Goal: Task Accomplishment & Management: Manage account settings

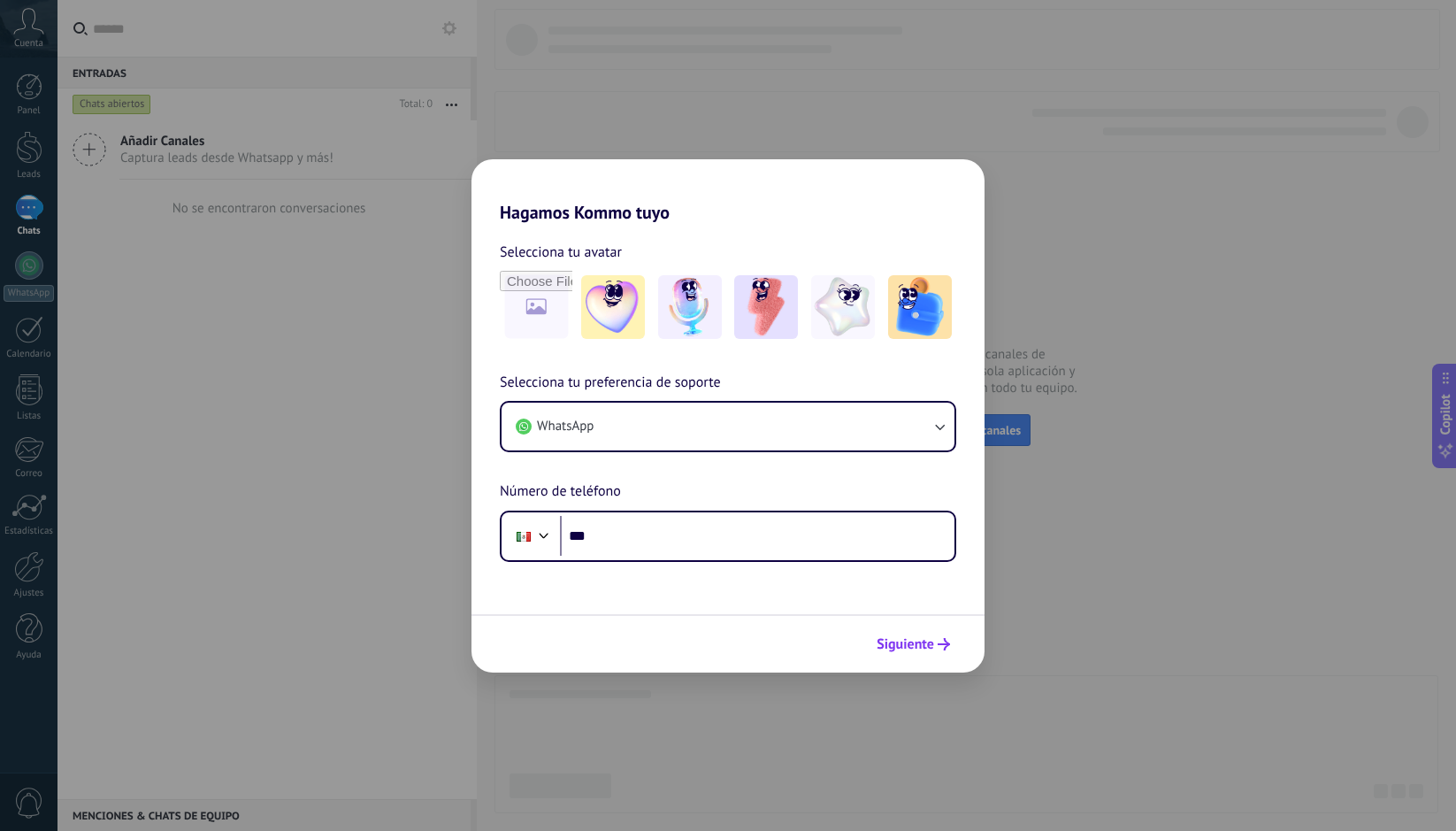
click at [923, 641] on span "Siguiente" at bounding box center [905, 644] width 58 height 12
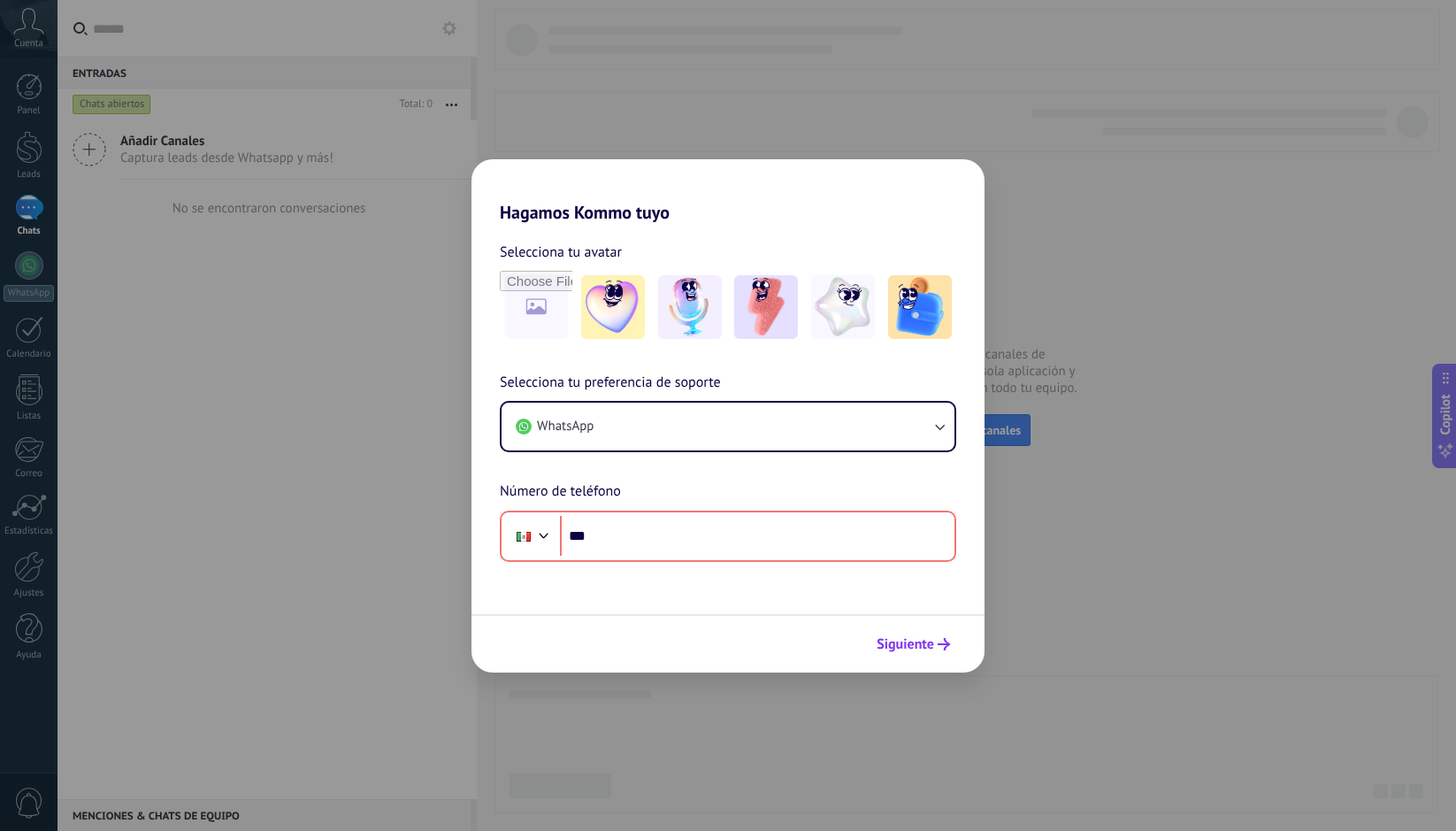
click at [907, 638] on span "Siguiente" at bounding box center [905, 644] width 58 height 12
click at [918, 226] on div "Selecciona tu avatar Selecciona tu preferencia de soporte WhatsApp Número de te…" at bounding box center [728, 392] width 514 height 339
click at [1131, 217] on div "Hagamos Kommo tuyo Selecciona tu avatar Selecciona tu preferencia de soporte Wh…" at bounding box center [728, 416] width 1456 height 831
click at [716, 416] on button "WhatsApp" at bounding box center [728, 427] width 453 height 48
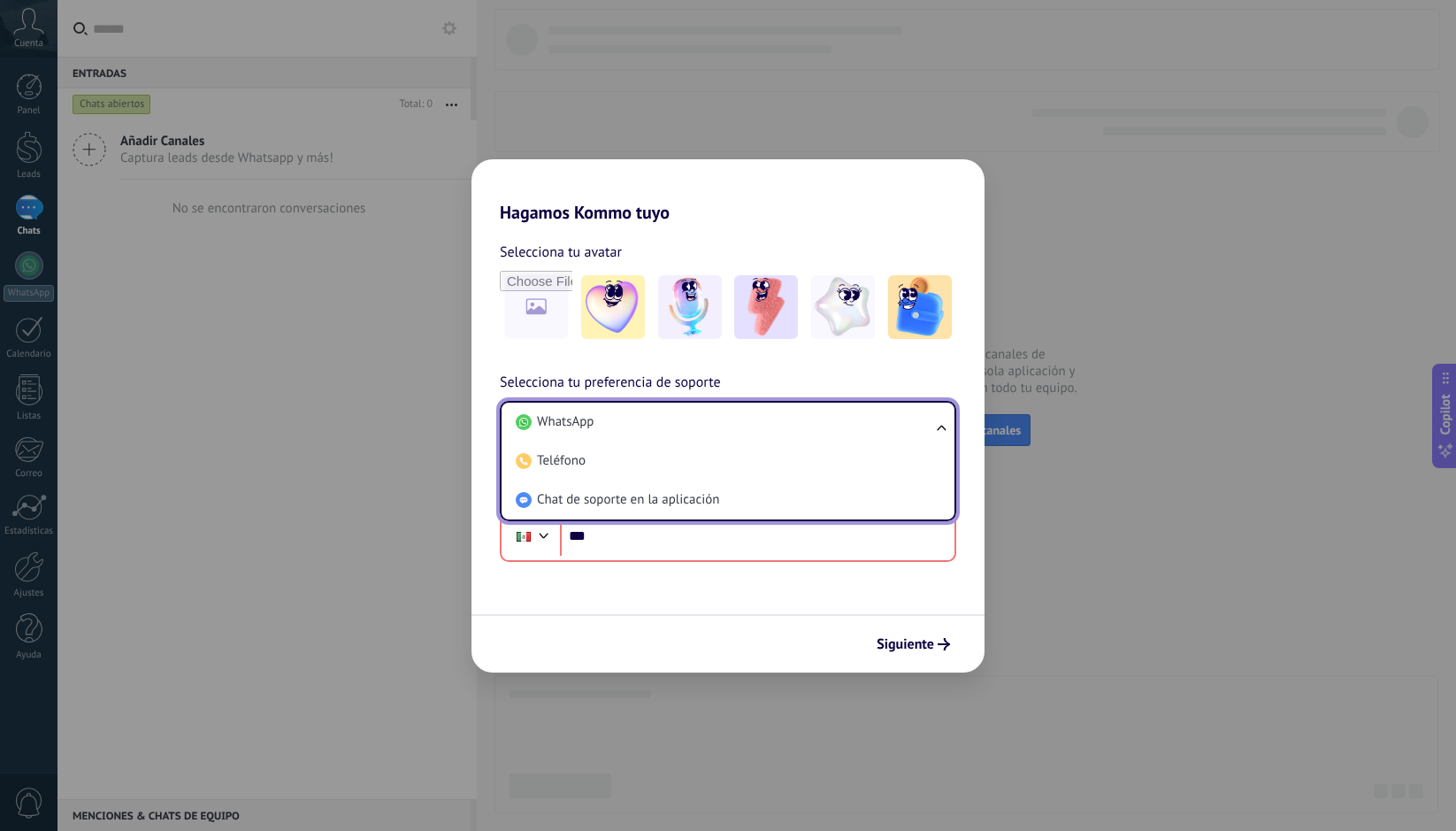
click at [753, 353] on div "Selecciona tu avatar Selecciona tu preferencia de soporte WhatsApp WhatsApp Tel…" at bounding box center [728, 392] width 514 height 339
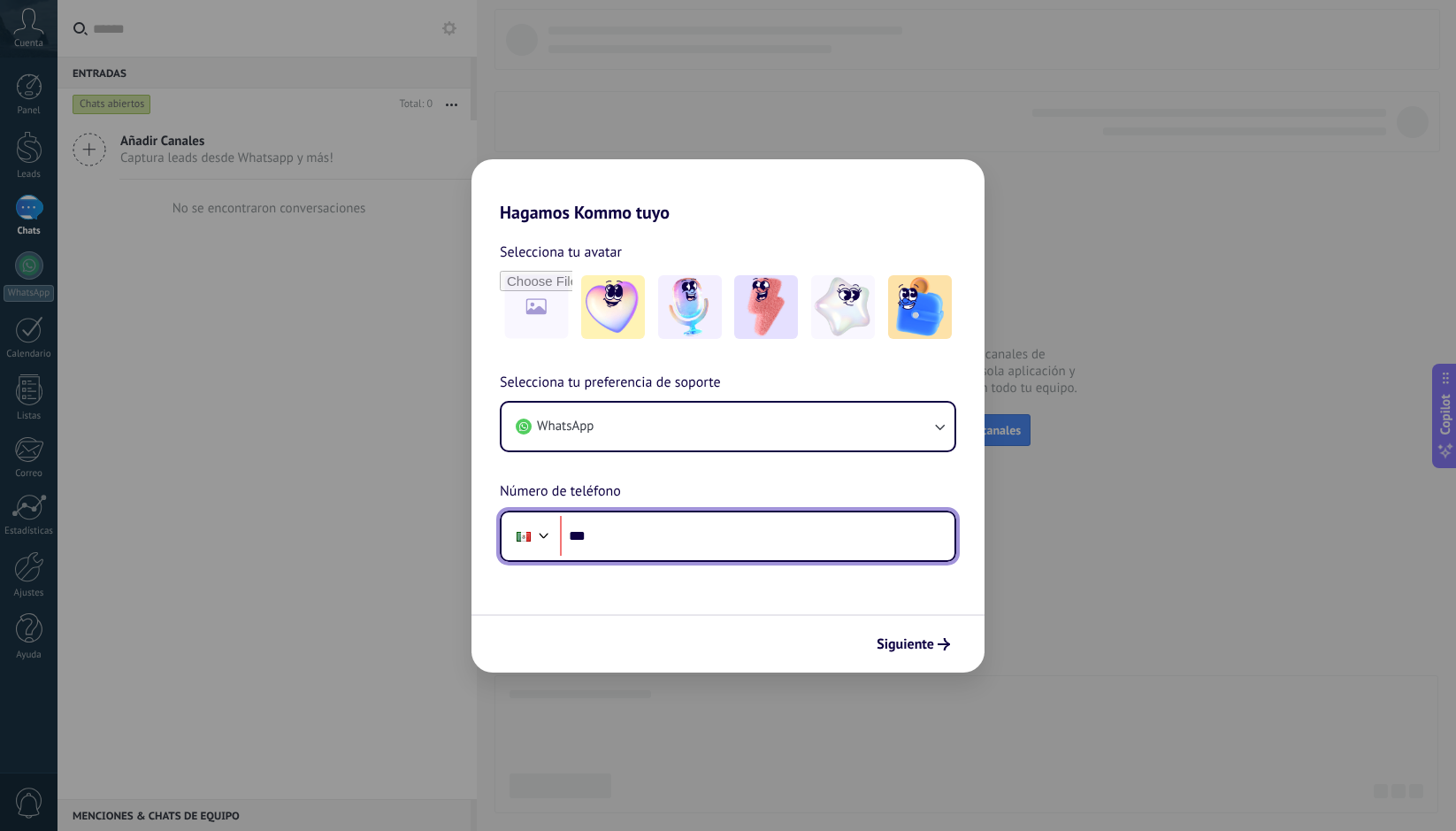
click at [704, 523] on input "***" at bounding box center [757, 537] width 395 height 41
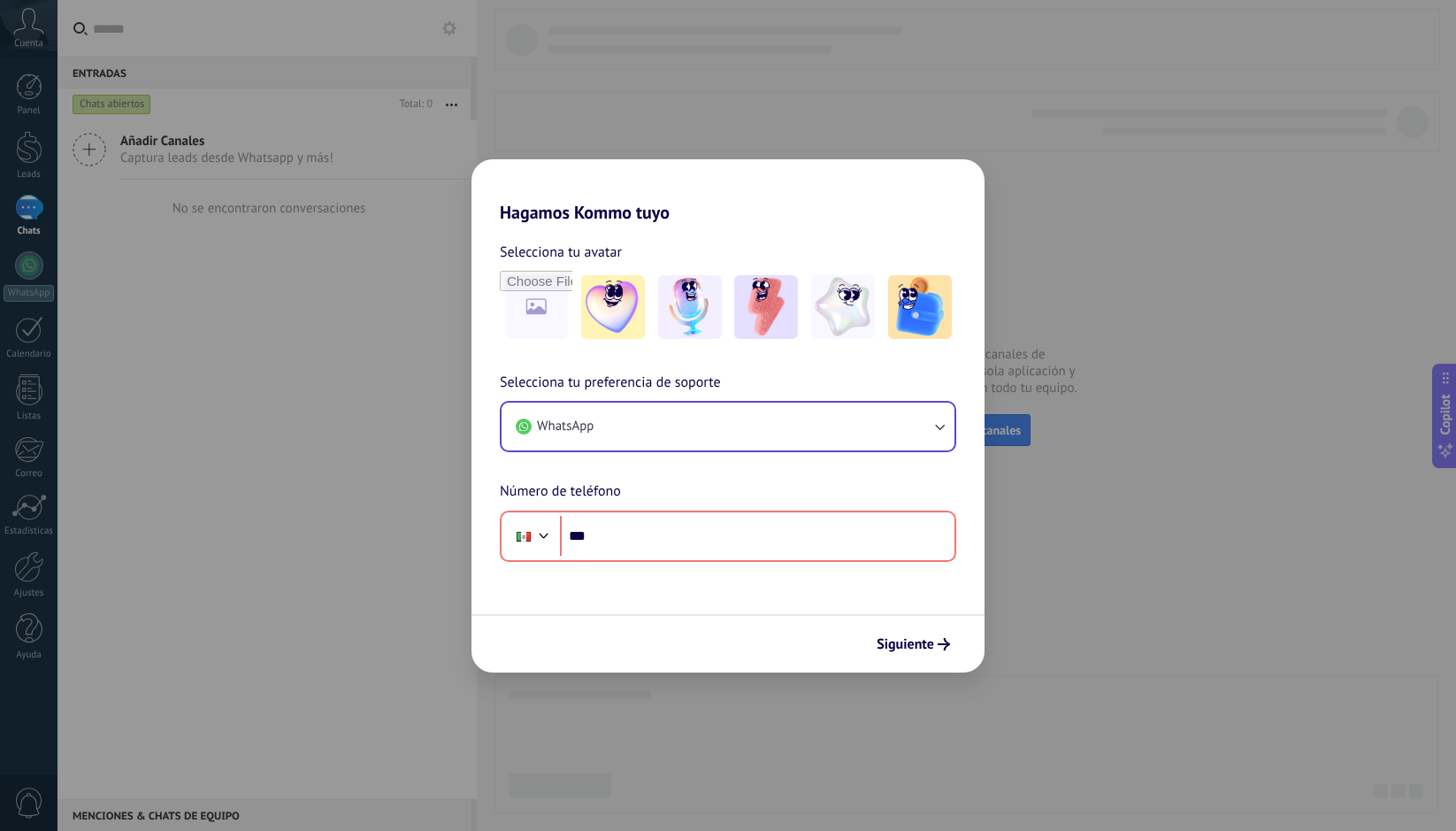
click at [687, 426] on button "WhatsApp" at bounding box center [728, 427] width 453 height 48
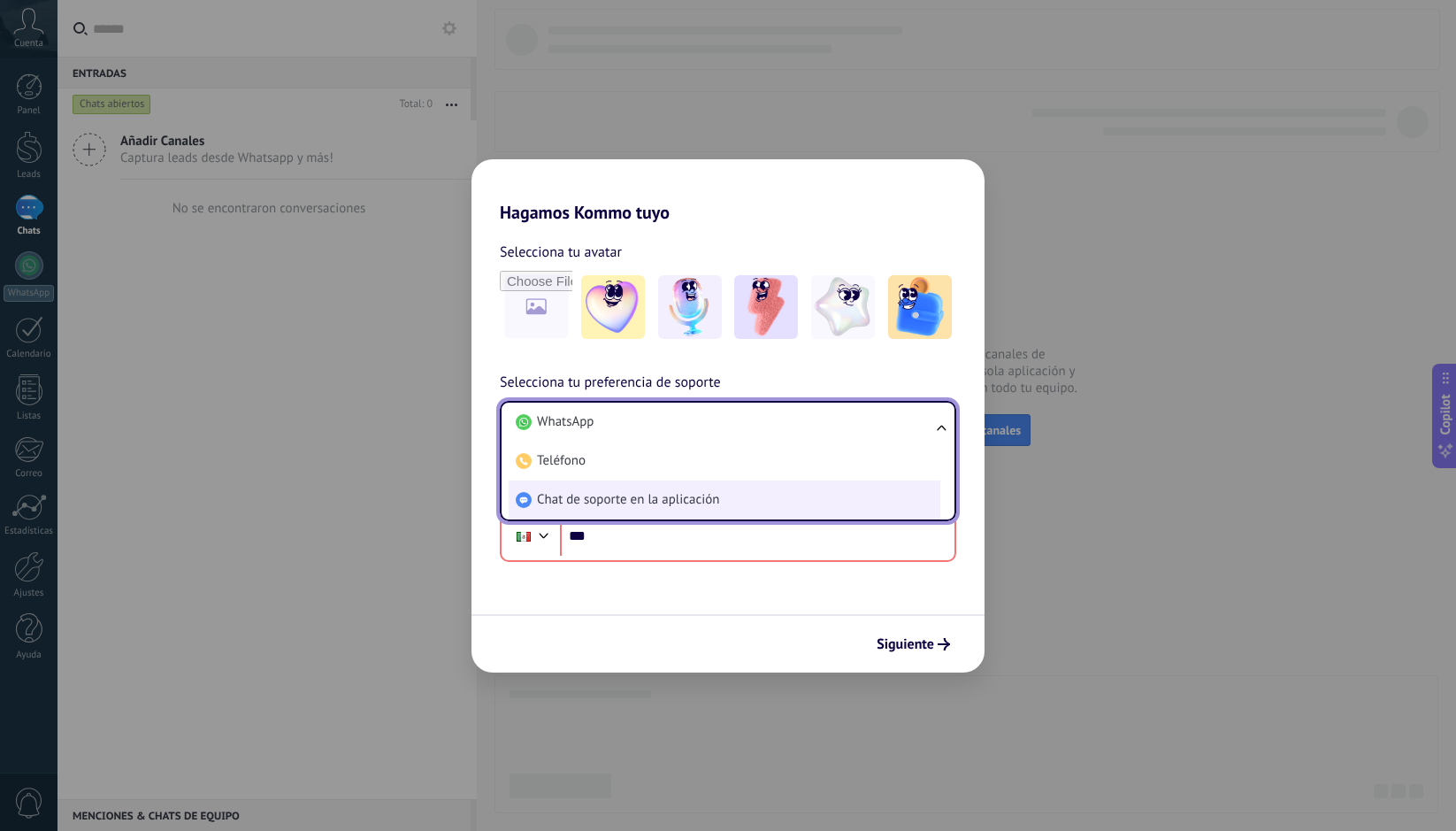
click at [691, 498] on span "Chat de soporte en la aplicación" at bounding box center [628, 500] width 182 height 18
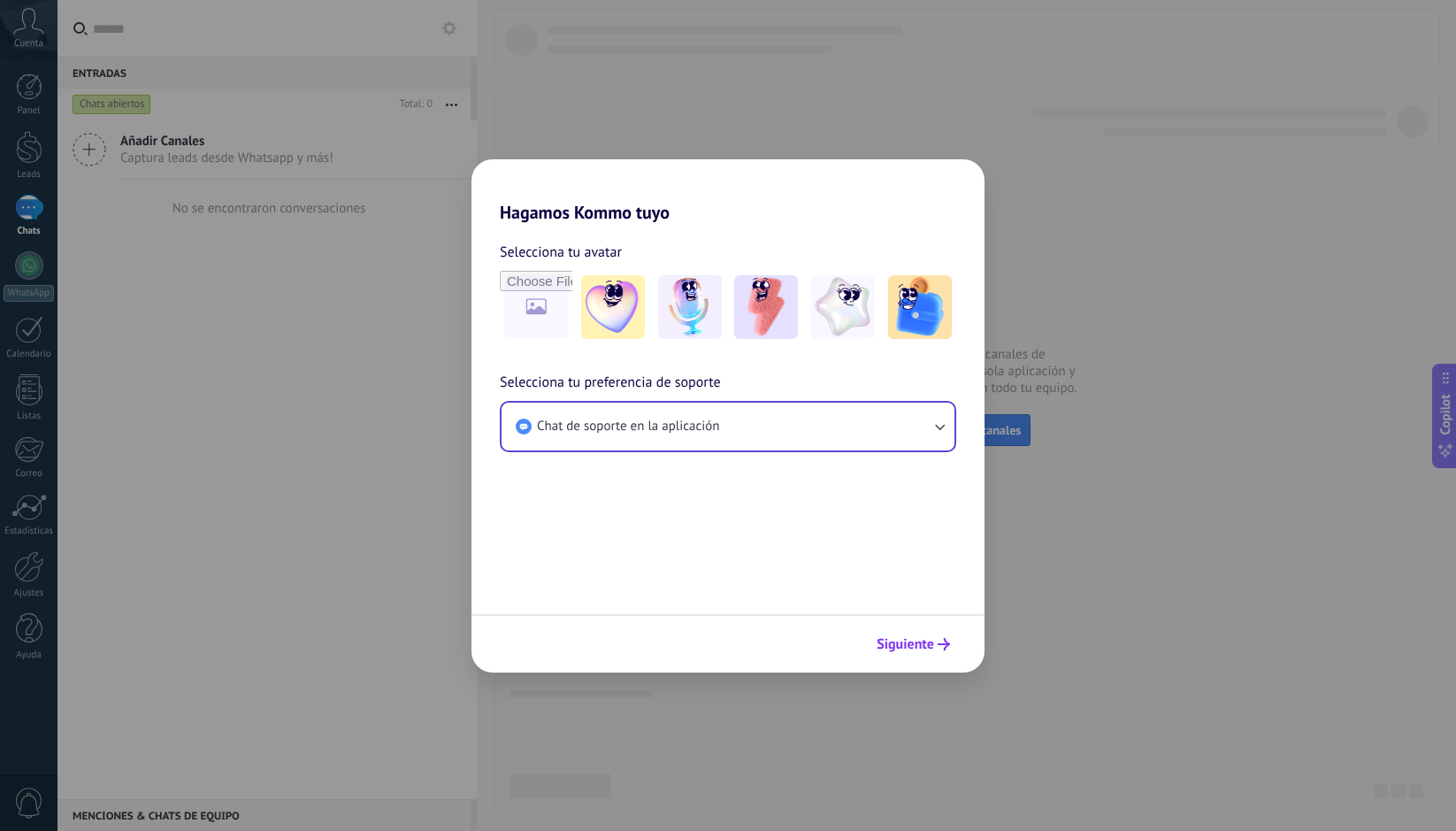
click at [951, 642] on button "Siguiente" at bounding box center [913, 645] width 89 height 30
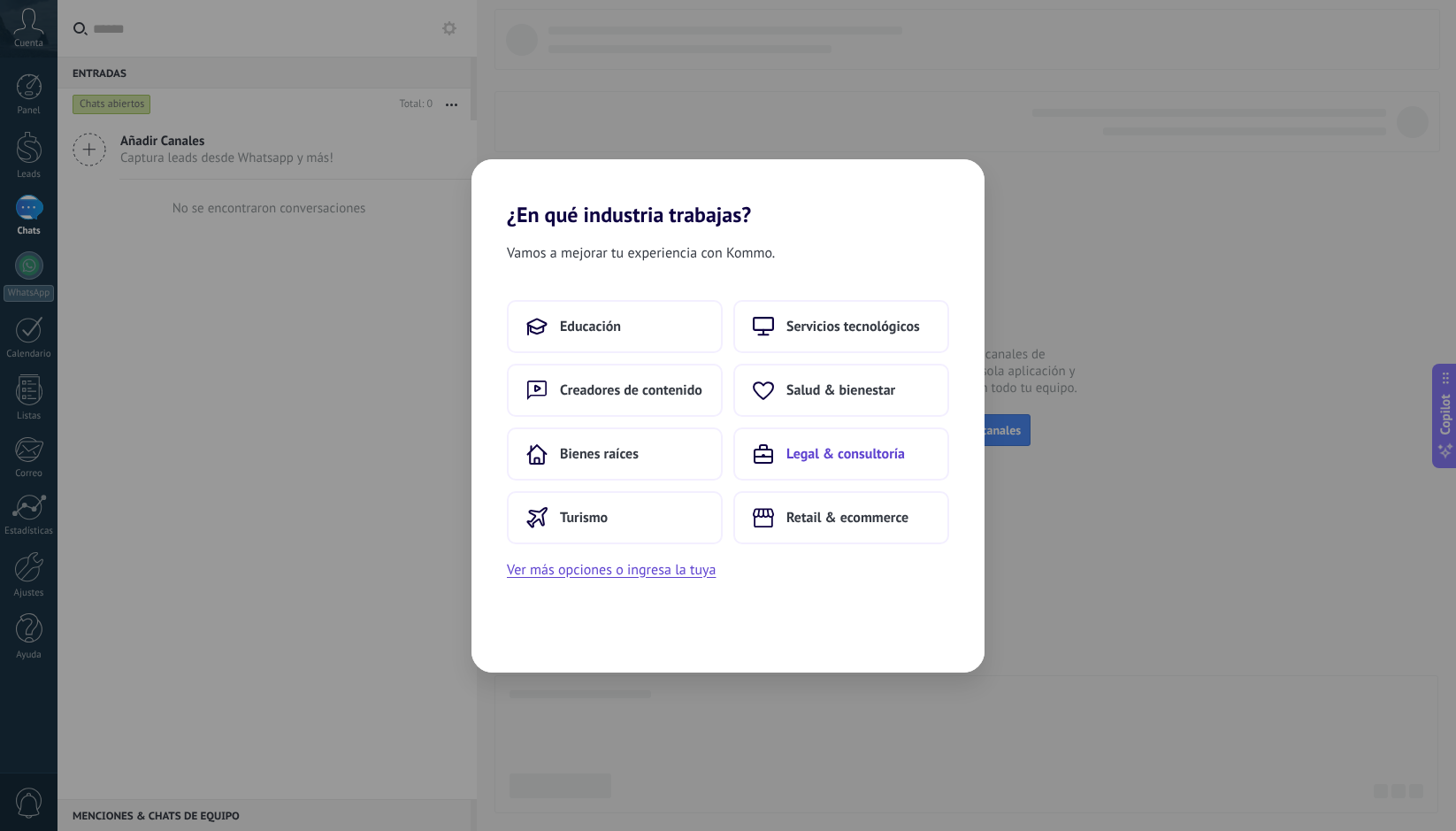
click at [822, 463] on button "Legal & consultoría" at bounding box center [842, 454] width 216 height 53
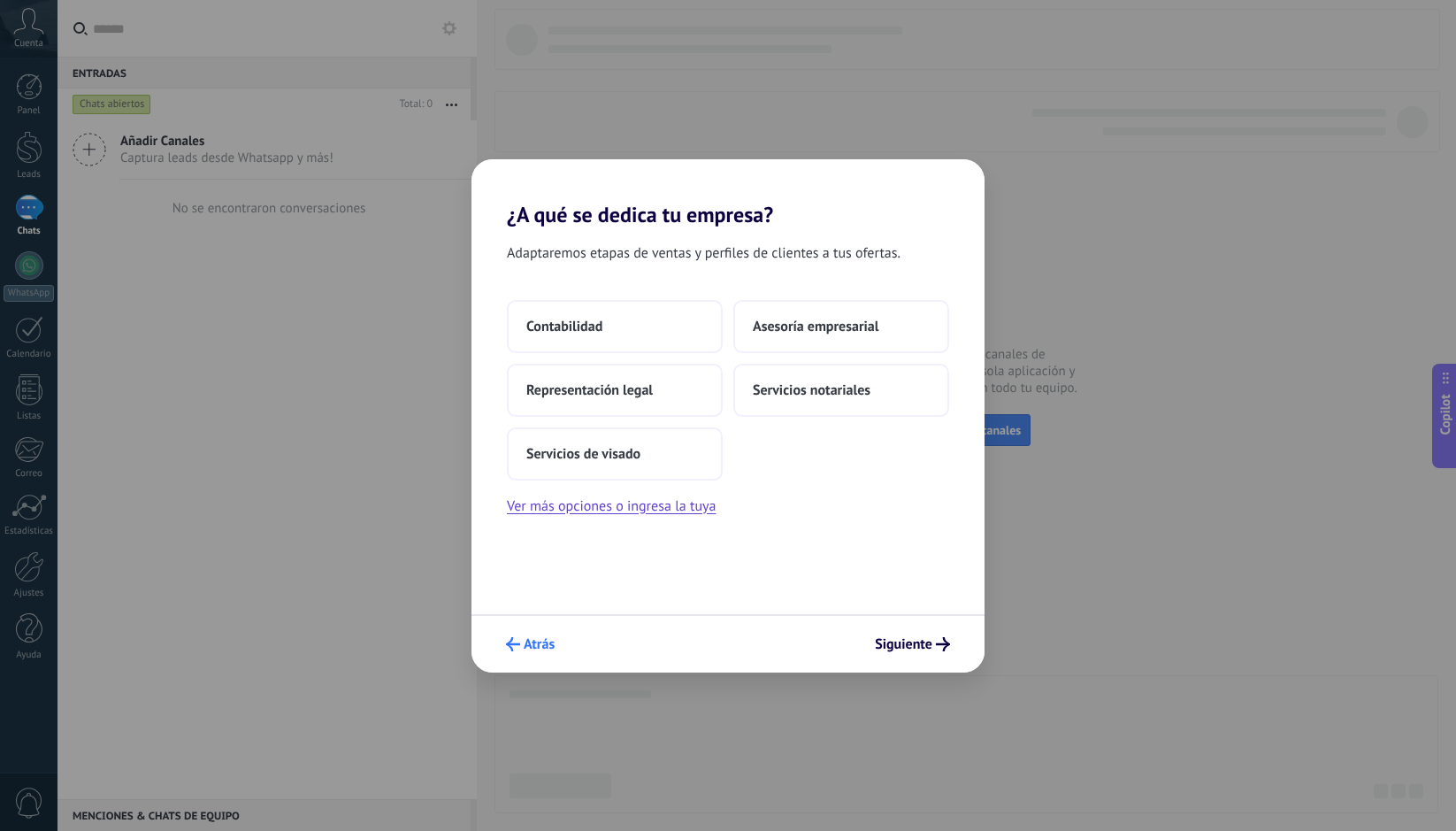
click at [542, 636] on button "Atrás" at bounding box center [531, 645] width 64 height 30
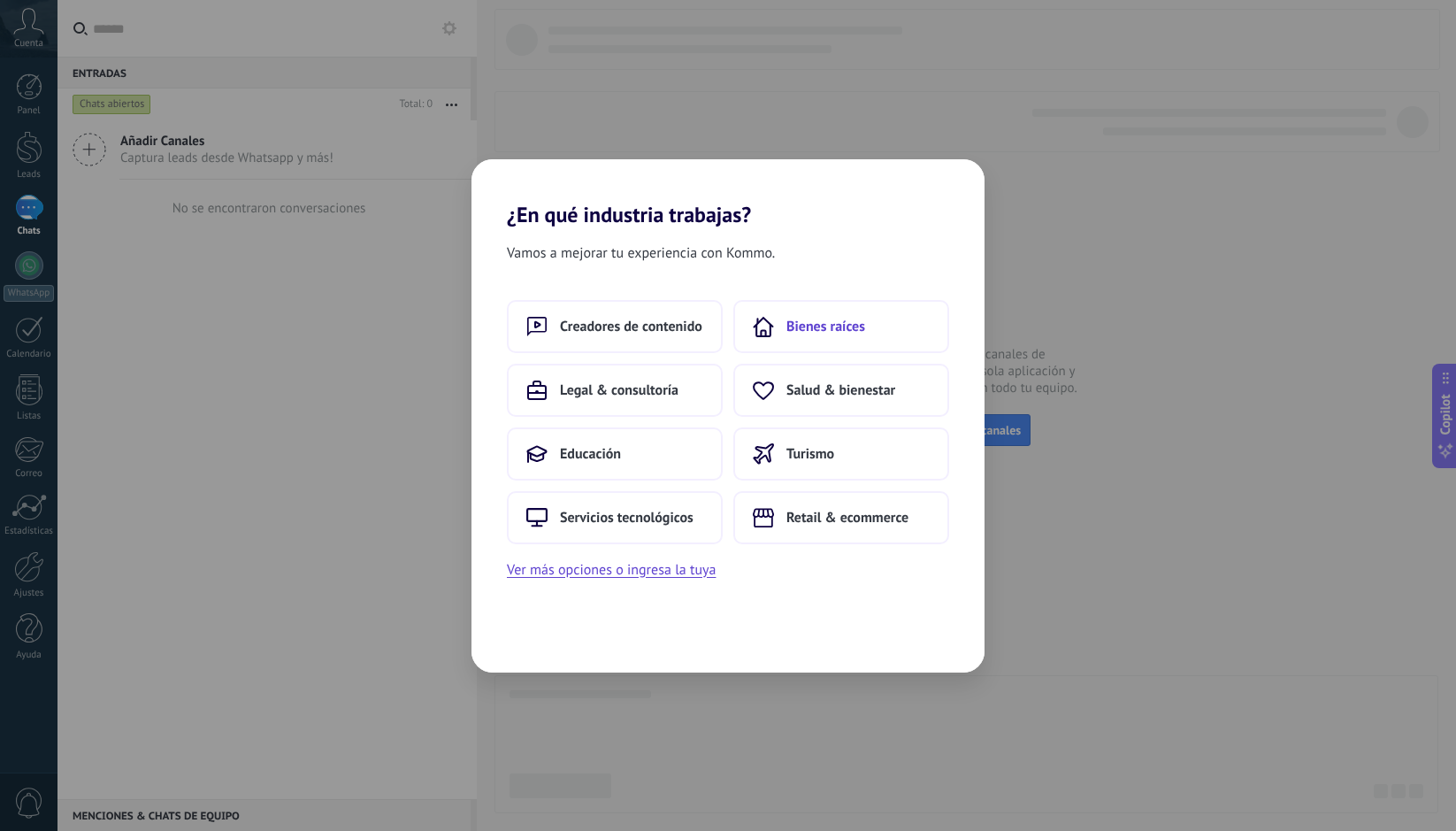
click at [802, 335] on button "Bienes raíces" at bounding box center [842, 326] width 216 height 53
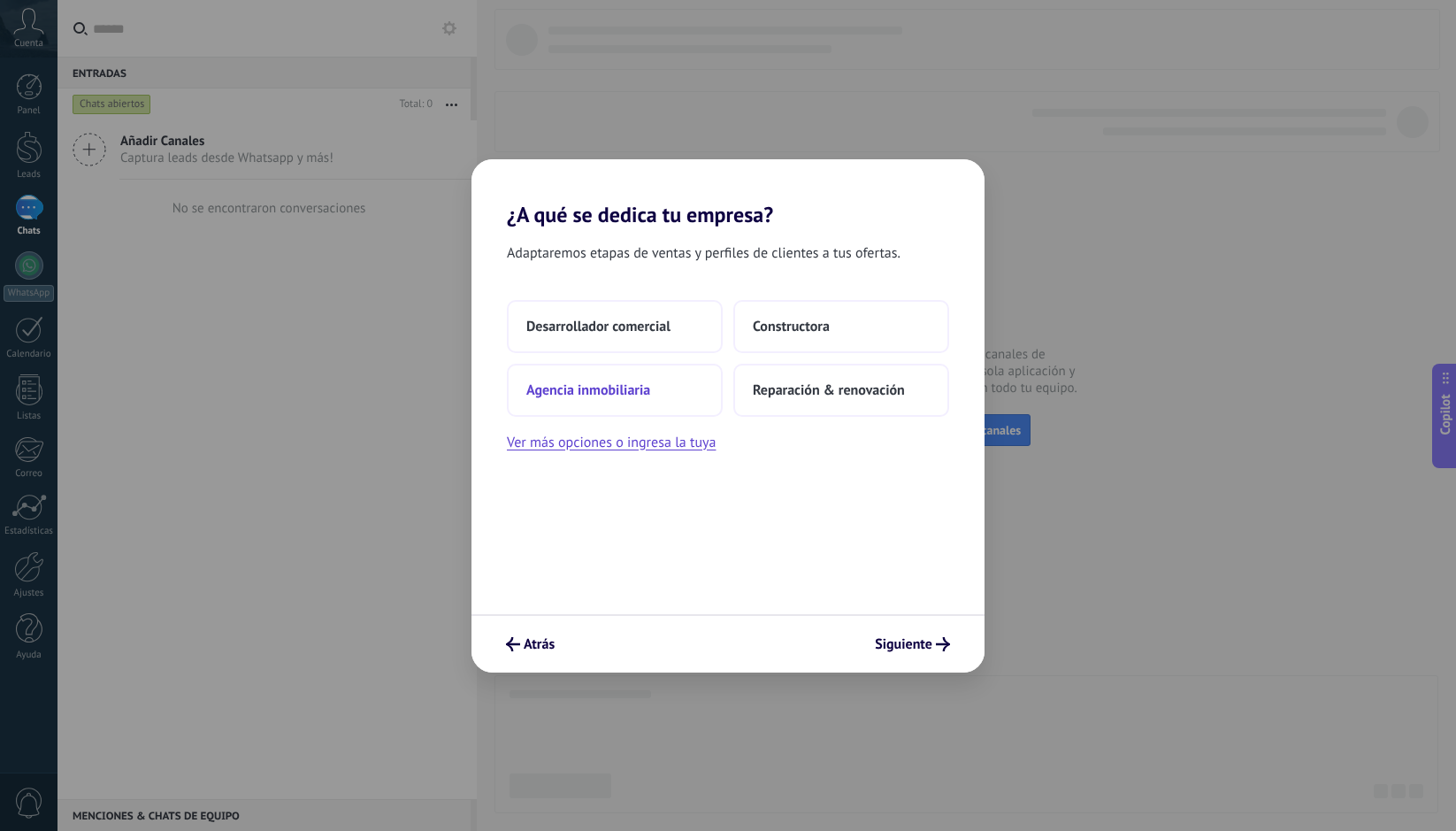
click at [642, 392] on span "Agencia inmobiliaria" at bounding box center [588, 391] width 124 height 18
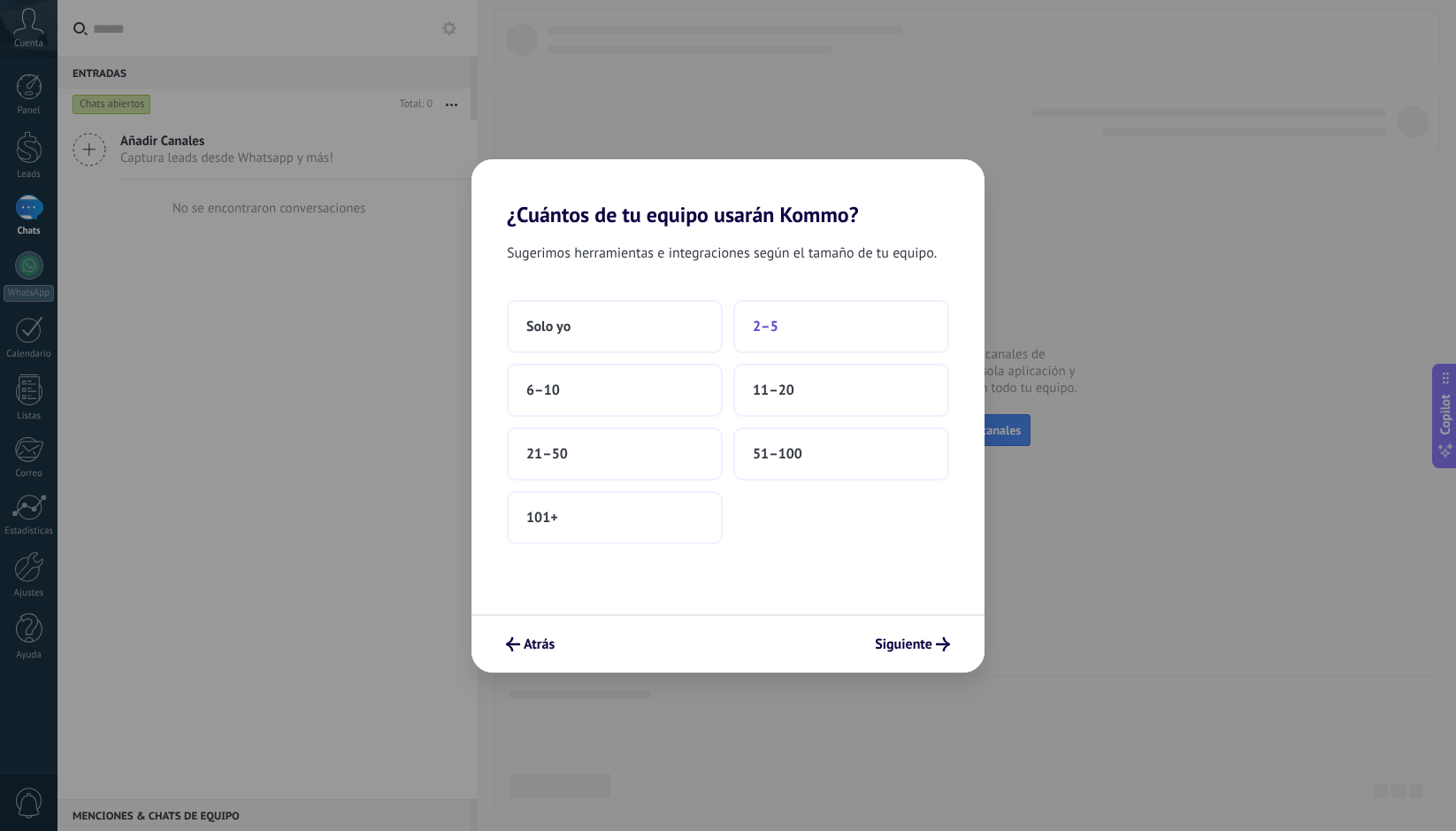
click at [780, 324] on button "2–5" at bounding box center [842, 326] width 216 height 53
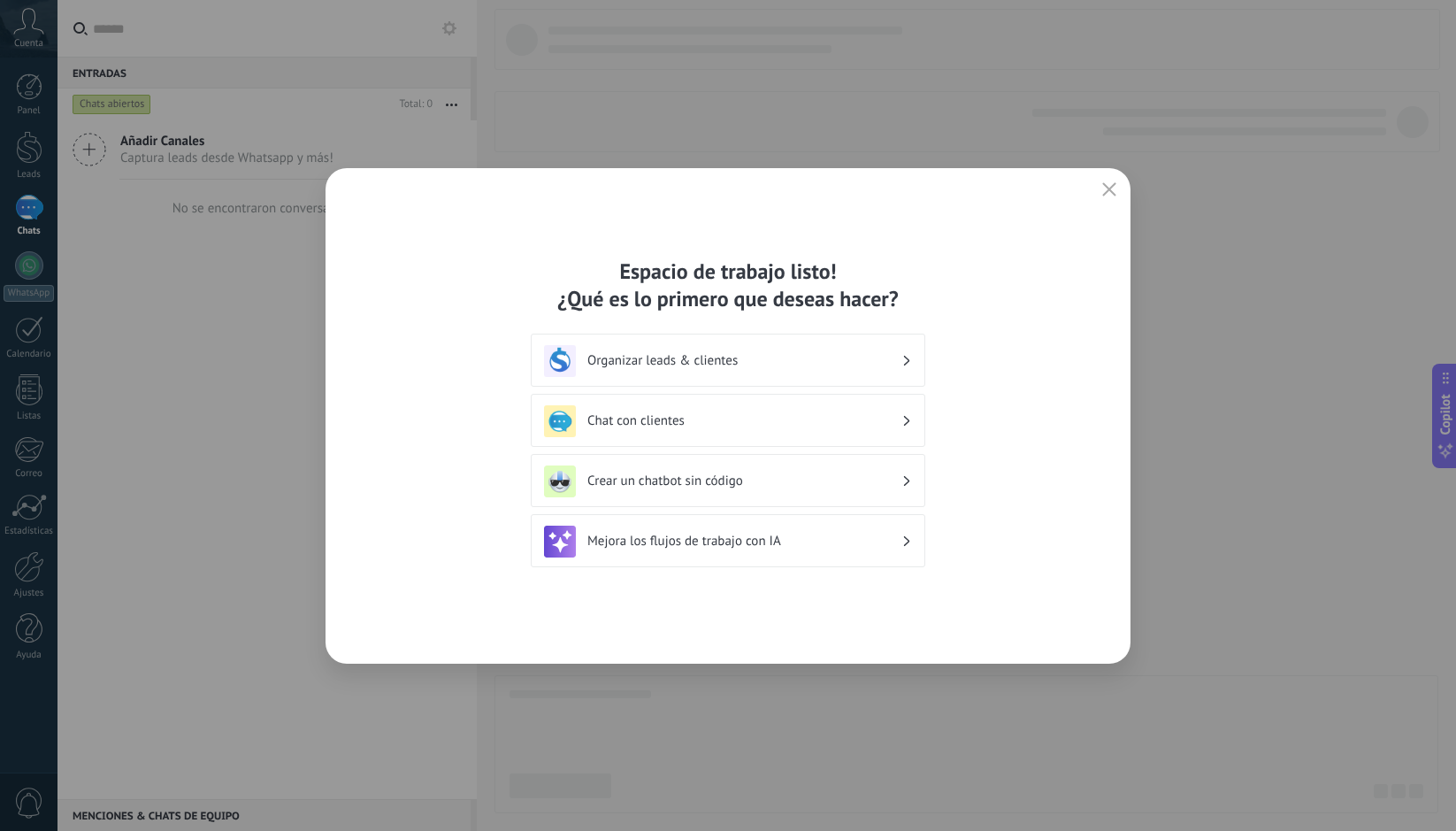
click at [756, 411] on div "Chat con clientes" at bounding box center [728, 422] width 368 height 32
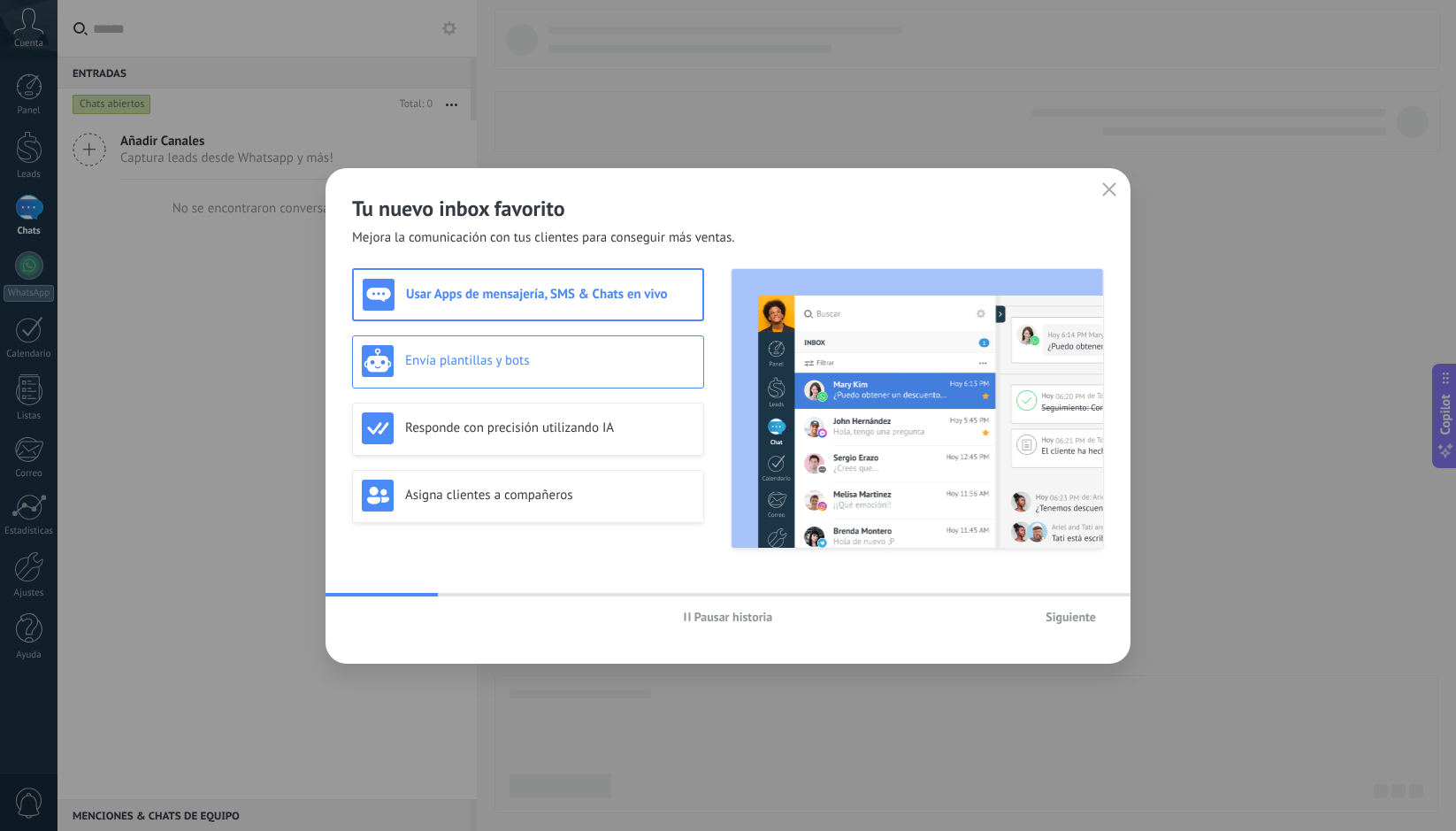
click at [569, 372] on div "Envía plantillas y bots" at bounding box center [528, 361] width 333 height 32
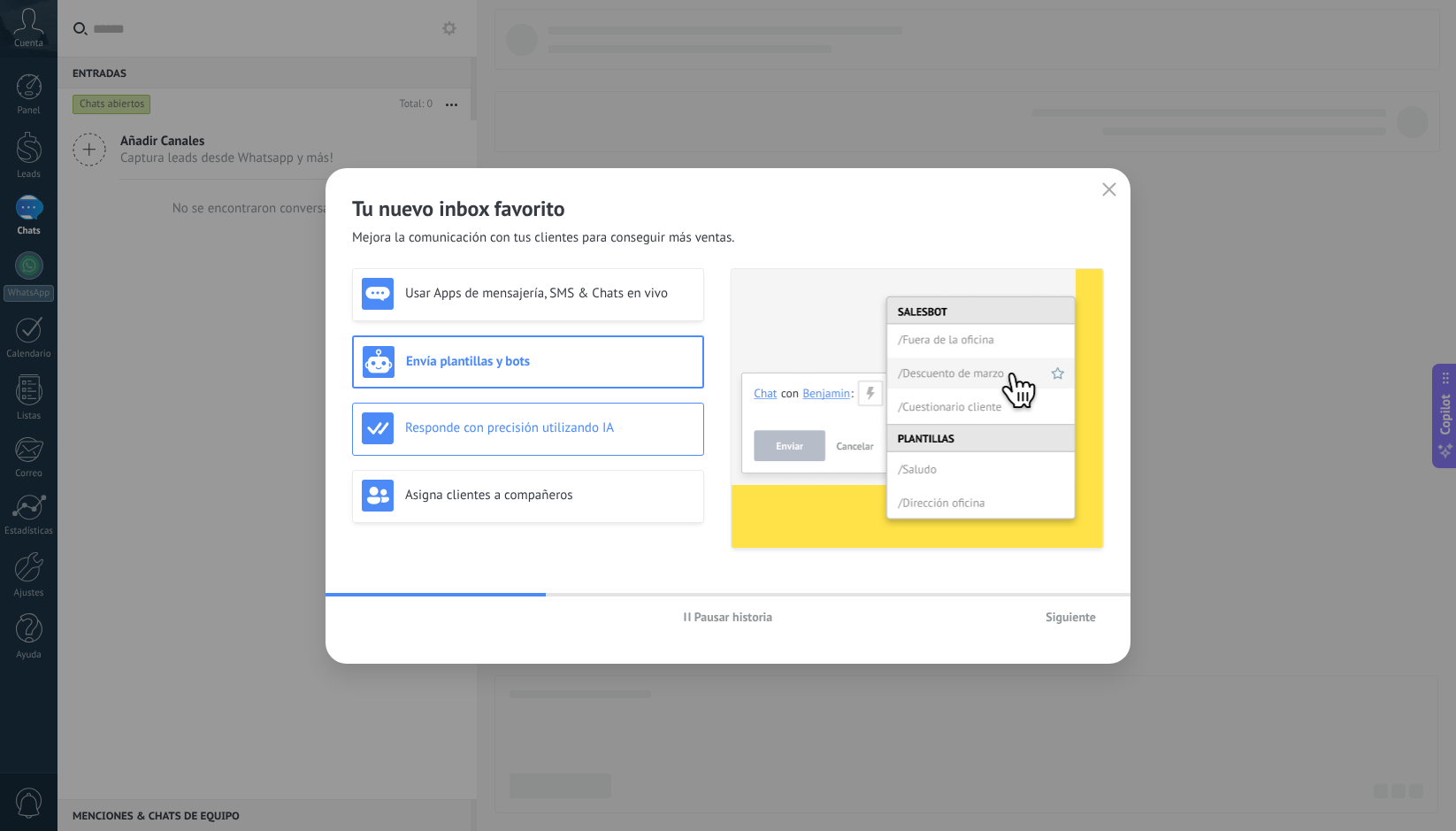
click at [572, 423] on h3 "Responde con precisión utilizando IA" at bounding box center [550, 427] width 290 height 17
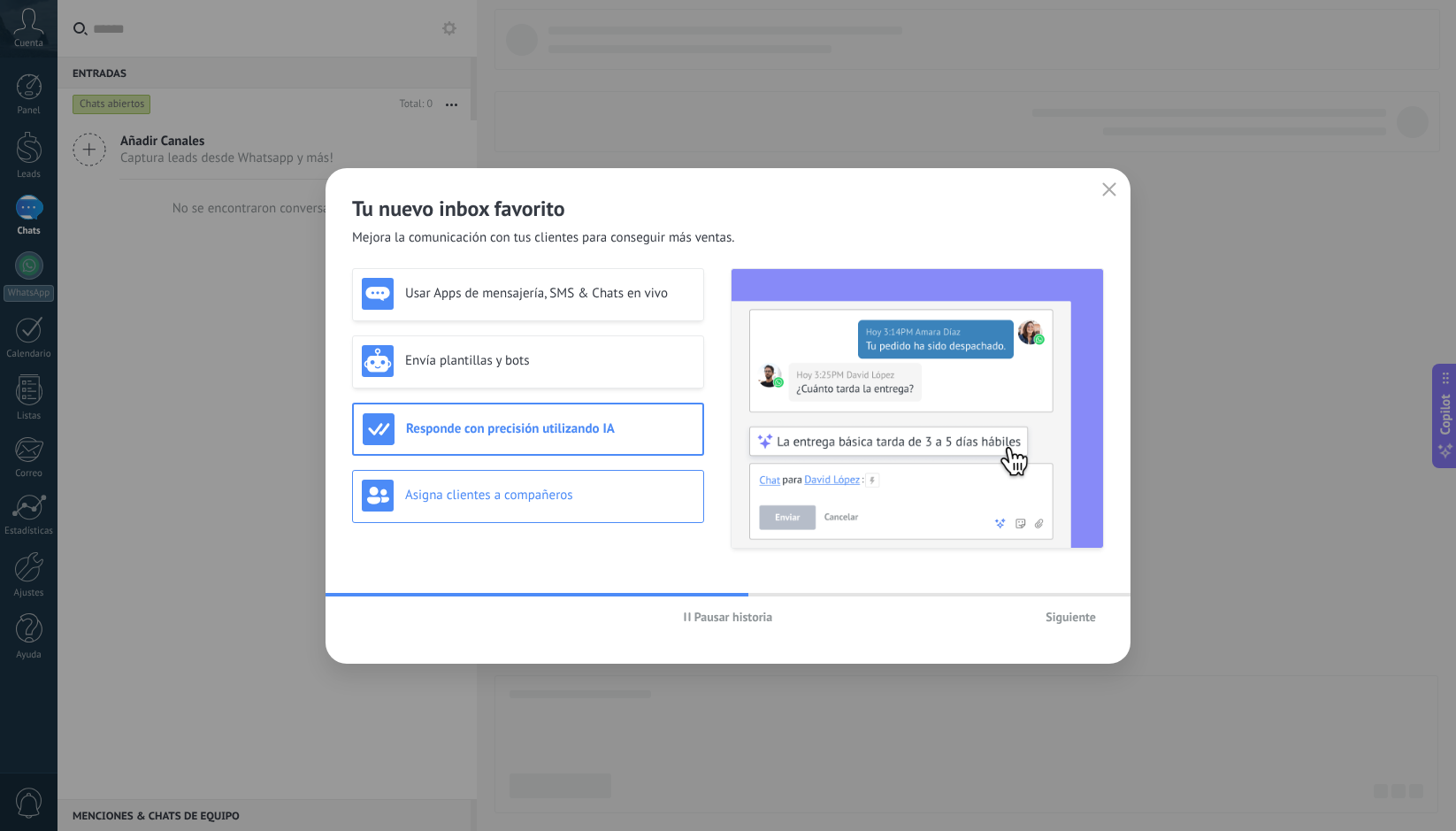
click at [557, 490] on h3 "Asigna clientes a compañeros" at bounding box center [550, 495] width 290 height 17
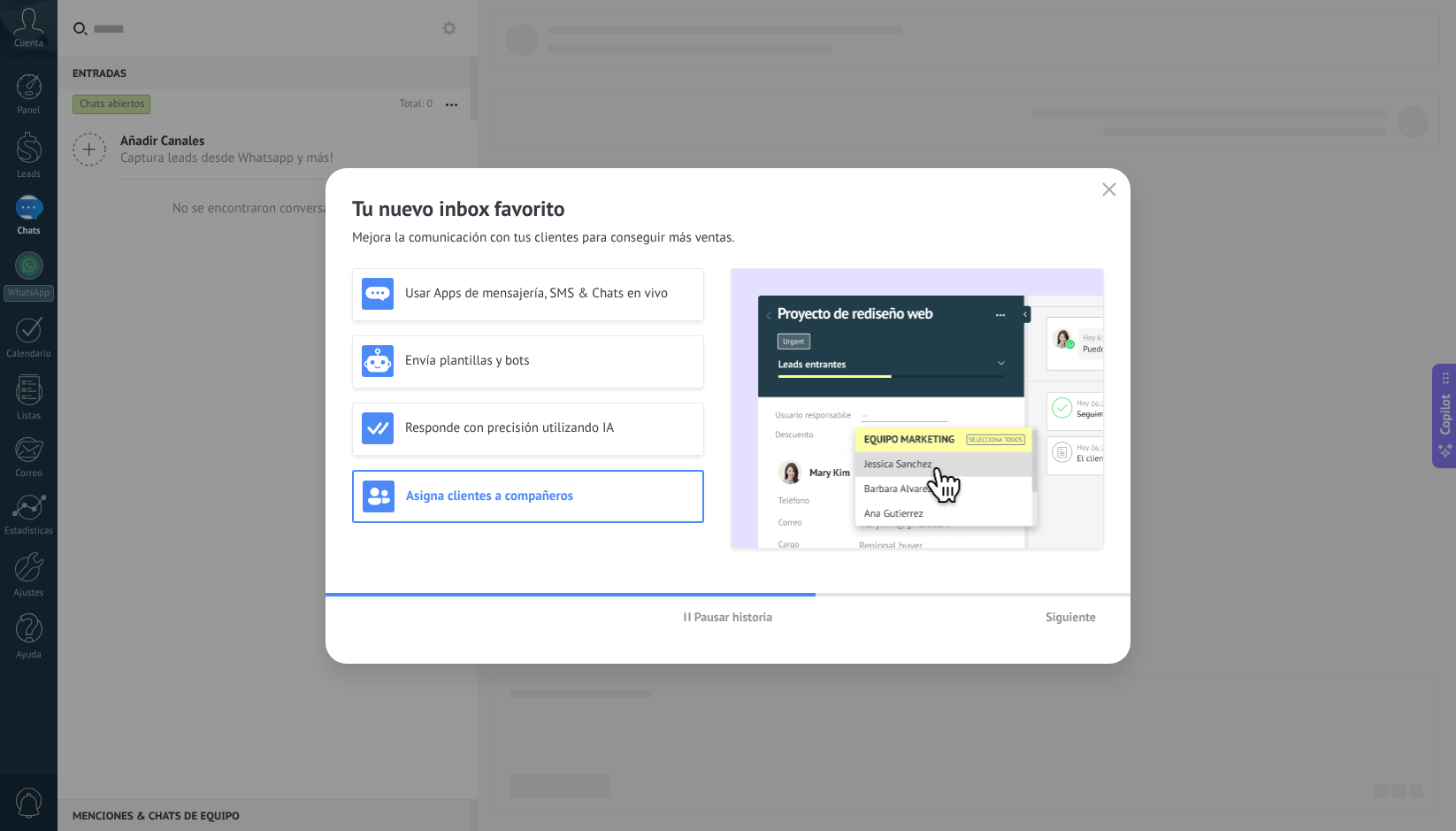
click at [1065, 619] on span "Siguiente" at bounding box center [1071, 617] width 51 height 12
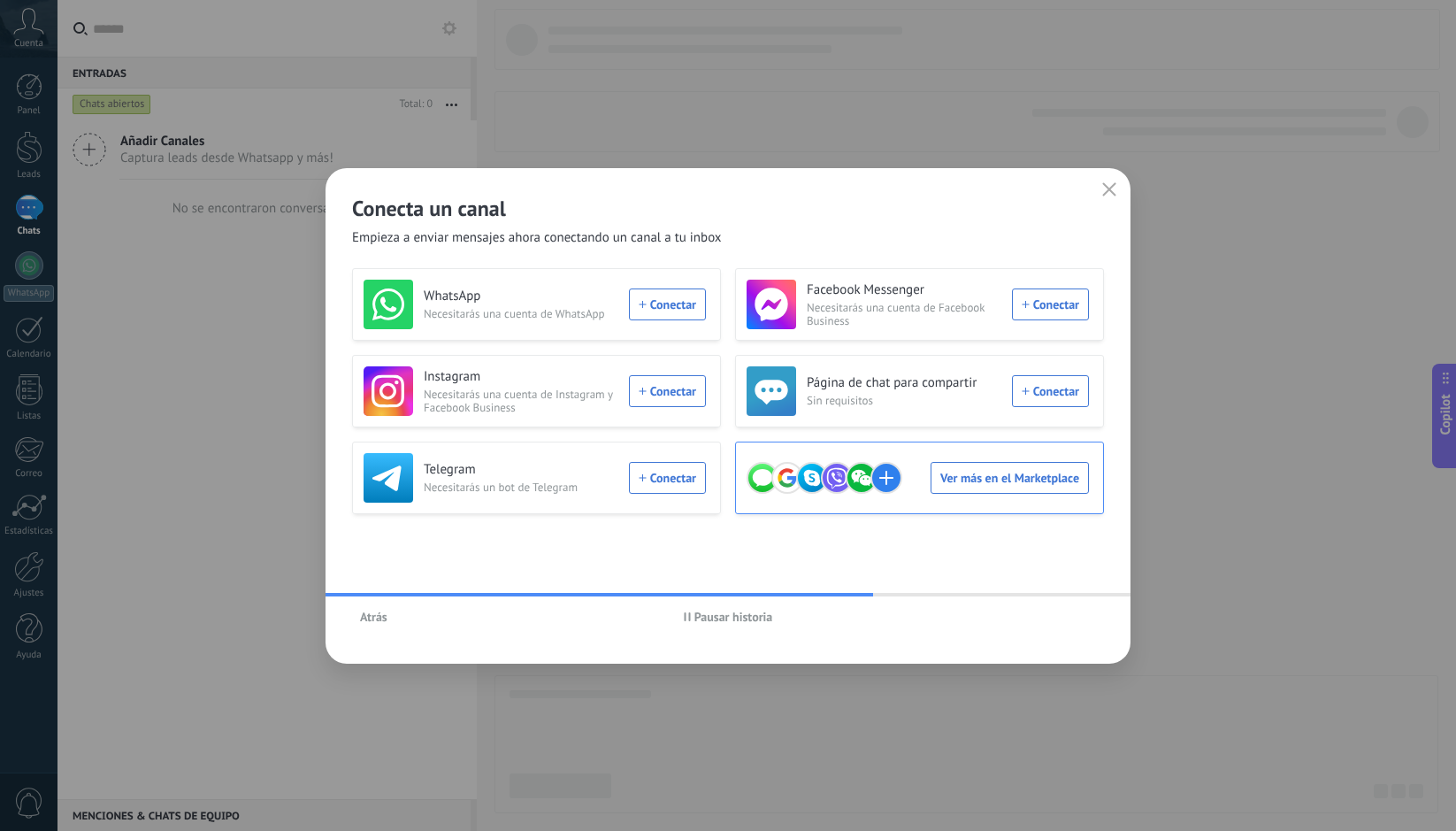
click at [1011, 477] on div "Ver más en el Marketplace" at bounding box center [918, 478] width 342 height 50
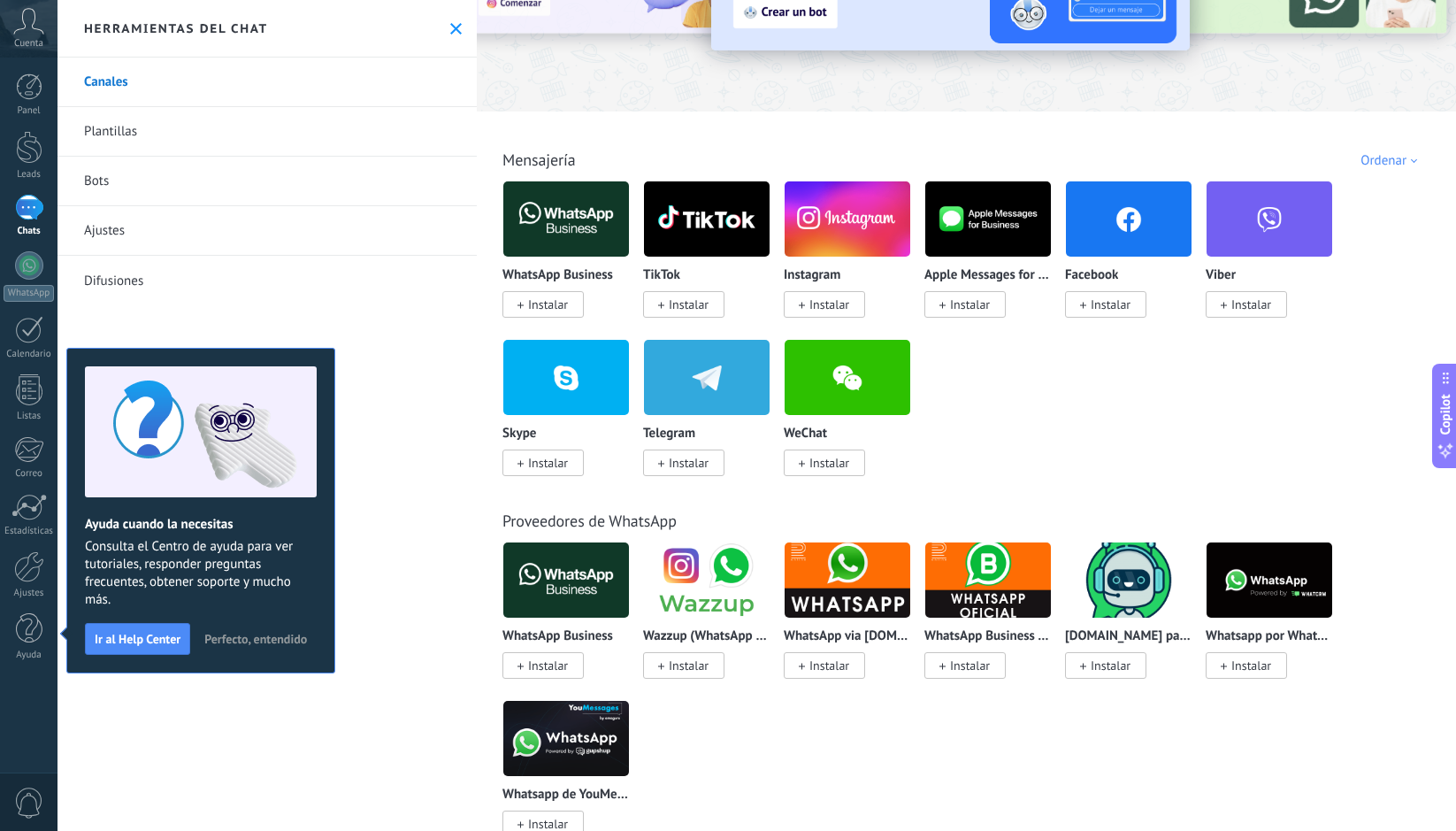
scroll to position [276, 0]
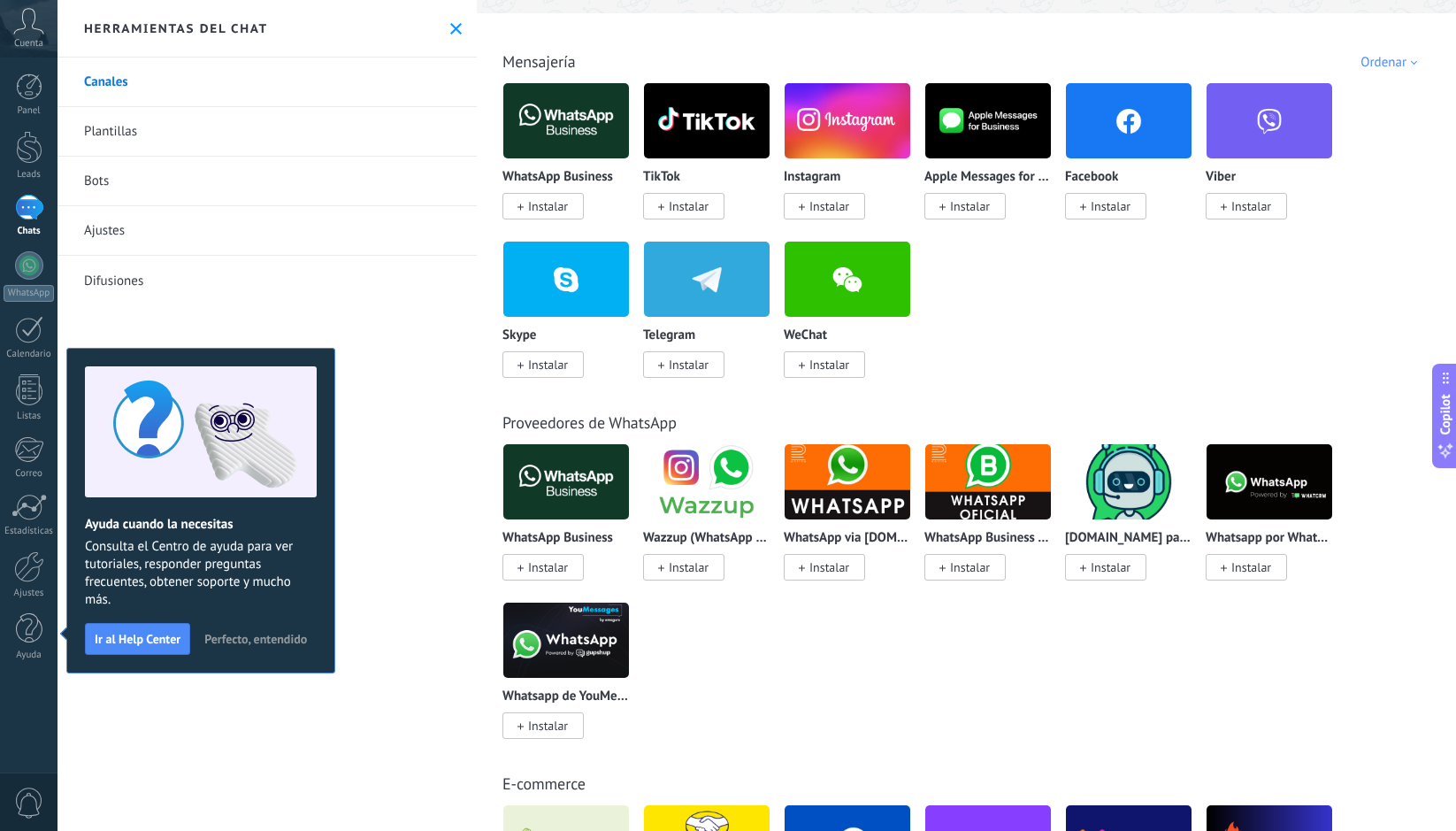
click at [137, 183] on link "Bots" at bounding box center [267, 182] width 419 height 50
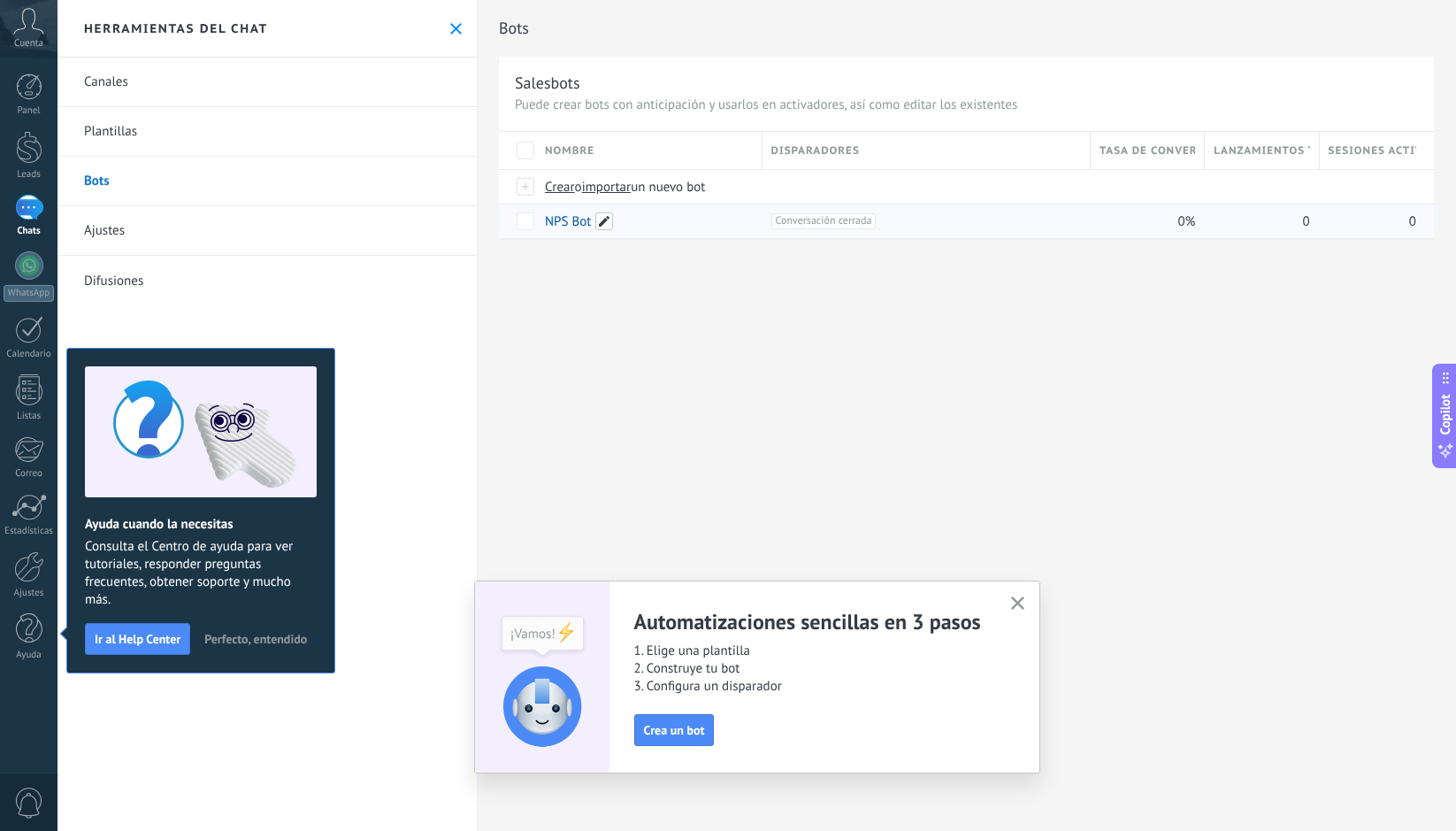
click at [602, 225] on span at bounding box center [605, 221] width 18 height 18
click at [625, 347] on div "Bots Salesbots Puede crear bots con anticipación y usarlos en activadores, así …" at bounding box center [967, 416] width 980 height 831
click at [624, 212] on div "NPS Bot" at bounding box center [645, 221] width 218 height 34
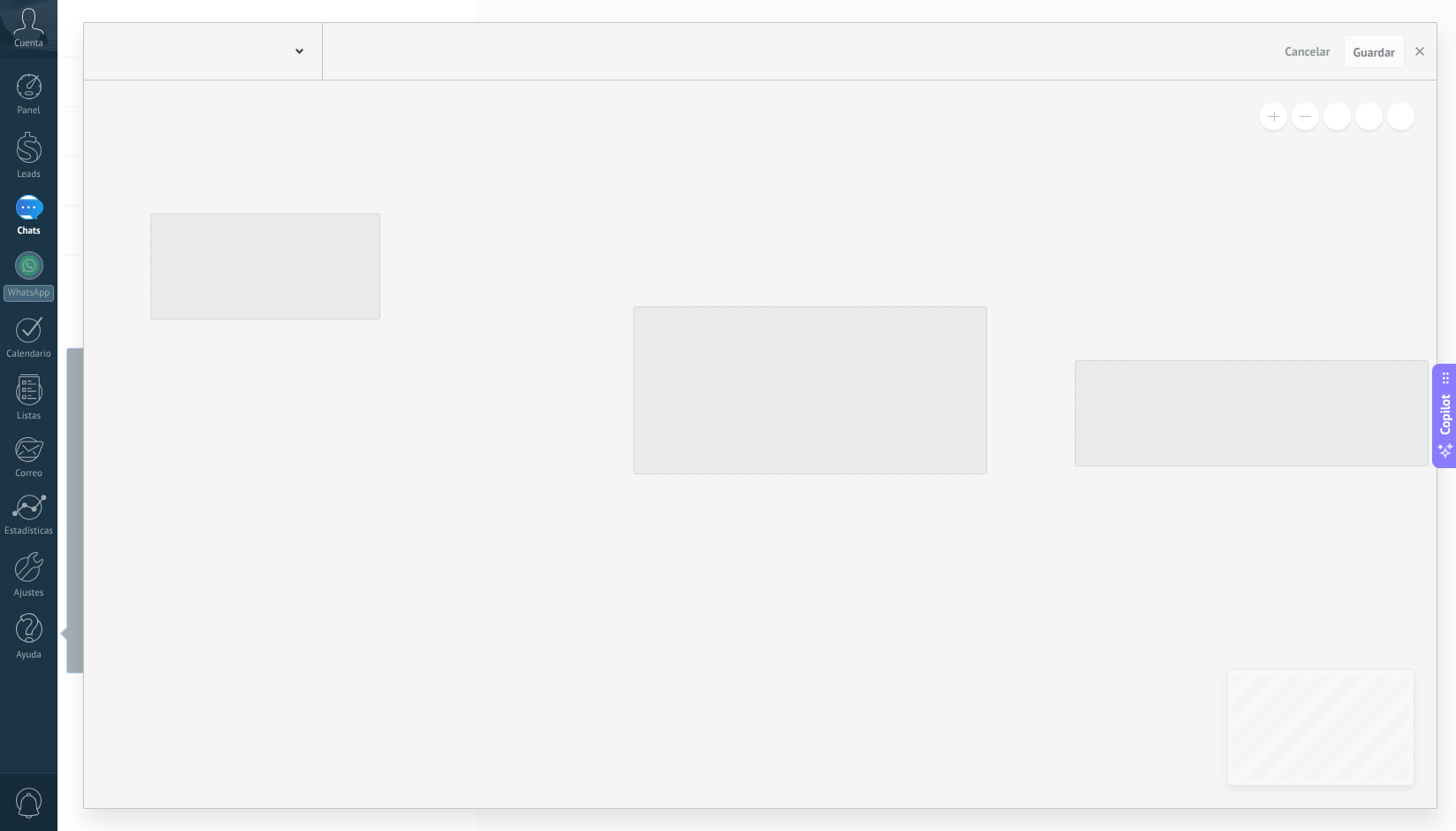
type input "*******"
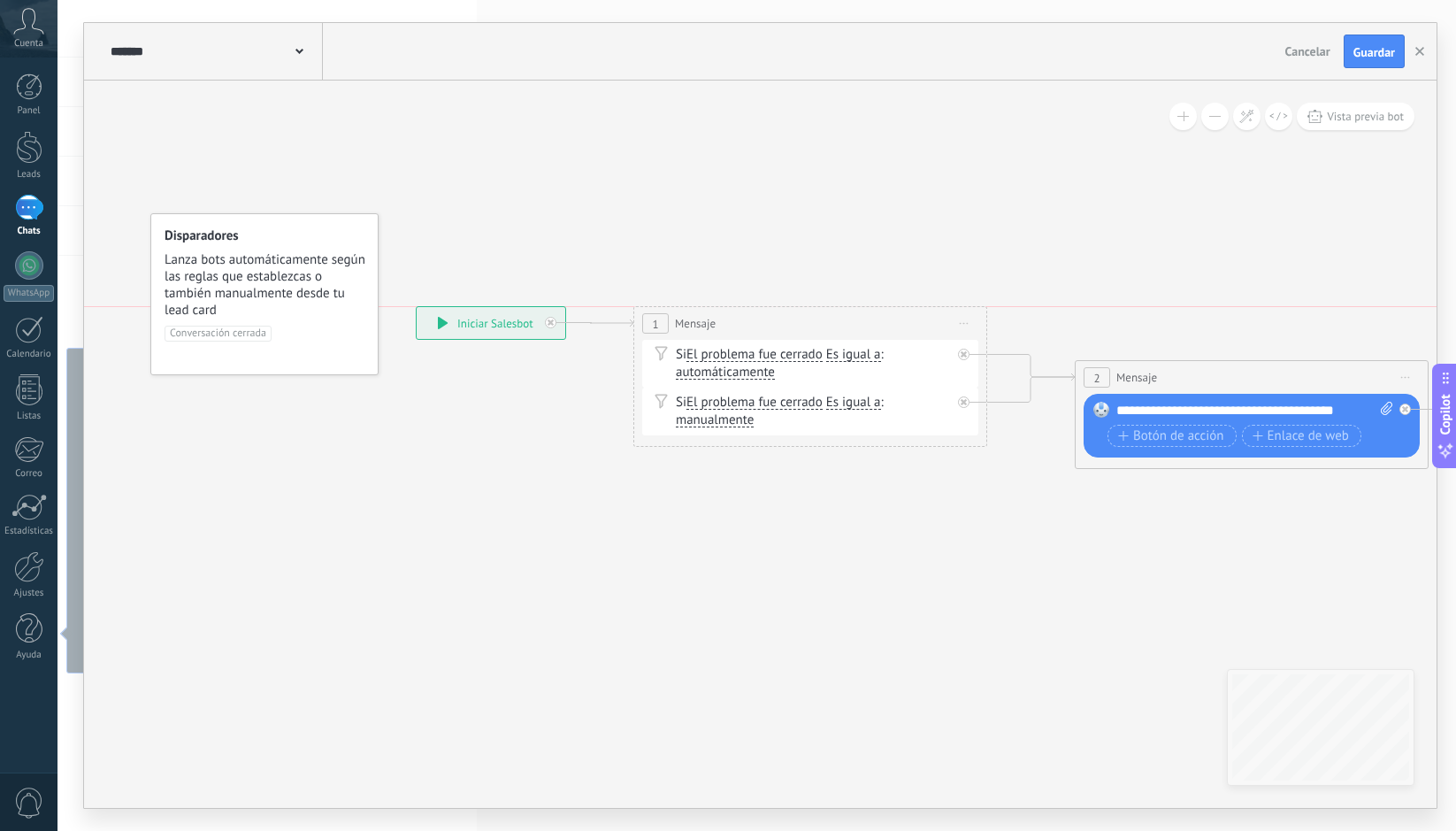
drag, startPoint x: 547, startPoint y: 232, endPoint x: 503, endPoint y: 322, distance: 100.2
click at [503, 322] on div "**********" at bounding box center [490, 323] width 149 height 32
click at [723, 363] on div "Si El problema fue cerrado El problema fue cerrado El problema fue cerrado El p…" at bounding box center [813, 364] width 276 height 36
click at [840, 421] on div "Si El problema fue cerrado El problema fue cerrado El problema fue cerrado El p…" at bounding box center [813, 412] width 276 height 36
click at [315, 280] on span "Lanza bots automáticamente según las reglas que establezcas o también manualmen…" at bounding box center [266, 284] width 202 height 67
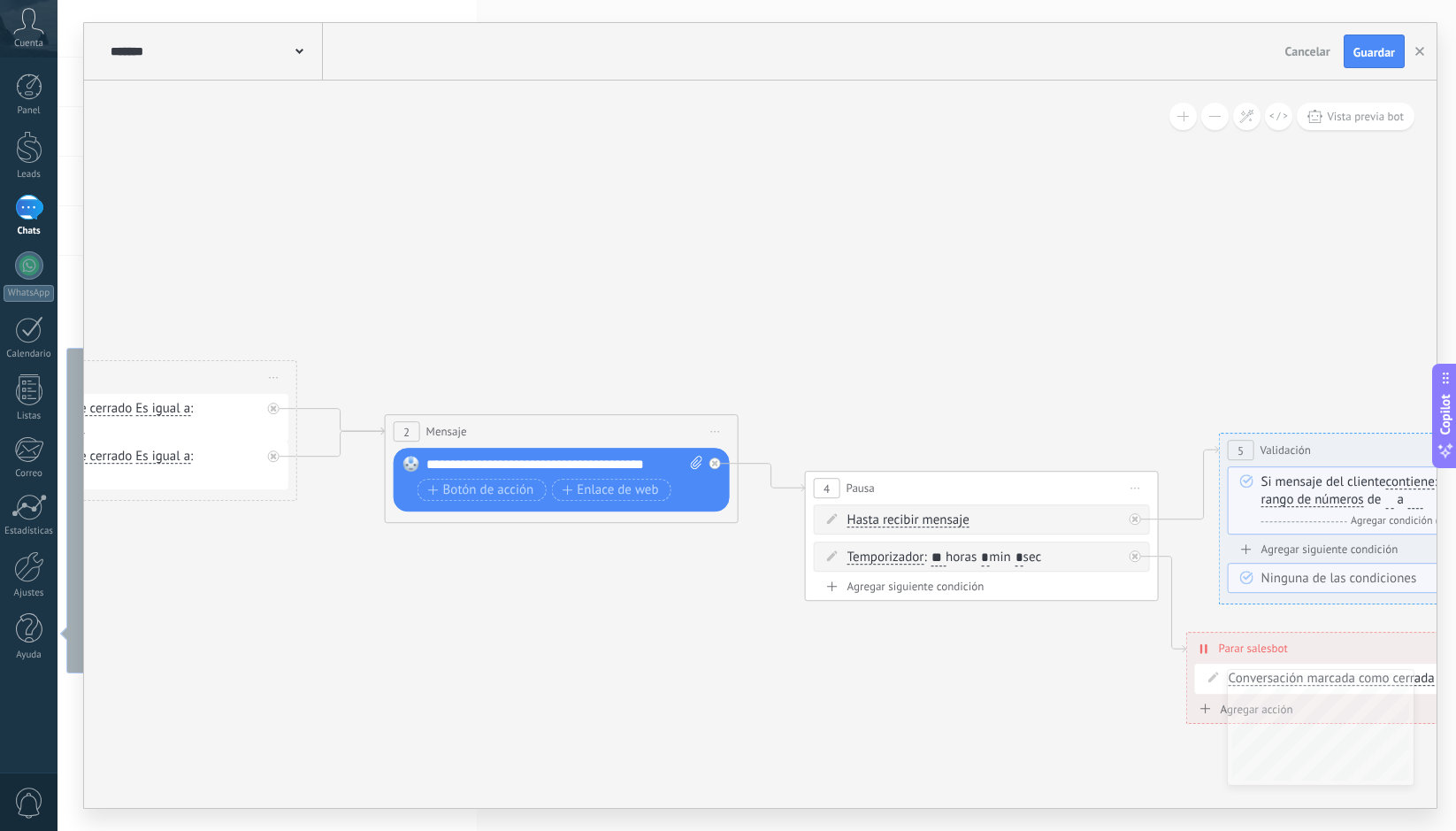
click at [1322, 52] on span "Cancelar" at bounding box center [1308, 52] width 45 height 16
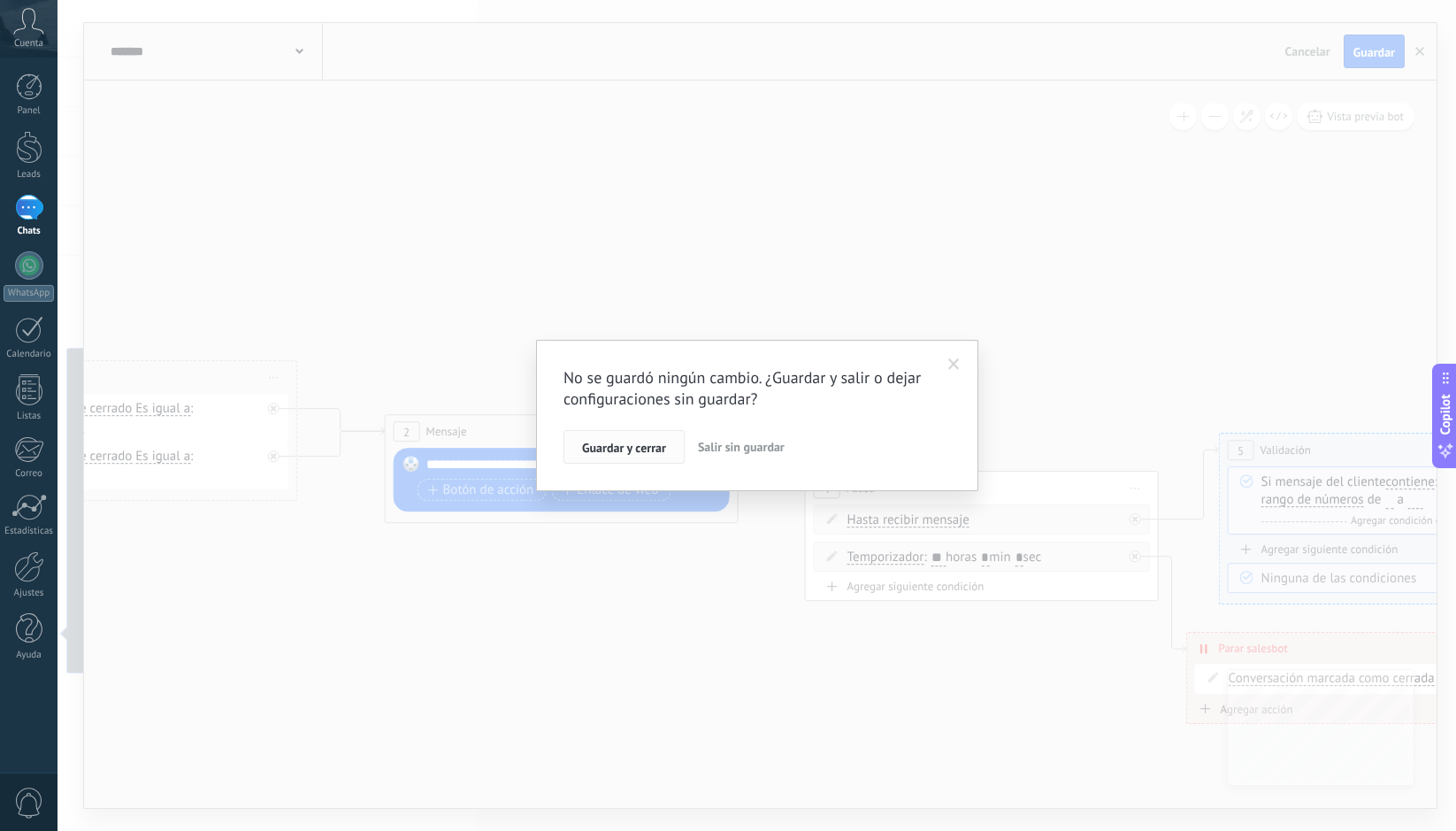
click at [650, 449] on span "Guardar y cerrar" at bounding box center [624, 448] width 84 height 12
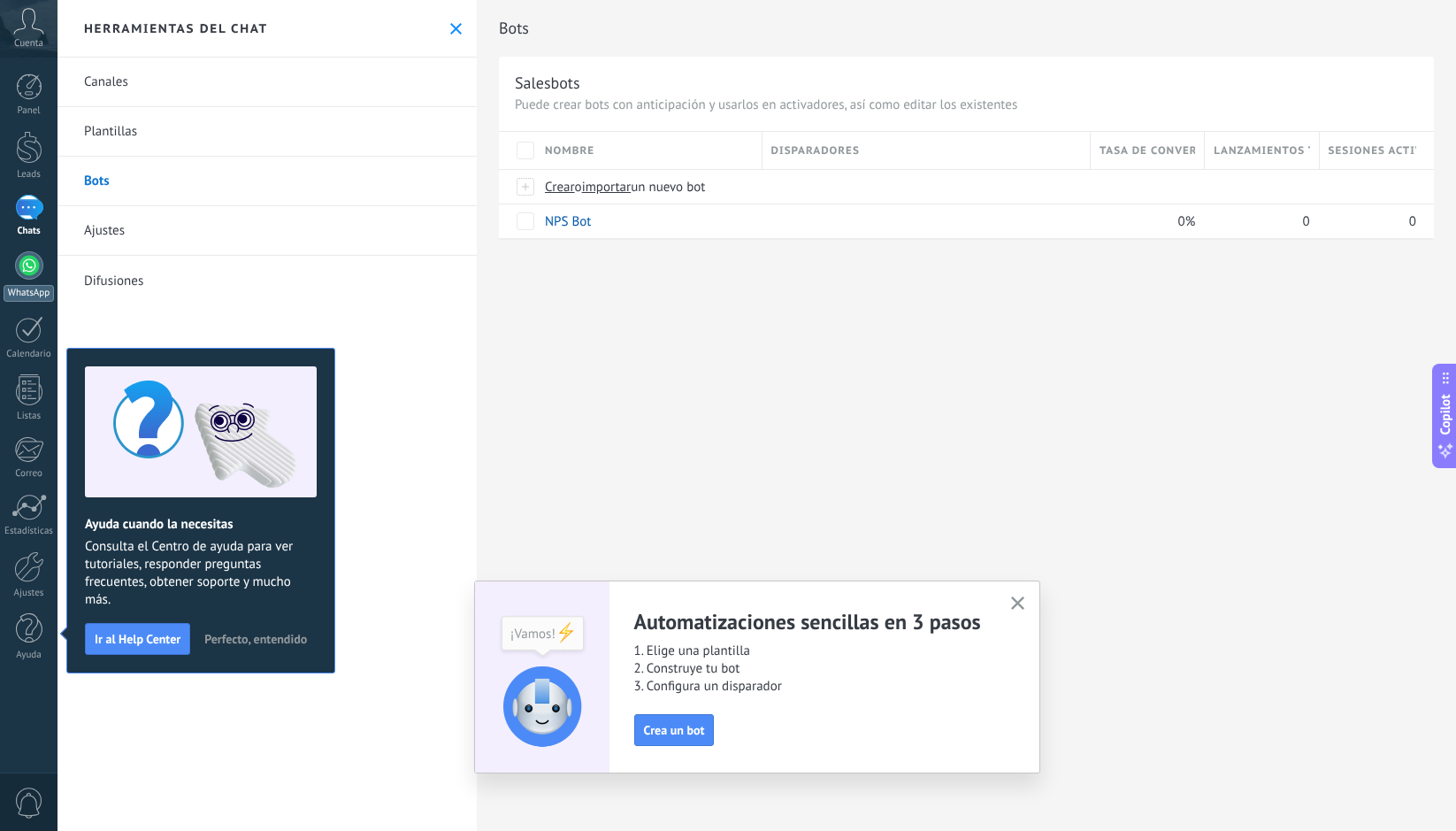
click at [36, 269] on div at bounding box center [29, 266] width 29 height 29
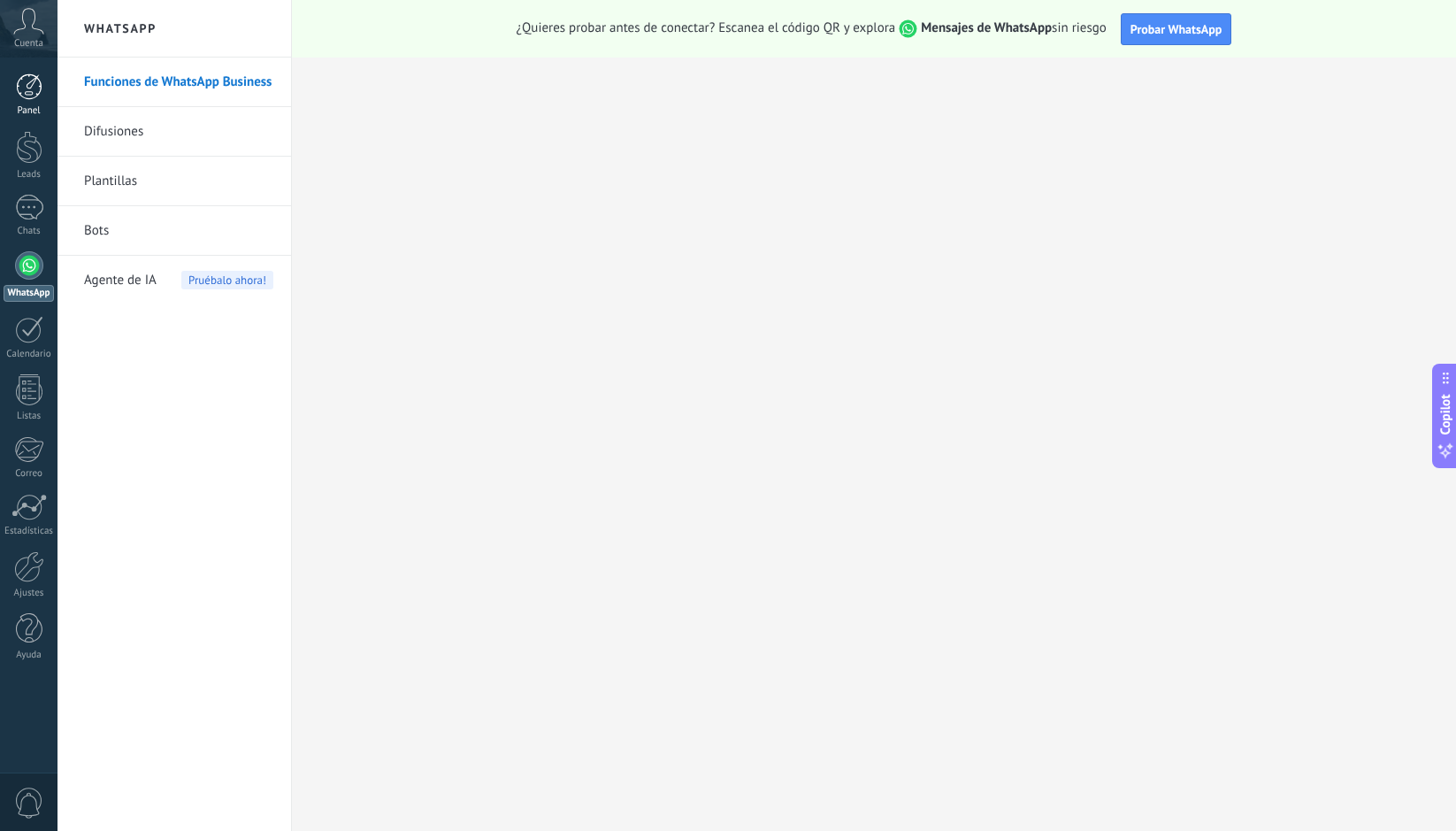
click at [33, 95] on div at bounding box center [29, 86] width 27 height 27
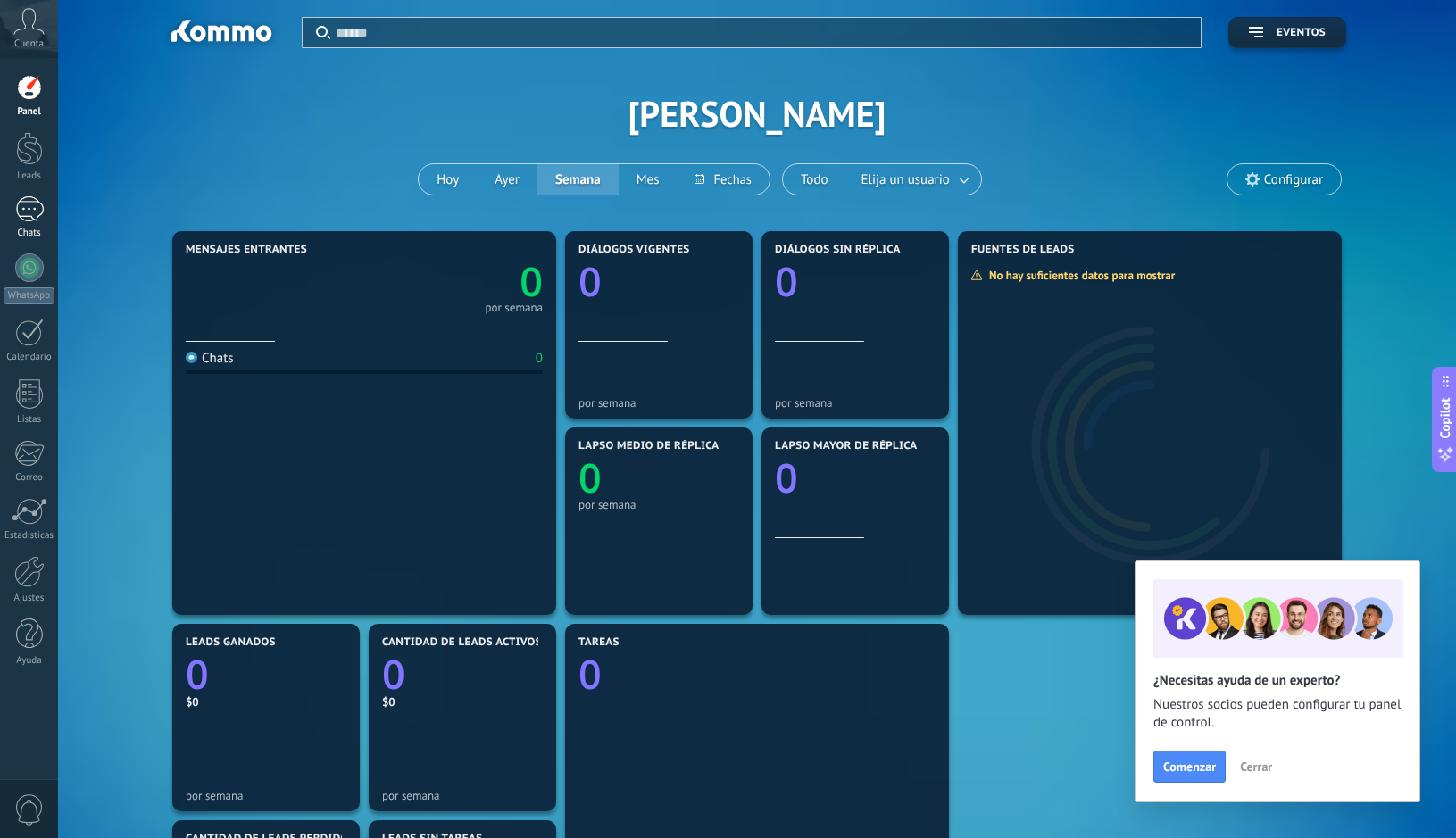
click at [31, 204] on div at bounding box center [30, 209] width 29 height 26
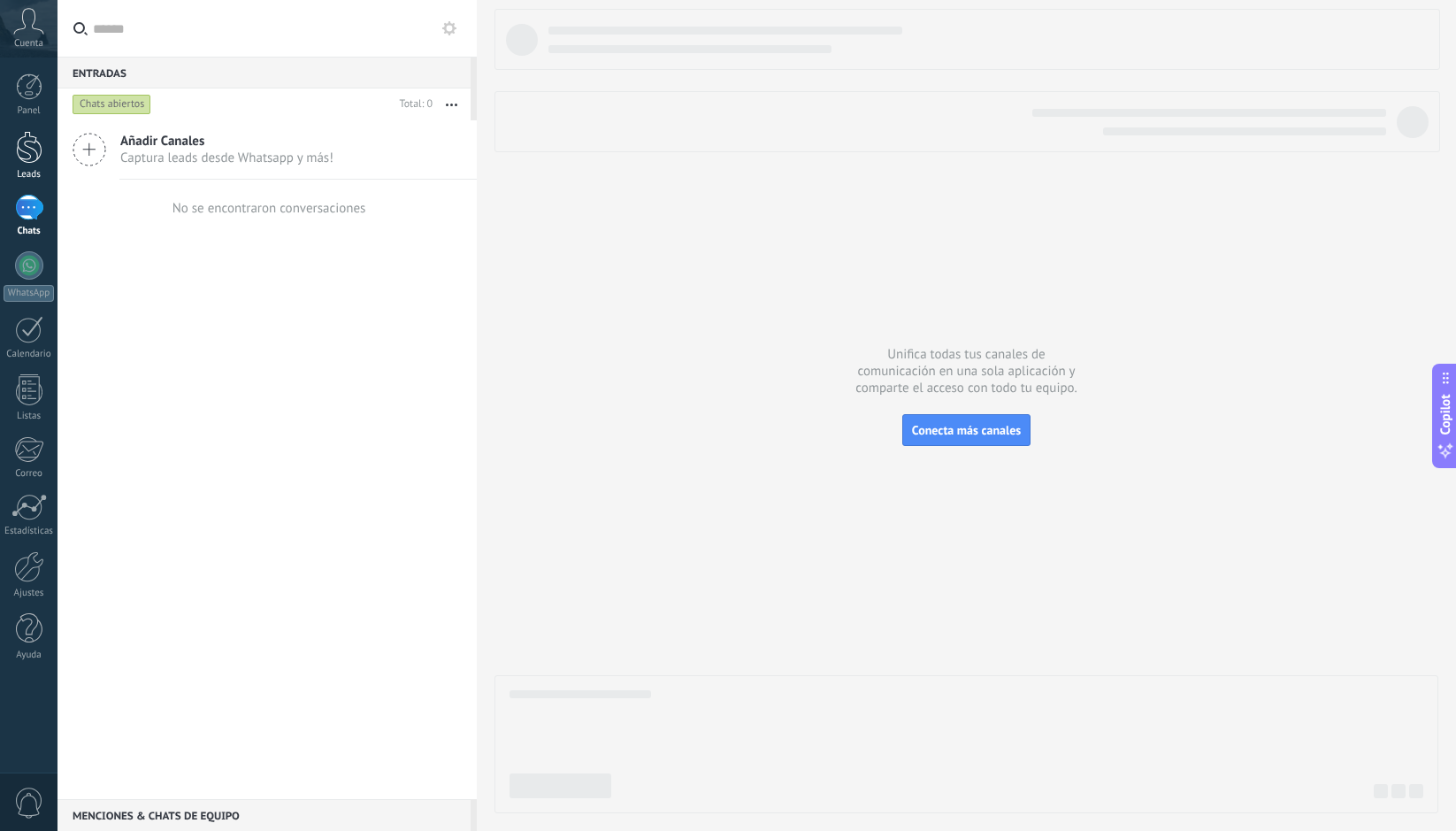
click at [21, 150] on div at bounding box center [29, 147] width 27 height 33
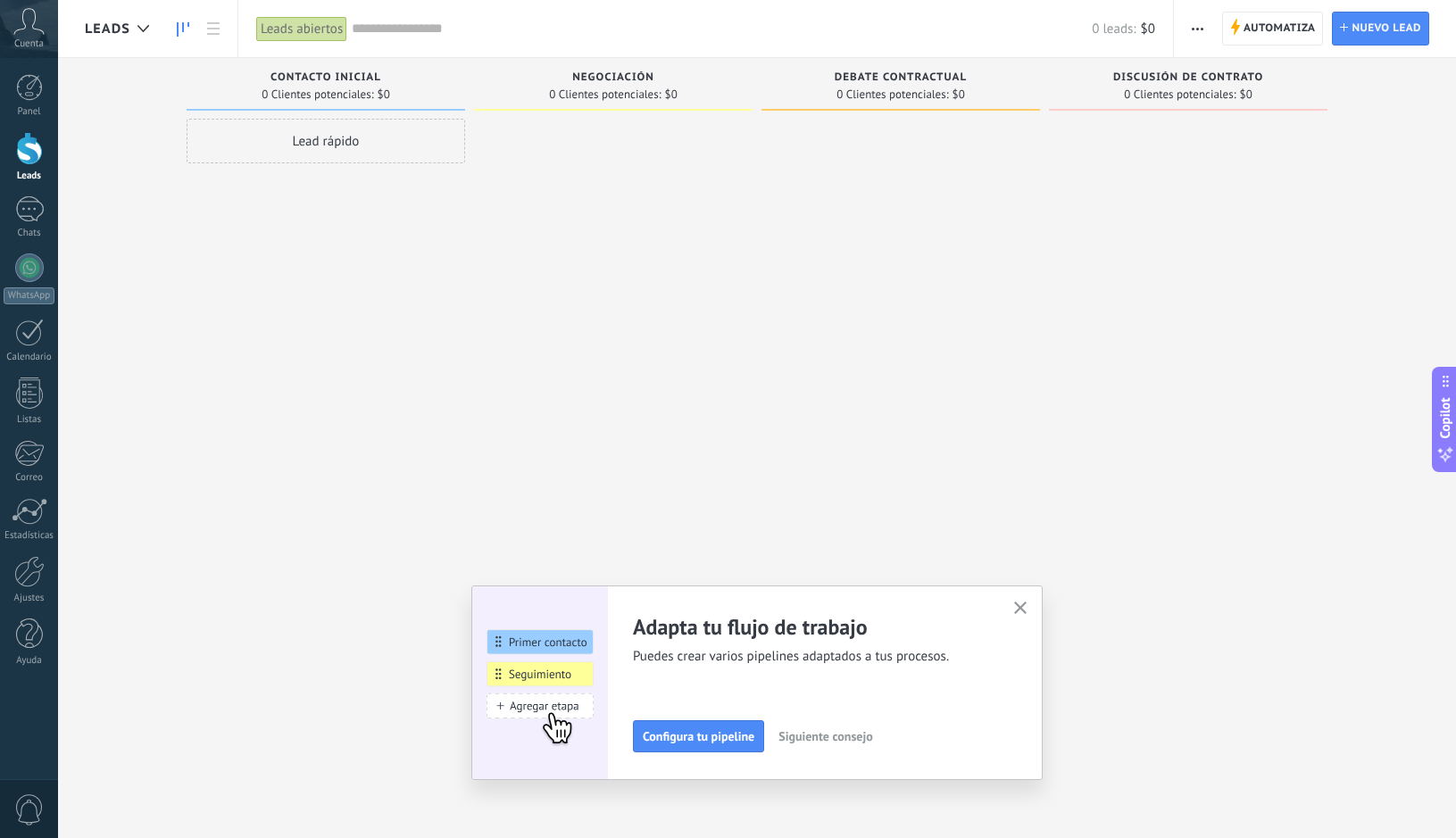
click at [299, 37] on div "Leads abiertos" at bounding box center [301, 29] width 91 height 26
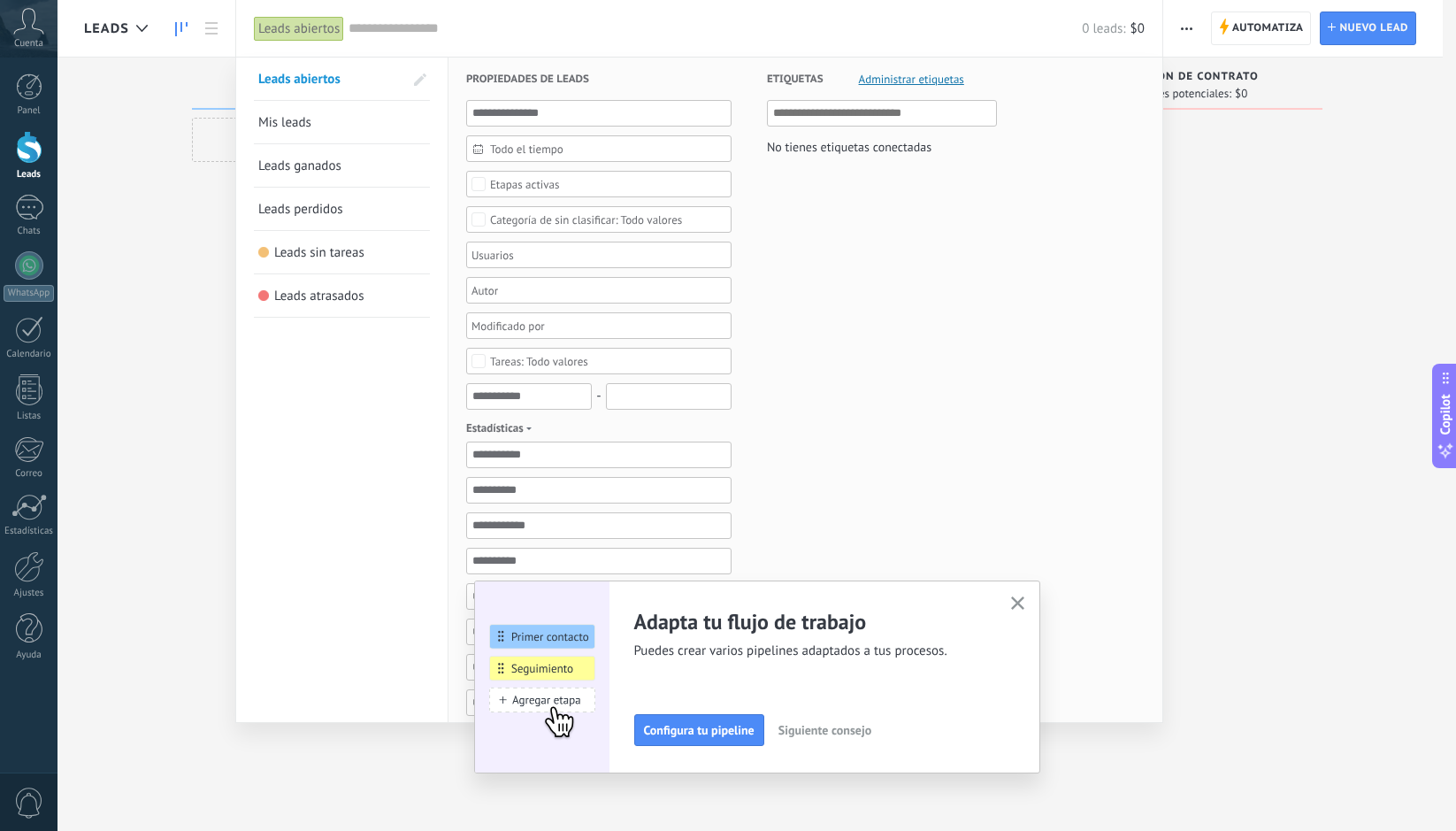
click at [345, 114] on link "Mis leads" at bounding box center [342, 122] width 168 height 43
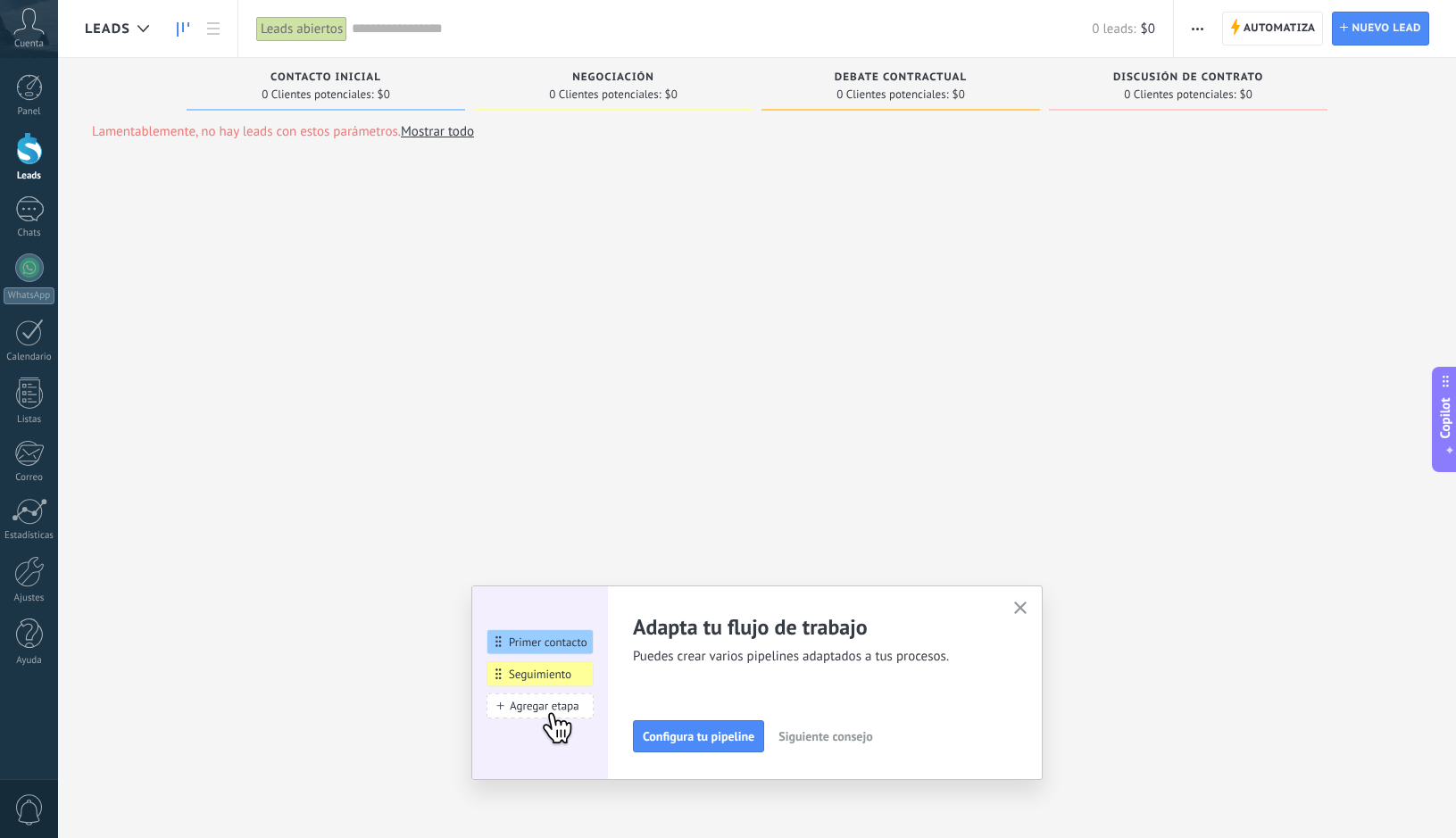
click at [289, 29] on div "Leads abiertos" at bounding box center [301, 29] width 91 height 26
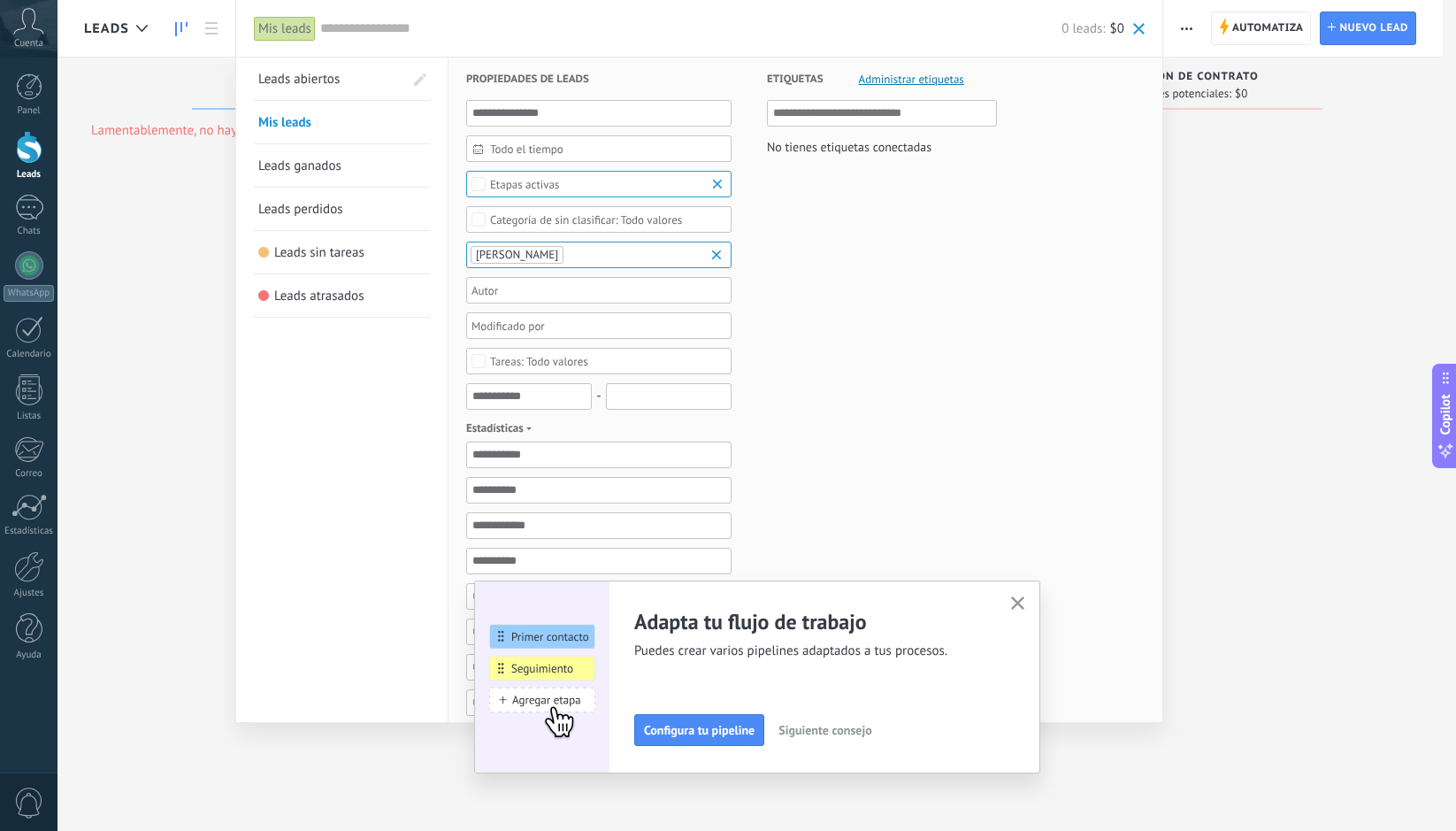
click at [313, 87] on link "Leads abiertos" at bounding box center [331, 79] width 145 height 43
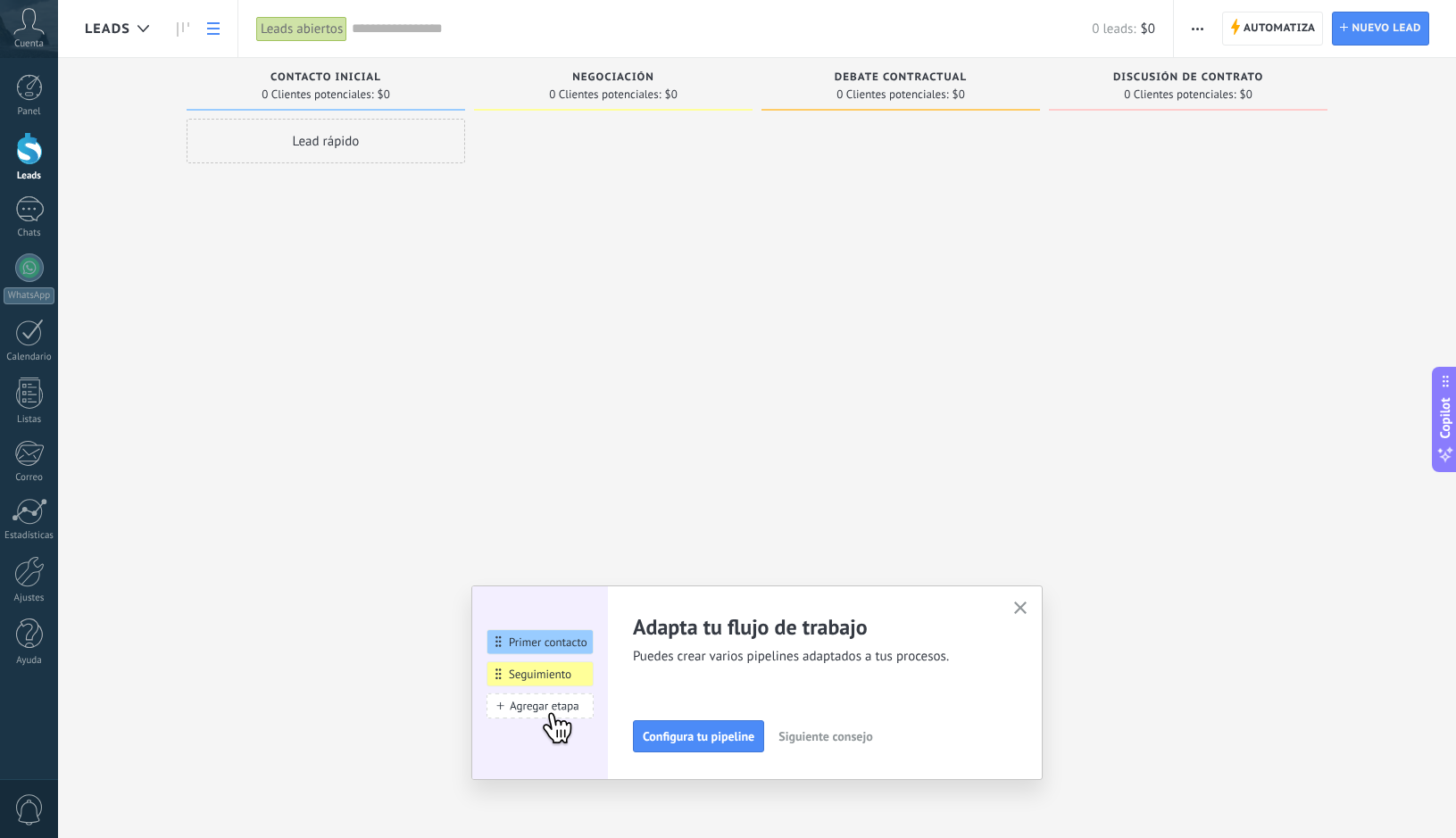
click at [221, 36] on link at bounding box center [213, 29] width 31 height 35
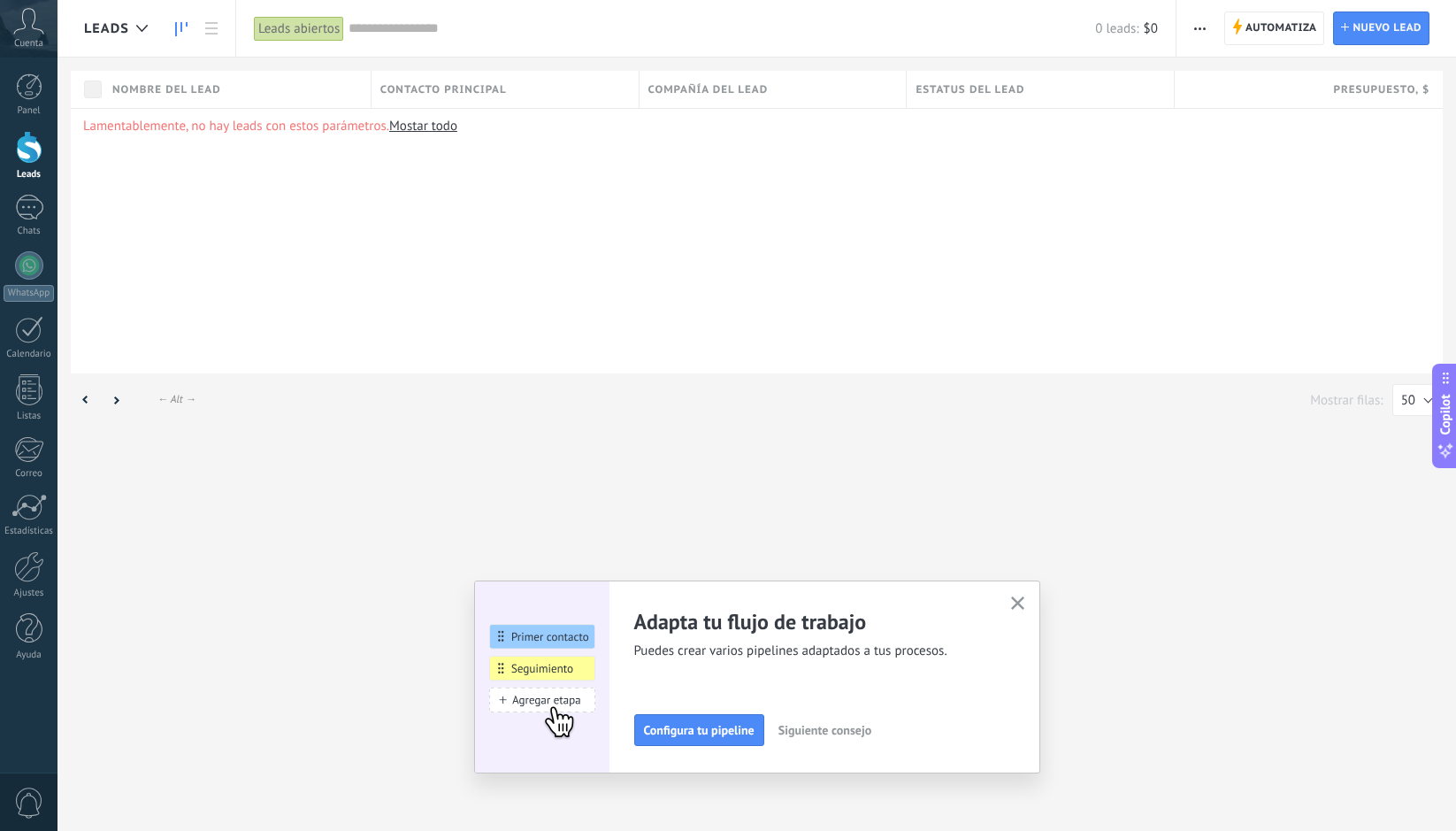
click at [187, 30] on link at bounding box center [182, 29] width 30 height 35
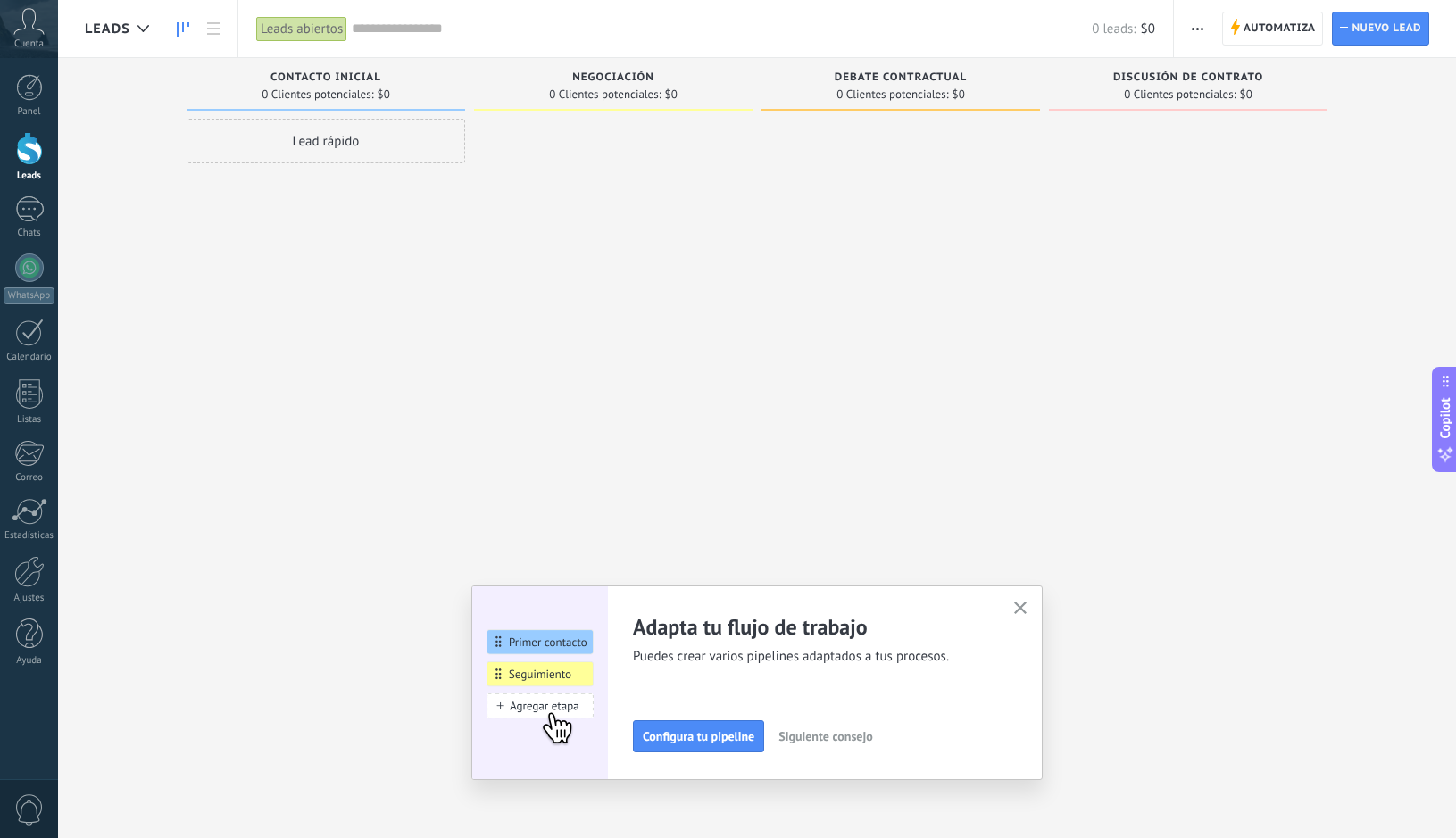
click at [1196, 24] on span "button" at bounding box center [1197, 29] width 12 height 34
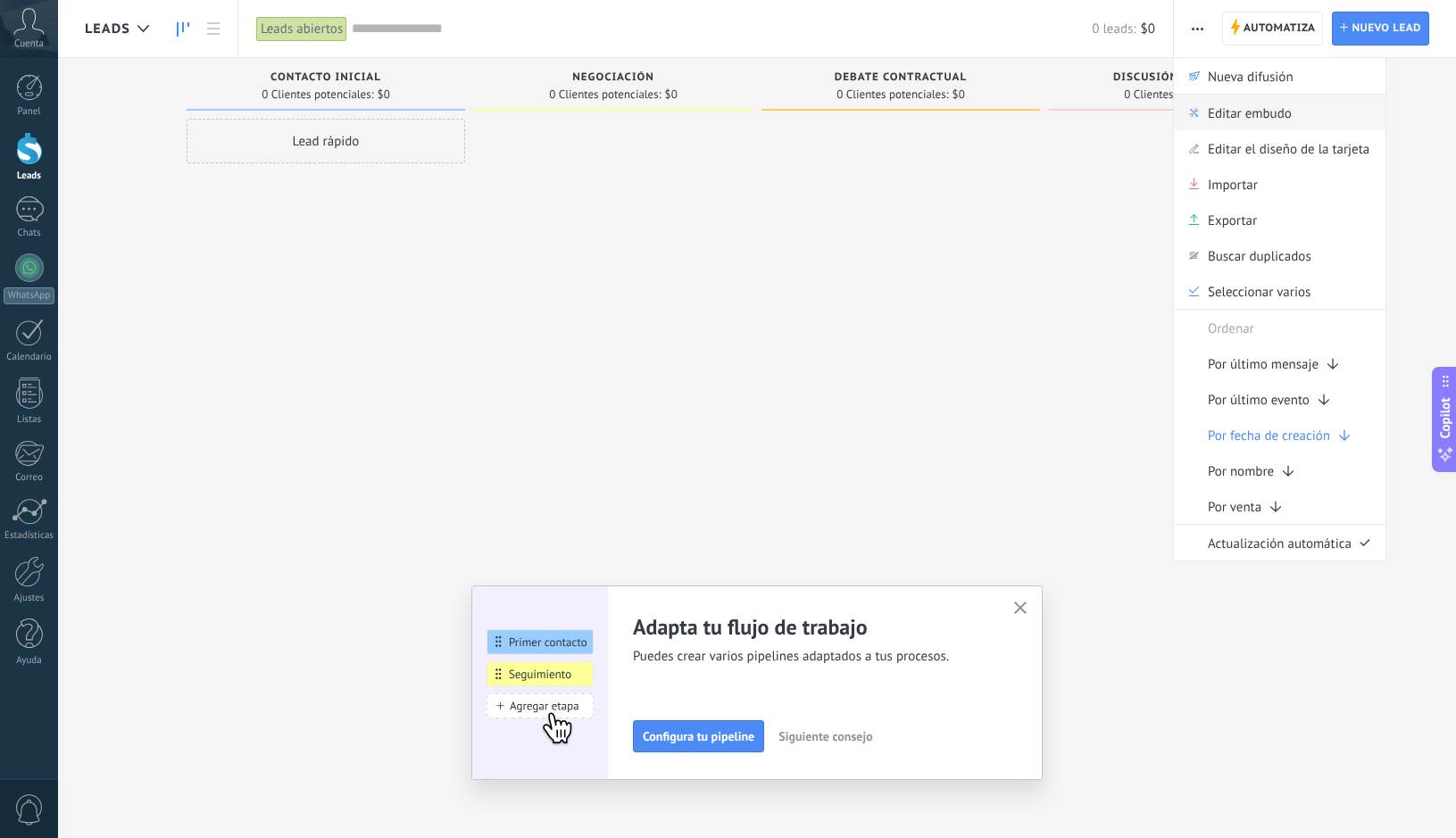
click at [1297, 113] on div "Editar embudo" at bounding box center [1279, 112] width 211 height 36
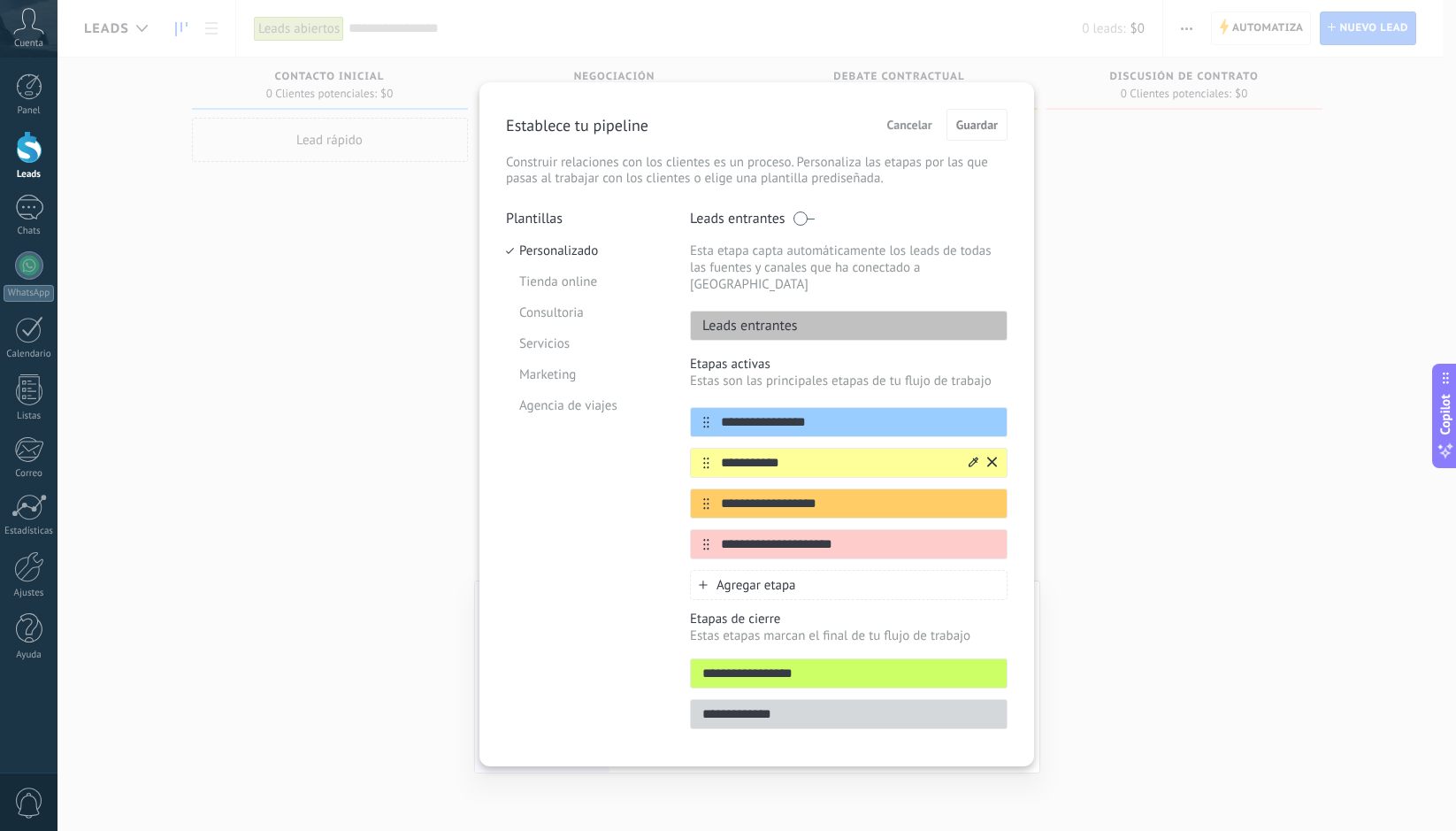
click at [990, 457] on icon at bounding box center [991, 462] width 10 height 11
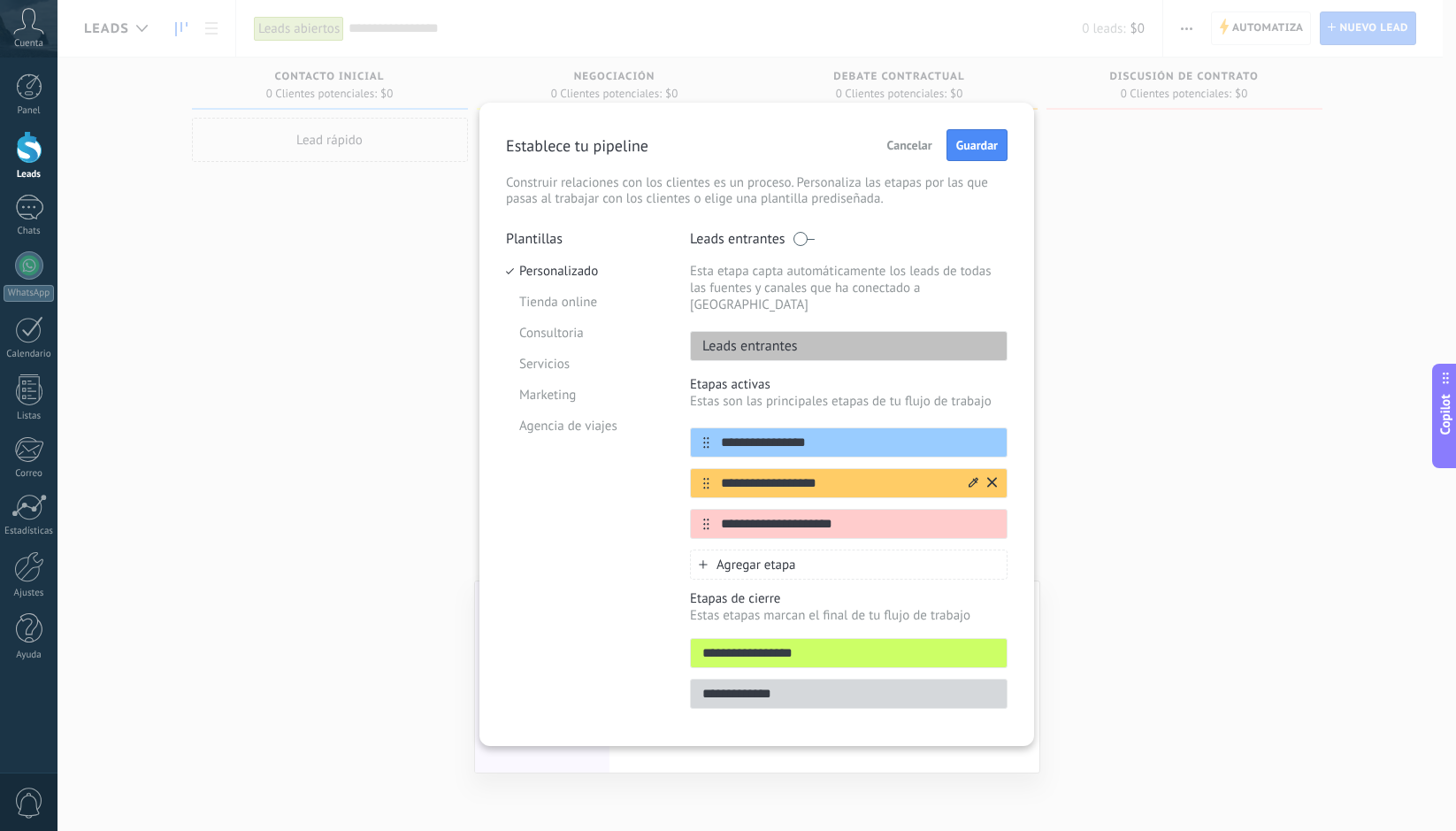
click at [994, 477] on icon at bounding box center [991, 482] width 10 height 11
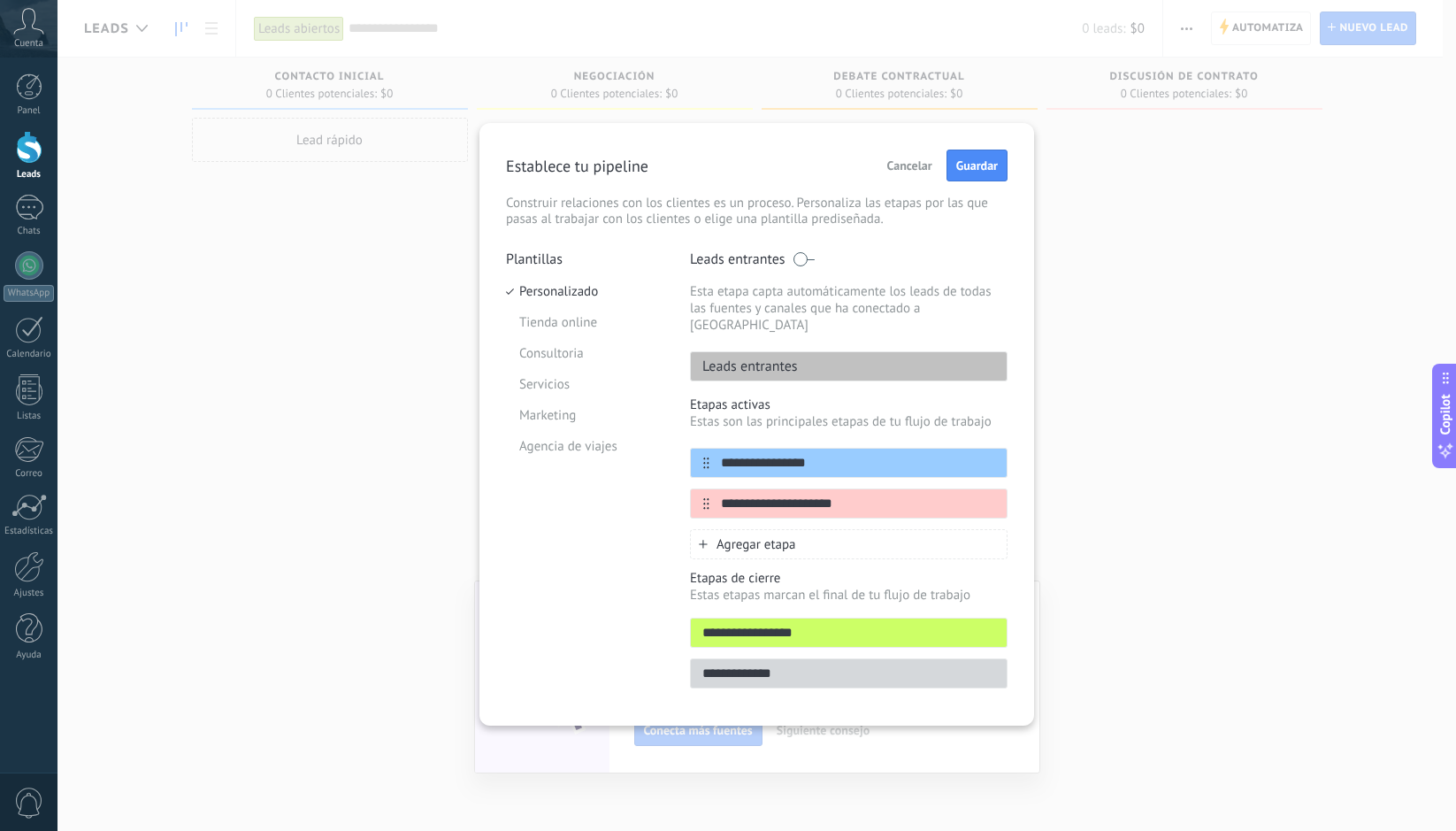
click at [720, 536] on span "Agregar etapa" at bounding box center [756, 544] width 79 height 17
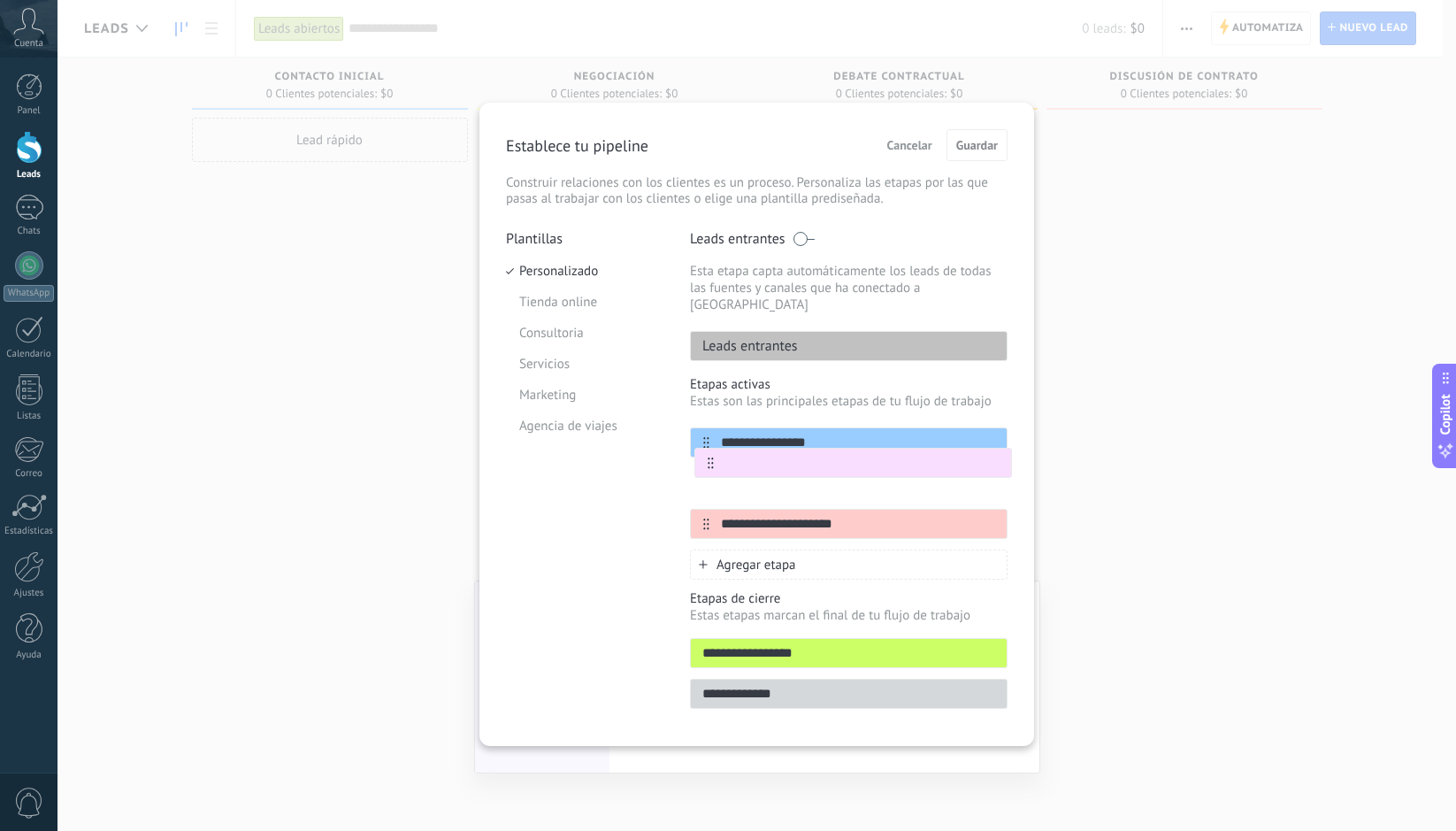
drag, startPoint x: 699, startPoint y: 510, endPoint x: 704, endPoint y: 461, distance: 49.3
click at [704, 461] on div "**********" at bounding box center [849, 482] width 317 height 111
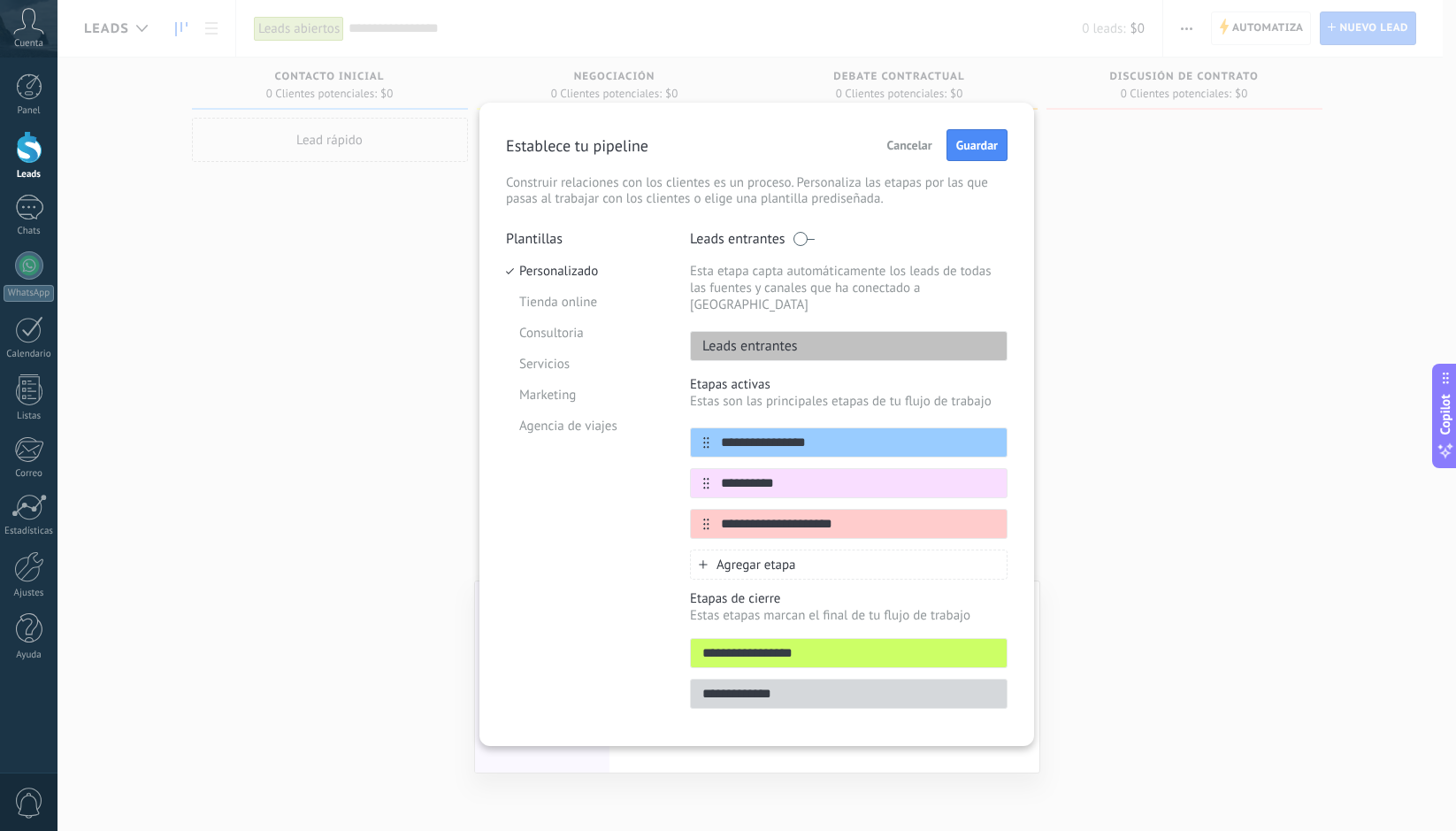
type input "**********"
click at [782, 556] on span "Agregar etapa" at bounding box center [756, 564] width 79 height 17
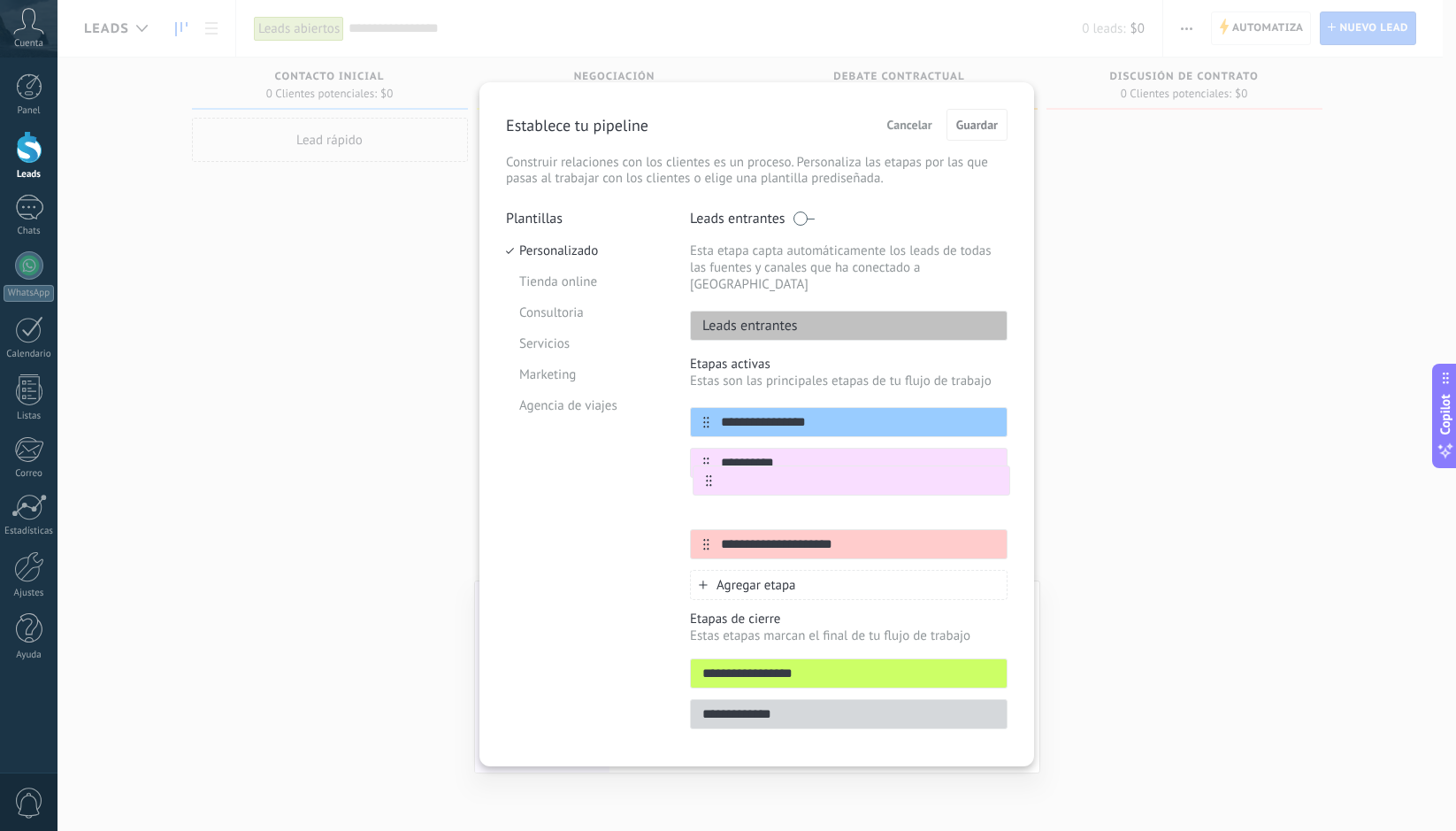
drag, startPoint x: 707, startPoint y: 521, endPoint x: 710, endPoint y: 473, distance: 48.1
click at [710, 473] on div "**********" at bounding box center [849, 482] width 317 height 152
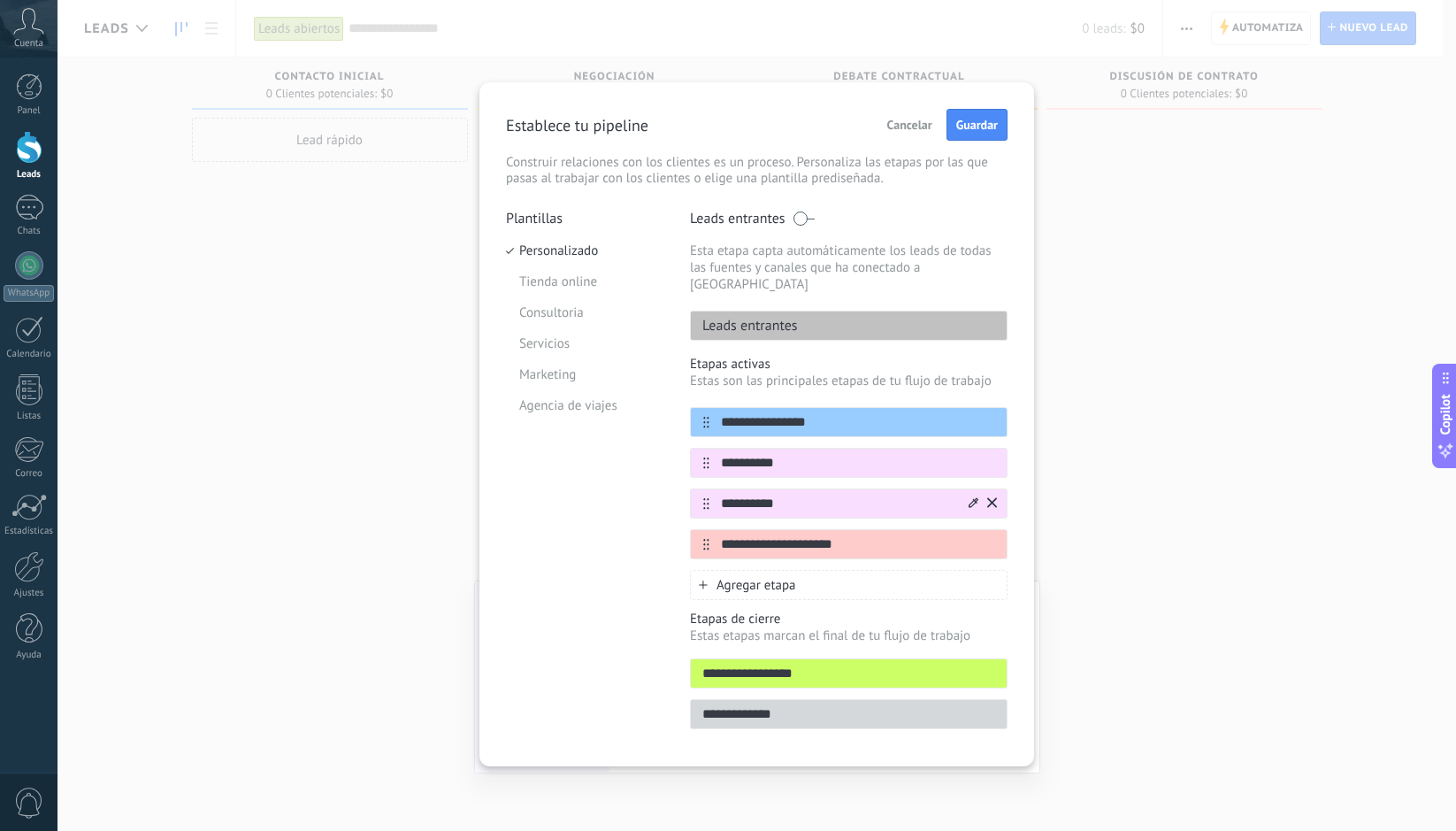
type input "**********"
drag, startPoint x: 747, startPoint y: 485, endPoint x: 774, endPoint y: 565, distance: 84.4
click at [774, 577] on span "Agregar etapa" at bounding box center [756, 585] width 79 height 17
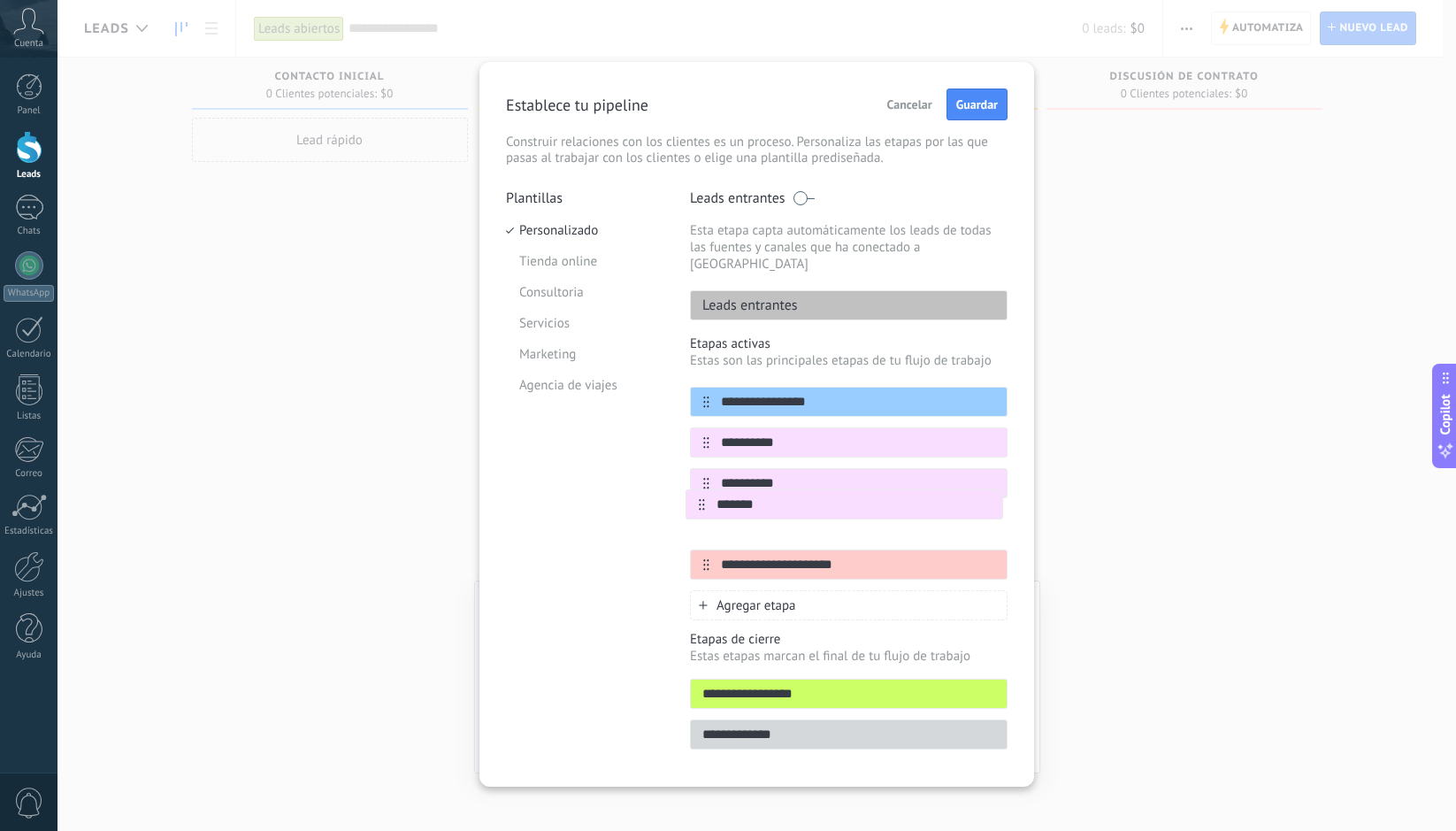
drag, startPoint x: 705, startPoint y: 543, endPoint x: 700, endPoint y: 495, distance: 48.3
click at [700, 495] on div "**********" at bounding box center [849, 483] width 317 height 193
type input "*******"
click at [855, 398] on div "**********" at bounding box center [849, 402] width 317 height 30
click at [858, 427] on div "**********" at bounding box center [849, 442] width 317 height 30
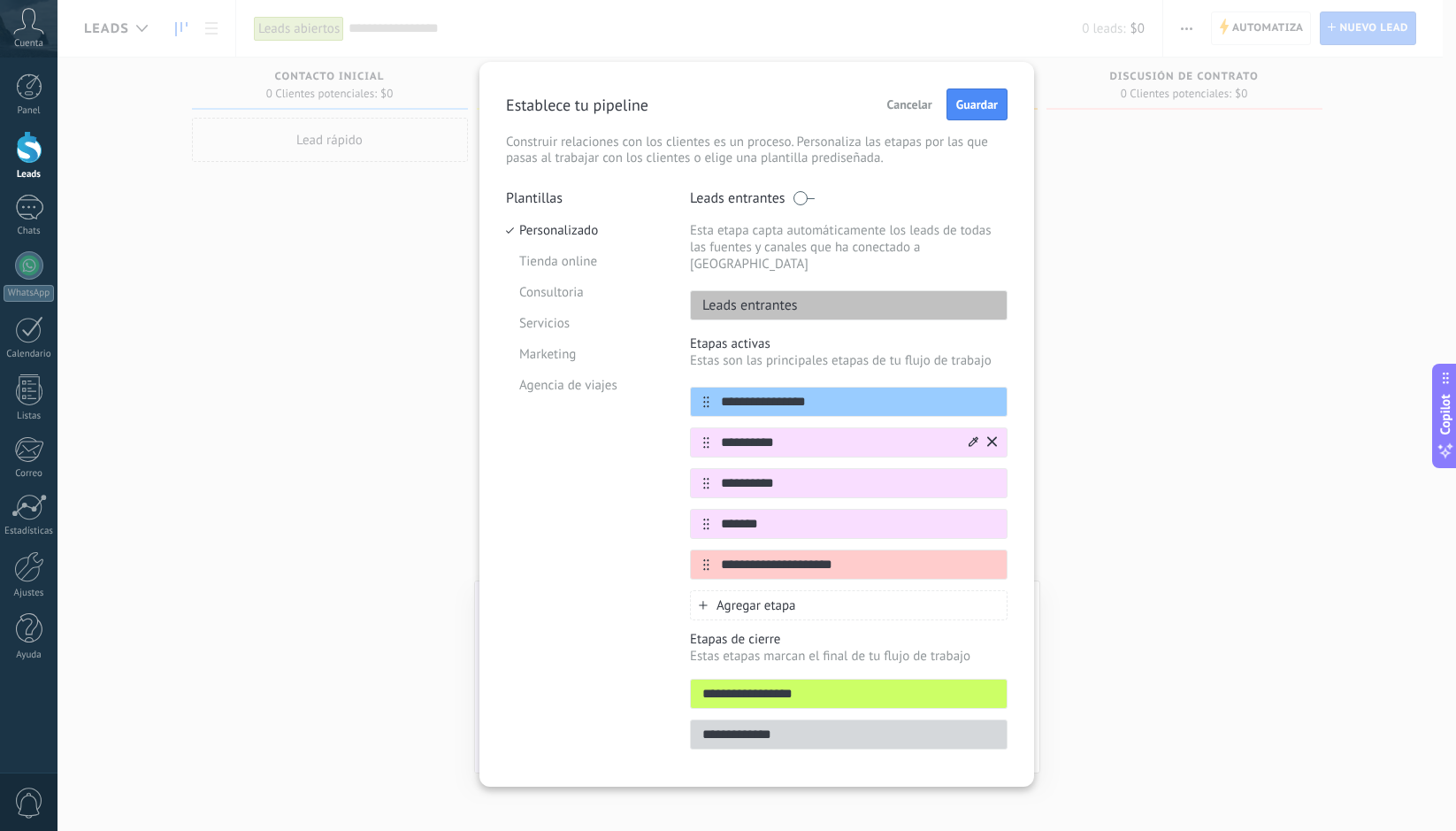
click at [971, 436] on icon at bounding box center [974, 440] width 10 height 10
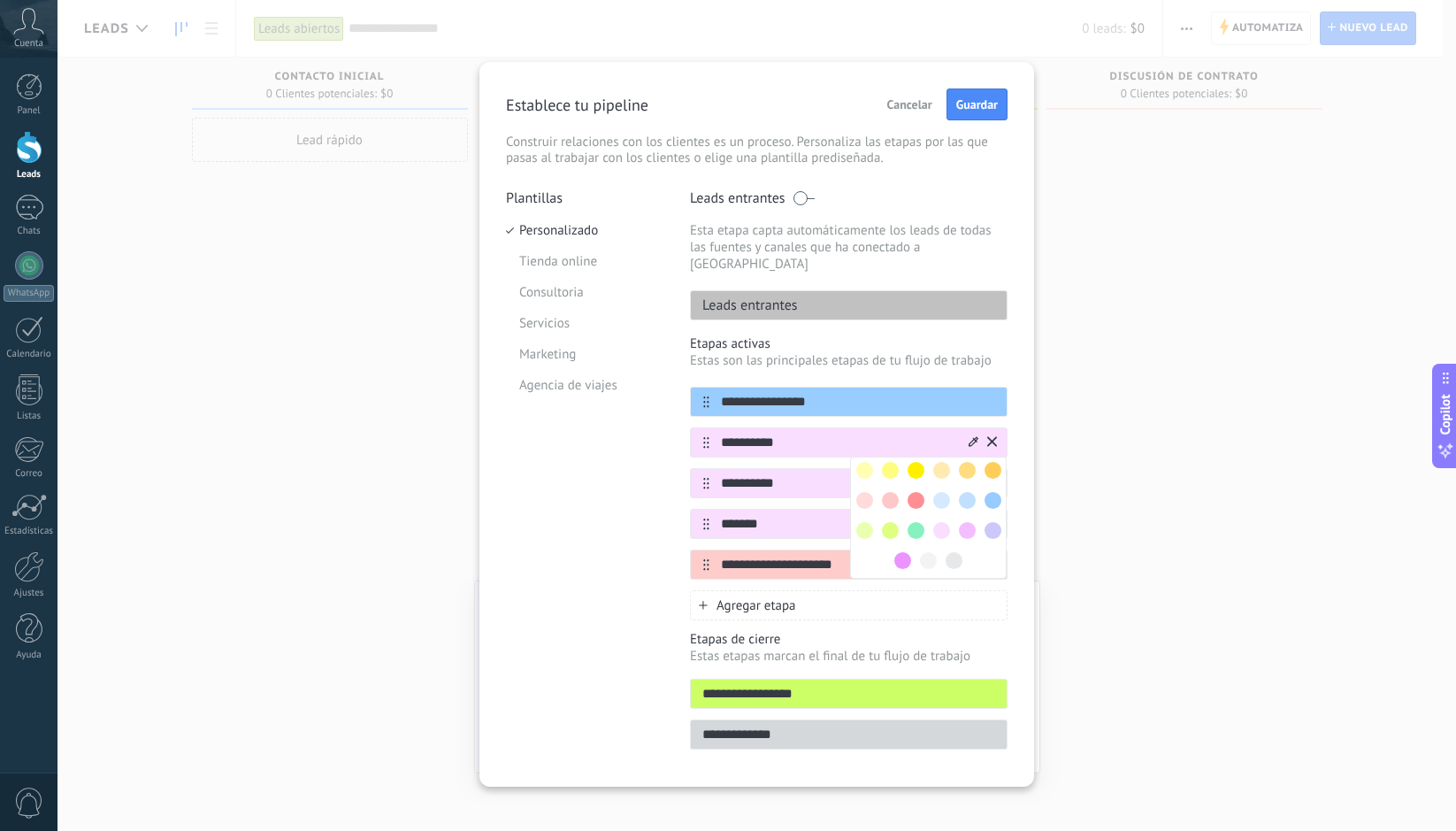
click at [868, 522] on span at bounding box center [865, 530] width 17 height 17
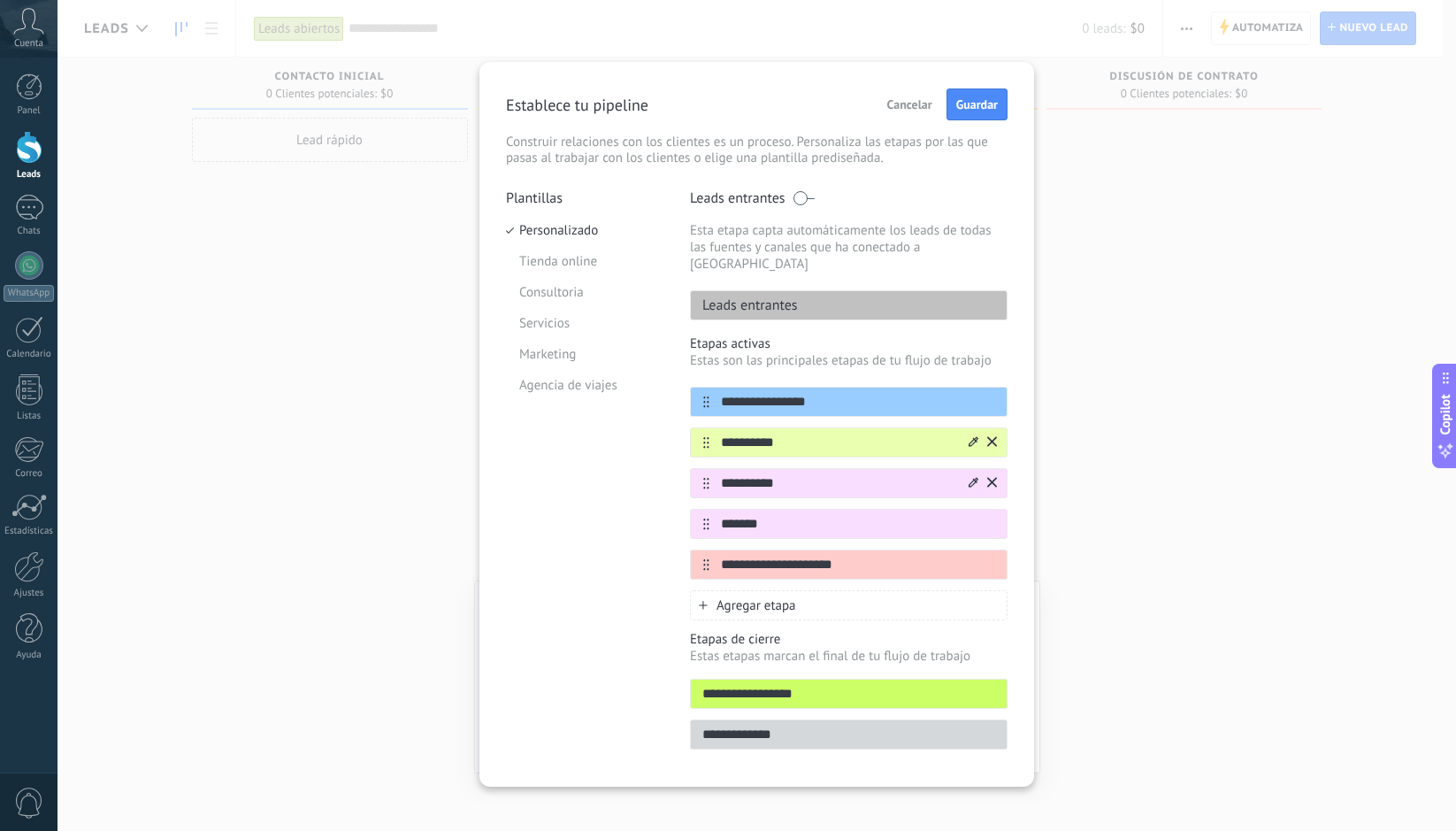
click at [973, 477] on icon at bounding box center [974, 482] width 10 height 11
click at [918, 563] on span at bounding box center [916, 571] width 17 height 17
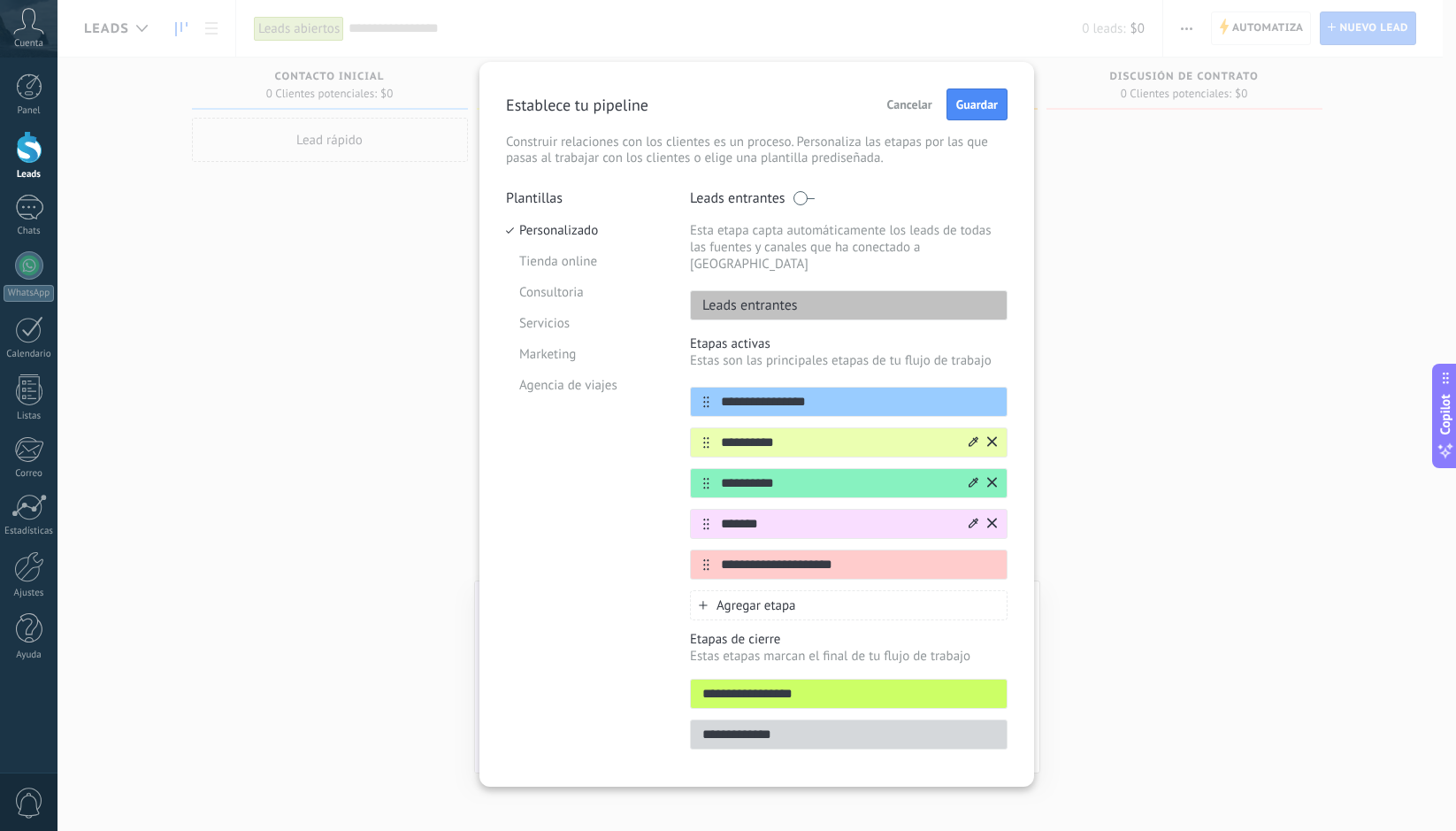
click at [970, 518] on icon at bounding box center [974, 522] width 10 height 10
click at [959, 634] on span at bounding box center [954, 642] width 17 height 17
click at [975, 518] on icon at bounding box center [974, 522] width 10 height 10
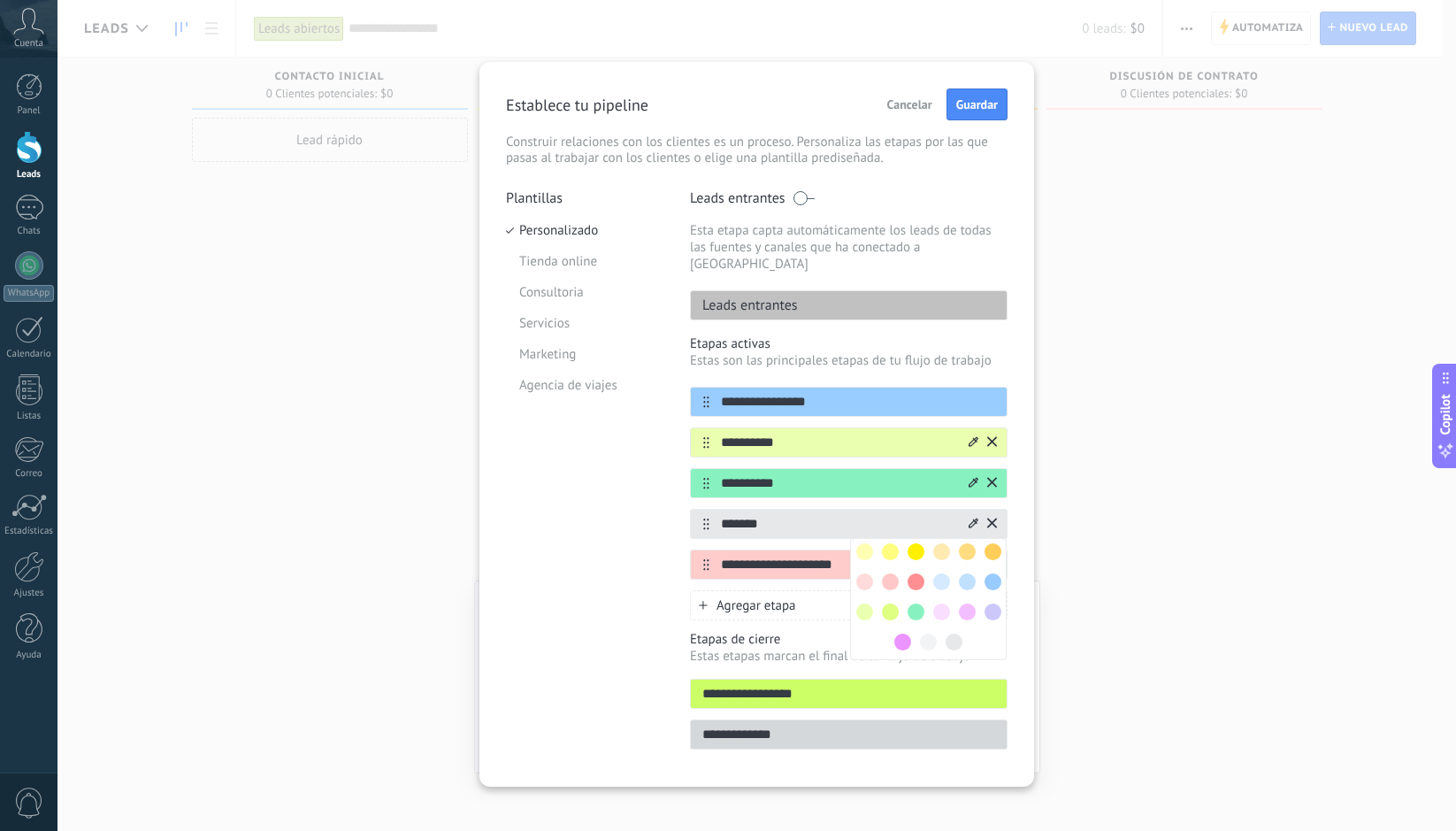
click at [920, 604] on span at bounding box center [916, 612] width 17 height 17
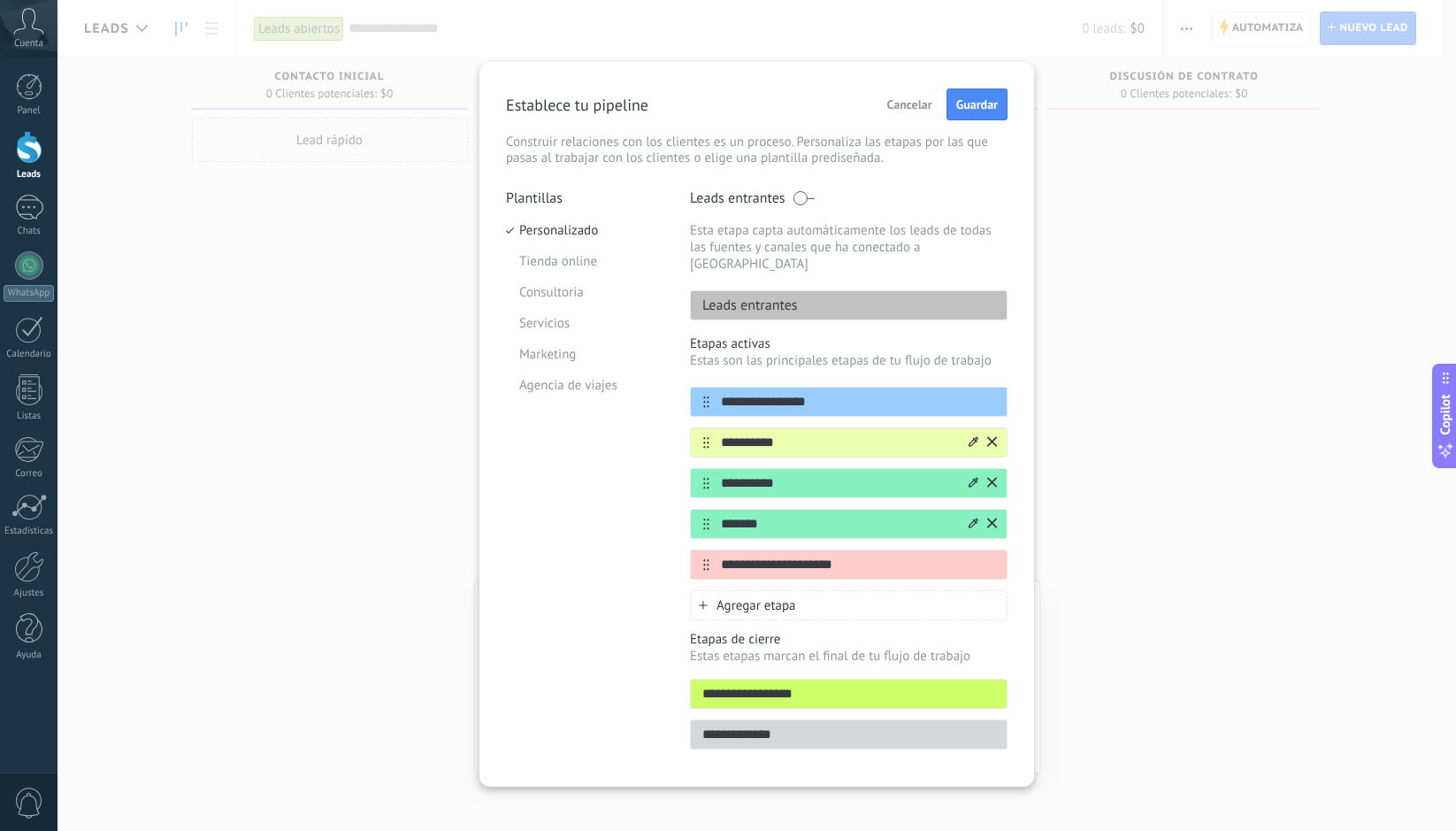
click at [975, 477] on icon at bounding box center [974, 482] width 10 height 11
click at [890, 563] on span at bounding box center [890, 571] width 17 height 17
click at [972, 558] on icon at bounding box center [974, 564] width 10 height 11
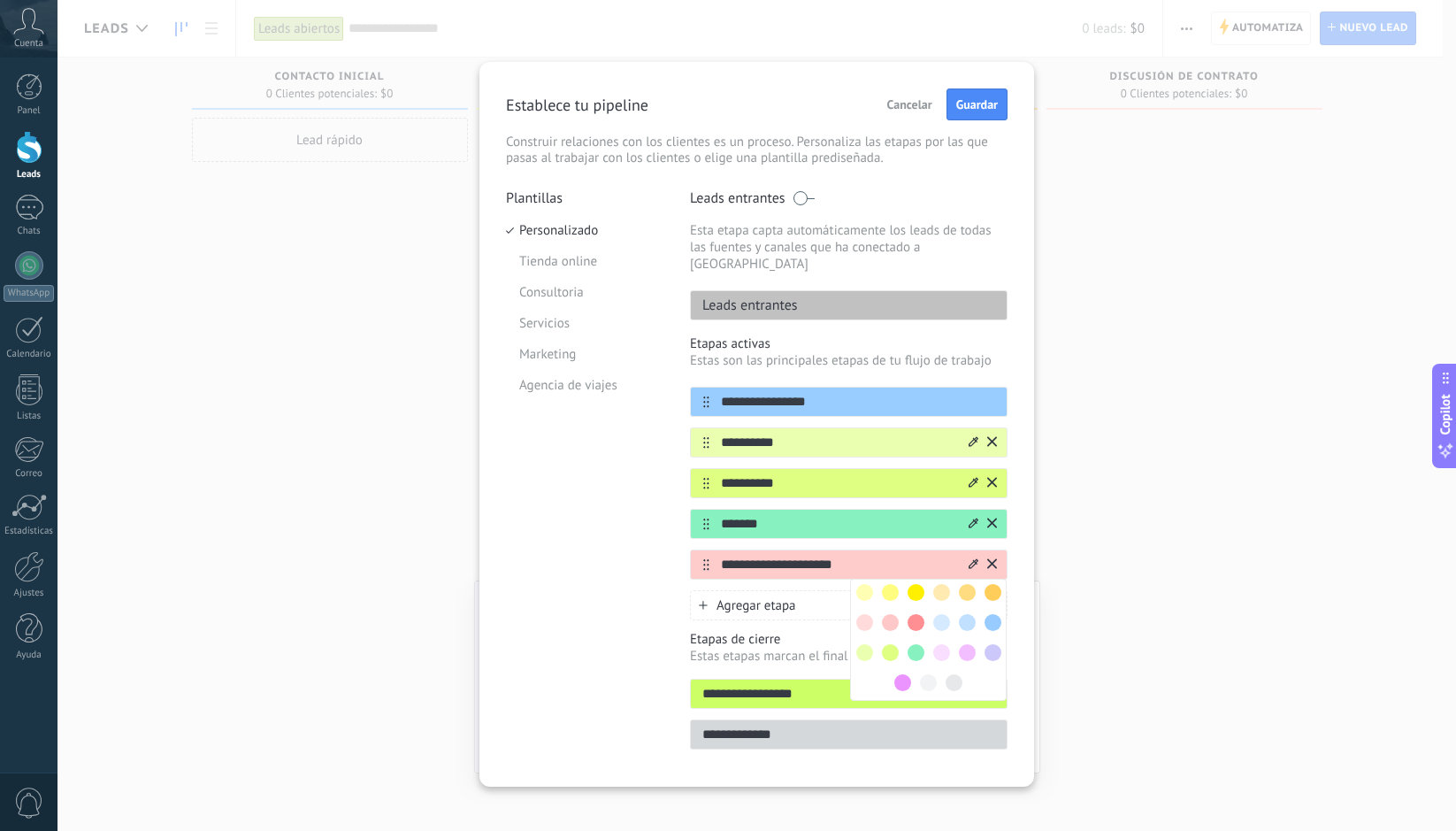
click at [920, 614] on span at bounding box center [916, 622] width 17 height 17
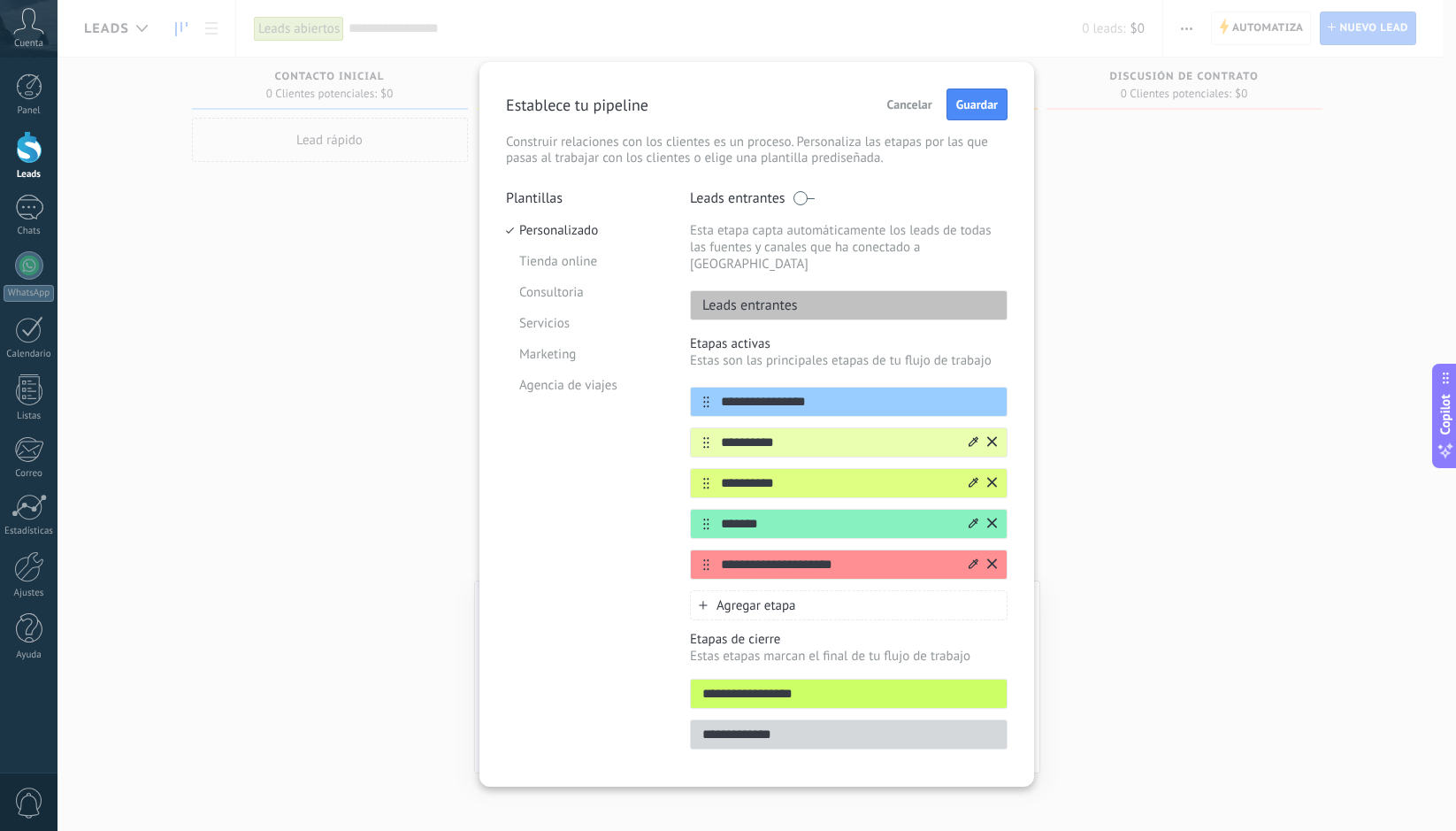
click at [833, 555] on input "**********" at bounding box center [838, 564] width 257 height 19
type input "*******"
click at [826, 596] on div "Agregar etapa" at bounding box center [849, 605] width 317 height 30
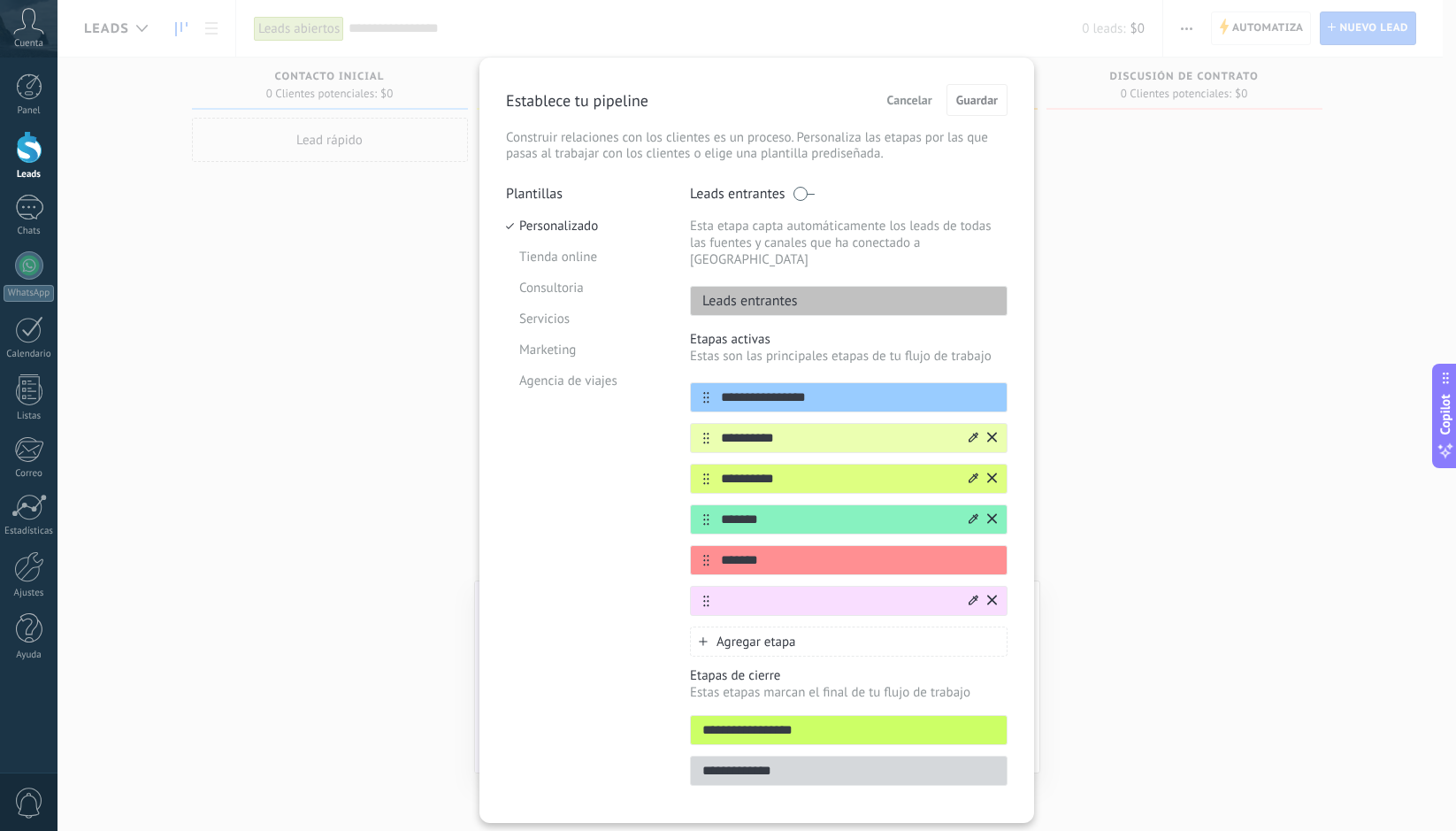
click at [972, 595] on icon at bounding box center [974, 600] width 10 height 11
click at [959, 706] on div at bounding box center [954, 719] width 26 height 26
click at [950, 711] on span at bounding box center [954, 719] width 17 height 17
click at [827, 592] on input "text" at bounding box center [838, 601] width 257 height 19
click at [843, 627] on div "Agregar etapa" at bounding box center [849, 642] width 317 height 30
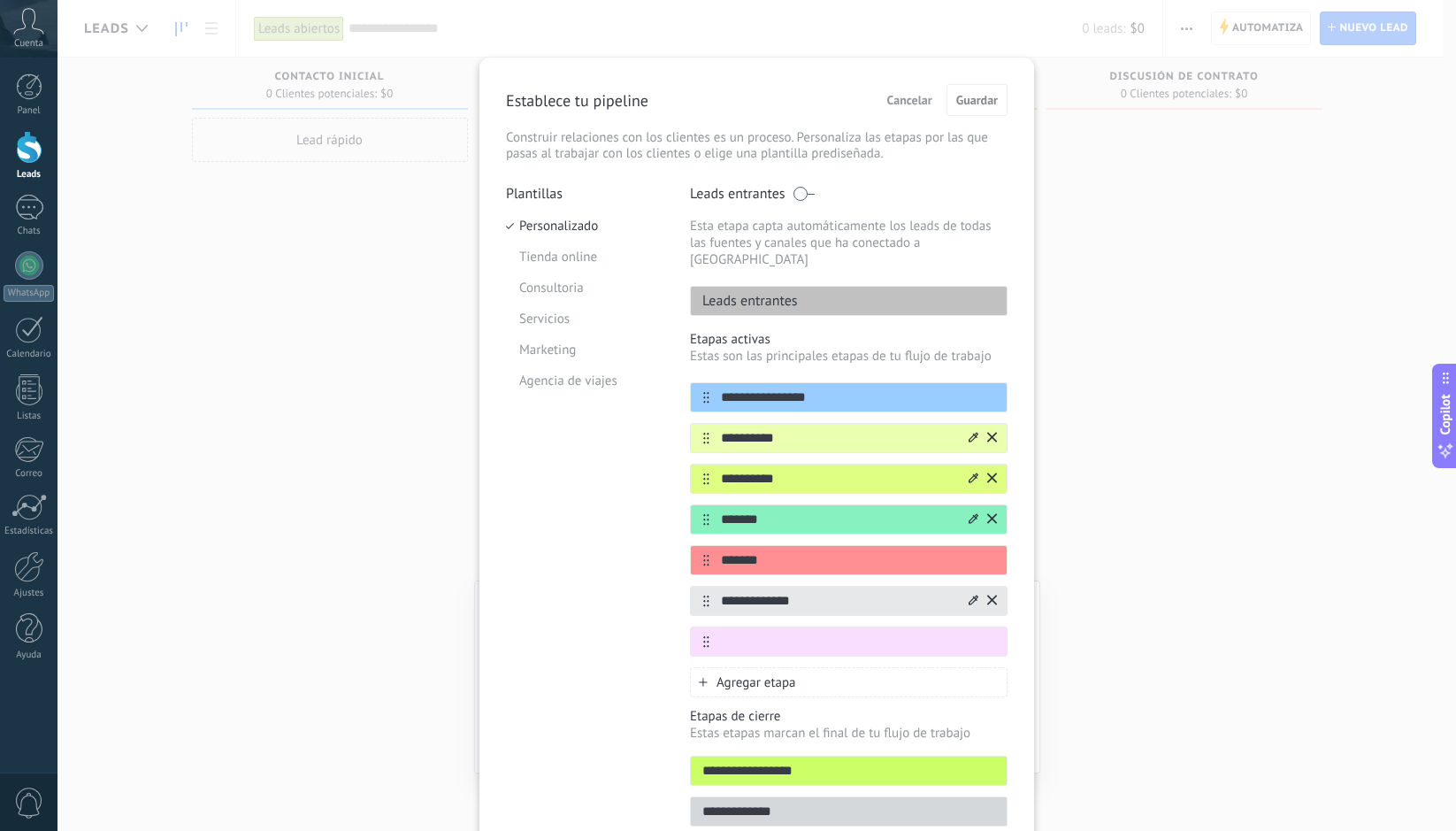
click at [773, 592] on input "**********" at bounding box center [838, 601] width 257 height 19
type input "**********"
click at [987, 636] on icon at bounding box center [991, 641] width 10 height 11
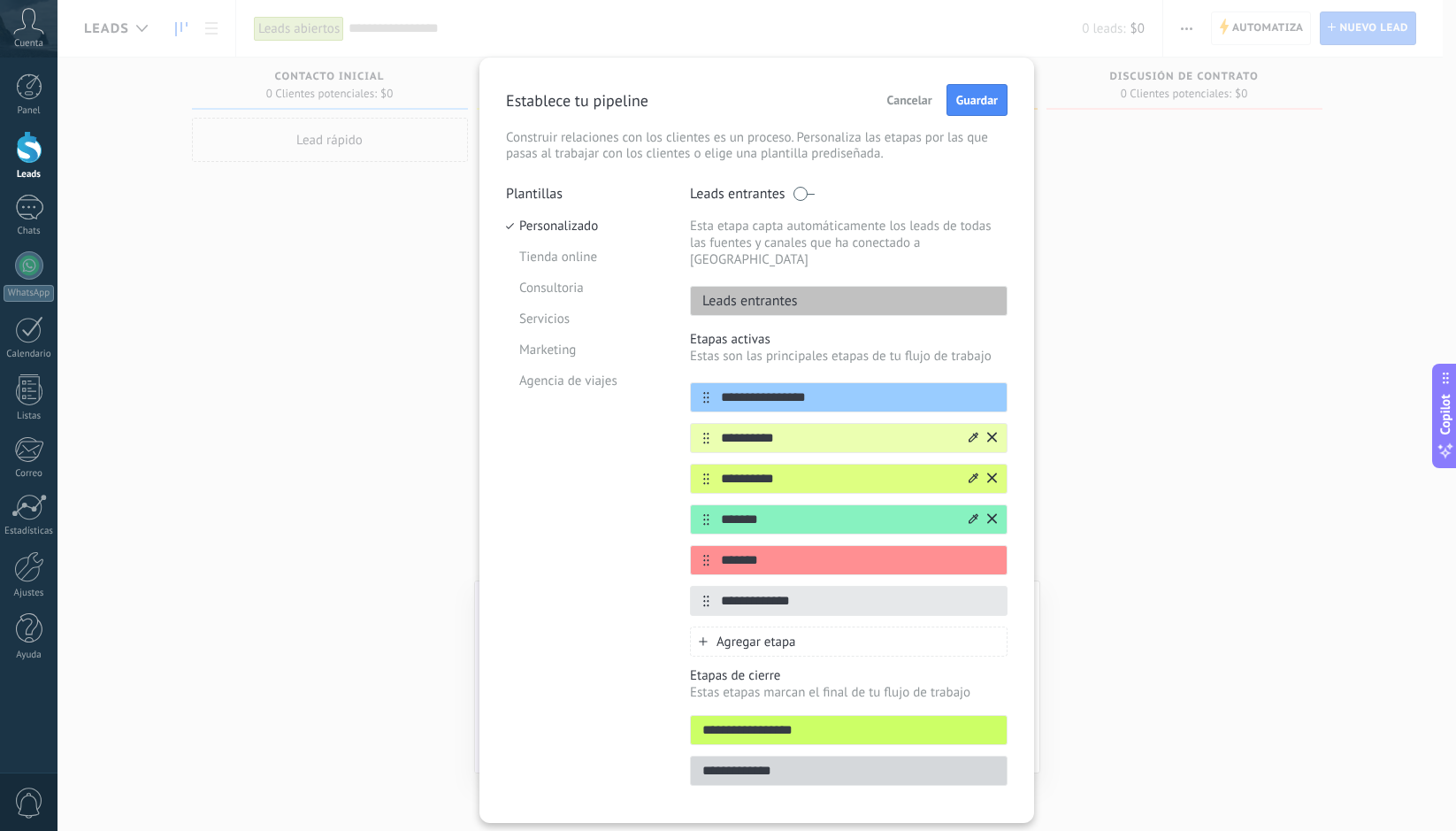
click at [988, 514] on icon at bounding box center [991, 518] width 10 height 10
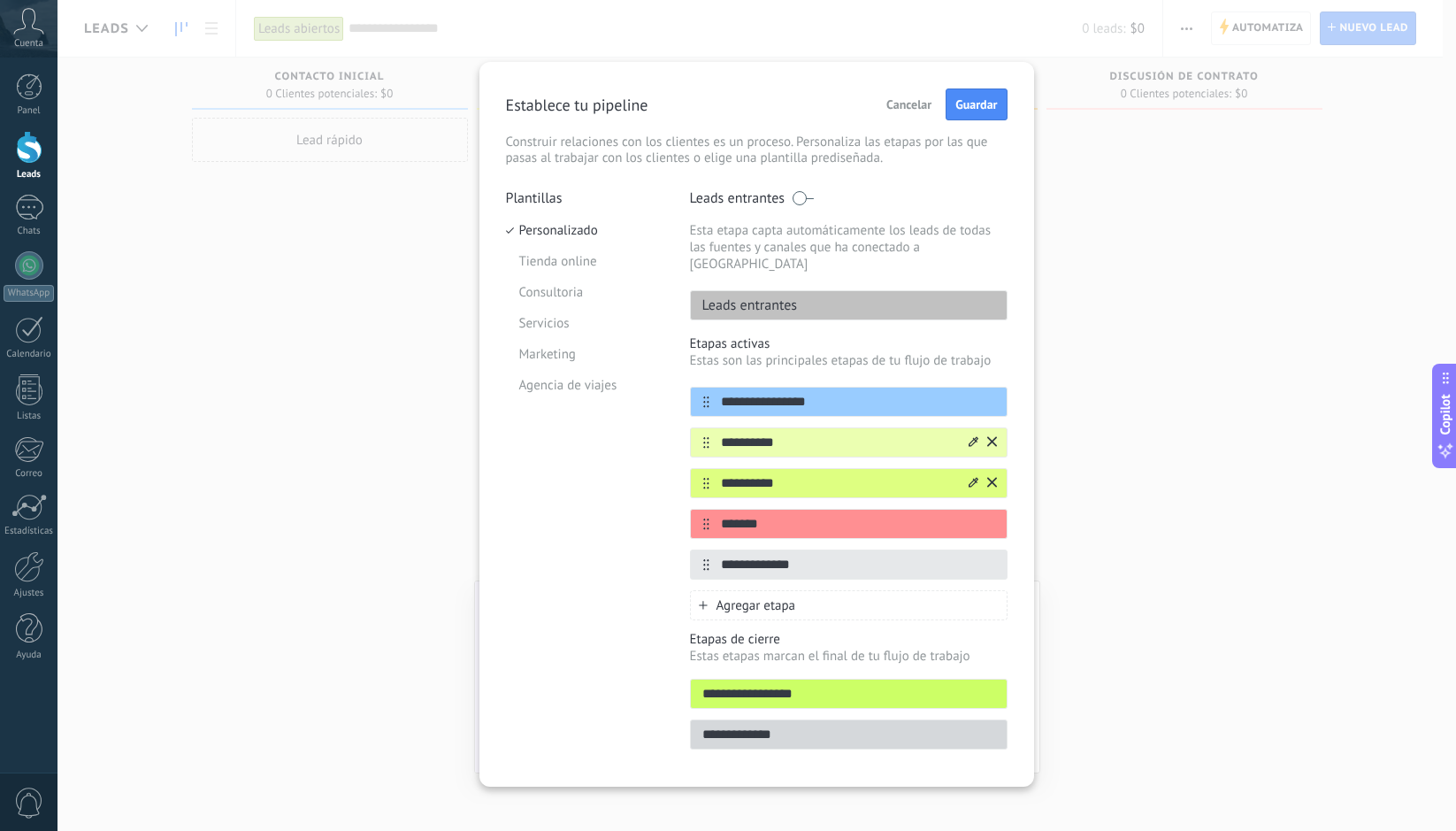
click at [969, 477] on icon at bounding box center [974, 482] width 10 height 11
click at [890, 563] on span at bounding box center [889, 571] width 17 height 17
click at [0, 0] on icon at bounding box center [0, 0] width 0 height 0
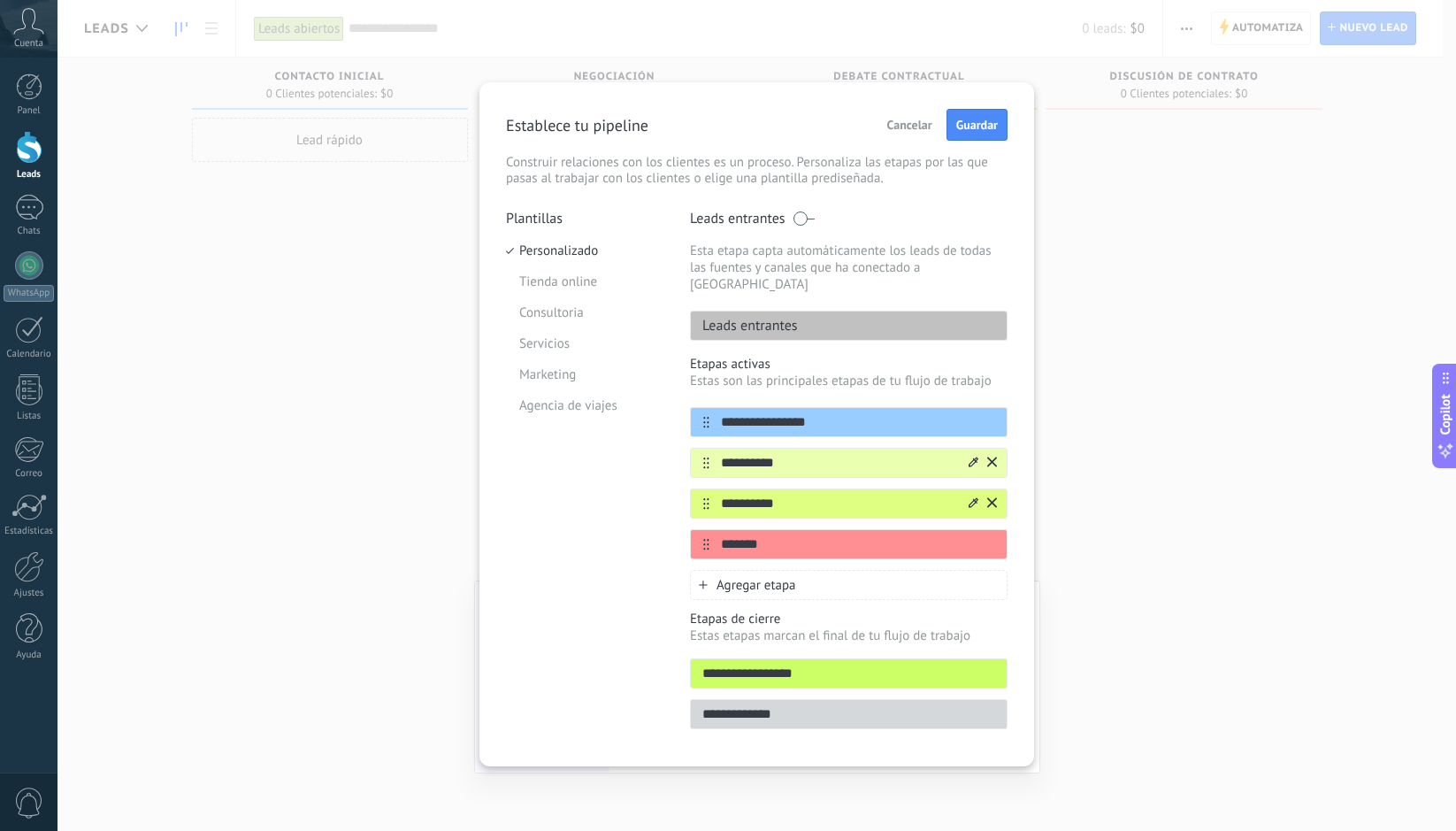
click at [0, 0] on icon at bounding box center [0, 0] width 0 height 0
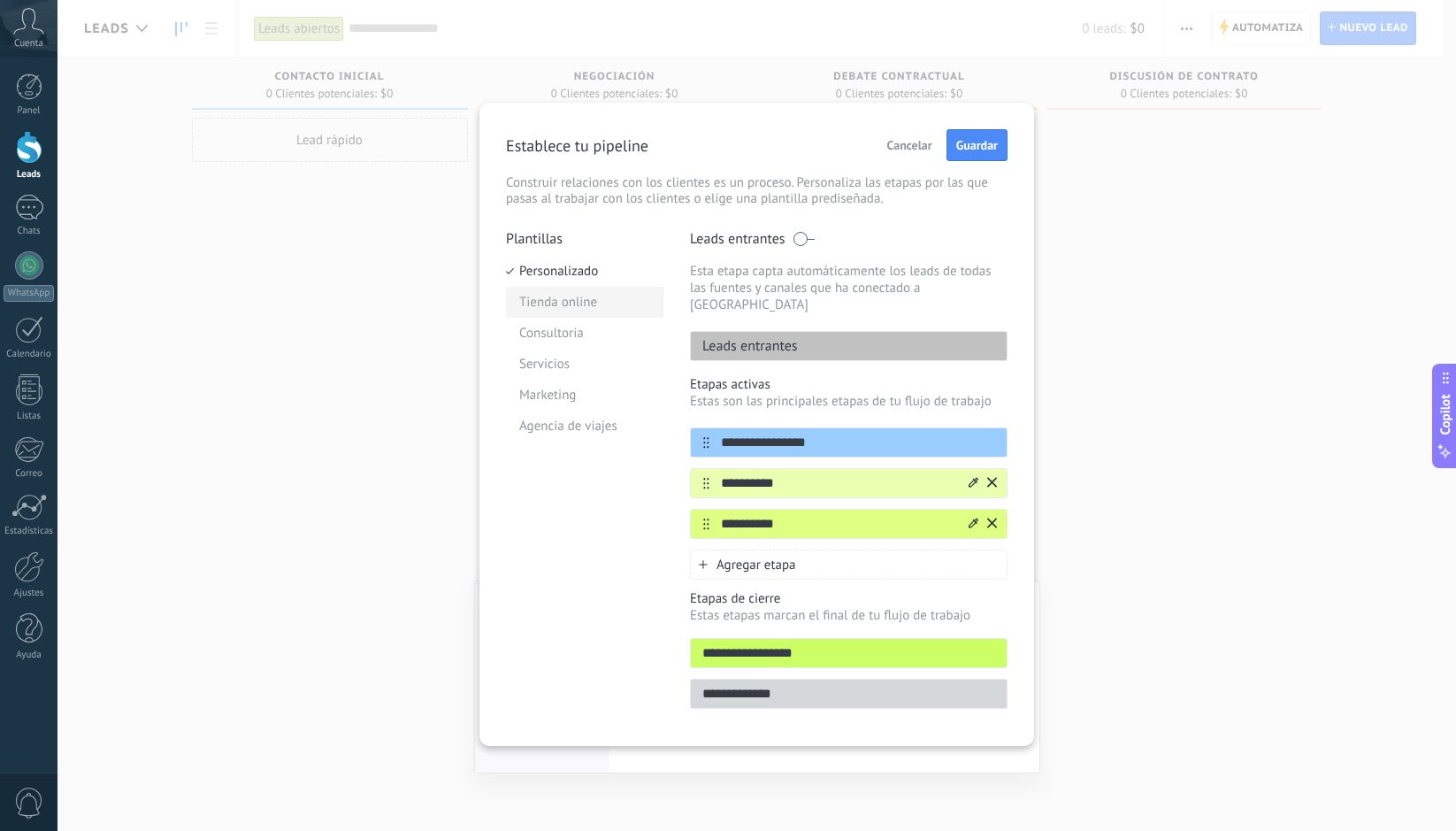
click at [575, 309] on li "Tienda online" at bounding box center [585, 302] width 158 height 31
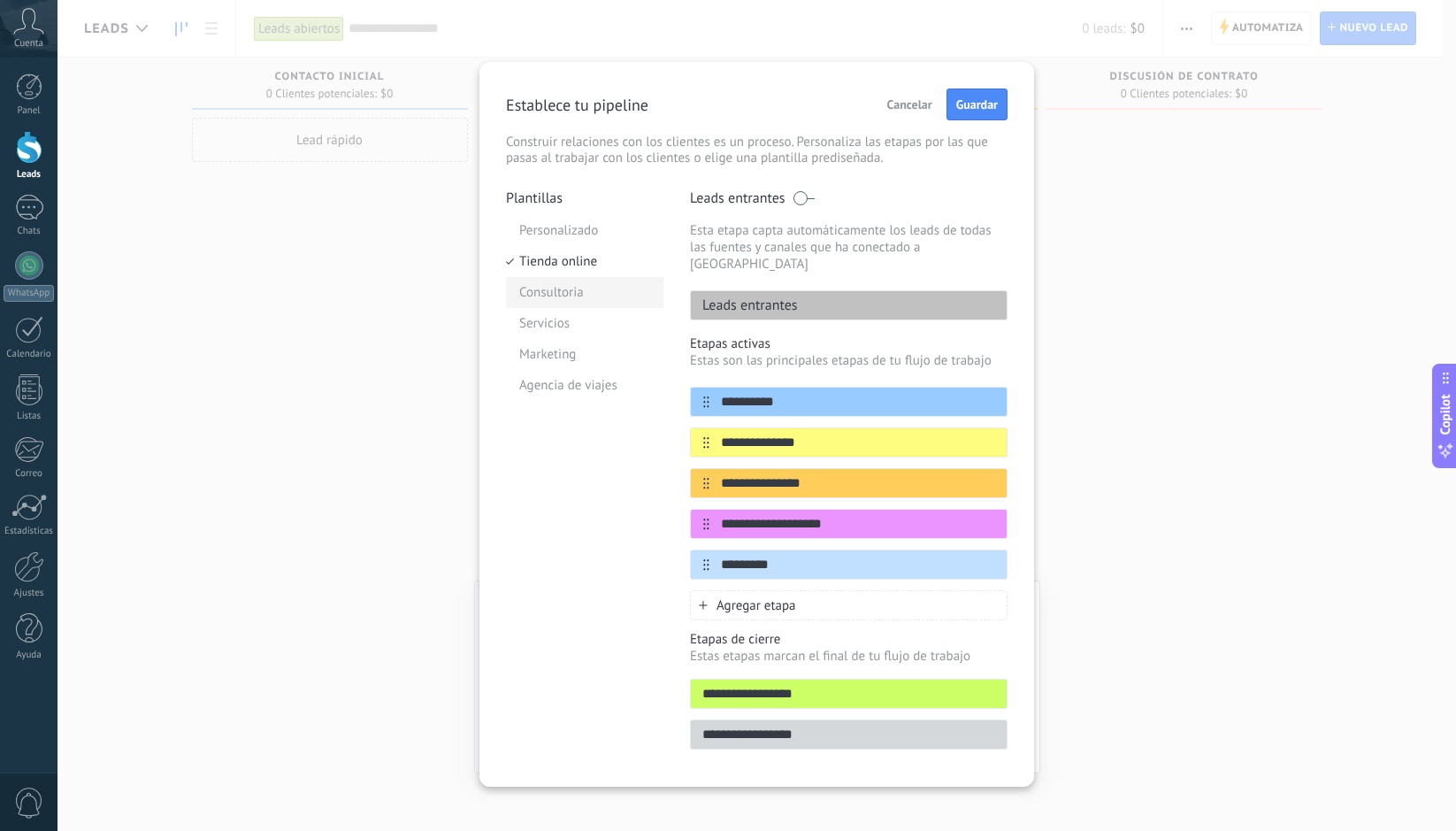
click at [588, 289] on li "Consultoria" at bounding box center [585, 292] width 158 height 31
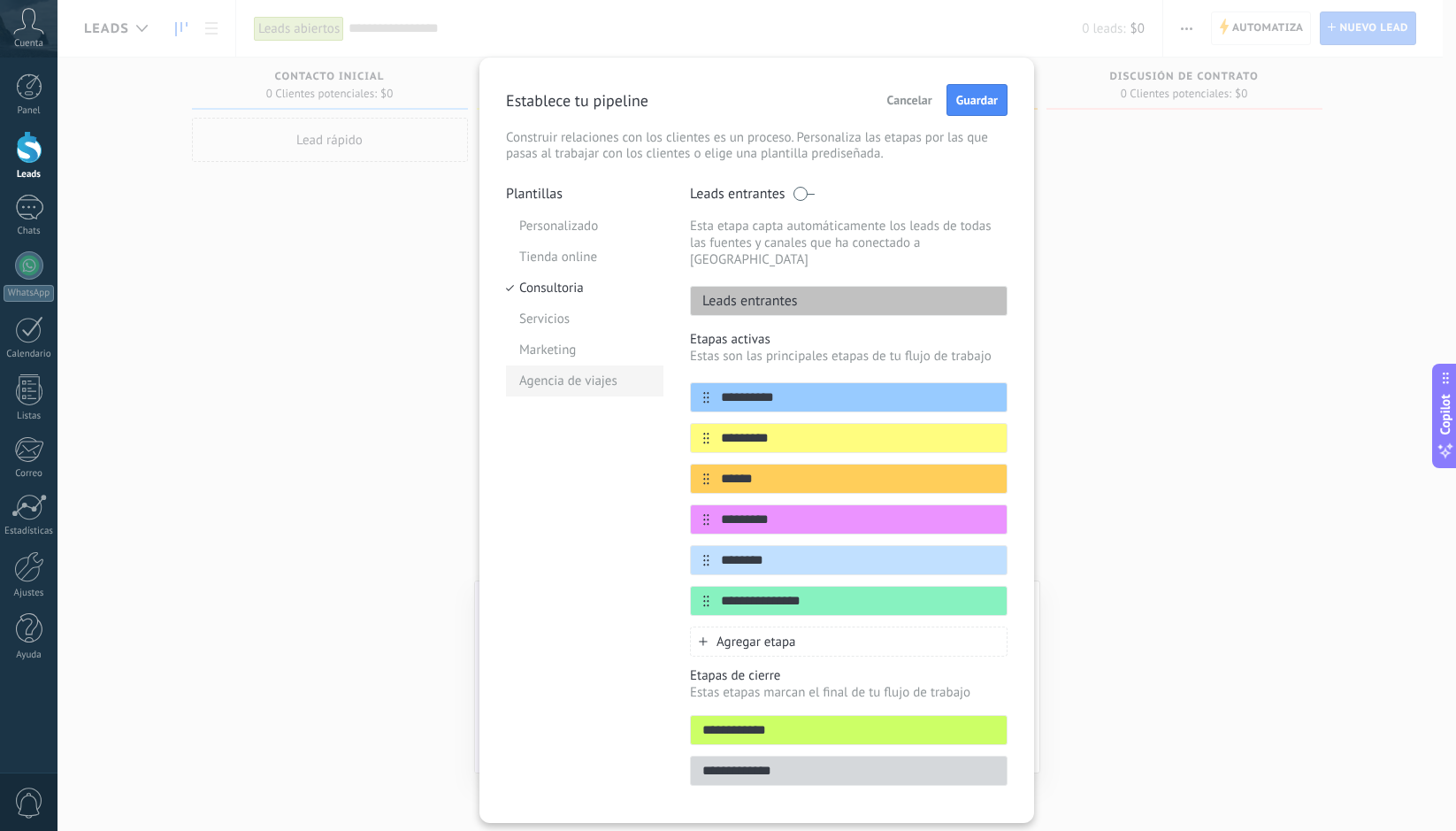
click at [571, 385] on li "Agencia de viajes" at bounding box center [585, 381] width 158 height 31
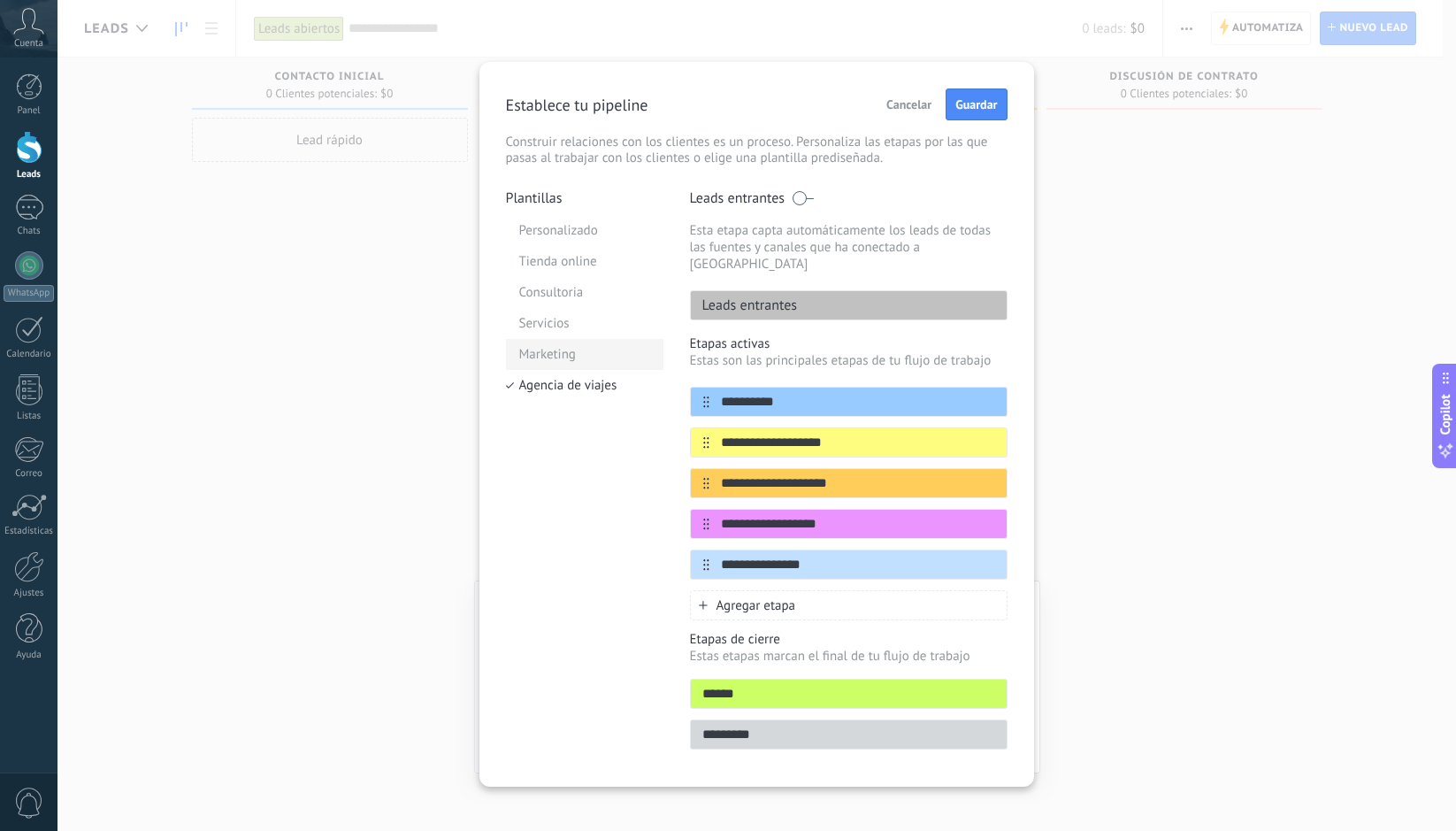
click at [564, 364] on li "Marketing" at bounding box center [585, 354] width 158 height 31
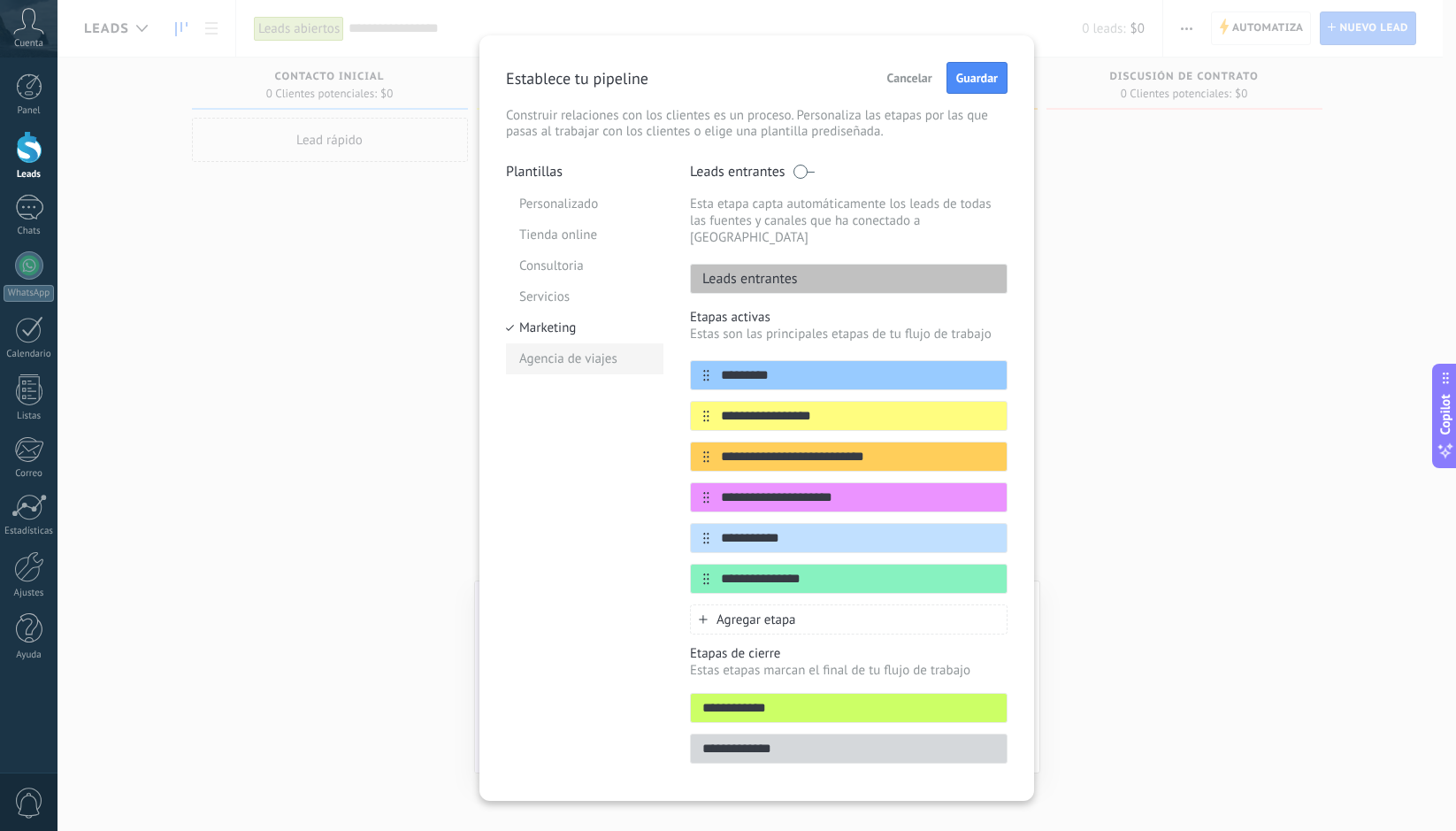
scroll to position [33, 0]
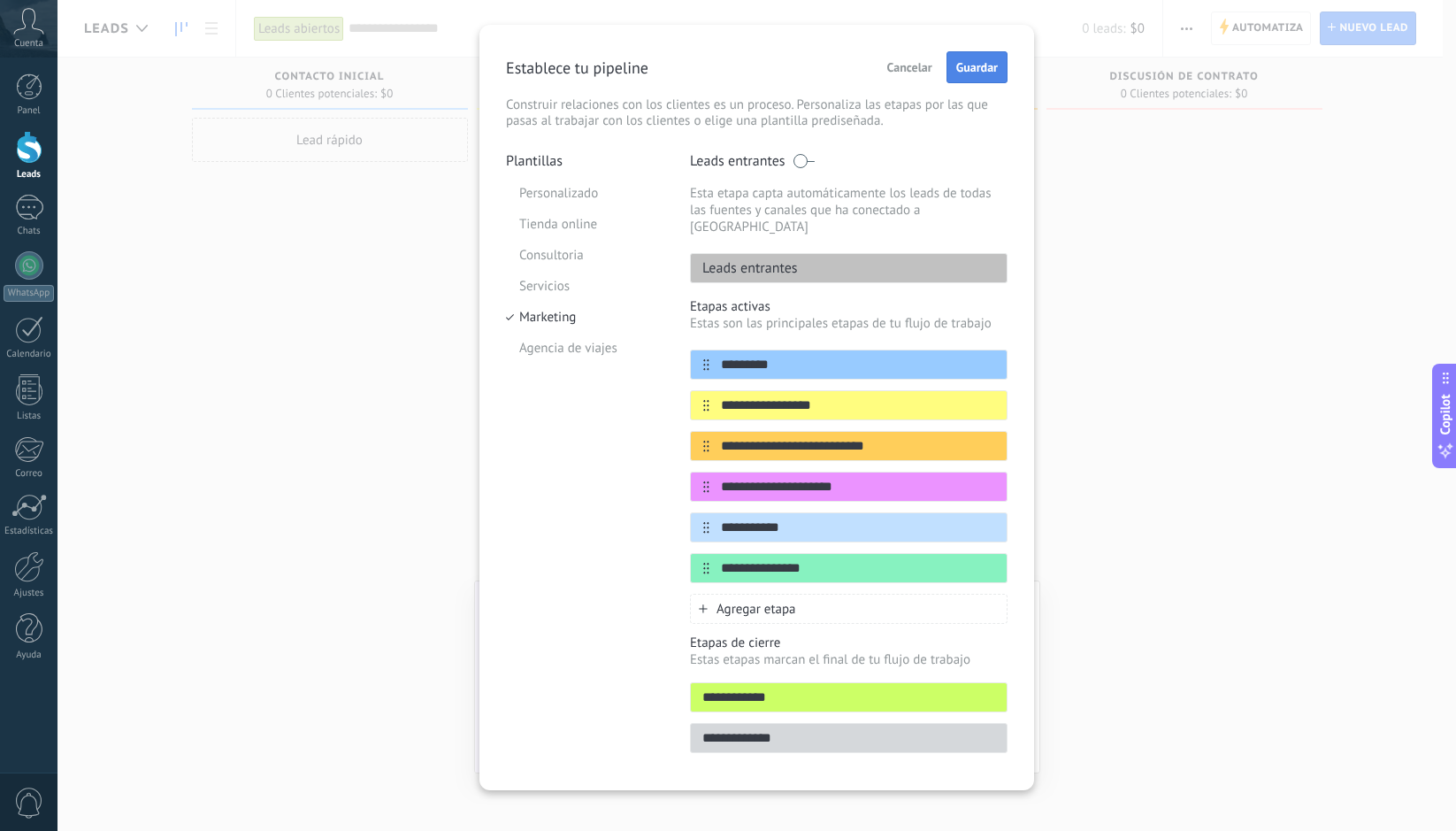
click at [969, 70] on span "Guardar" at bounding box center [977, 67] width 42 height 12
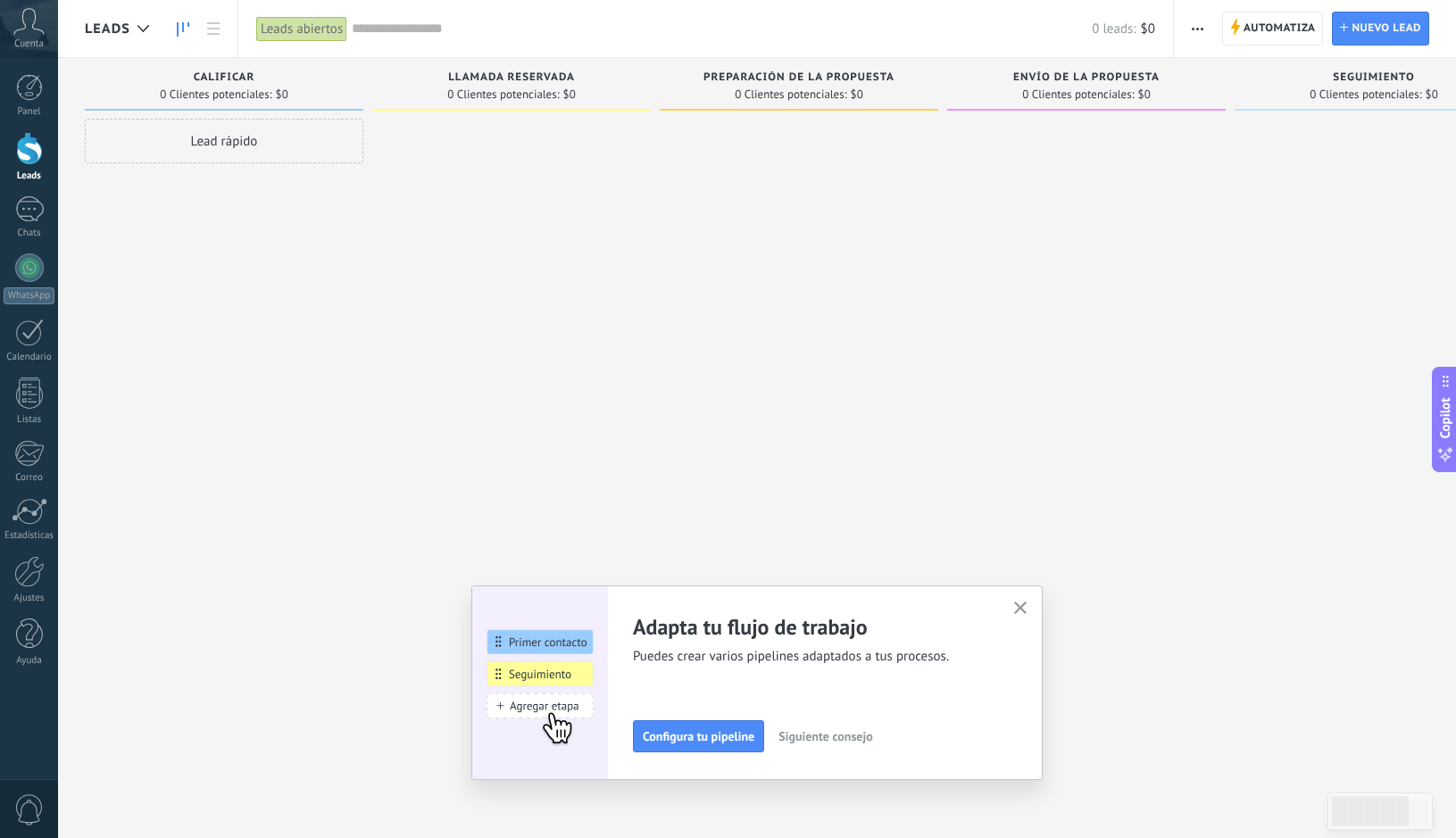
click at [792, 85] on div "Preparación de la propuesta" at bounding box center [799, 78] width 261 height 15
click at [1201, 33] on span "button" at bounding box center [1197, 29] width 12 height 34
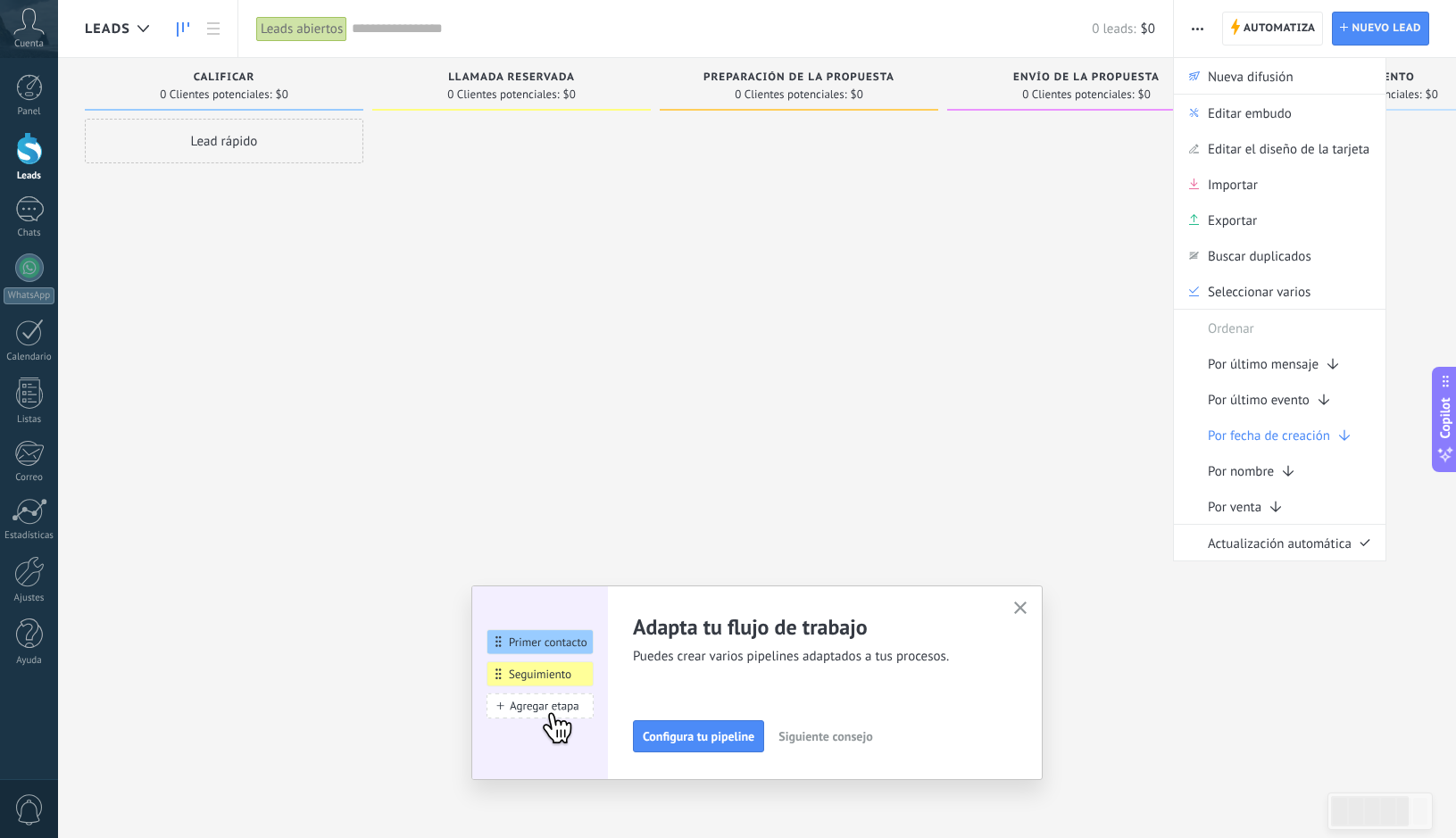
drag, startPoint x: 531, startPoint y: 207, endPoint x: 409, endPoint y: 122, distance: 148.7
click at [531, 206] on div at bounding box center [512, 421] width 279 height 605
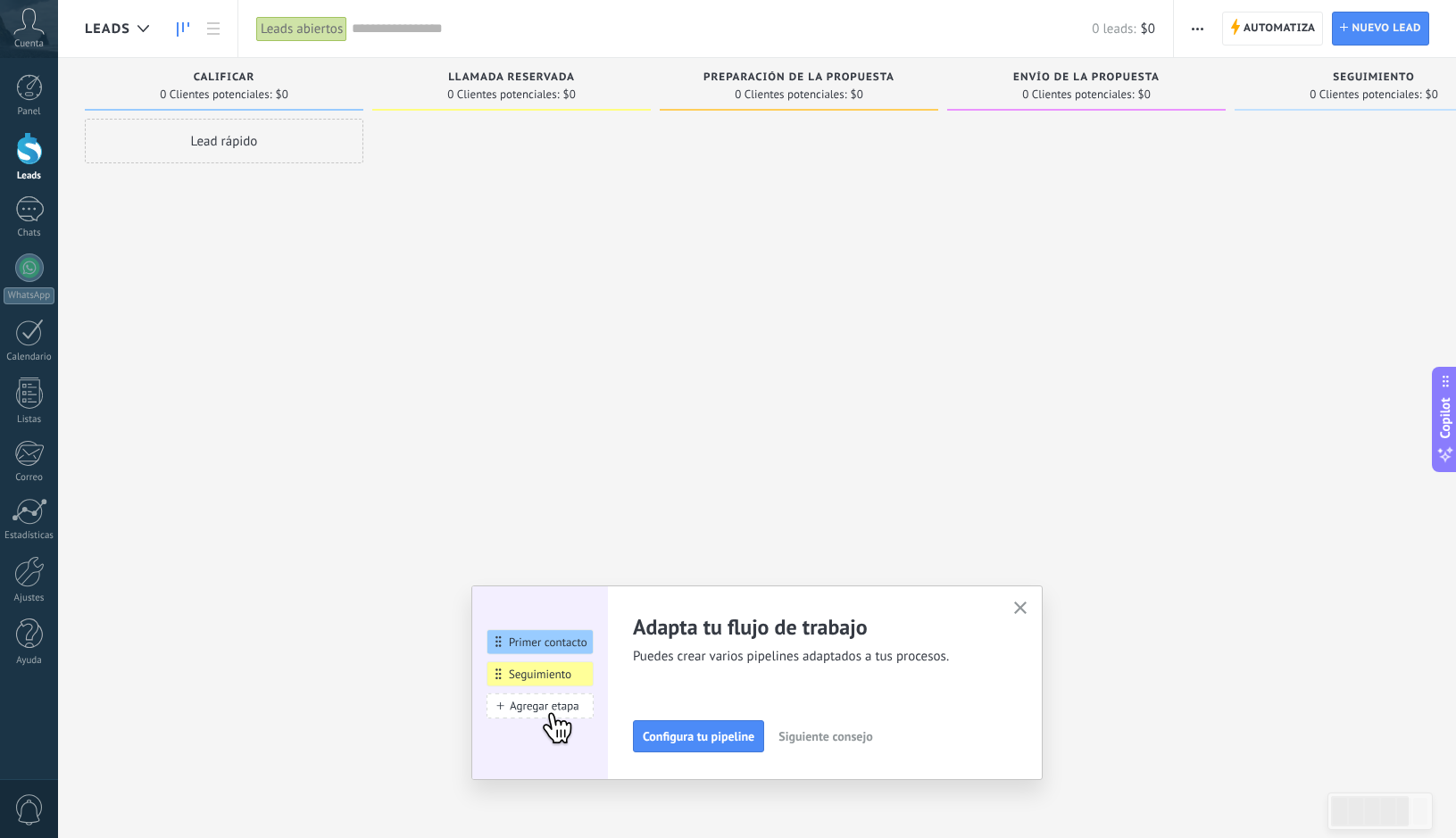
click at [316, 22] on div "Leads abiertos" at bounding box center [301, 29] width 91 height 26
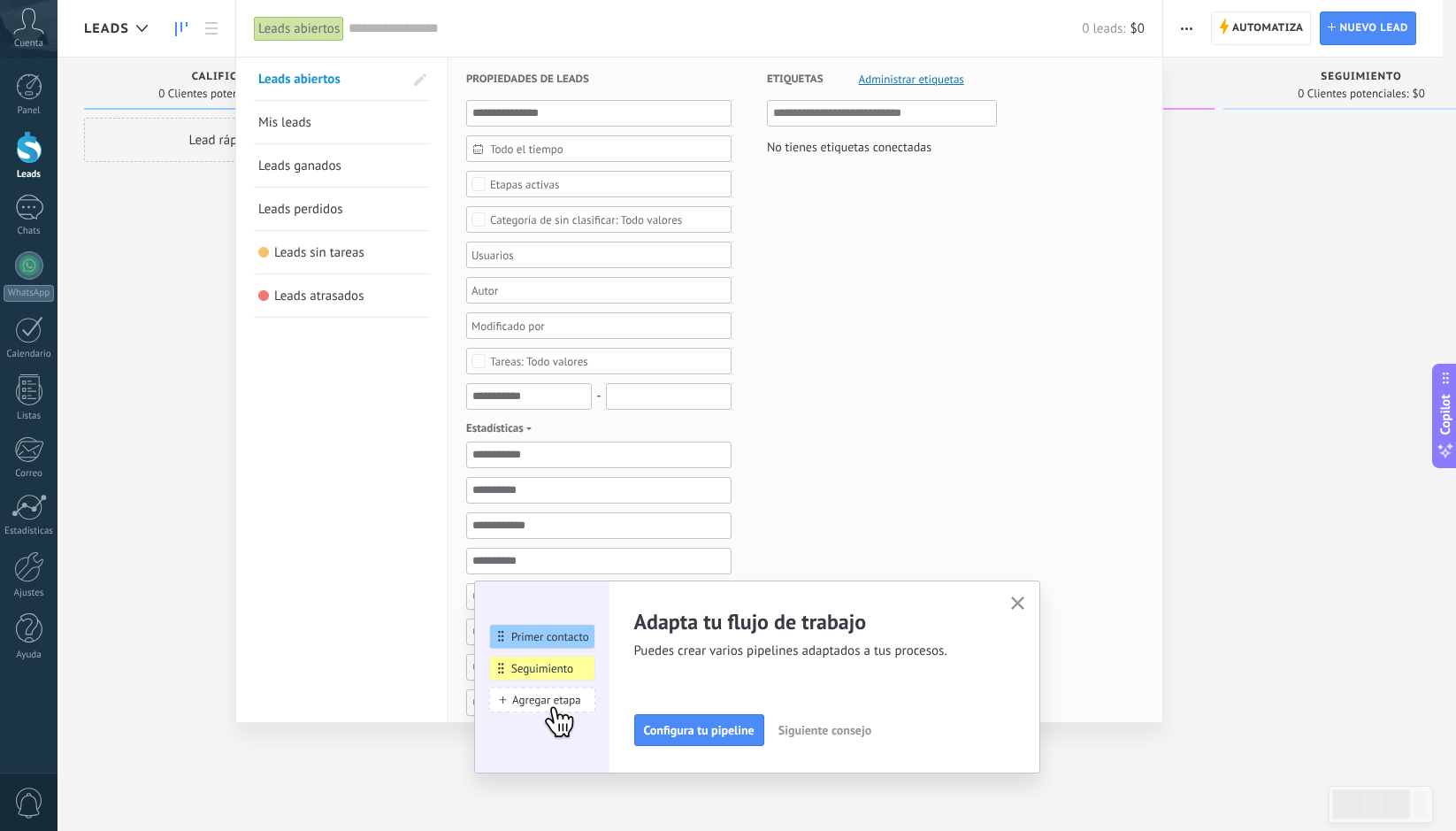
click at [140, 244] on div at bounding box center [728, 416] width 1456 height 831
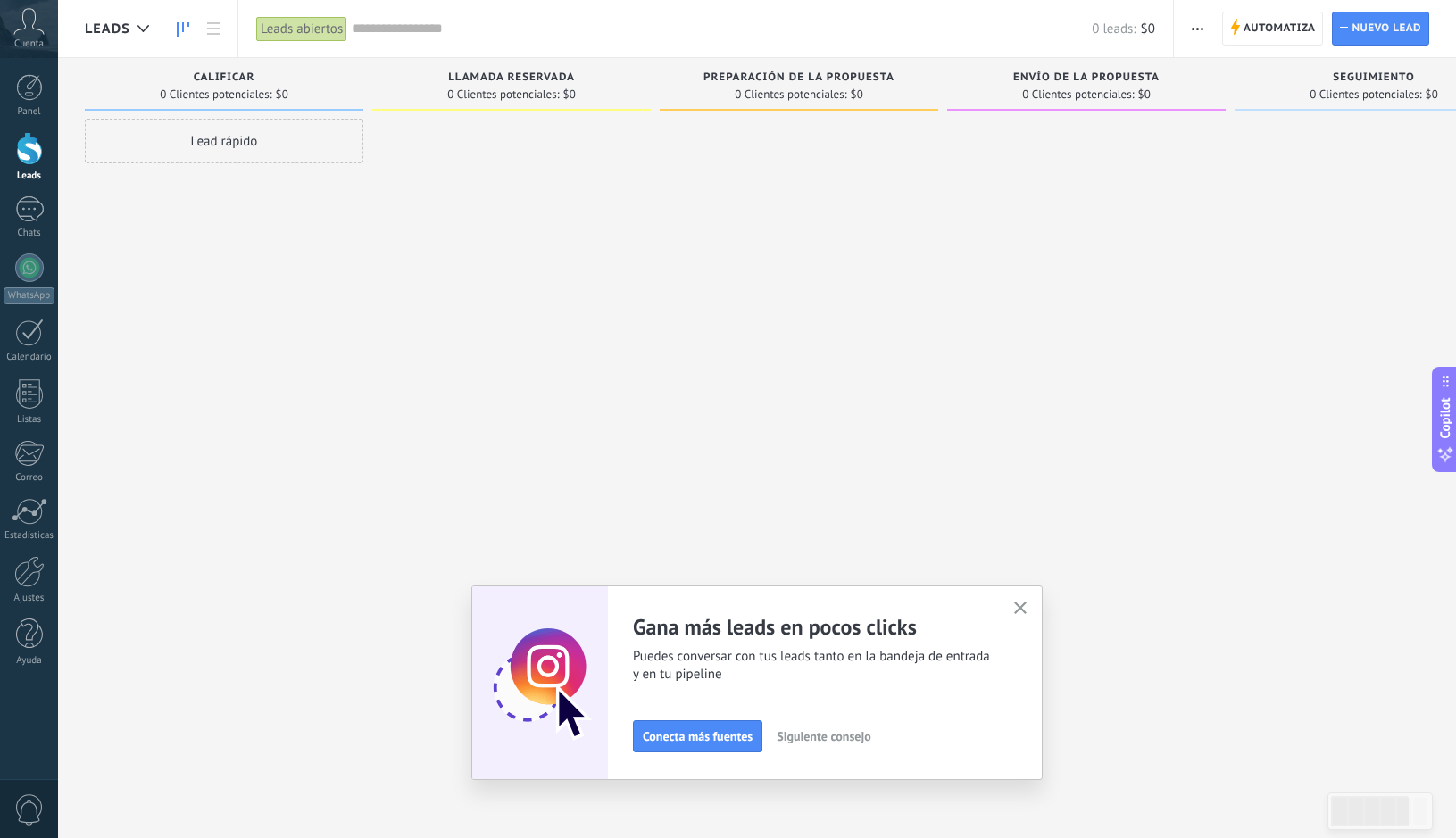
click at [1191, 29] on button "button" at bounding box center [1197, 29] width 26 height 34
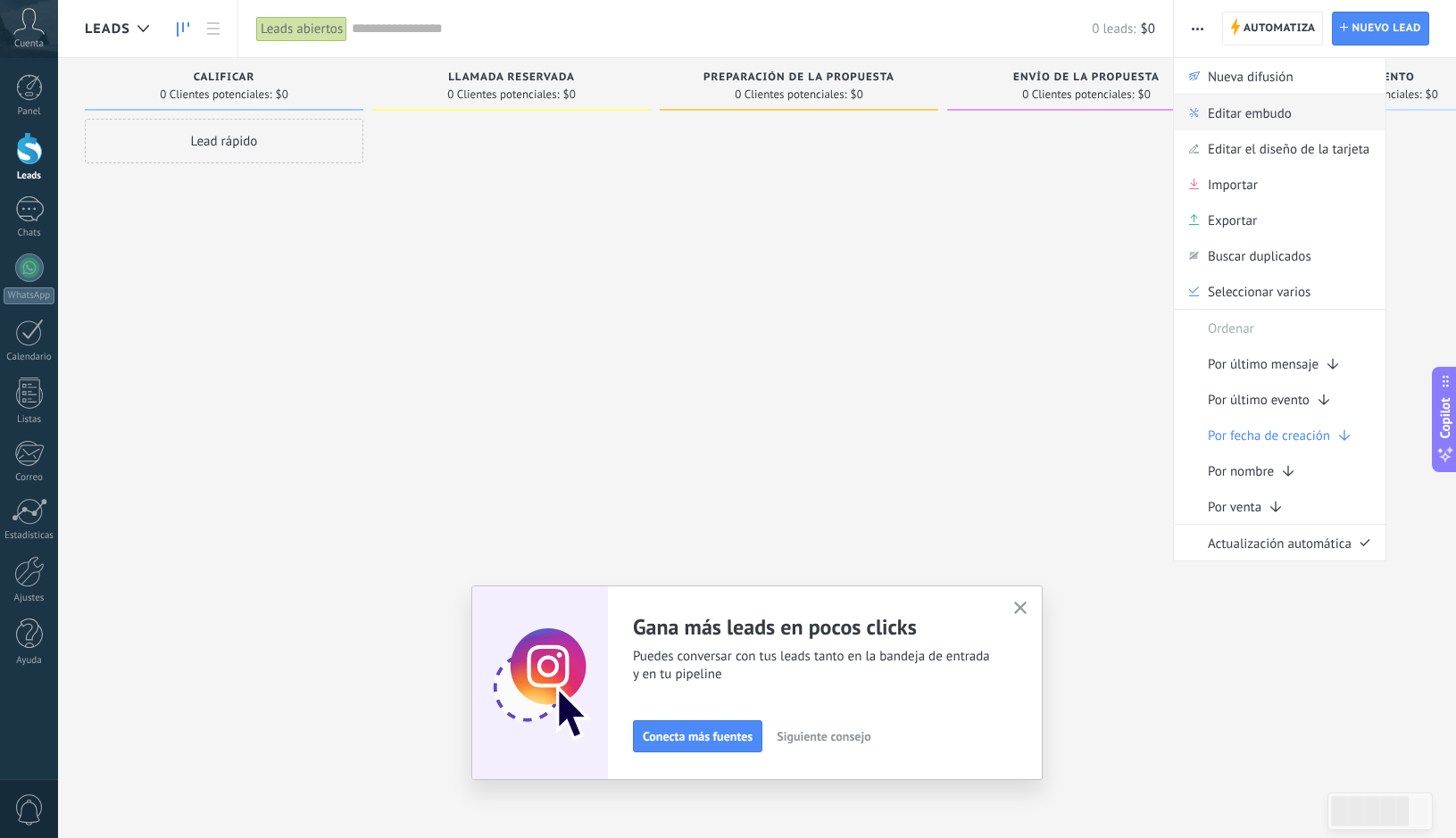
click at [1265, 118] on span "Editar embudo" at bounding box center [1249, 112] width 84 height 36
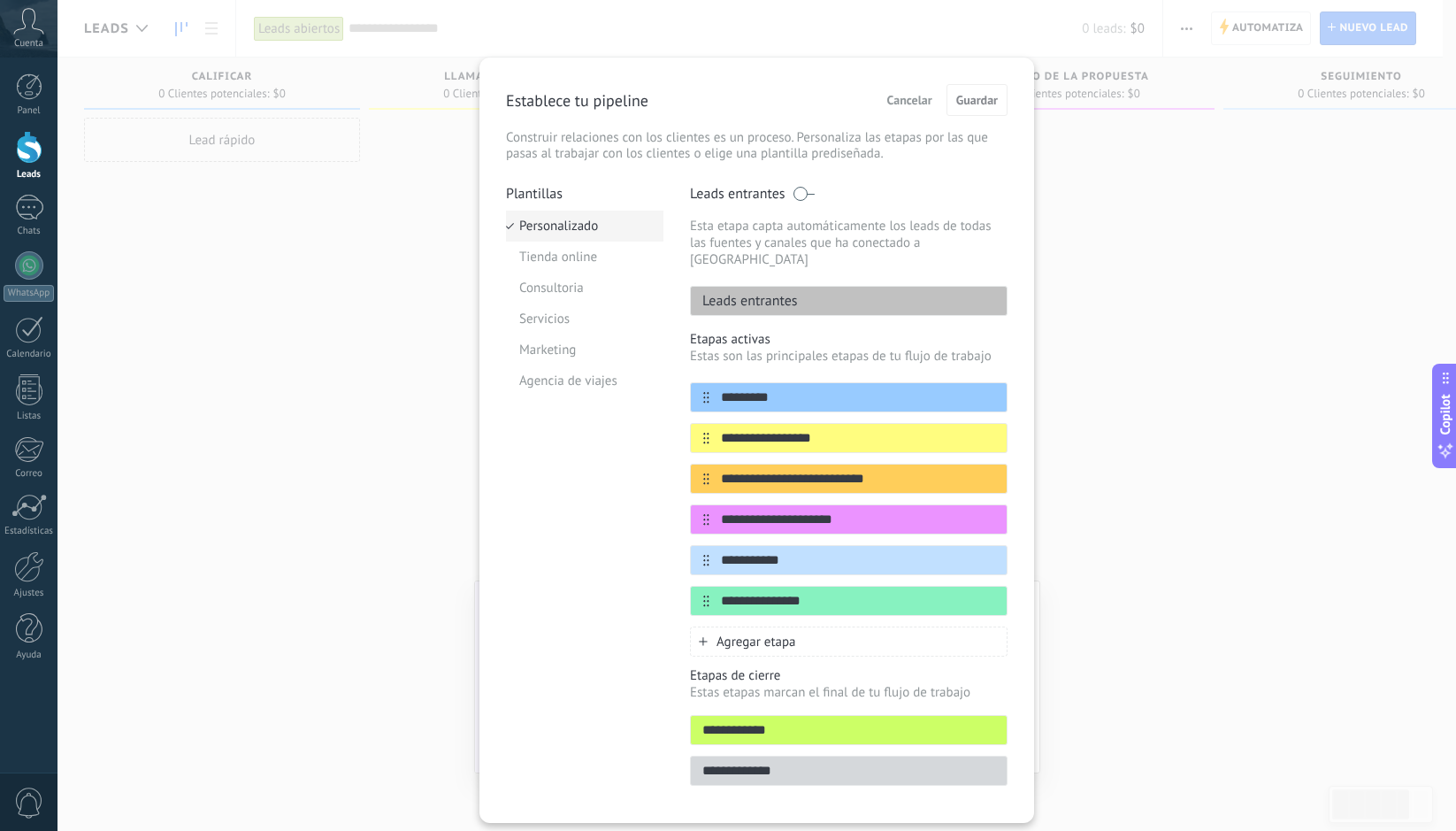
click at [578, 231] on li "Personalizado" at bounding box center [585, 226] width 158 height 31
click at [571, 251] on li "Tienda online" at bounding box center [585, 257] width 158 height 31
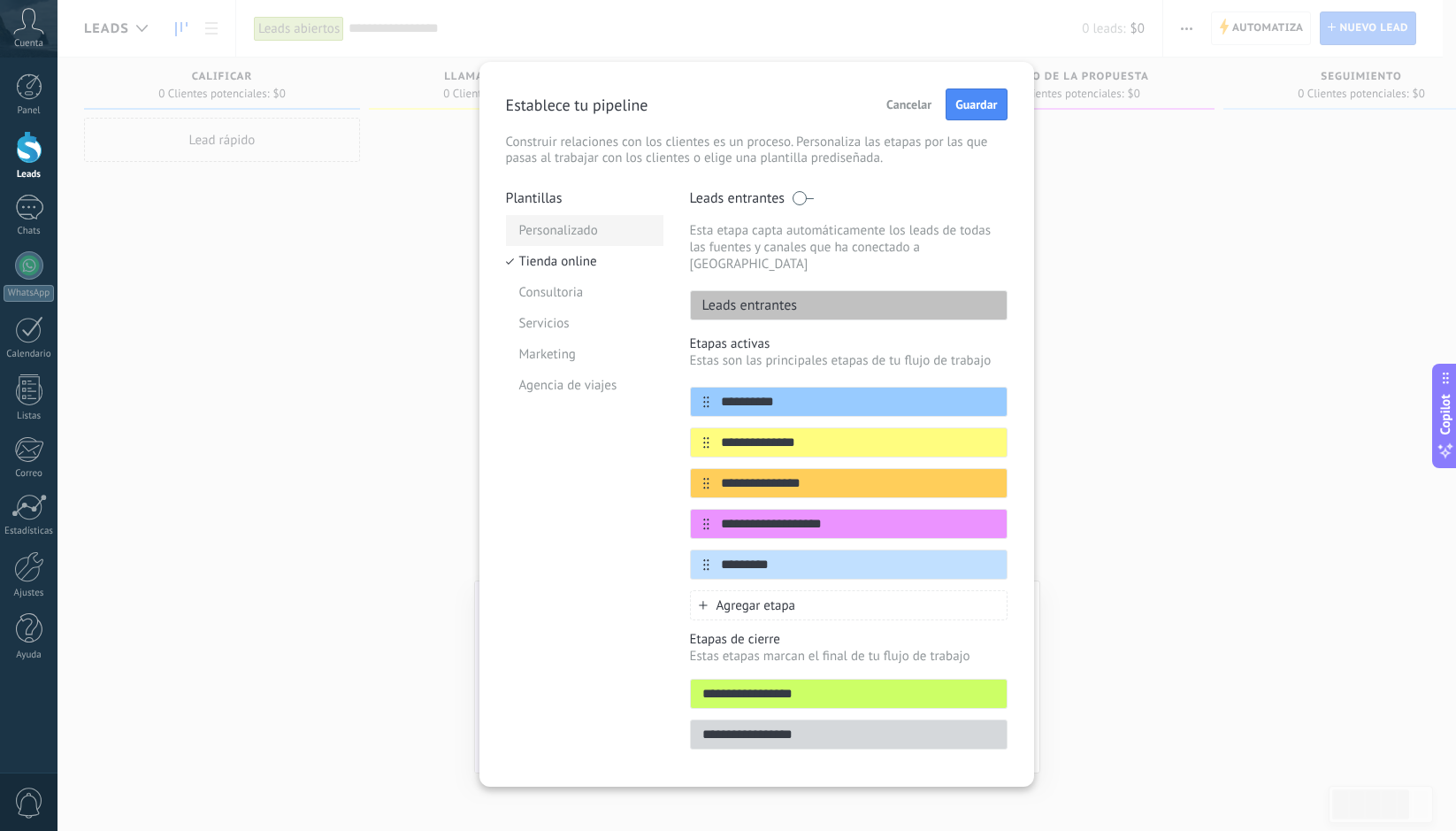
click at [567, 226] on li "Personalizado" at bounding box center [585, 230] width 158 height 31
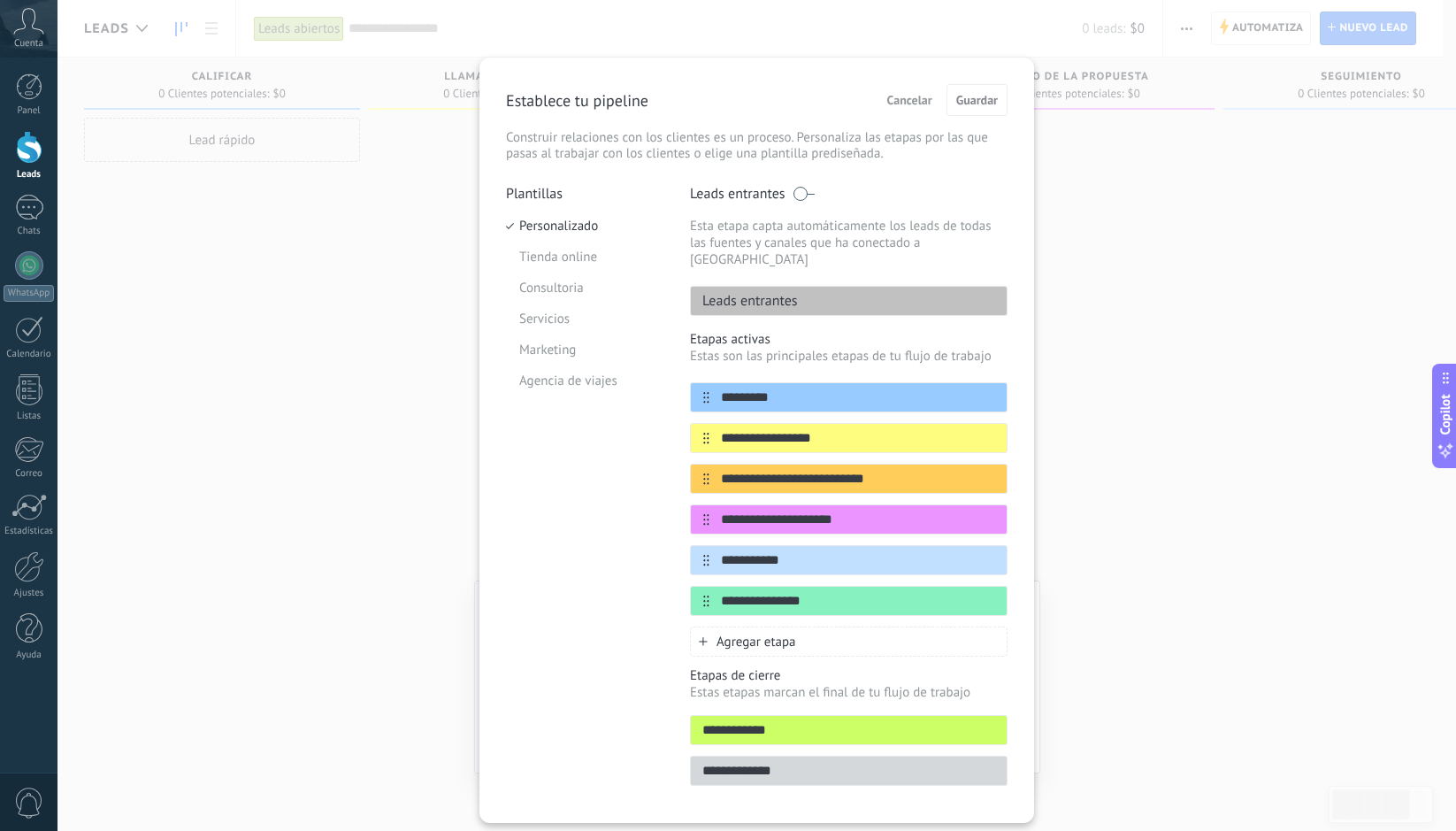
click at [448, 218] on div "**********" at bounding box center [757, 416] width 1399 height 831
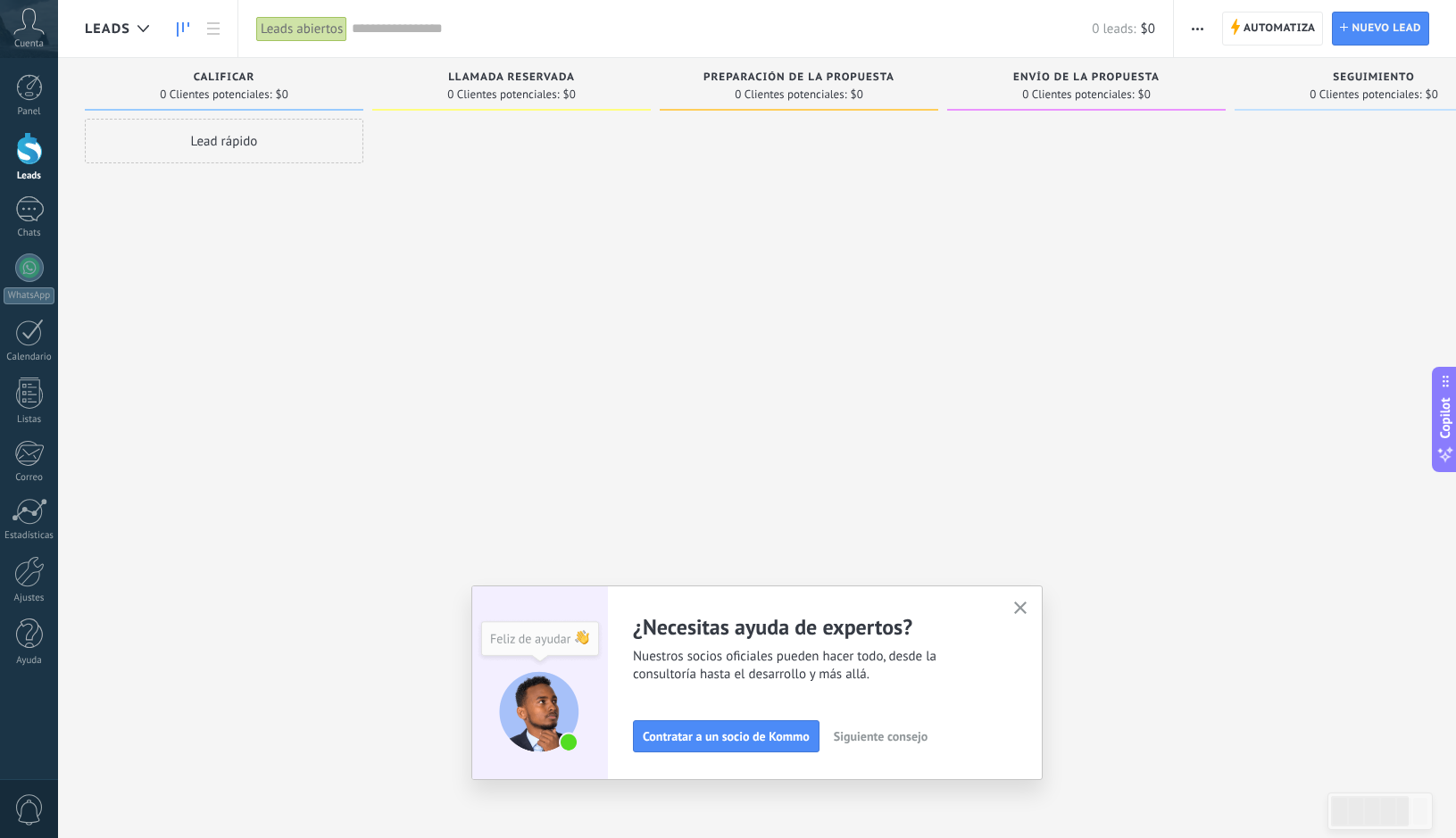
click at [1200, 35] on span "button" at bounding box center [1197, 29] width 12 height 34
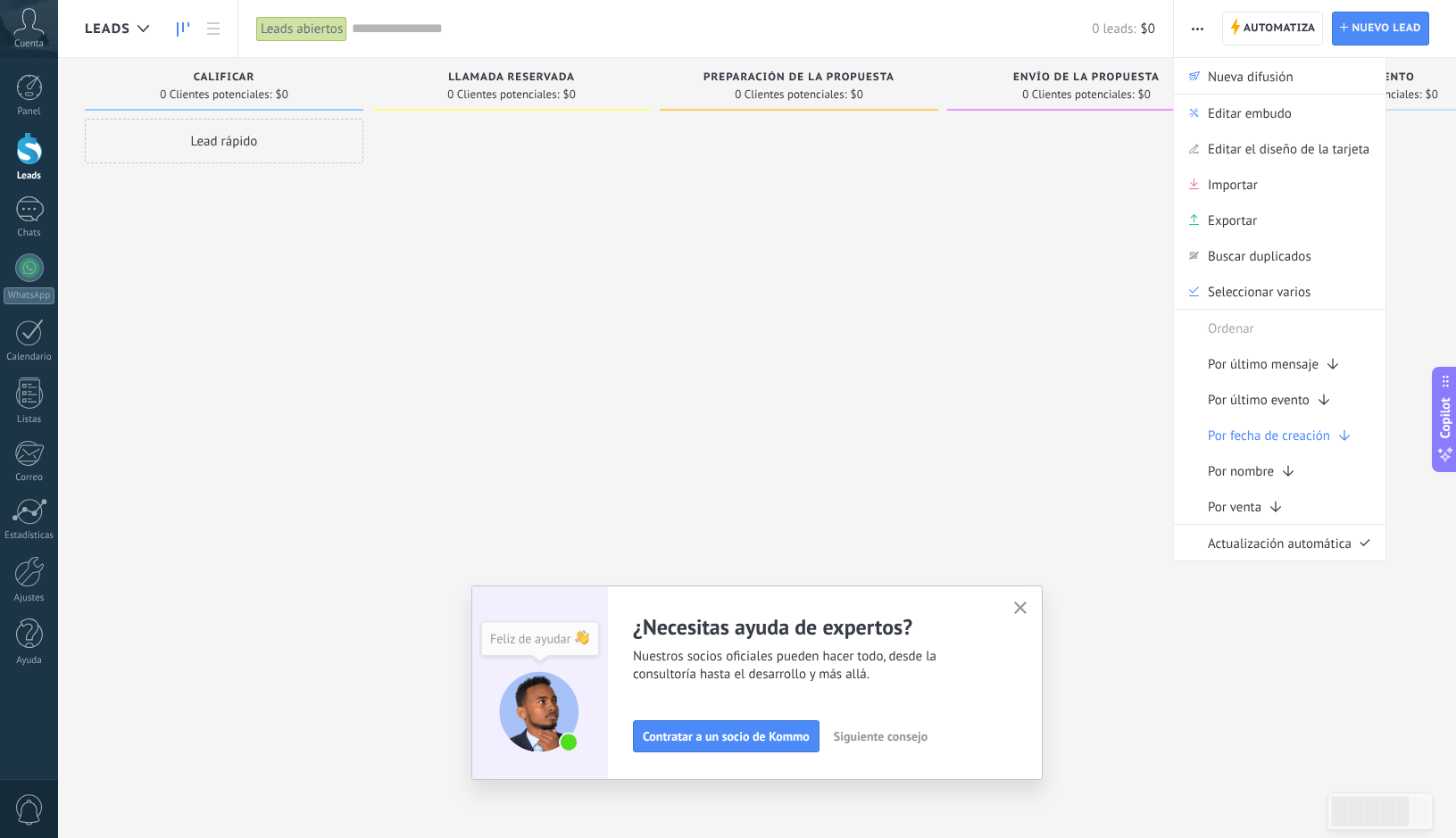
click at [1010, 334] on div at bounding box center [1086, 421] width 279 height 605
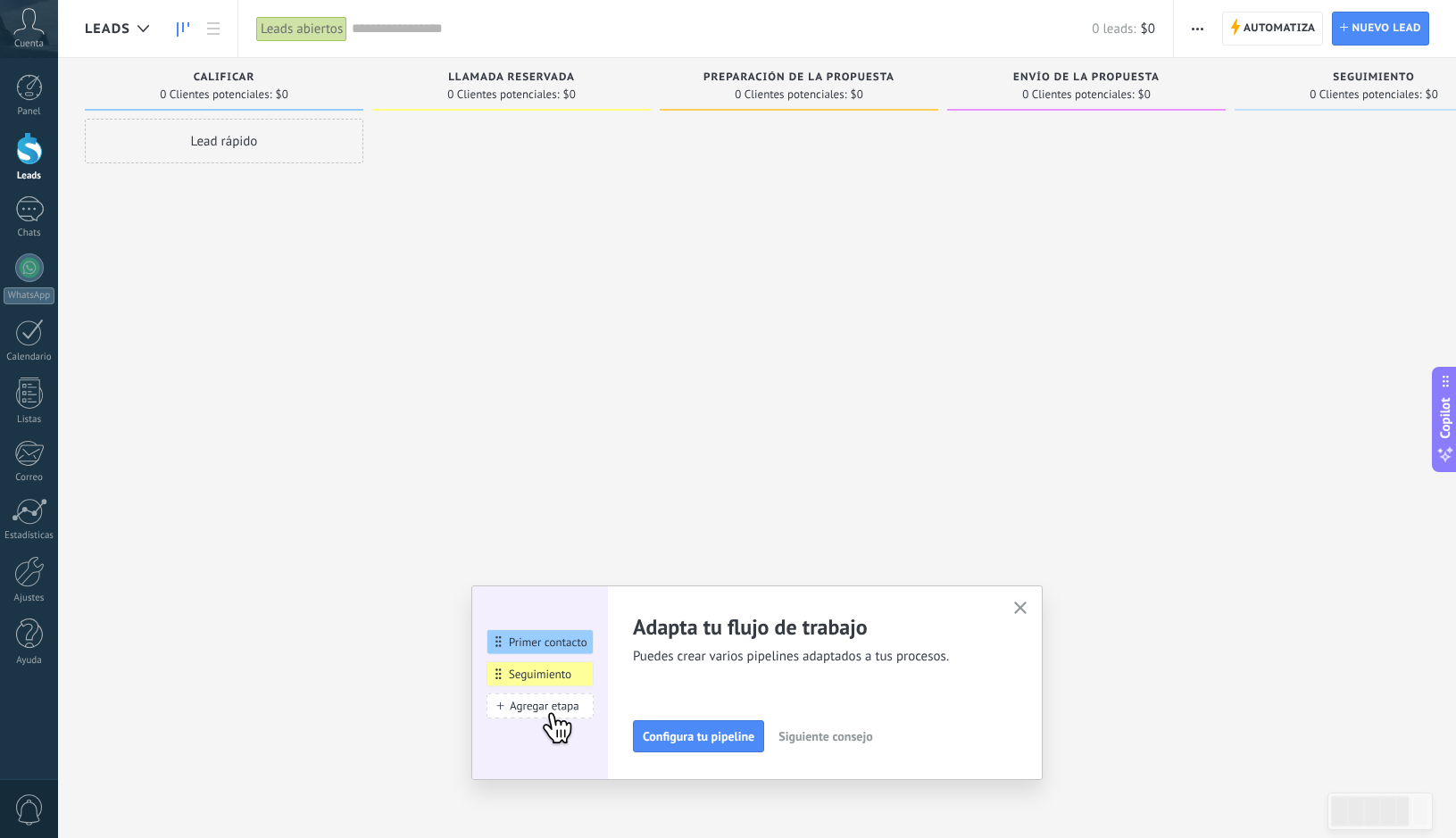
click at [1024, 605] on icon "button" at bounding box center [1020, 608] width 13 height 13
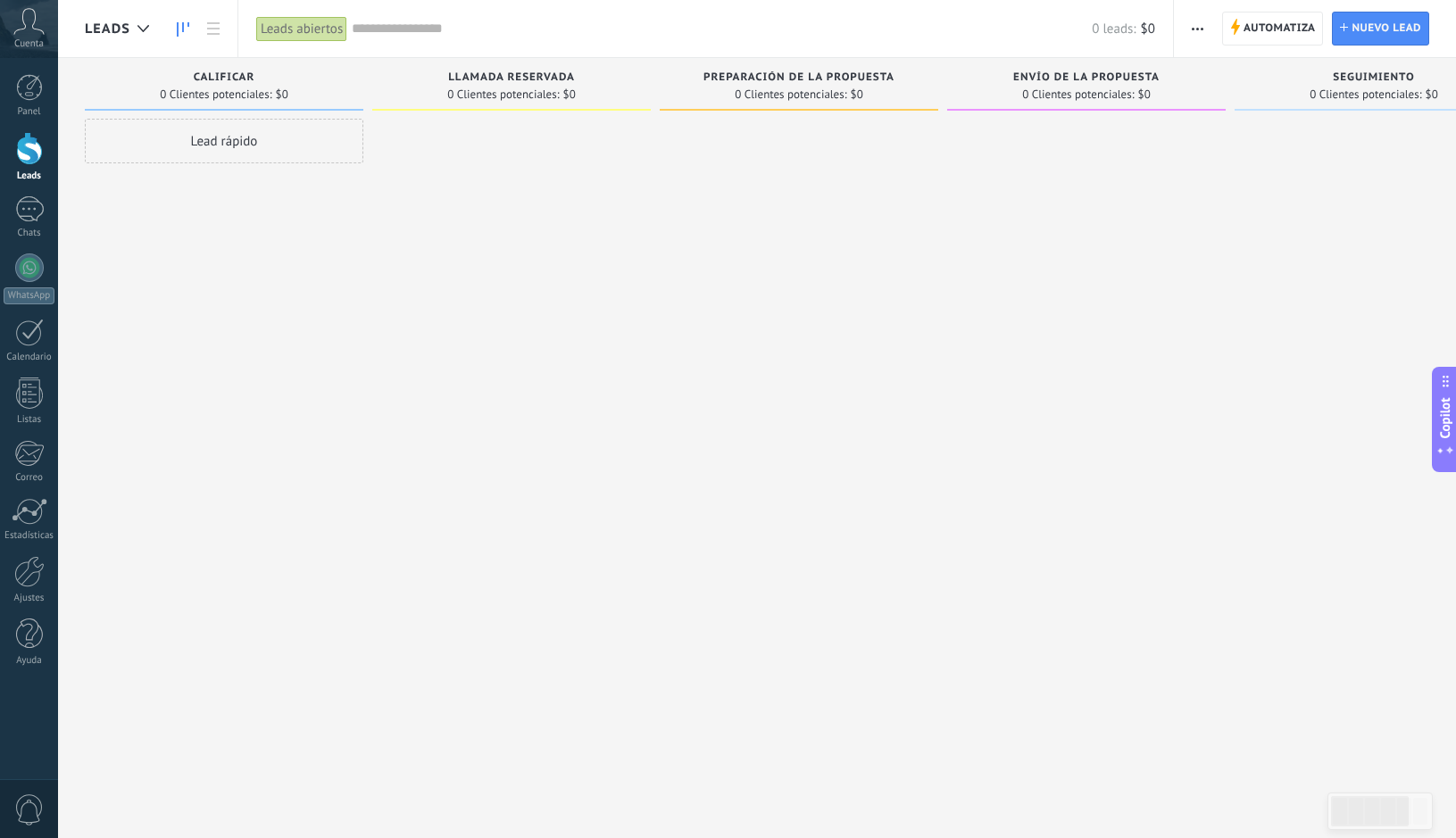
click at [316, 30] on div "Leads abiertos" at bounding box center [301, 29] width 91 height 26
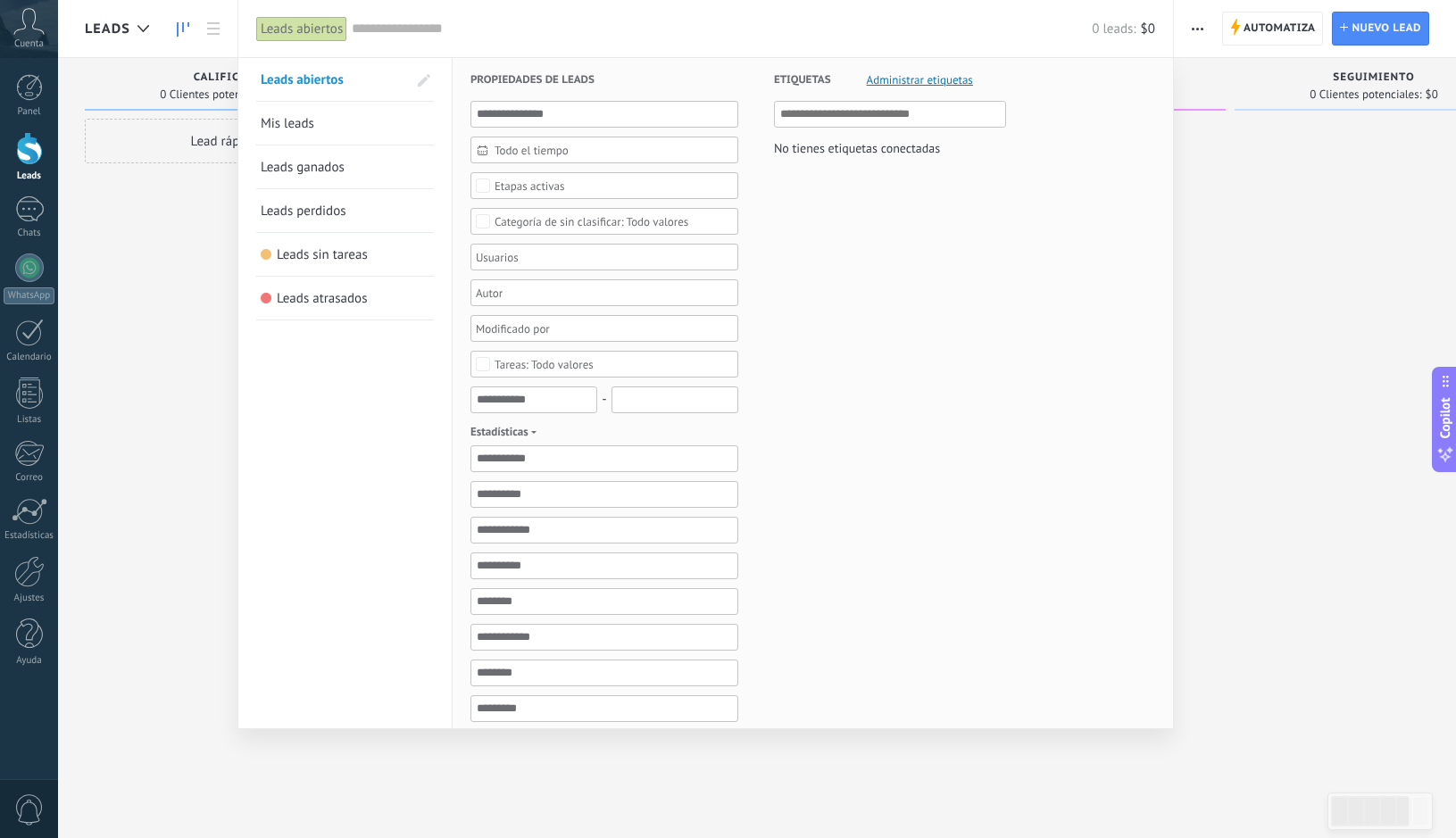
click at [308, 124] on span "Mis leads" at bounding box center [288, 123] width 54 height 17
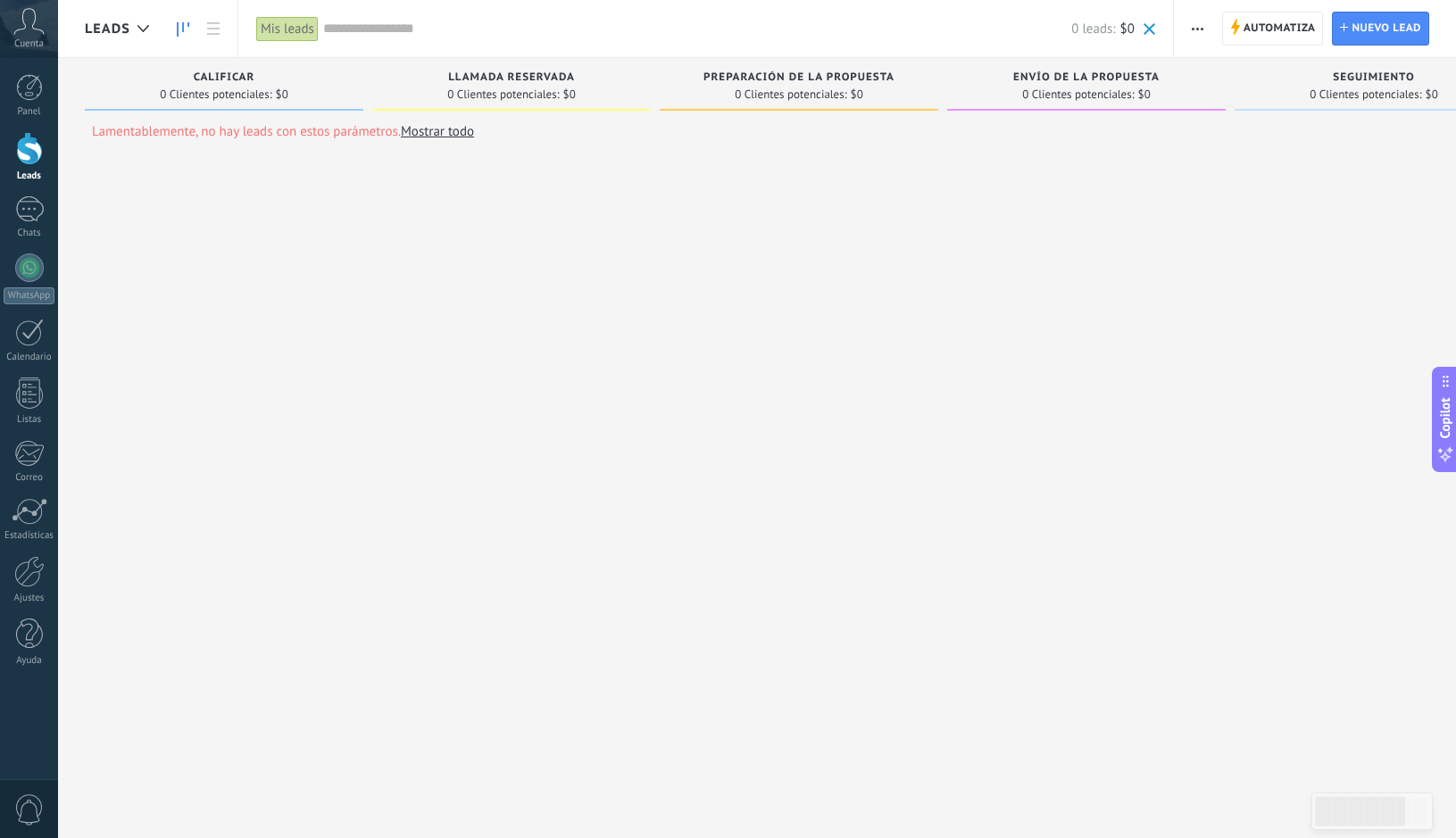
click at [1183, 27] on div "Automatiza Nueva difusión Editar embudo Editar el diseño de la tarjeta Importar…" at bounding box center [1198, 29] width 31 height 35
click at [1194, 29] on use "button" at bounding box center [1197, 29] width 12 height 3
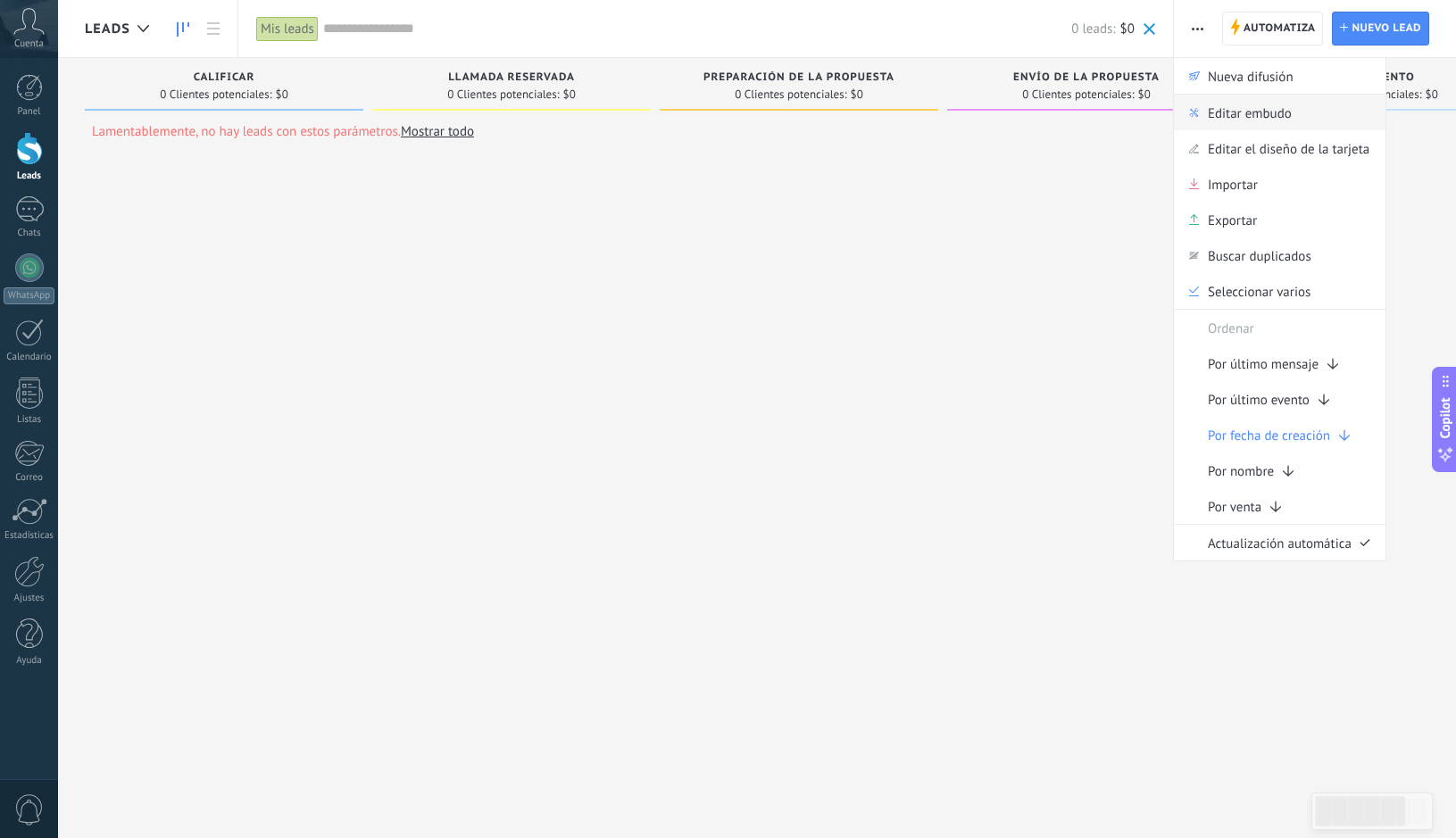
click at [1268, 121] on span "Editar embudo" at bounding box center [1249, 112] width 84 height 36
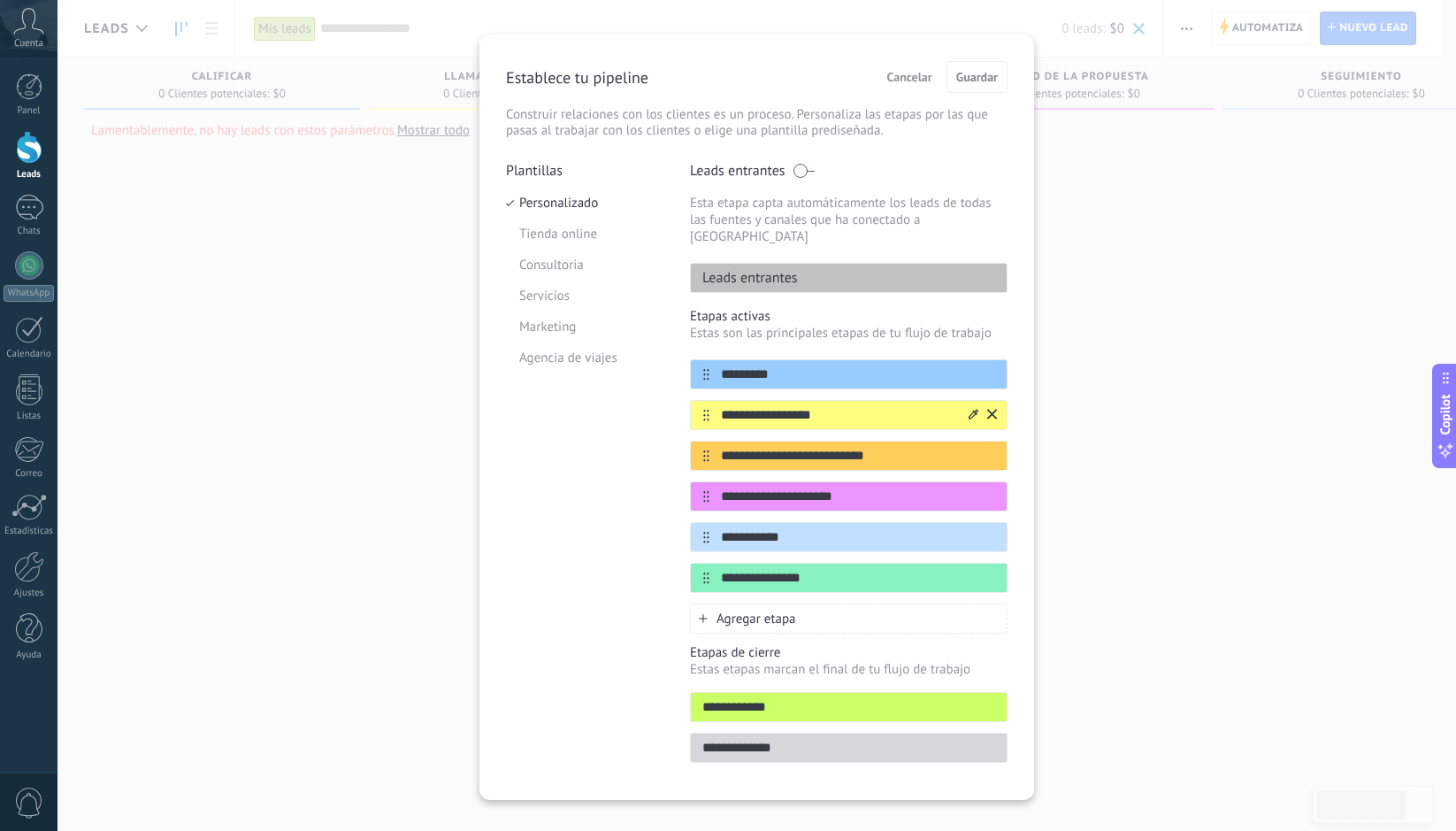
scroll to position [33, 0]
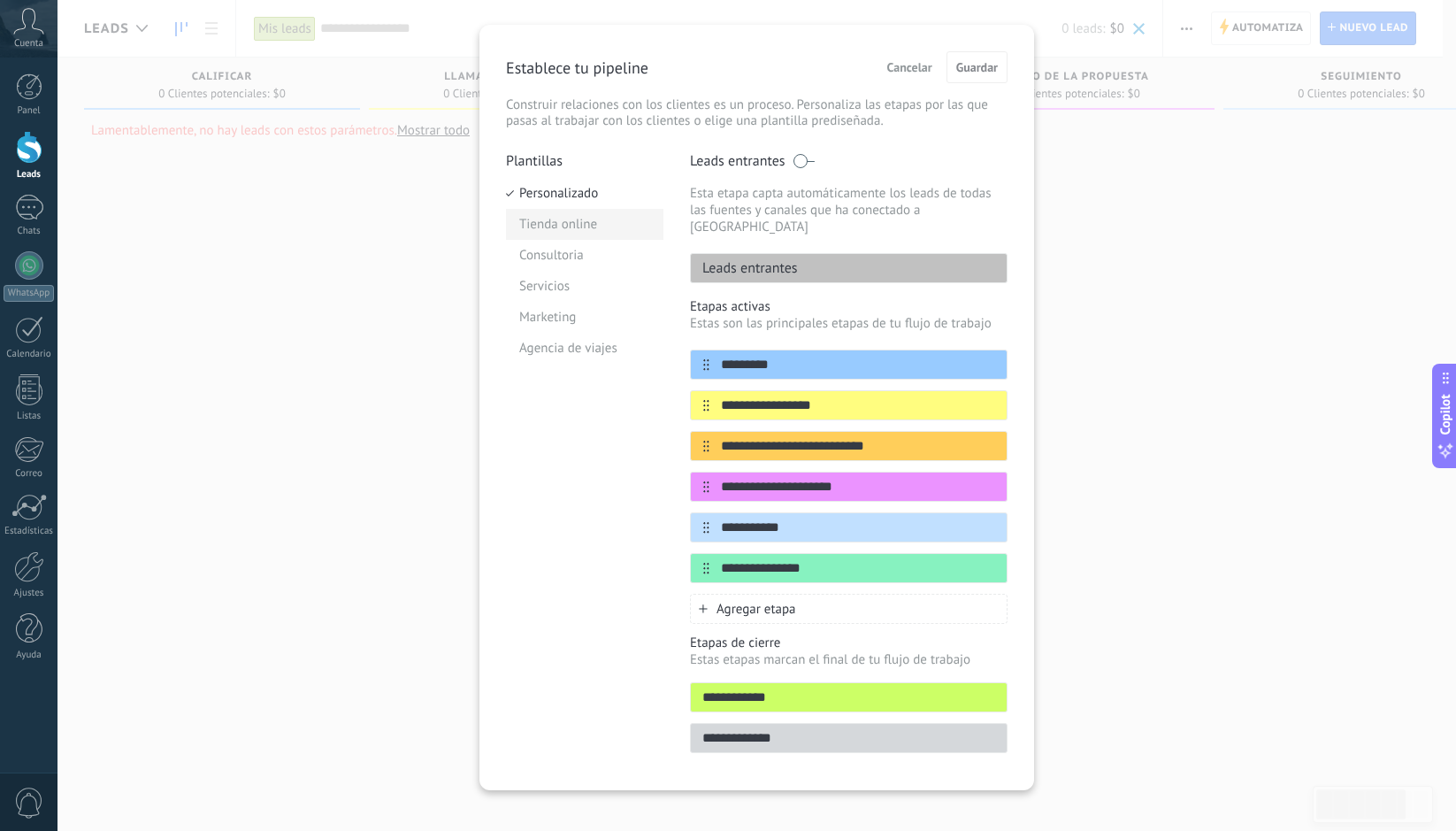
click at [553, 215] on li "Tienda online" at bounding box center [585, 224] width 158 height 31
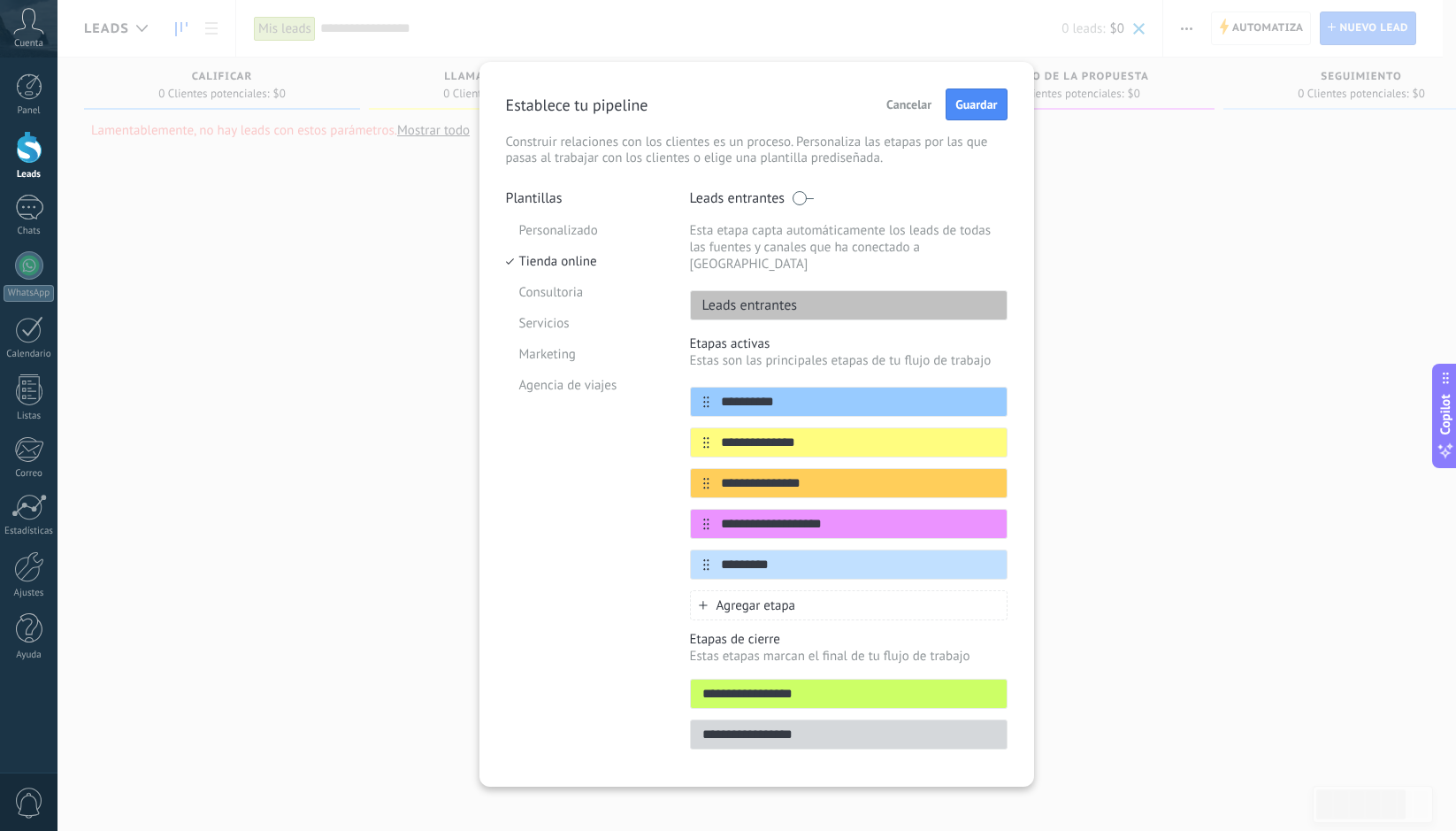
scroll to position [0, 0]
click at [969, 96] on button "Guardar" at bounding box center [976, 104] width 61 height 32
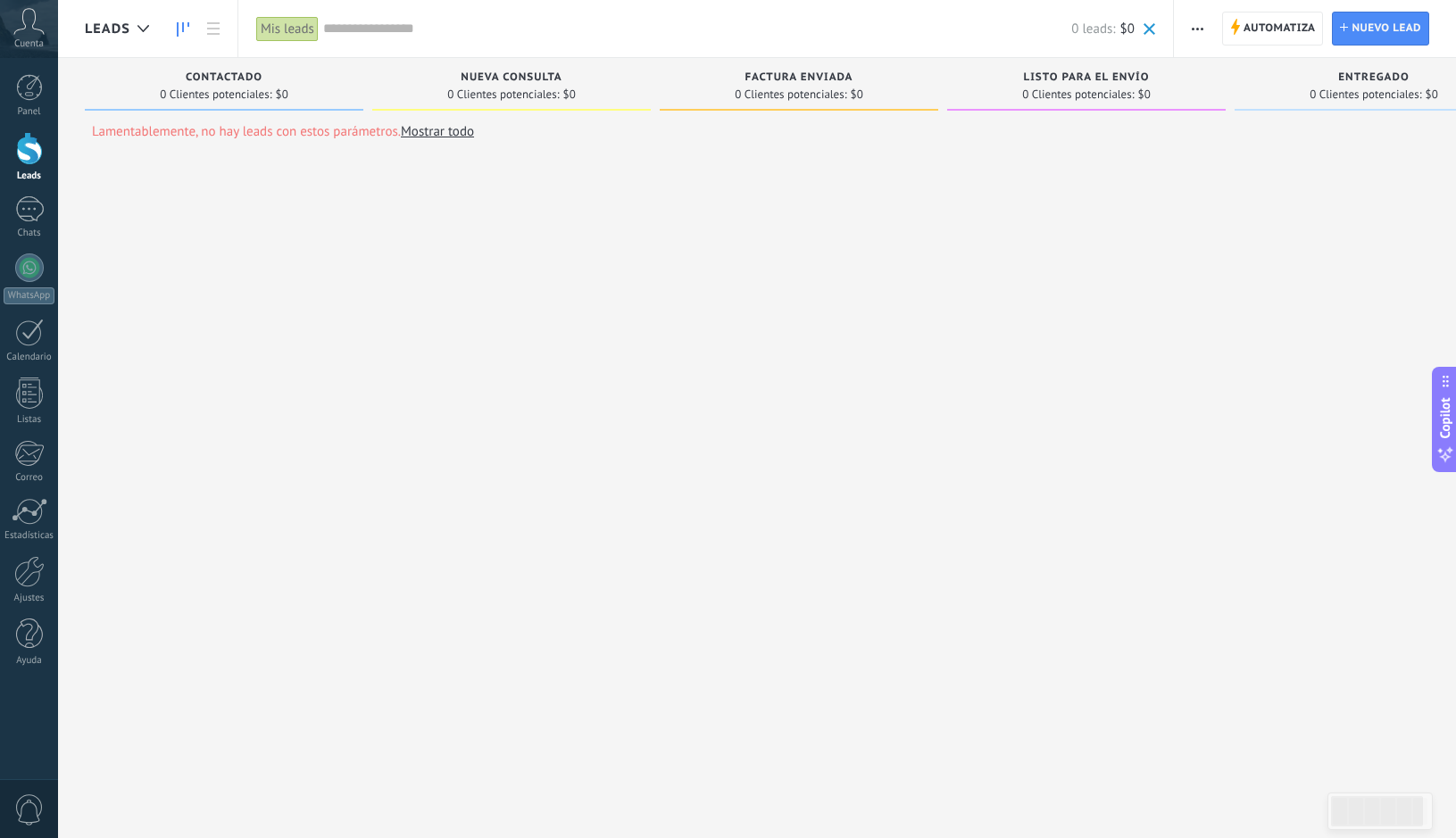
click at [1194, 30] on use "button" at bounding box center [1197, 29] width 12 height 3
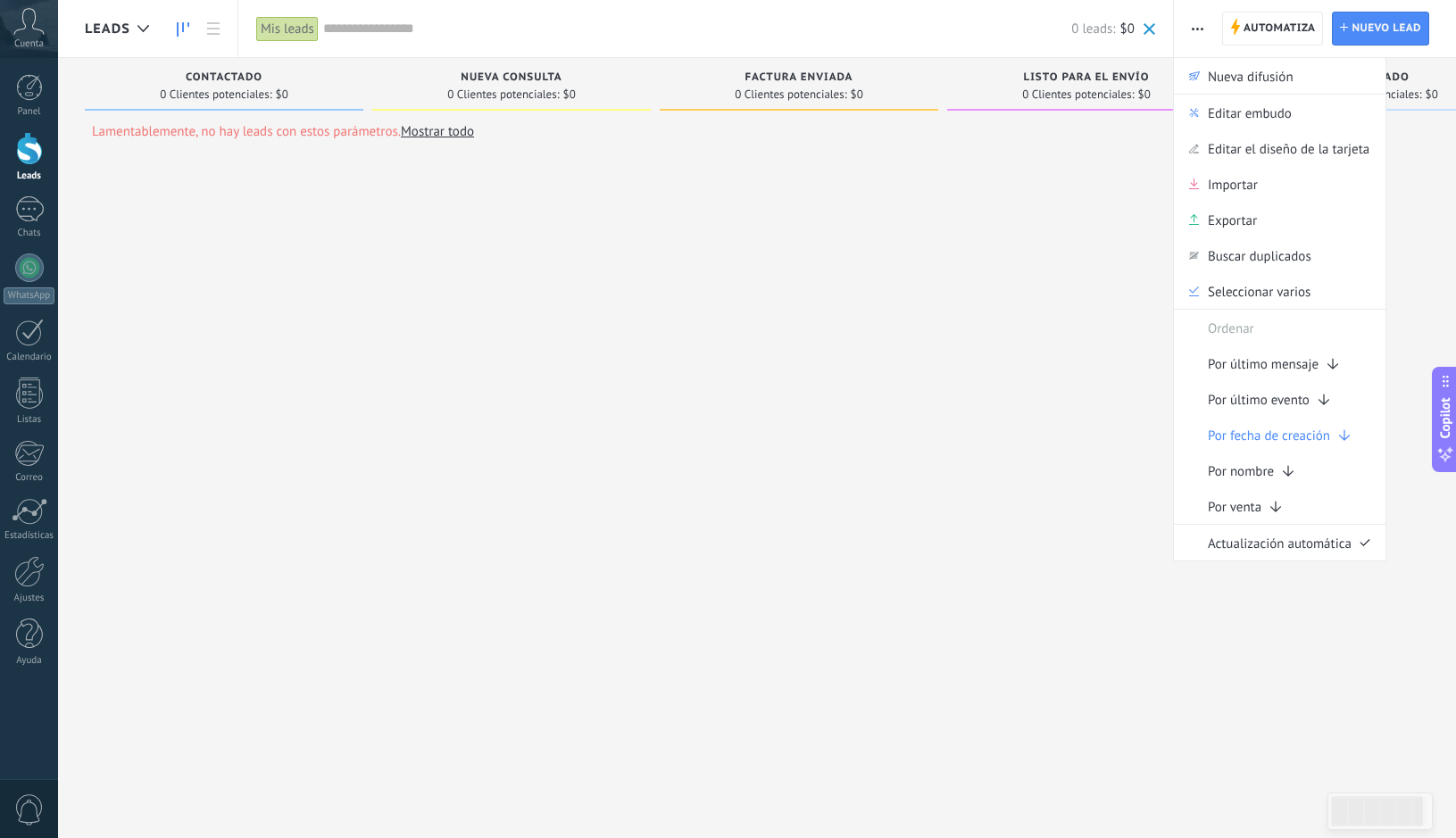
click at [1041, 533] on div "Lamentablemente, no hay leads con estos parámetros. Mostrar todo Leads Entrante…" at bounding box center [812, 441] width 1455 height 766
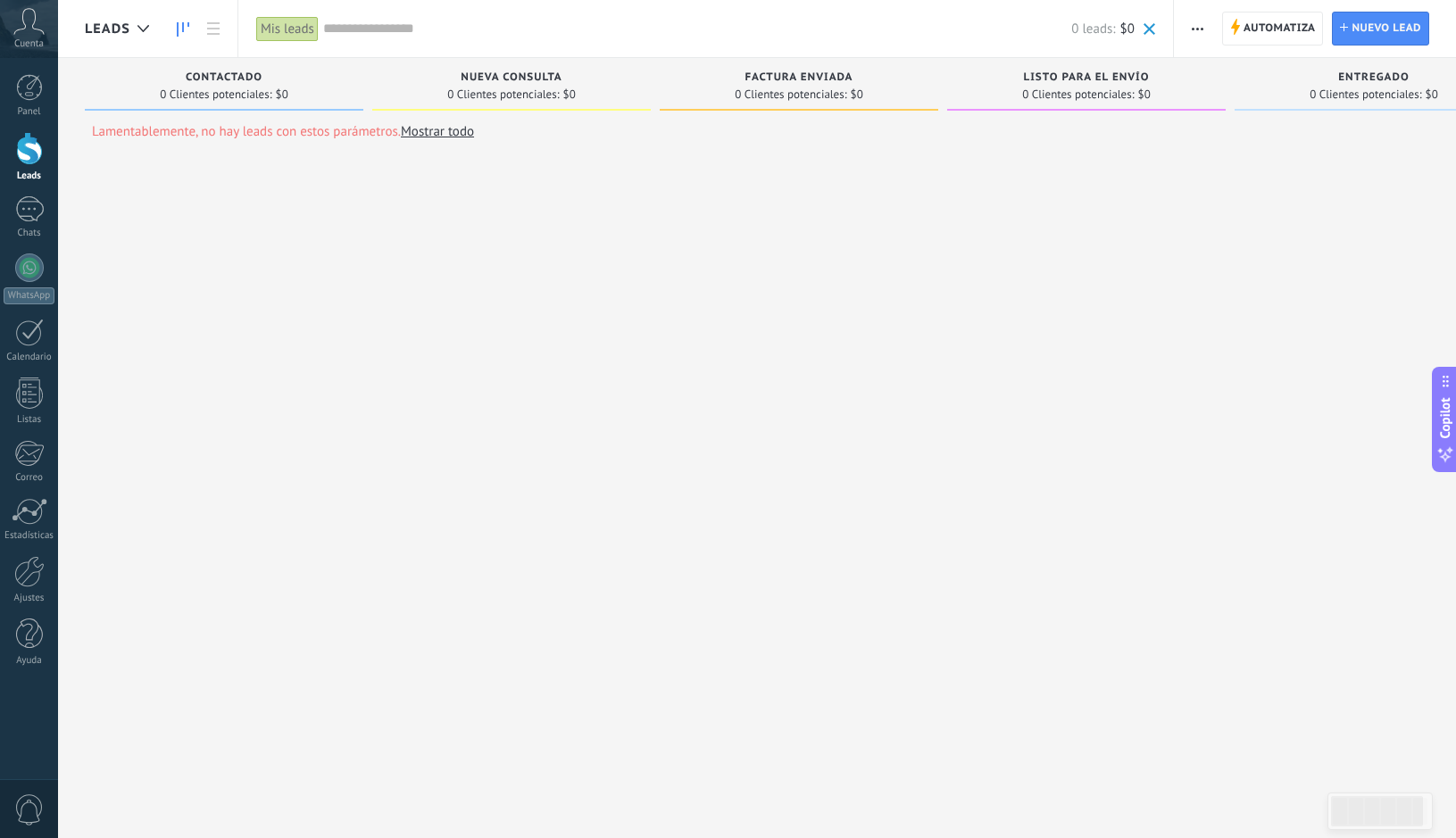
click at [1198, 23] on span "button" at bounding box center [1197, 29] width 12 height 34
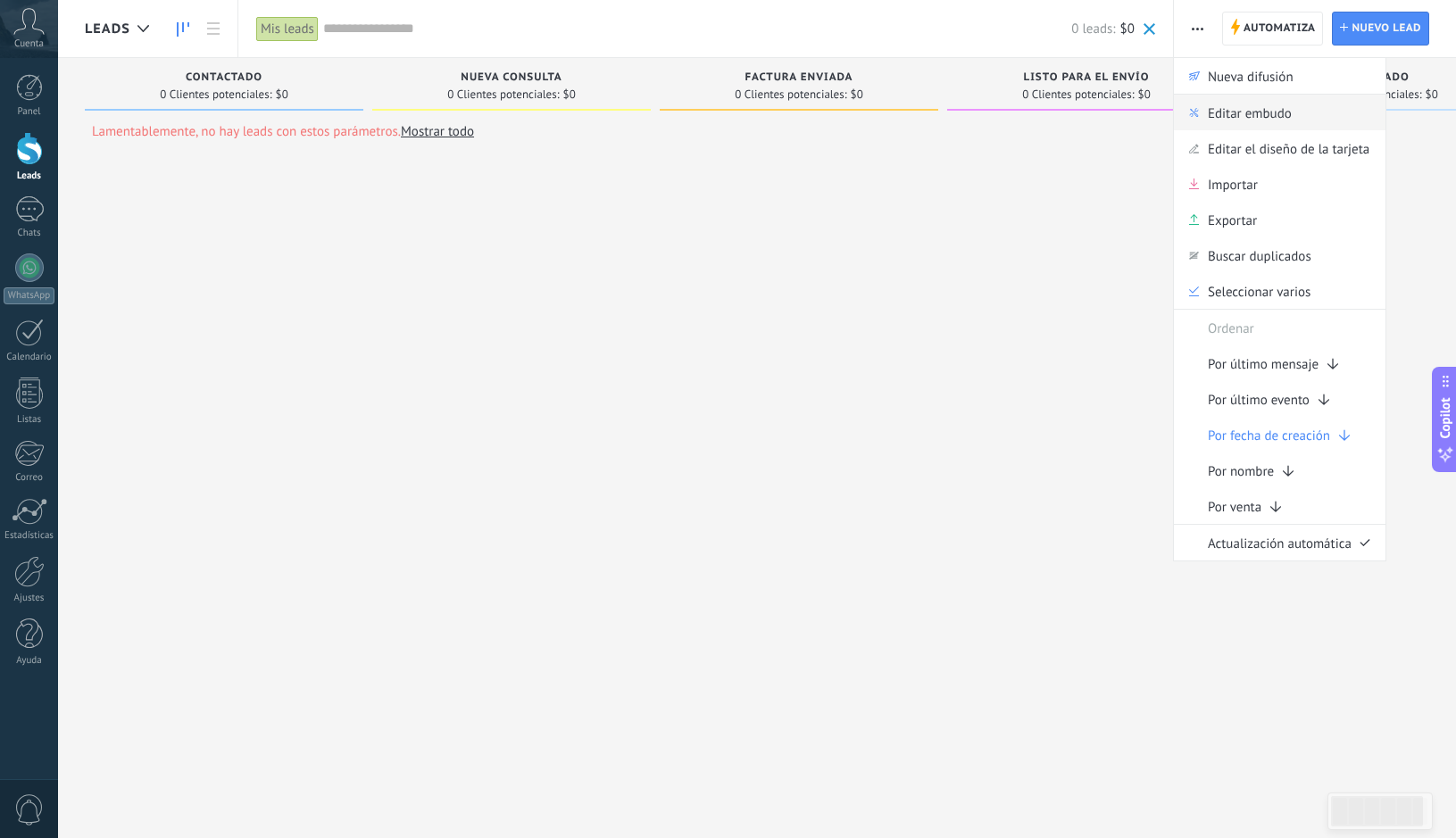
click at [1247, 103] on span "Editar embudo" at bounding box center [1249, 112] width 84 height 36
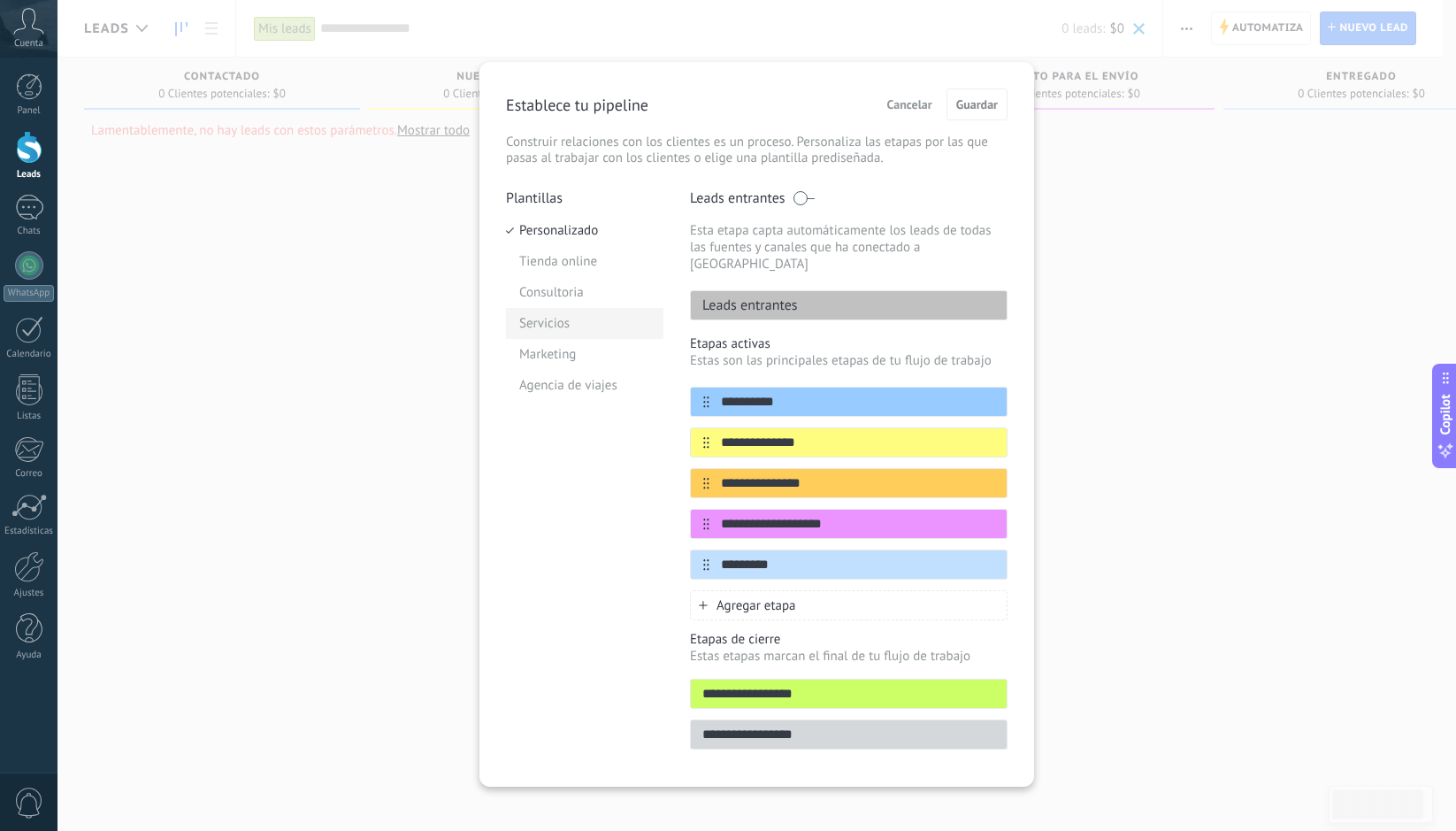
click at [555, 318] on li "Servicios" at bounding box center [585, 323] width 158 height 31
click at [571, 360] on li "Marketing" at bounding box center [585, 354] width 158 height 31
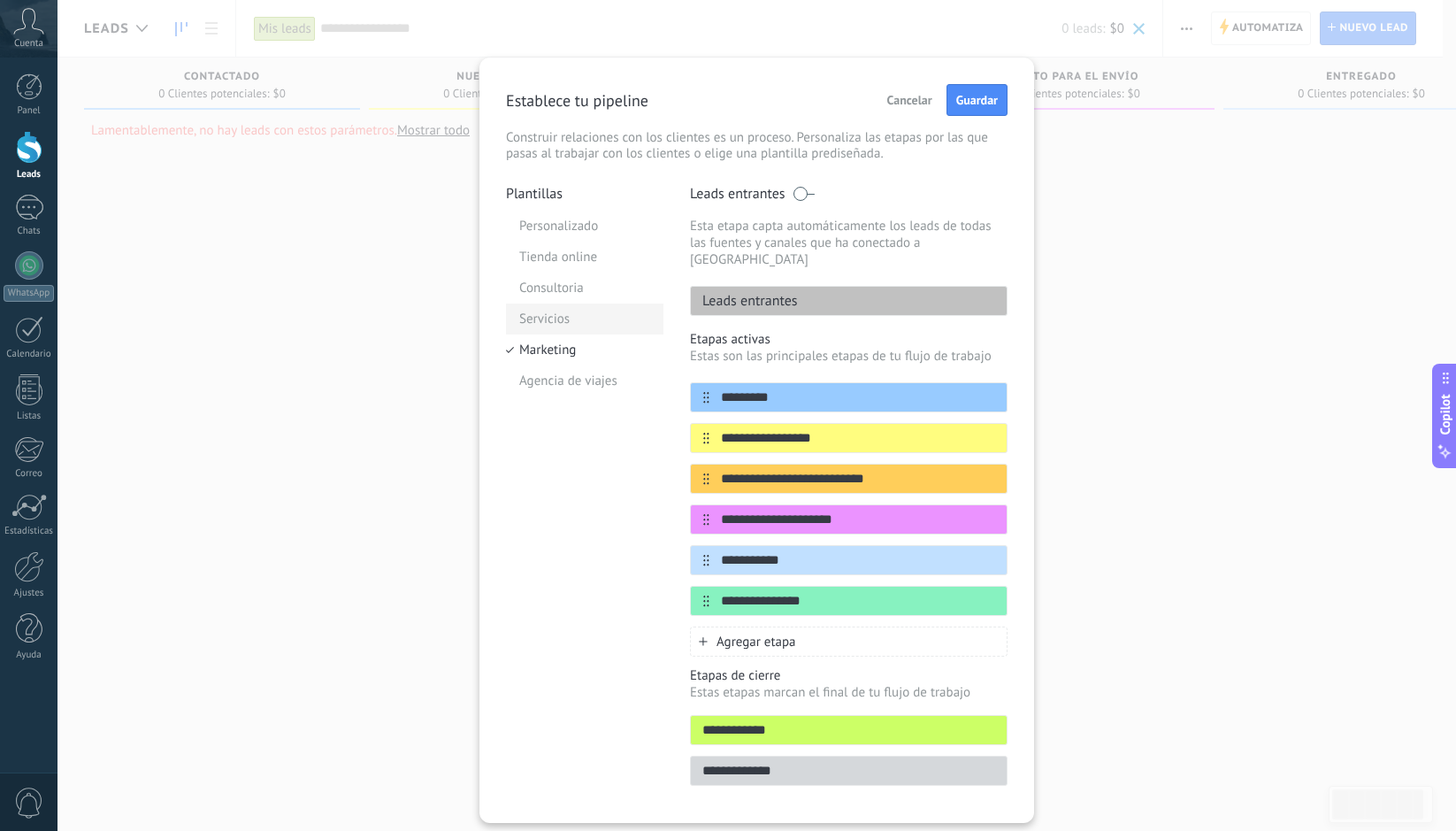
click at [545, 323] on li "Servicios" at bounding box center [585, 318] width 158 height 31
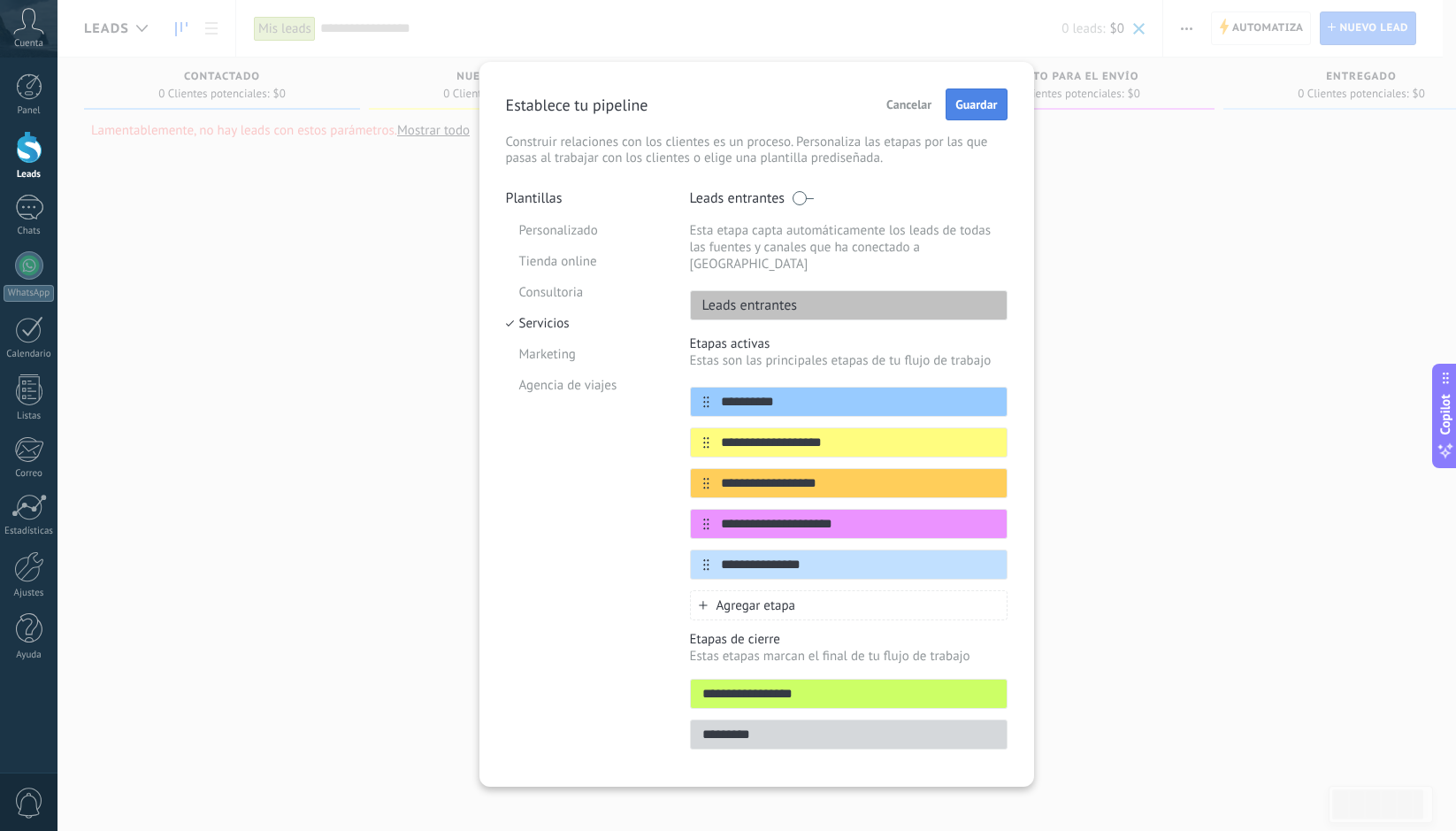
click at [964, 98] on span "Guardar" at bounding box center [976, 104] width 42 height 12
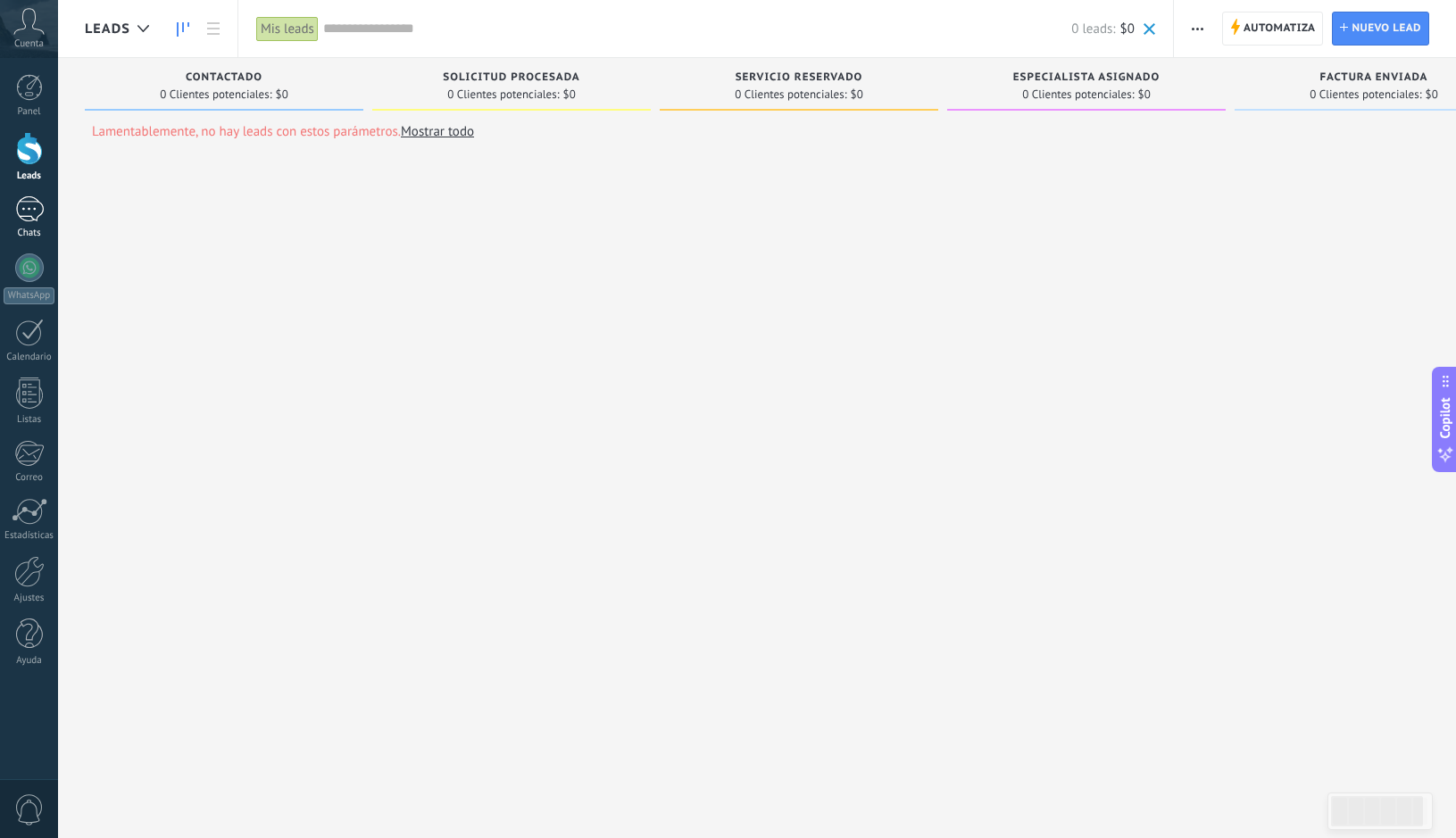
click at [34, 214] on div at bounding box center [30, 209] width 29 height 26
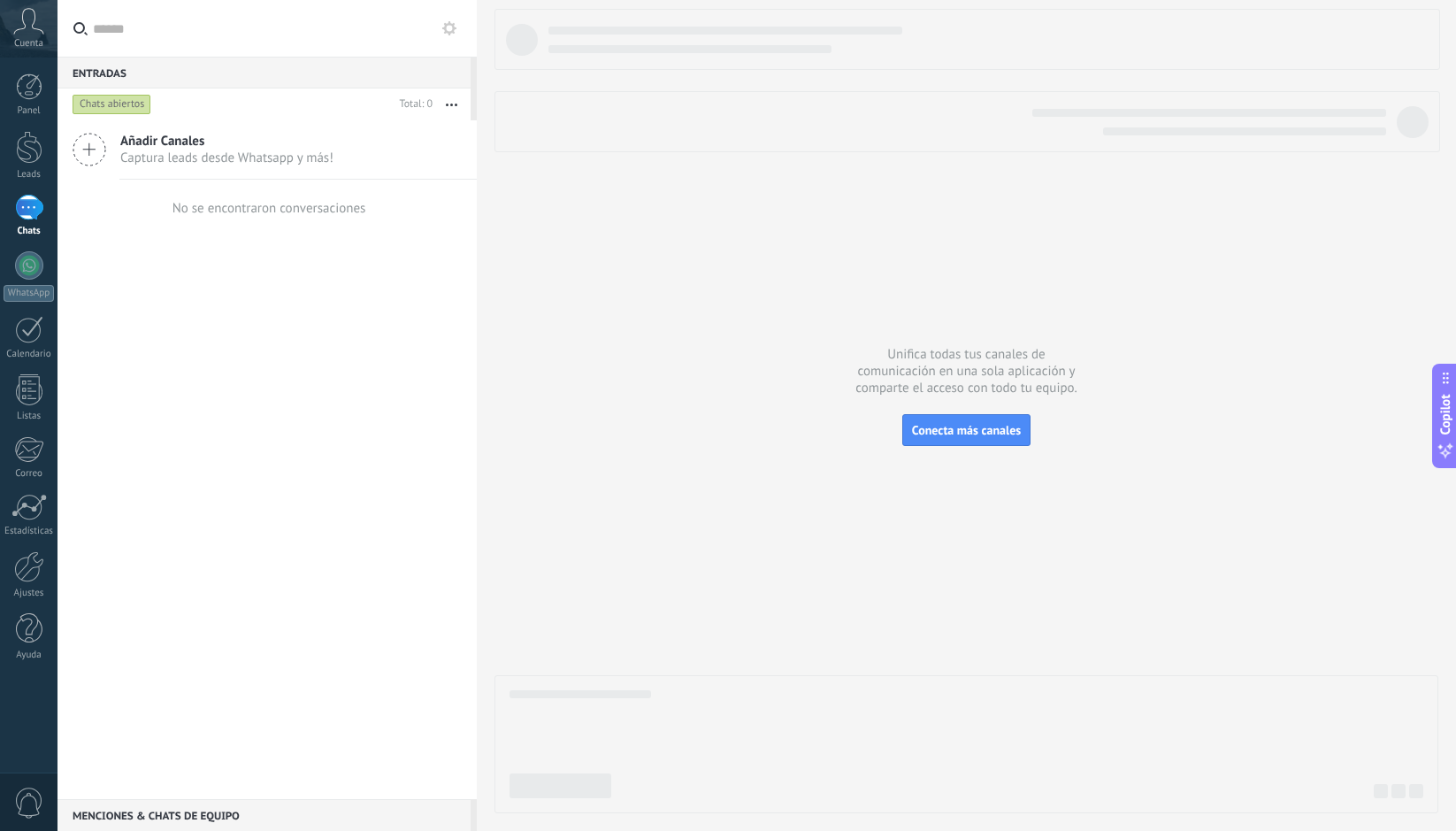
click at [26, 215] on div at bounding box center [29, 207] width 29 height 26
click at [977, 432] on span "Conecta más canales" at bounding box center [967, 430] width 109 height 16
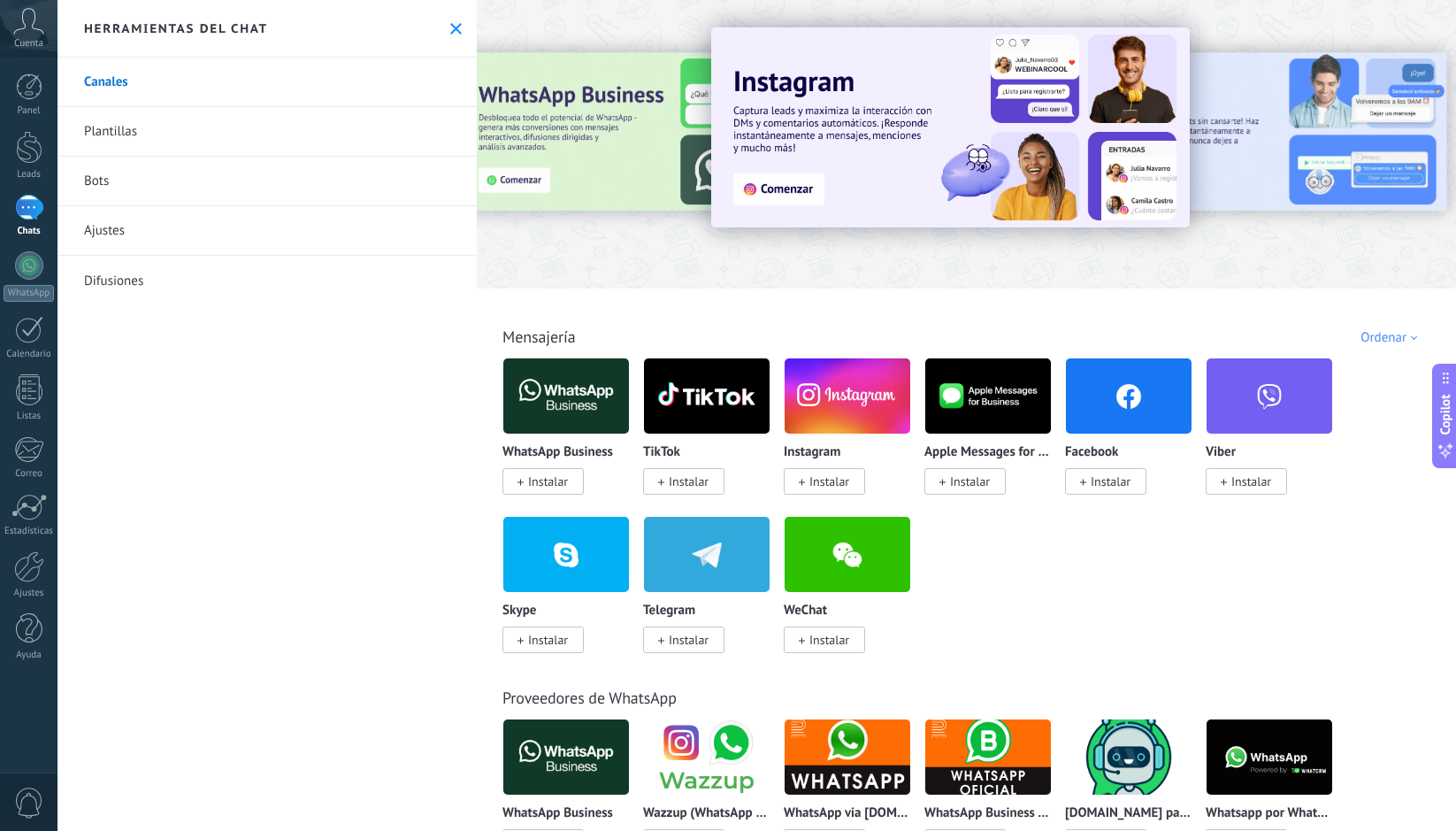
click at [279, 140] on link "Plantillas" at bounding box center [267, 132] width 419 height 50
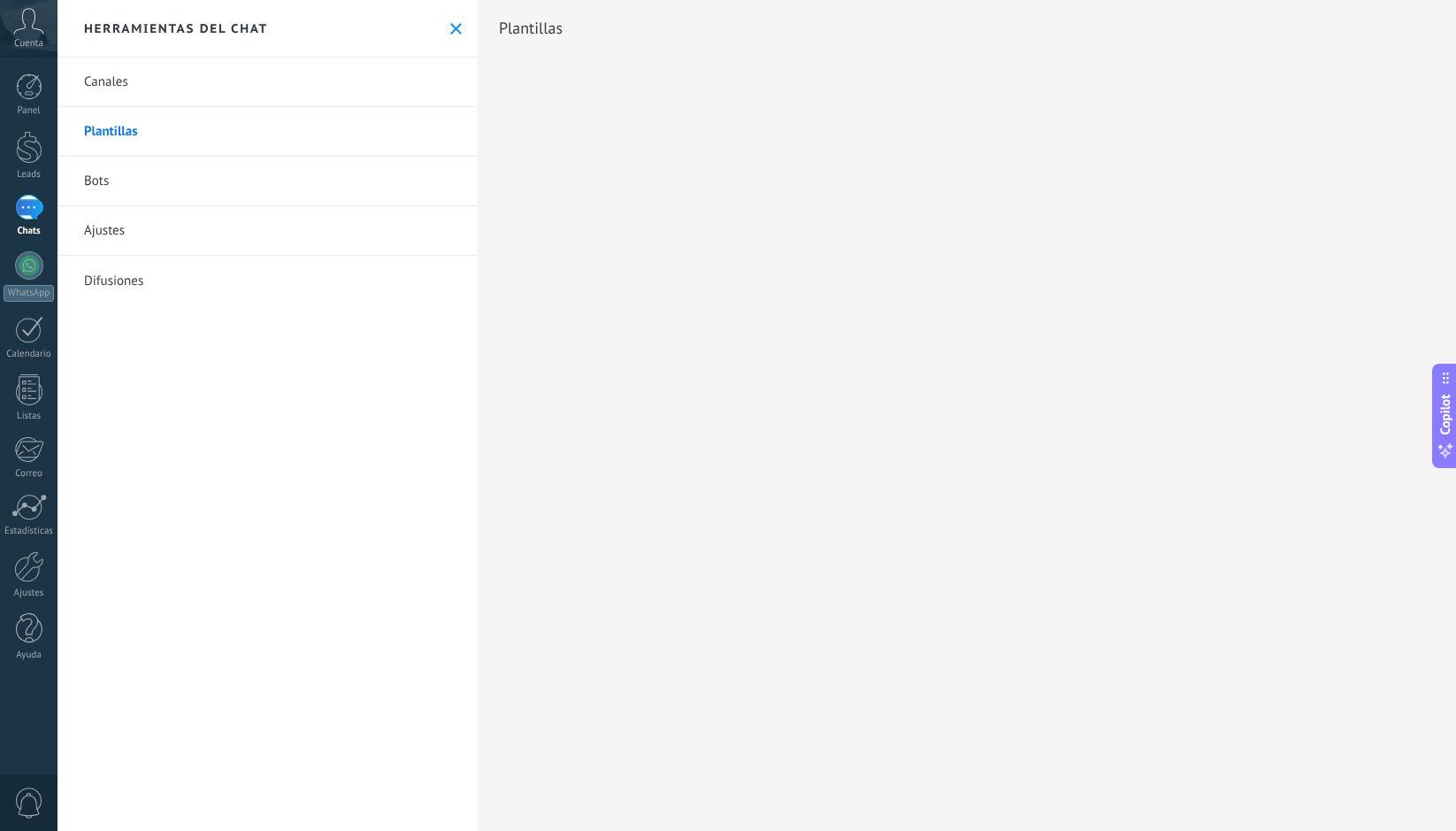
click at [182, 96] on link "Canales" at bounding box center [267, 83] width 419 height 50
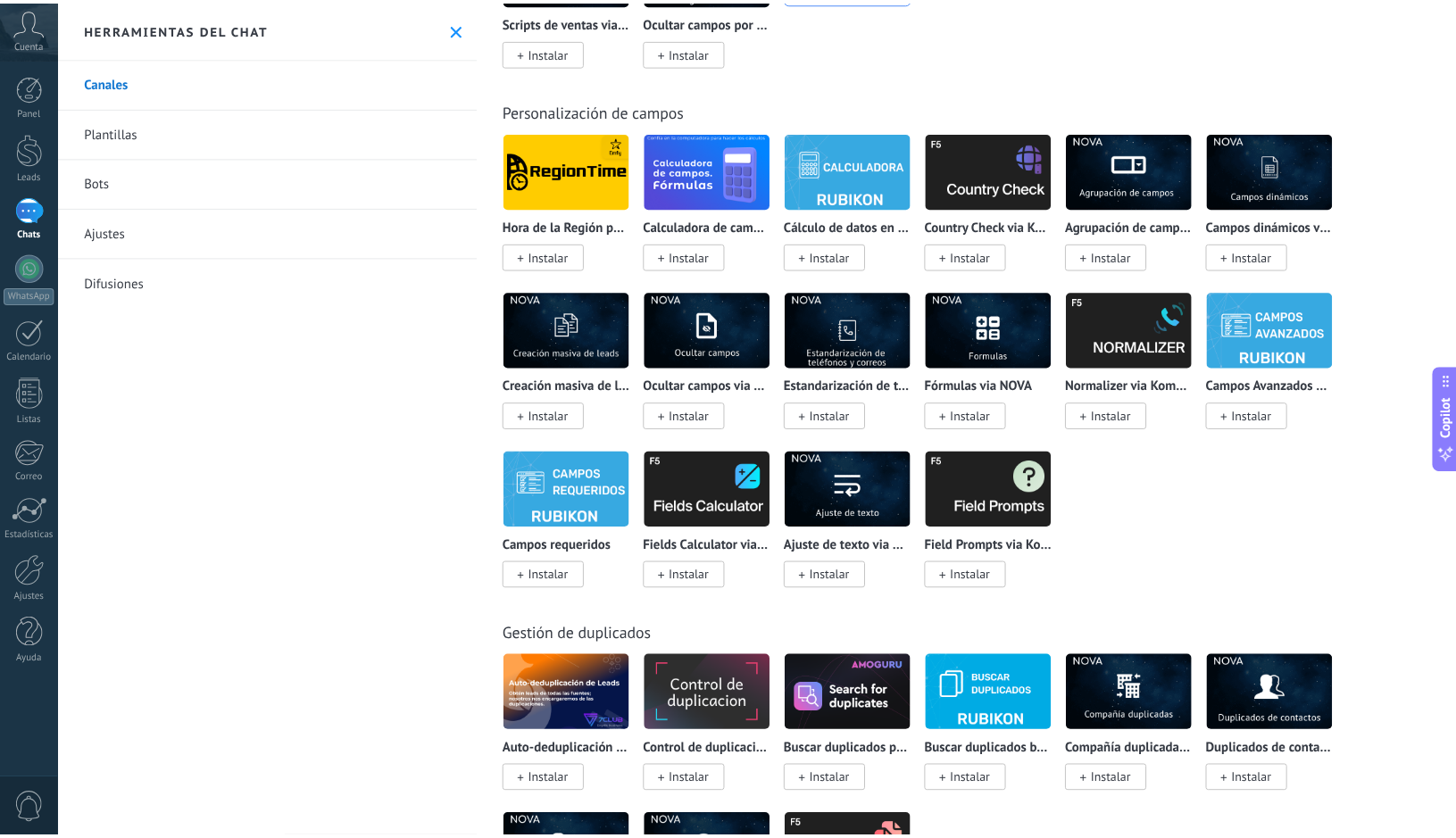
scroll to position [7376, 0]
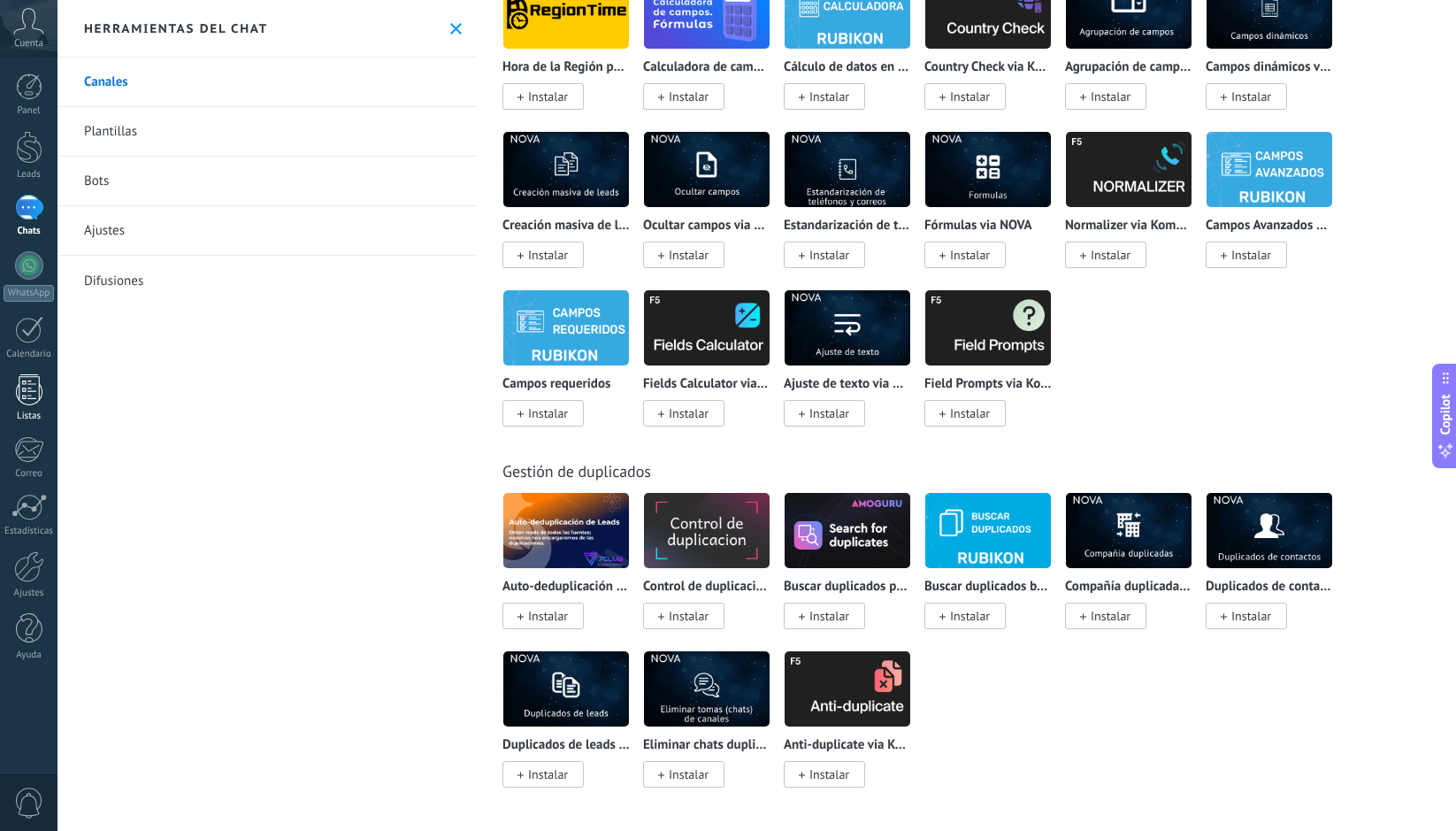
click at [21, 396] on div at bounding box center [29, 390] width 27 height 31
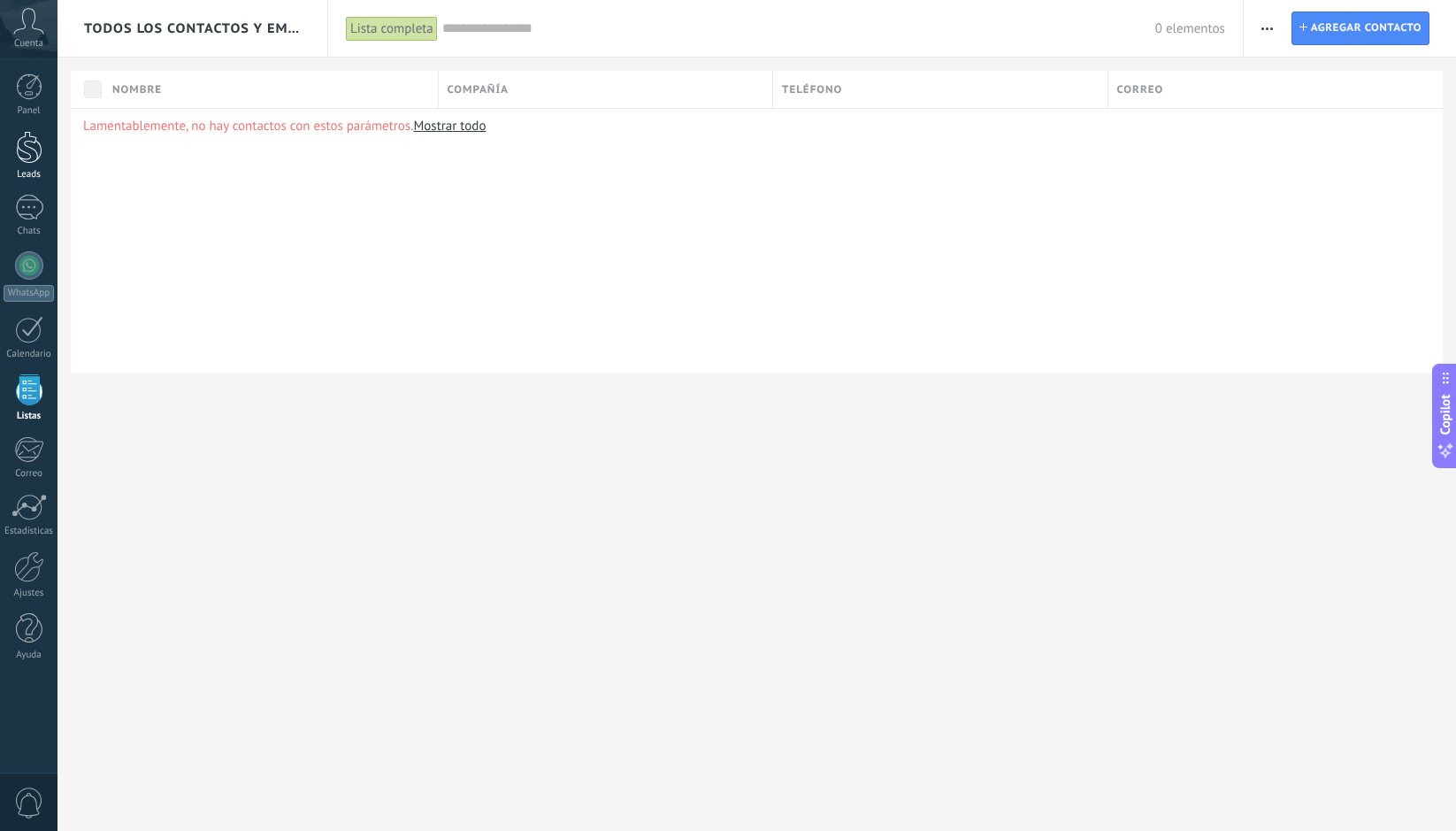
click at [31, 144] on div at bounding box center [29, 147] width 27 height 33
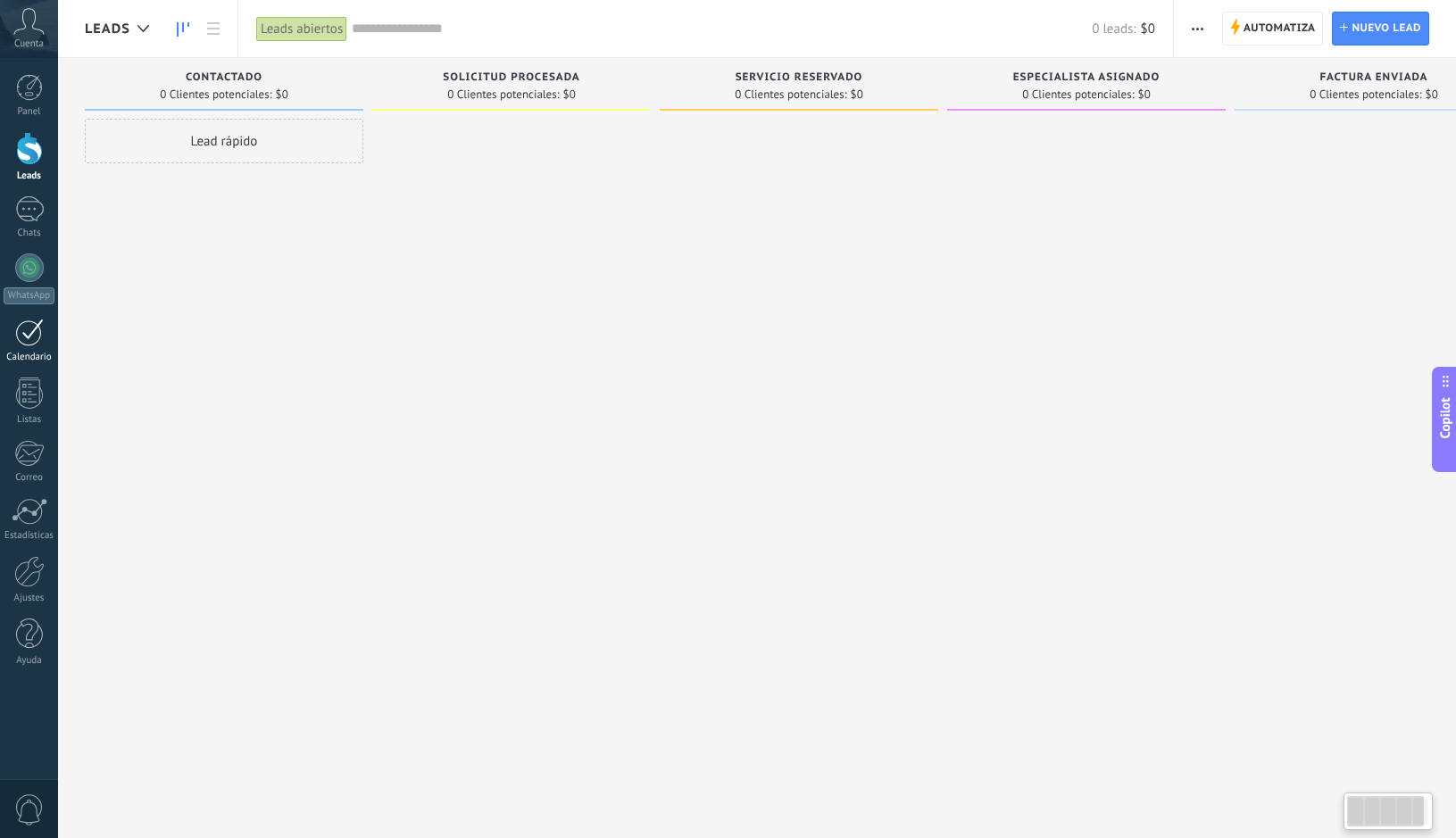
click at [40, 342] on div at bounding box center [30, 332] width 29 height 28
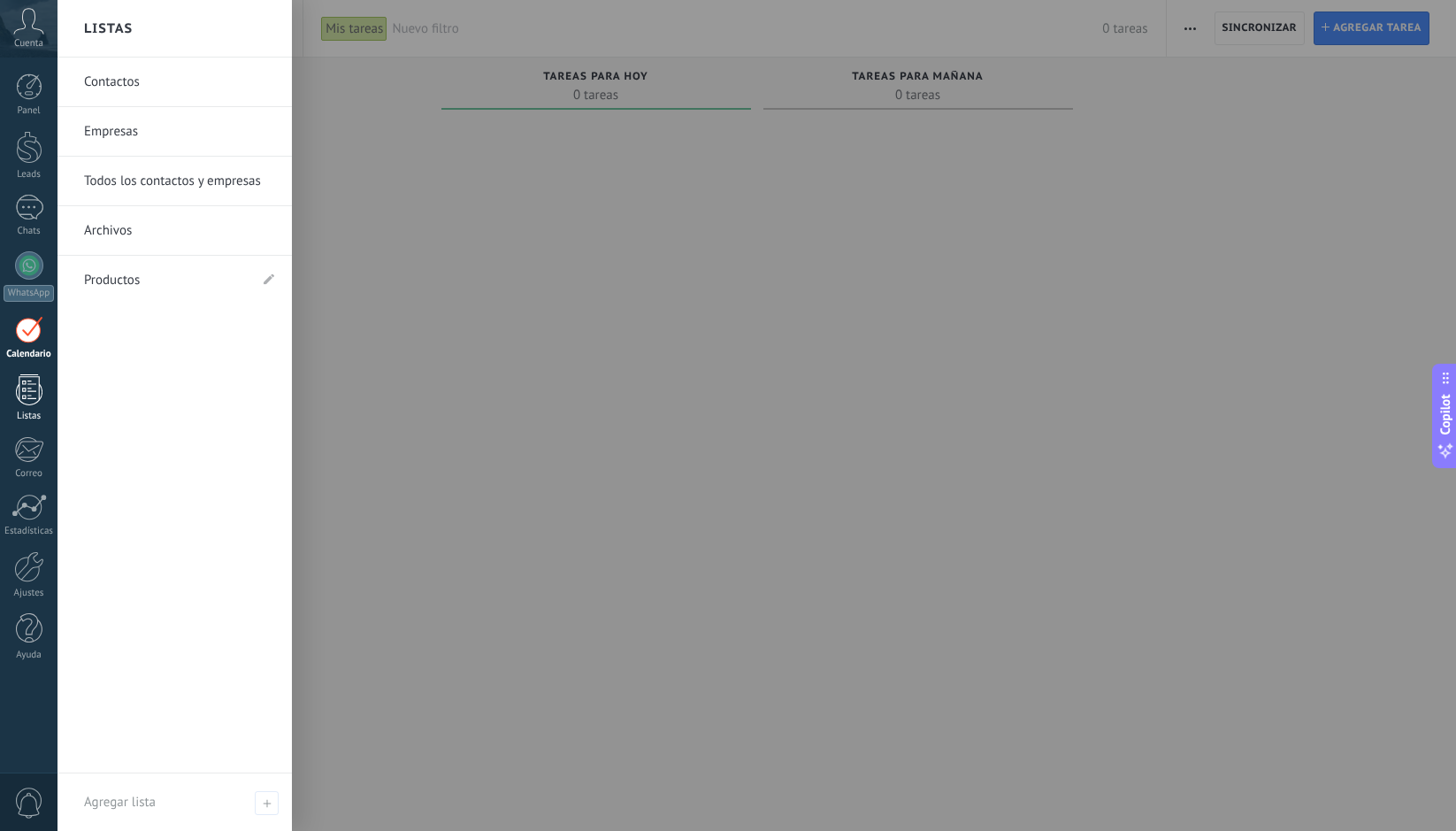
click at [37, 406] on link "Listas" at bounding box center [29, 399] width 58 height 48
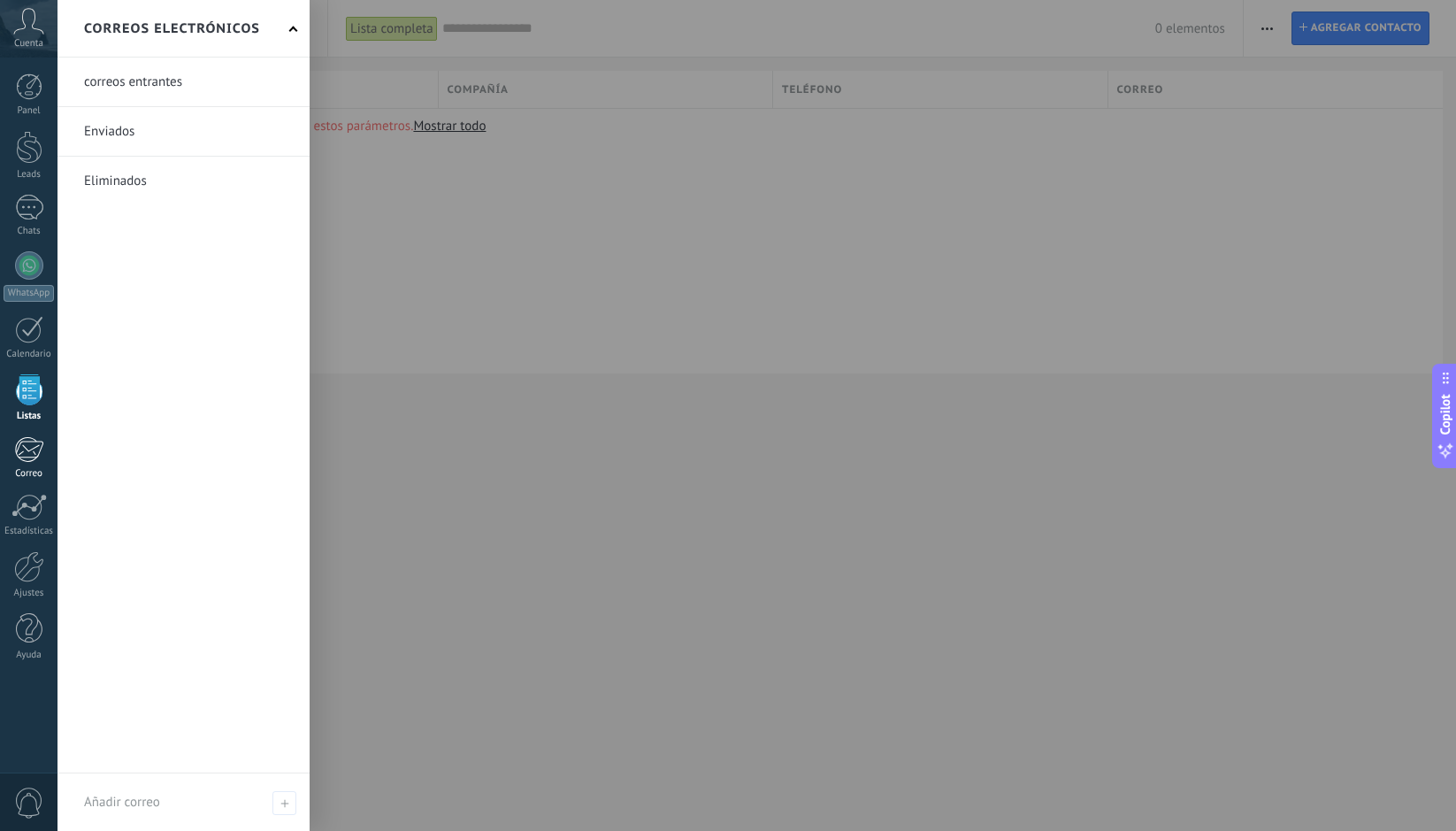
click at [34, 451] on div at bounding box center [29, 449] width 29 height 27
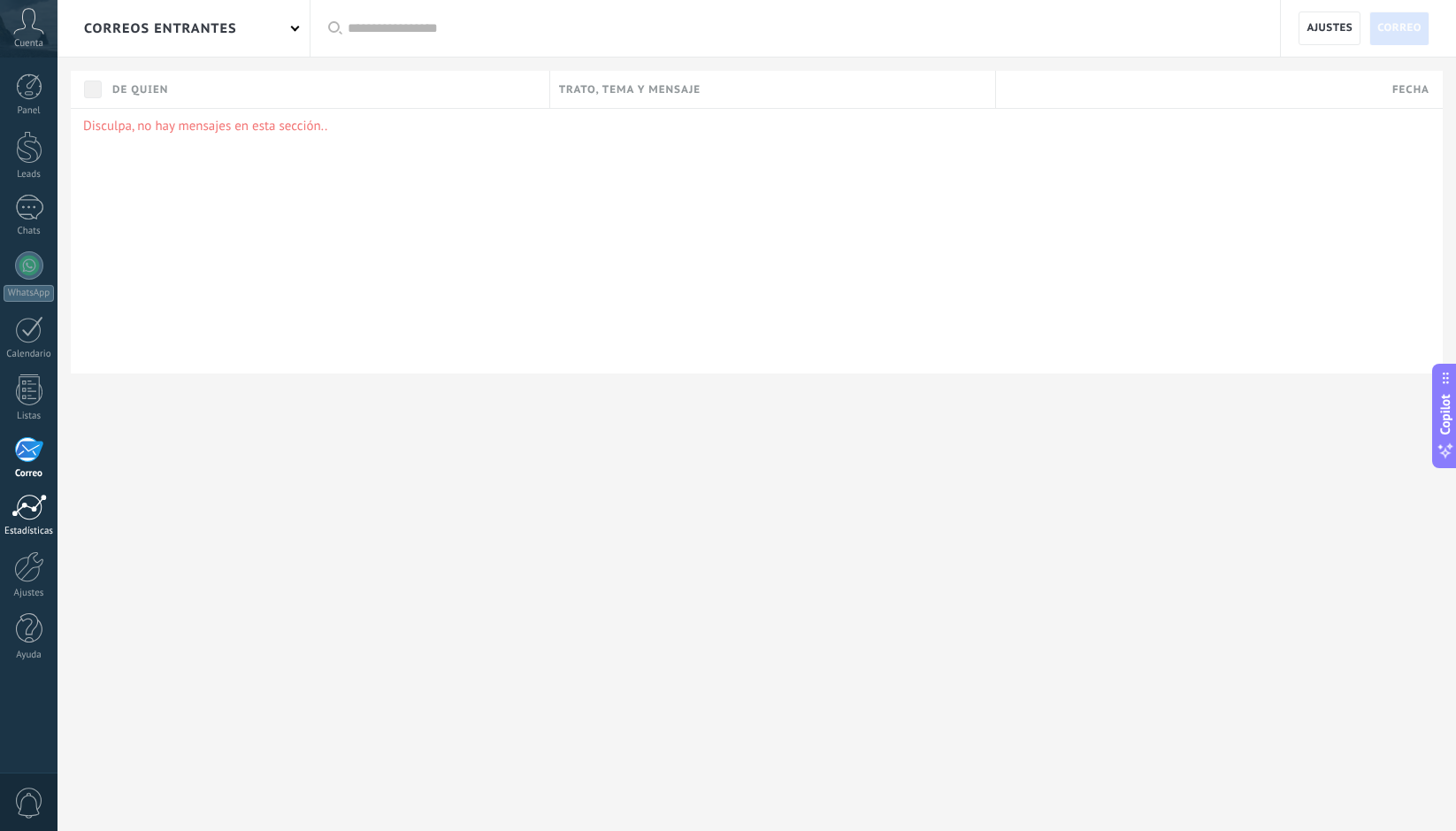
click at [27, 517] on div at bounding box center [29, 507] width 36 height 27
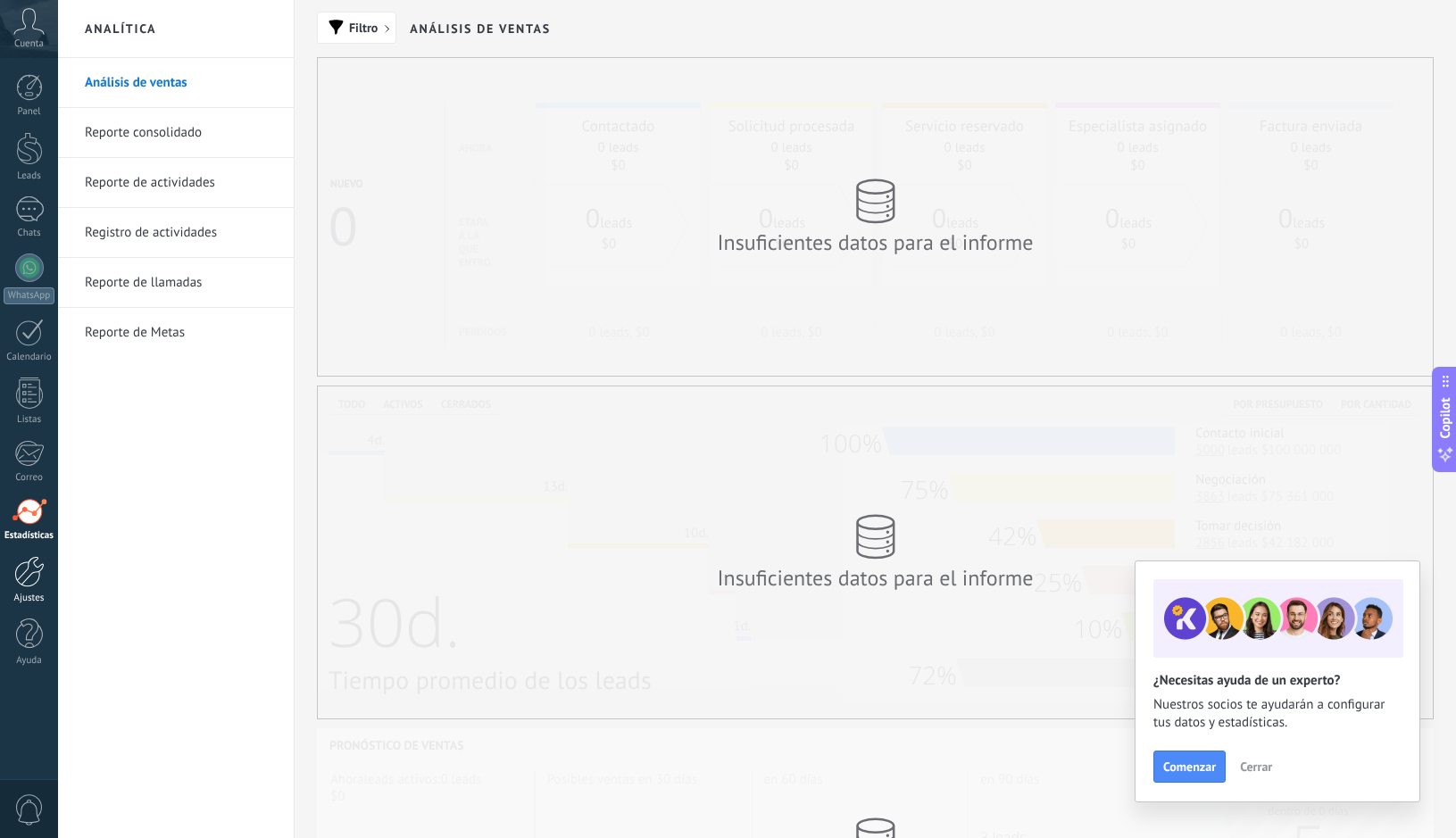
click at [16, 575] on div at bounding box center [30, 571] width 31 height 31
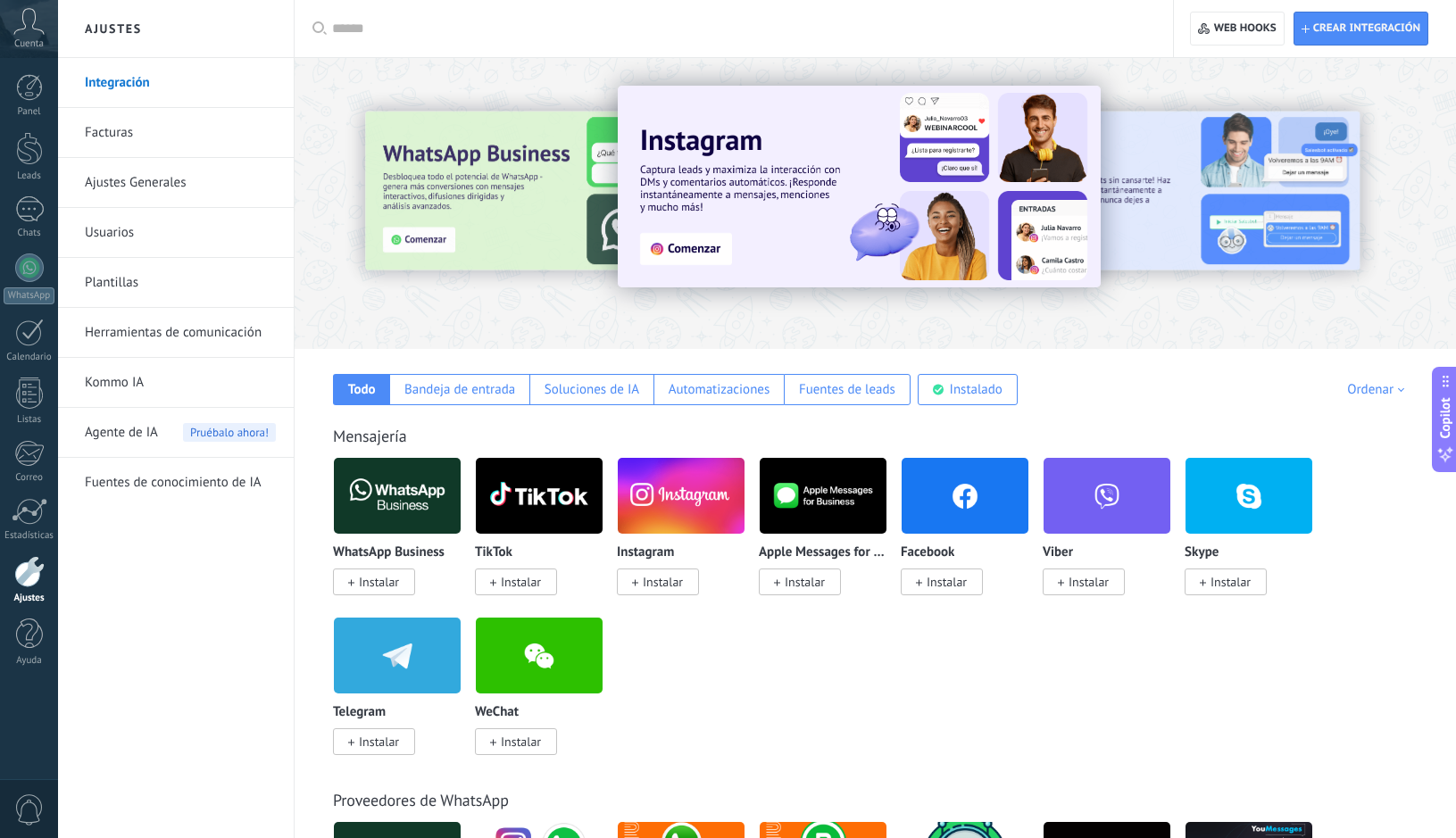
click at [156, 278] on link "Plantillas" at bounding box center [180, 283] width 191 height 50
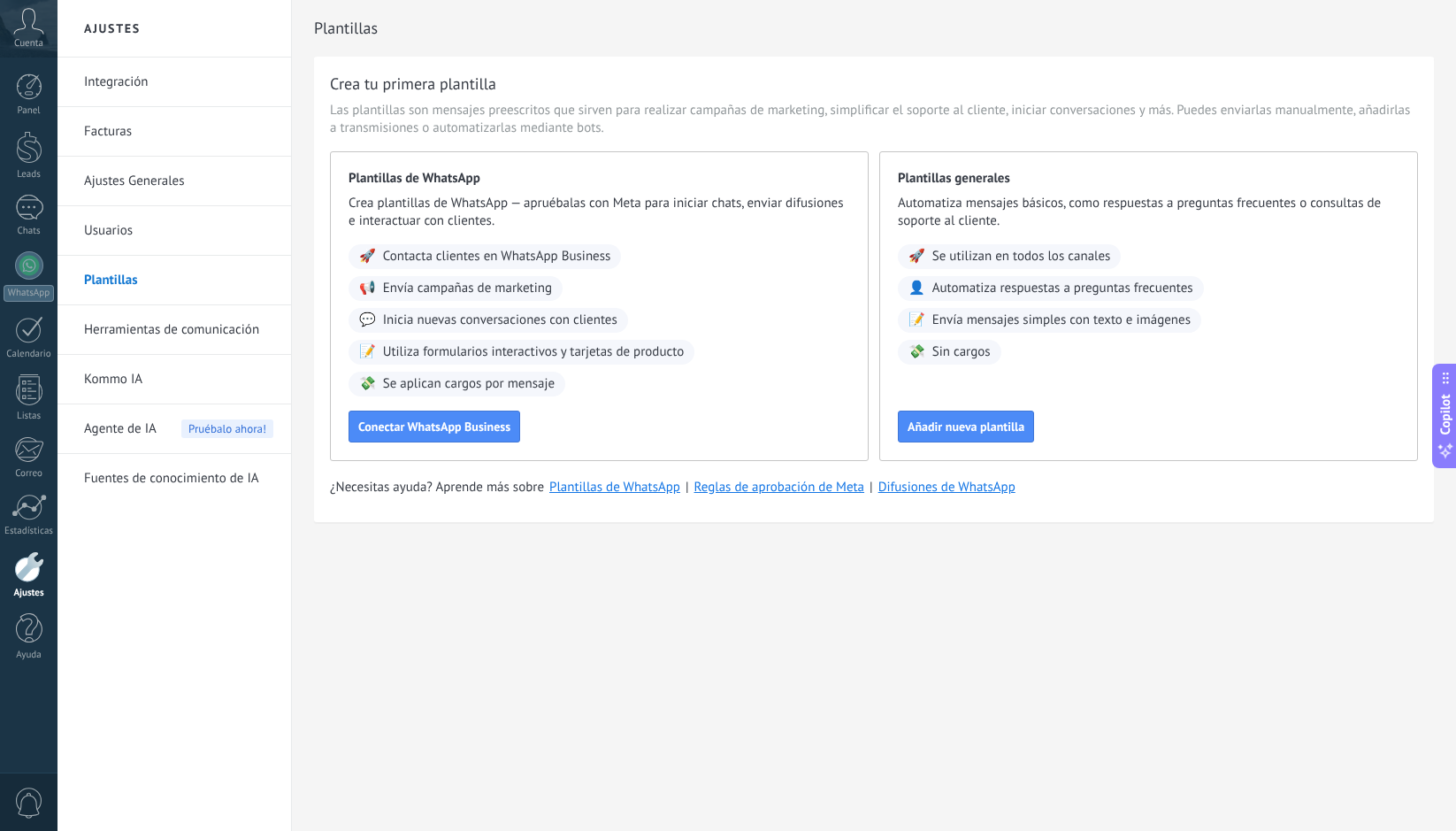
click at [22, 21] on icon at bounding box center [29, 21] width 31 height 27
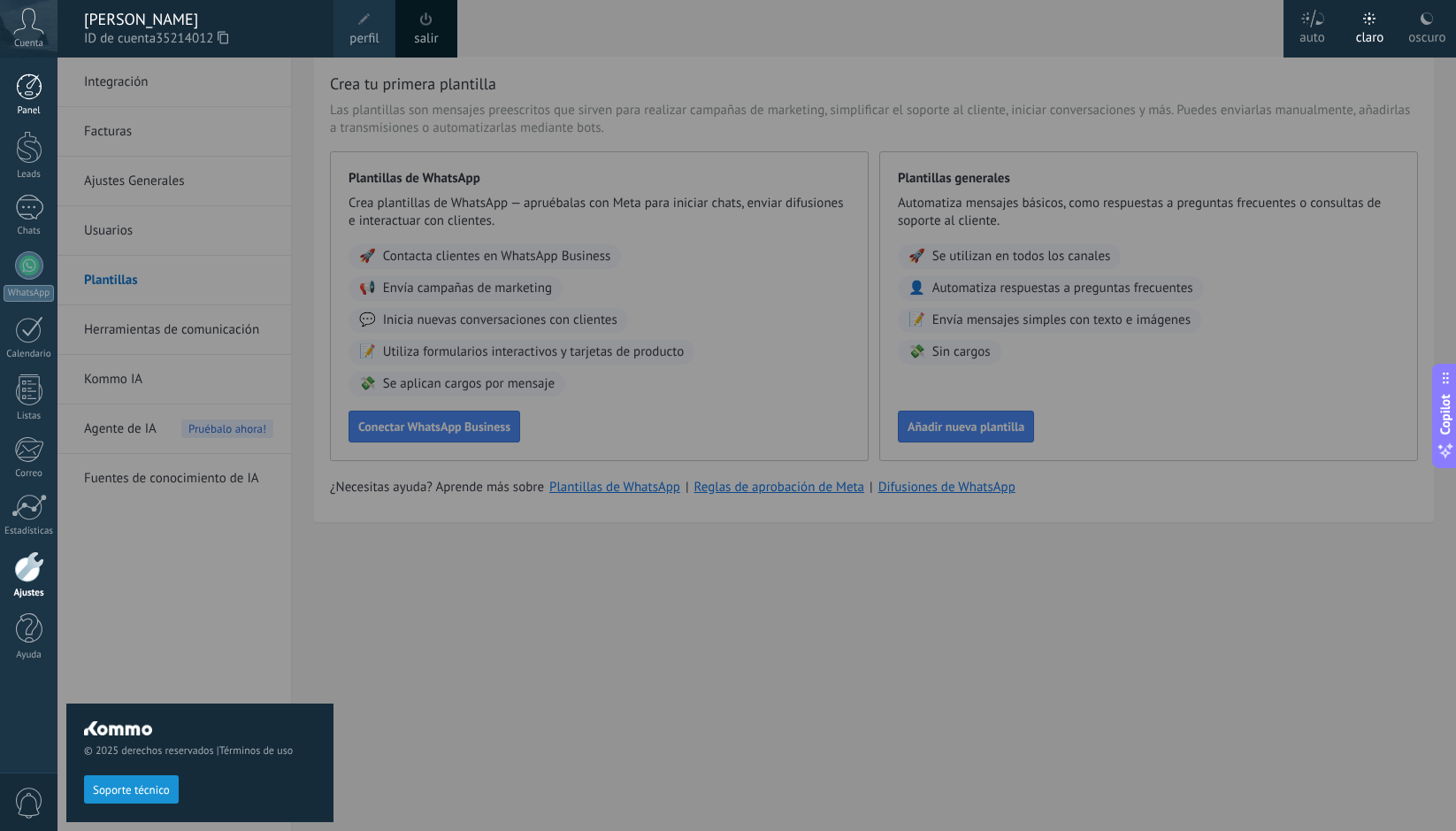
click at [27, 88] on div at bounding box center [29, 86] width 27 height 27
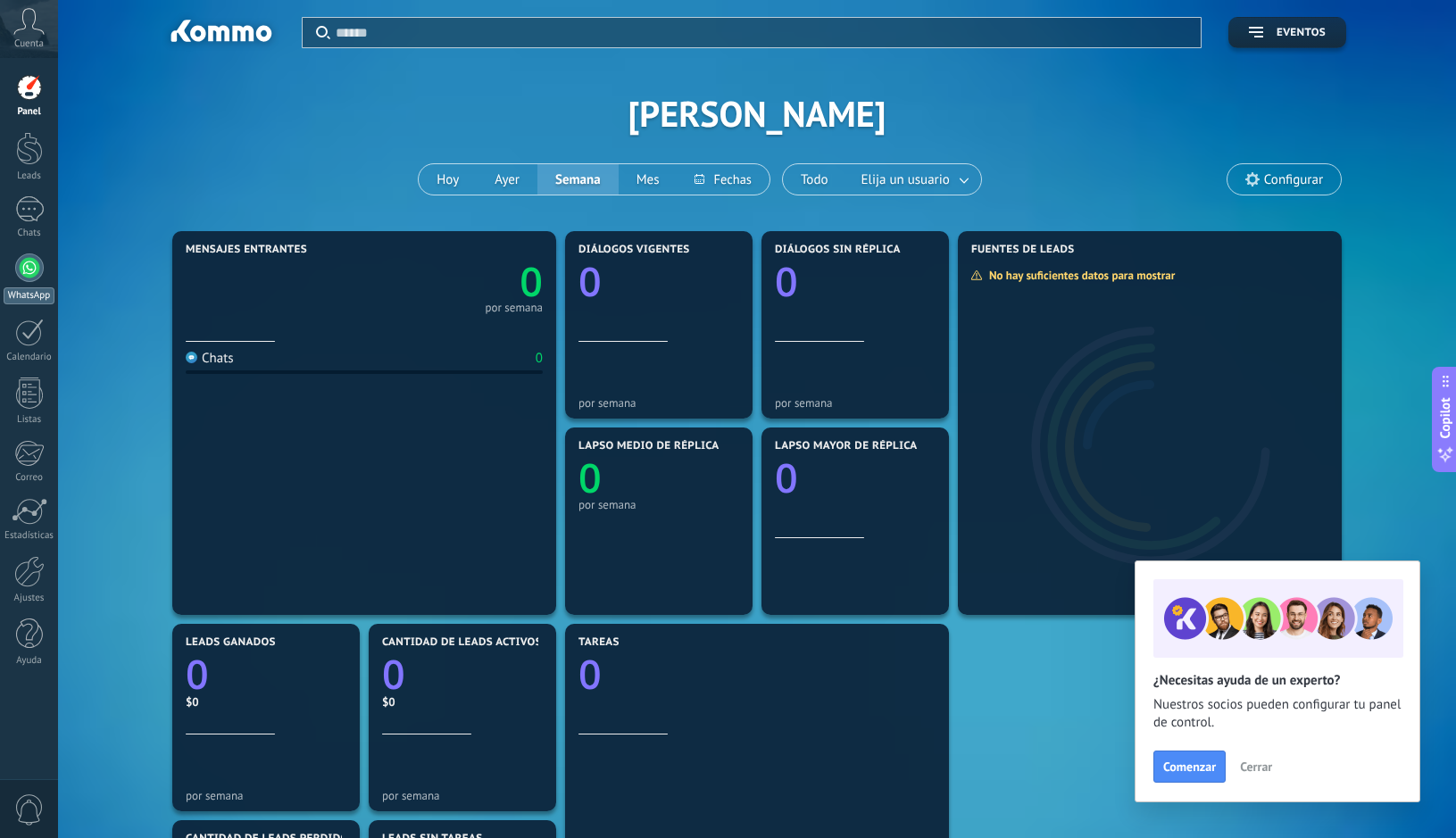
click at [32, 263] on div at bounding box center [30, 268] width 29 height 29
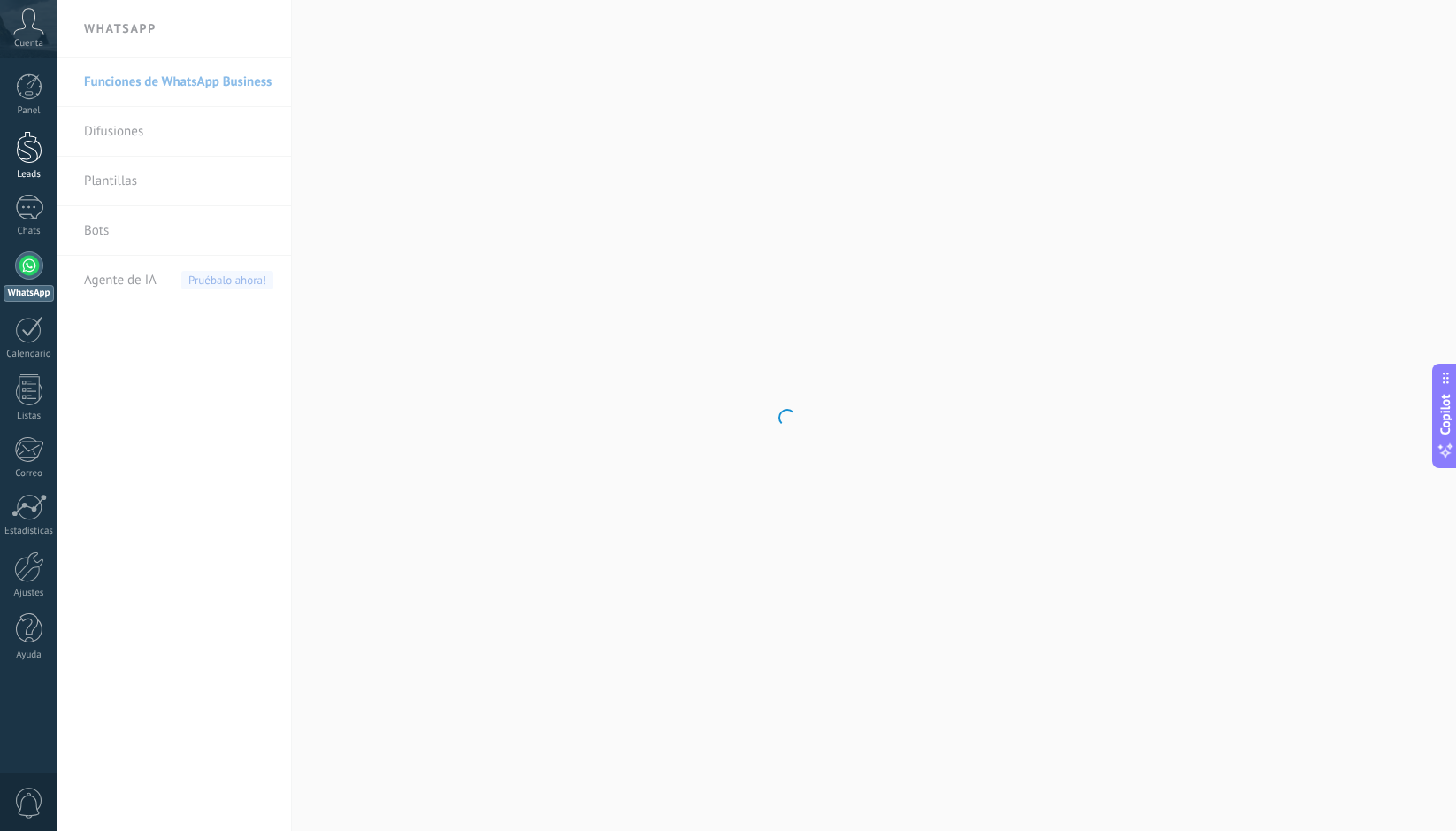
click at [24, 179] on div "Leads" at bounding box center [29, 175] width 52 height 12
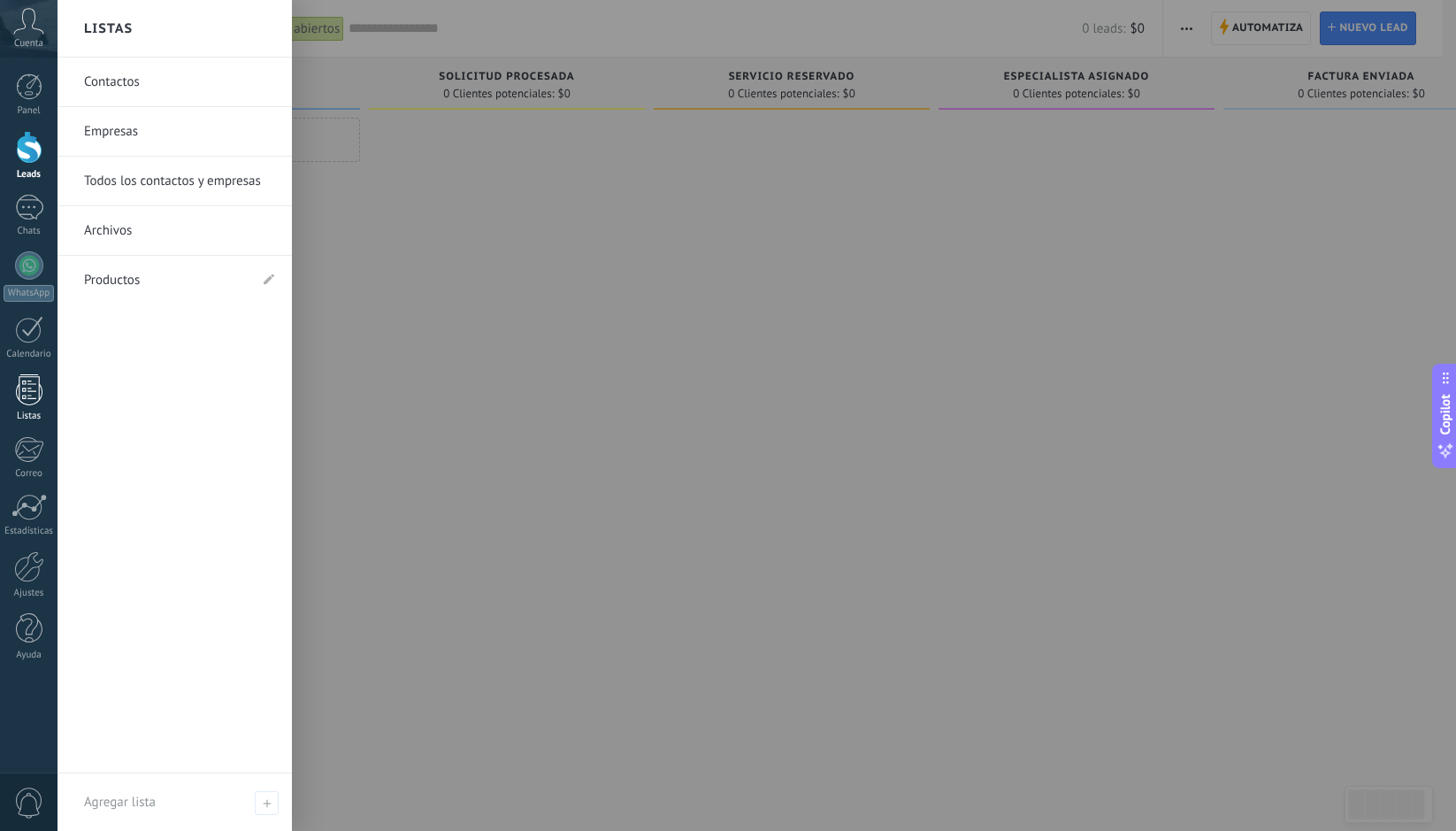
click at [29, 407] on link "Listas" at bounding box center [29, 399] width 58 height 48
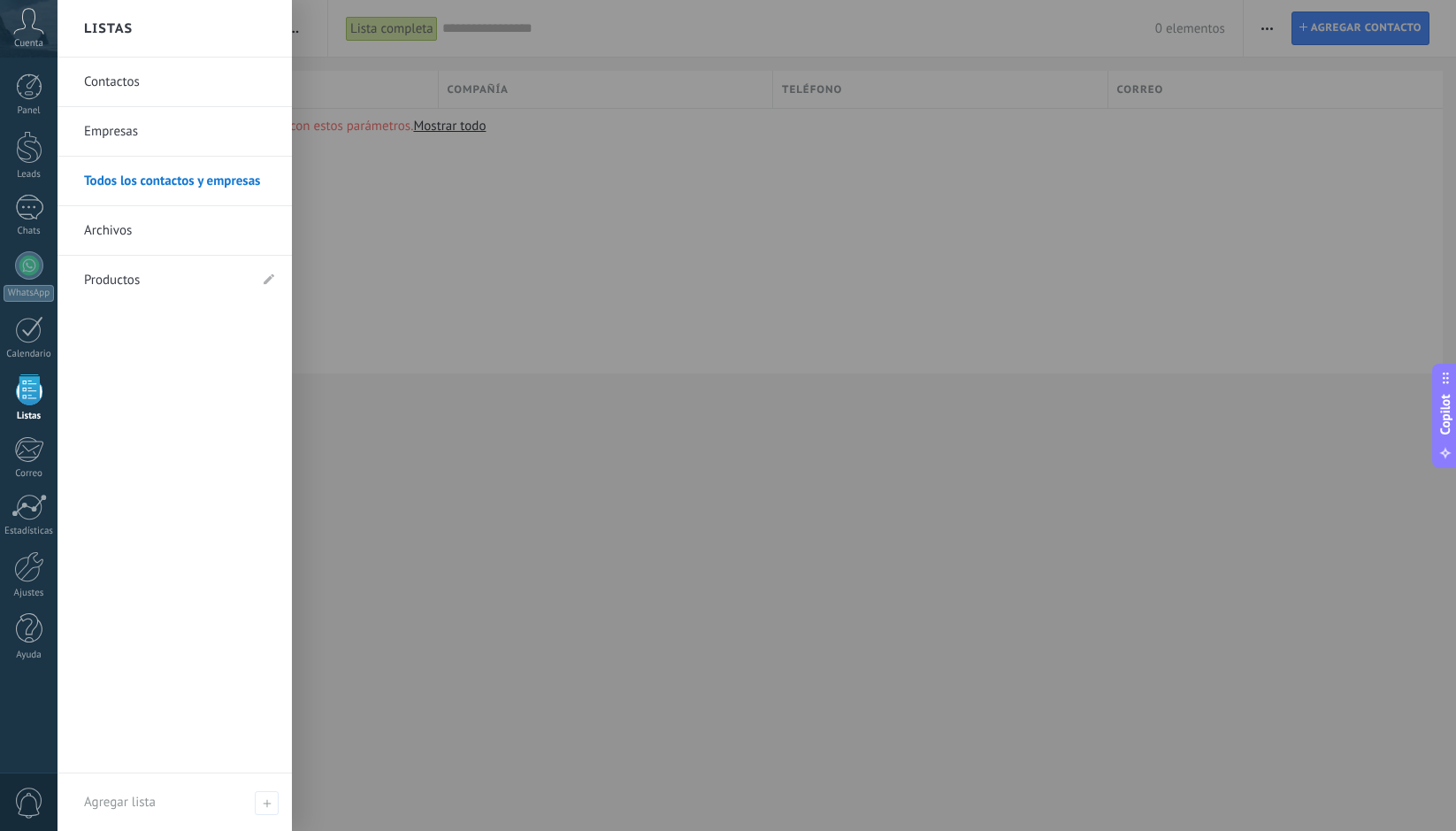
click at [141, 280] on link "Productos" at bounding box center [166, 281] width 164 height 50
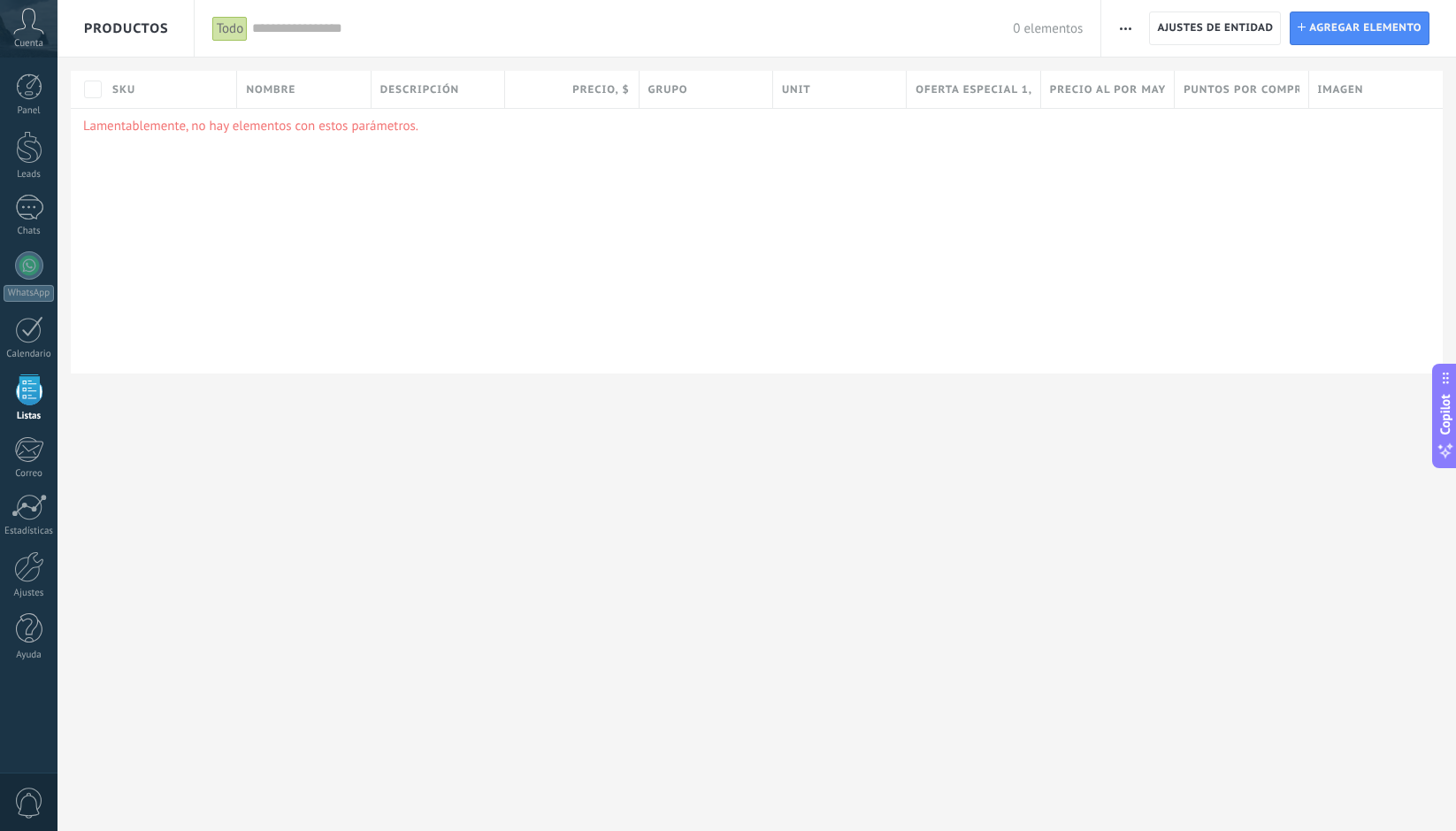
click at [48, 809] on div "0" at bounding box center [29, 801] width 58 height 58
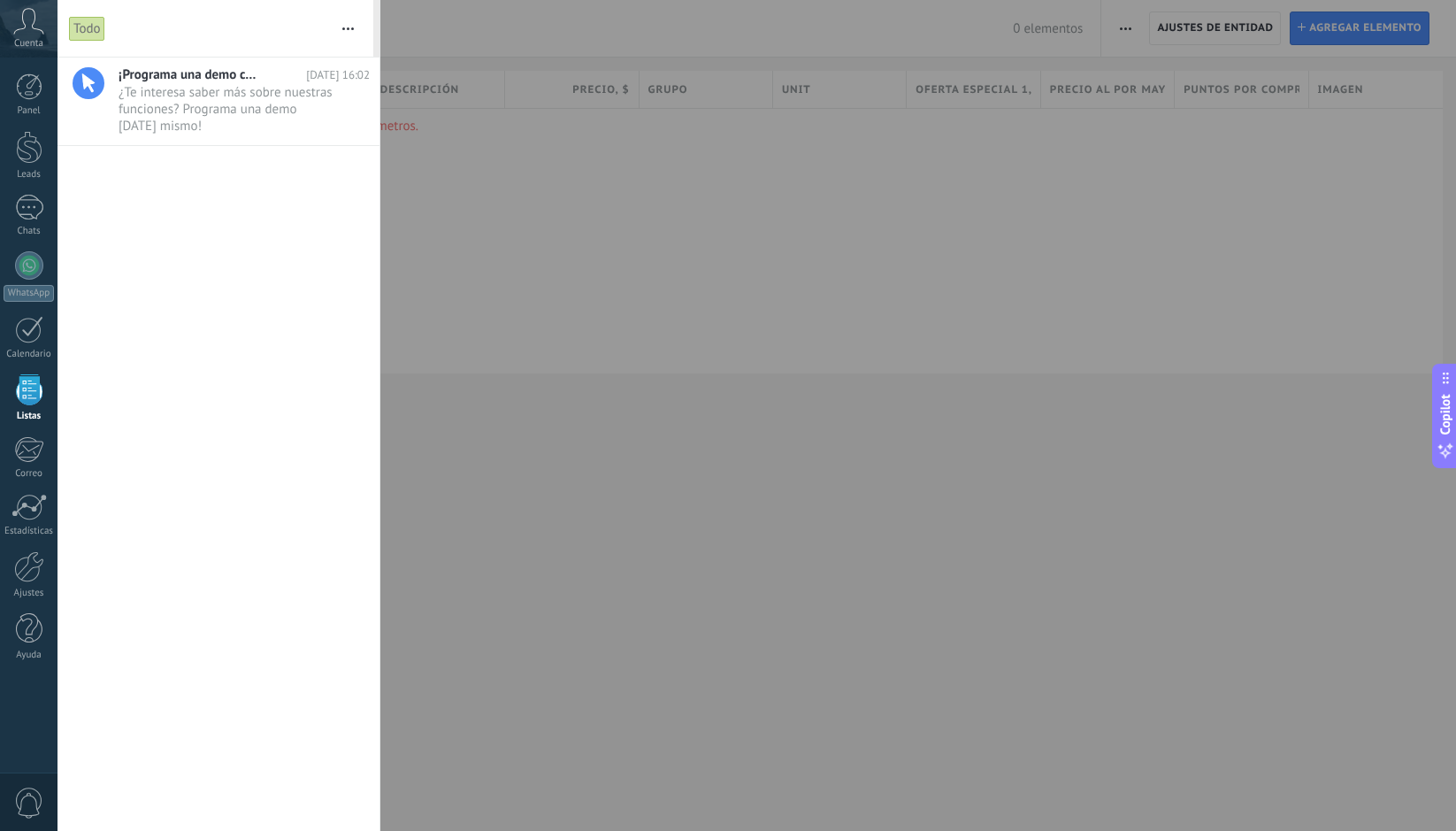
click at [34, 26] on icon at bounding box center [29, 21] width 31 height 27
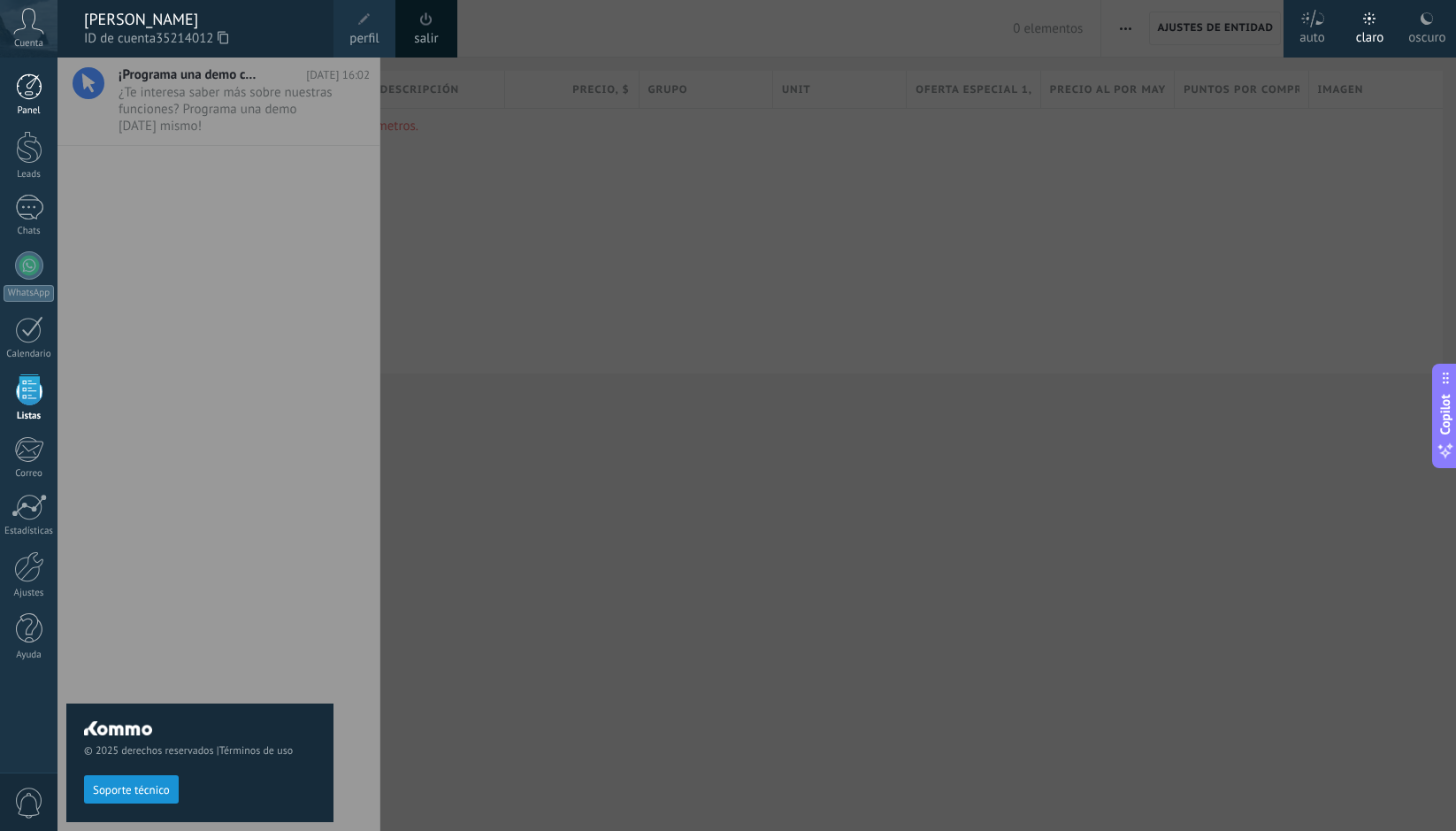
click at [24, 84] on div at bounding box center [29, 86] width 27 height 27
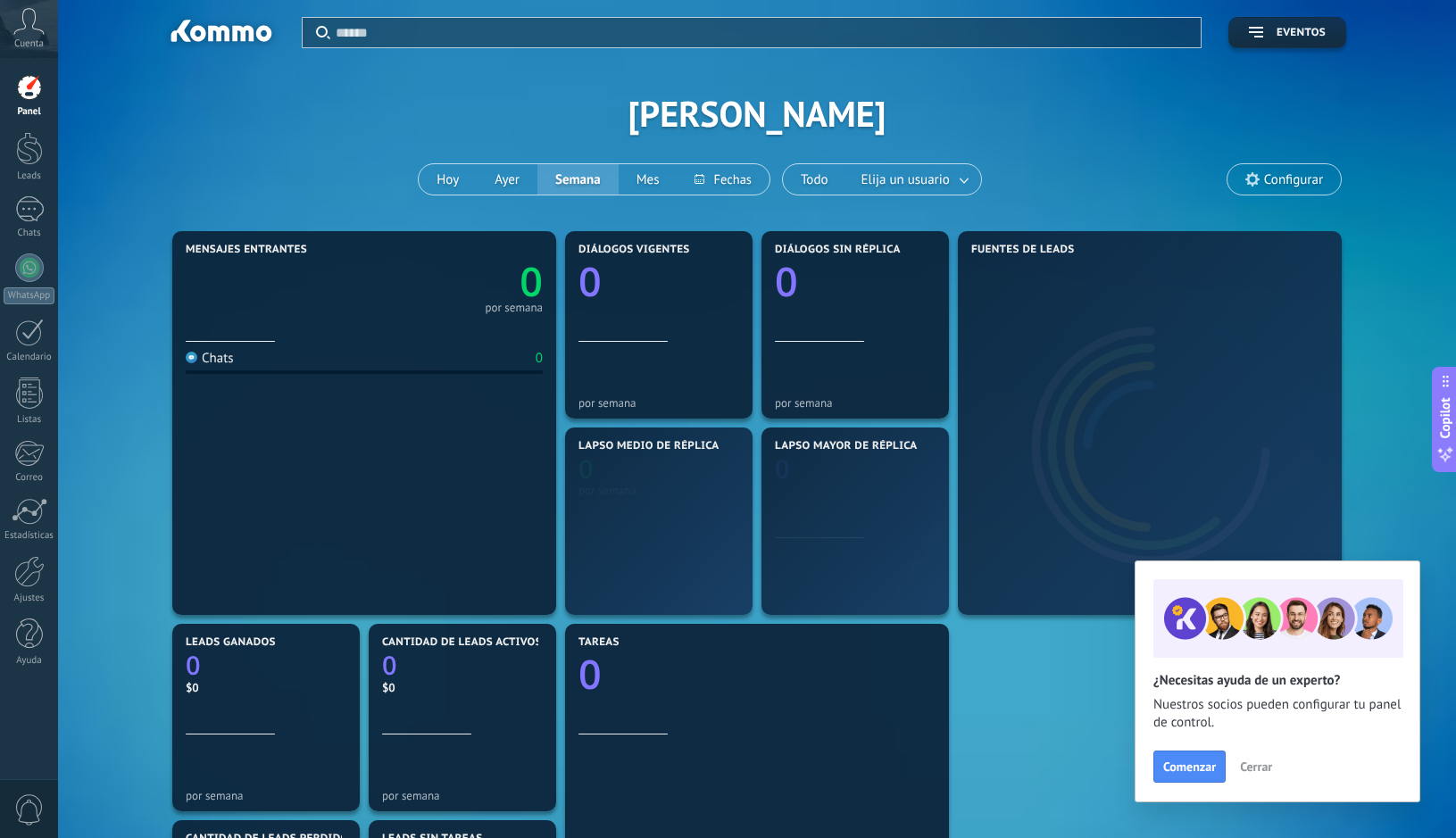
click at [28, 33] on icon at bounding box center [29, 22] width 31 height 27
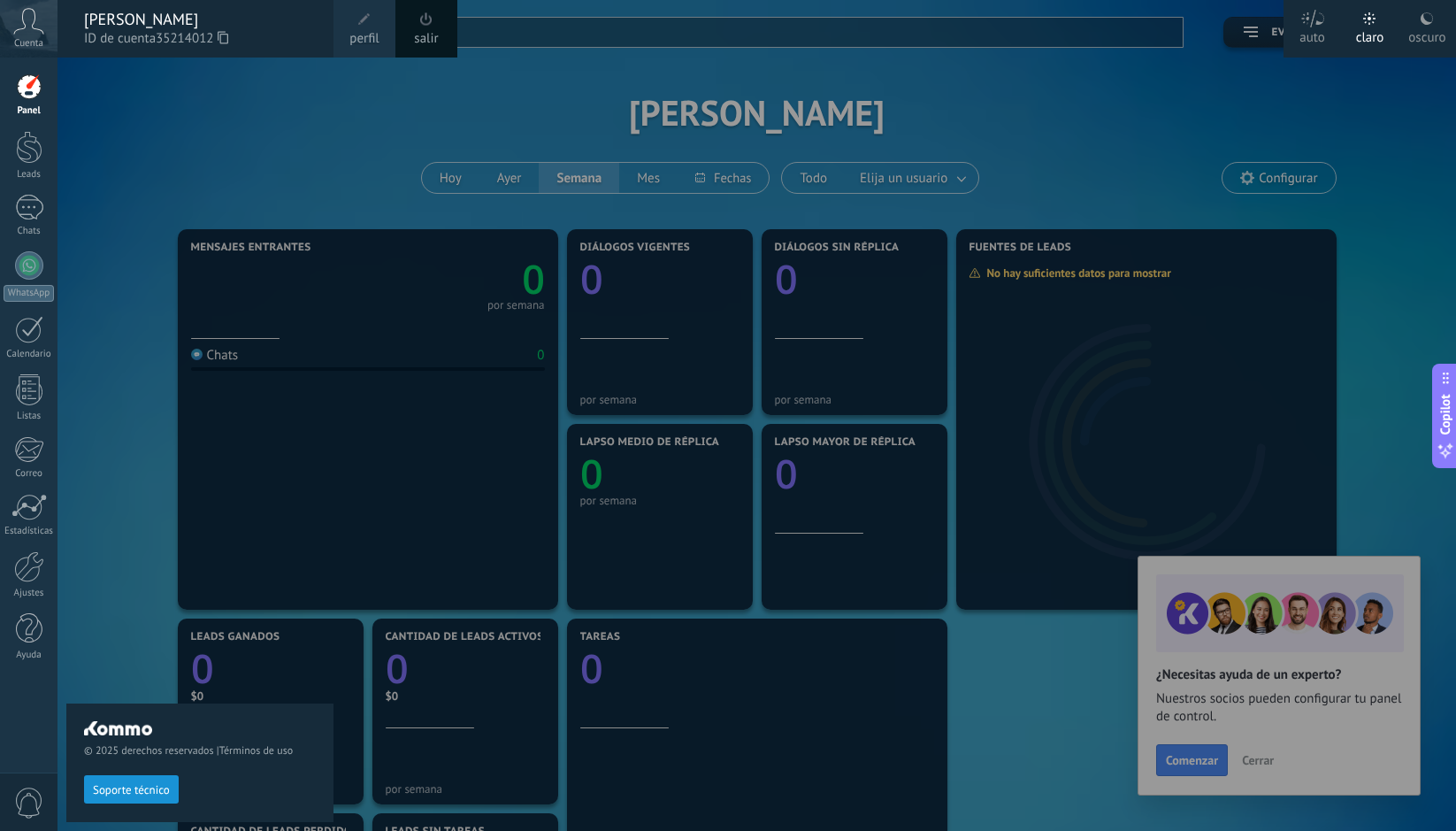
click at [1414, 37] on div "oscuro" at bounding box center [1427, 35] width 37 height 46
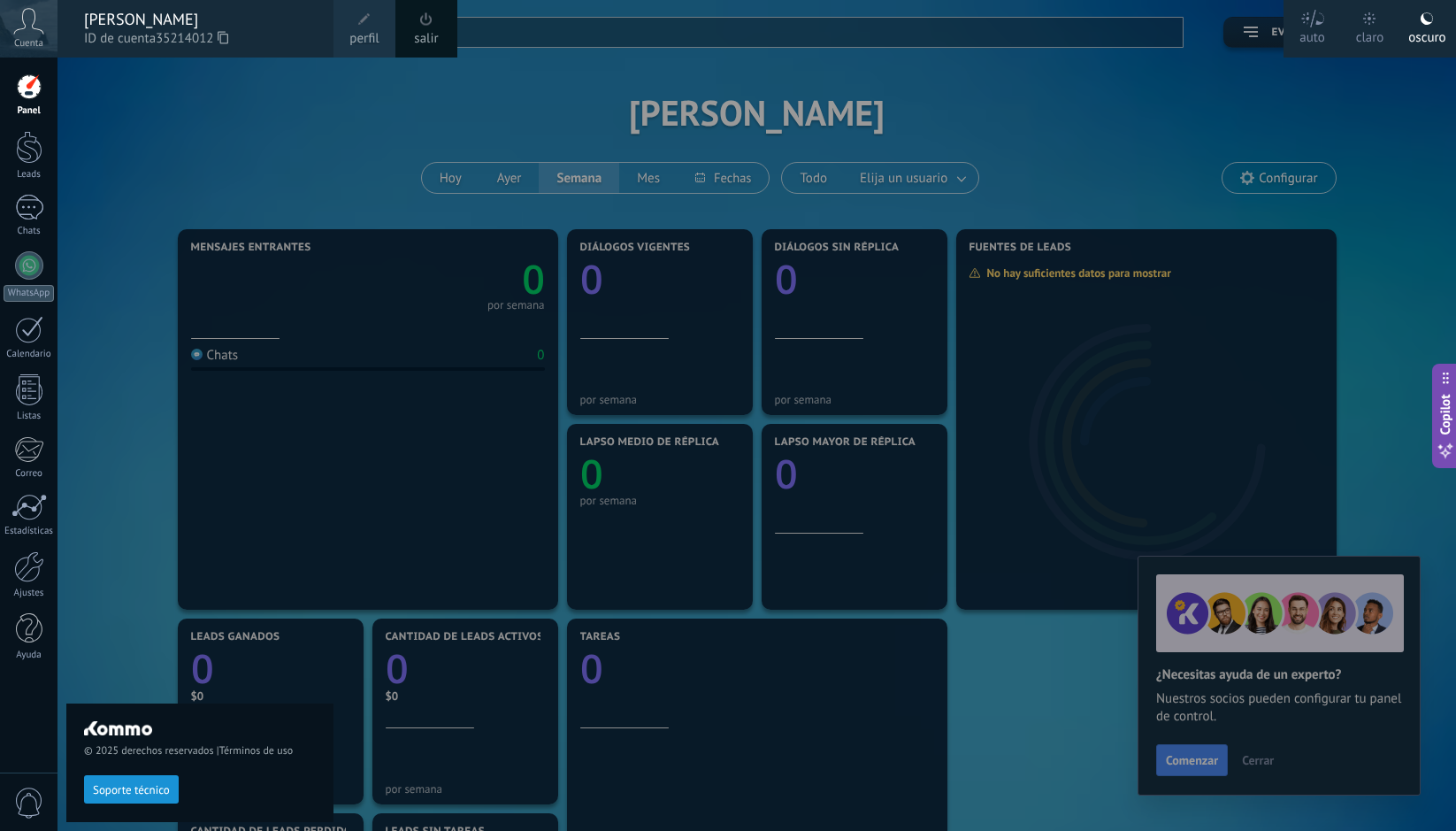
click at [1370, 25] on div at bounding box center [1370, 19] width 12 height 14
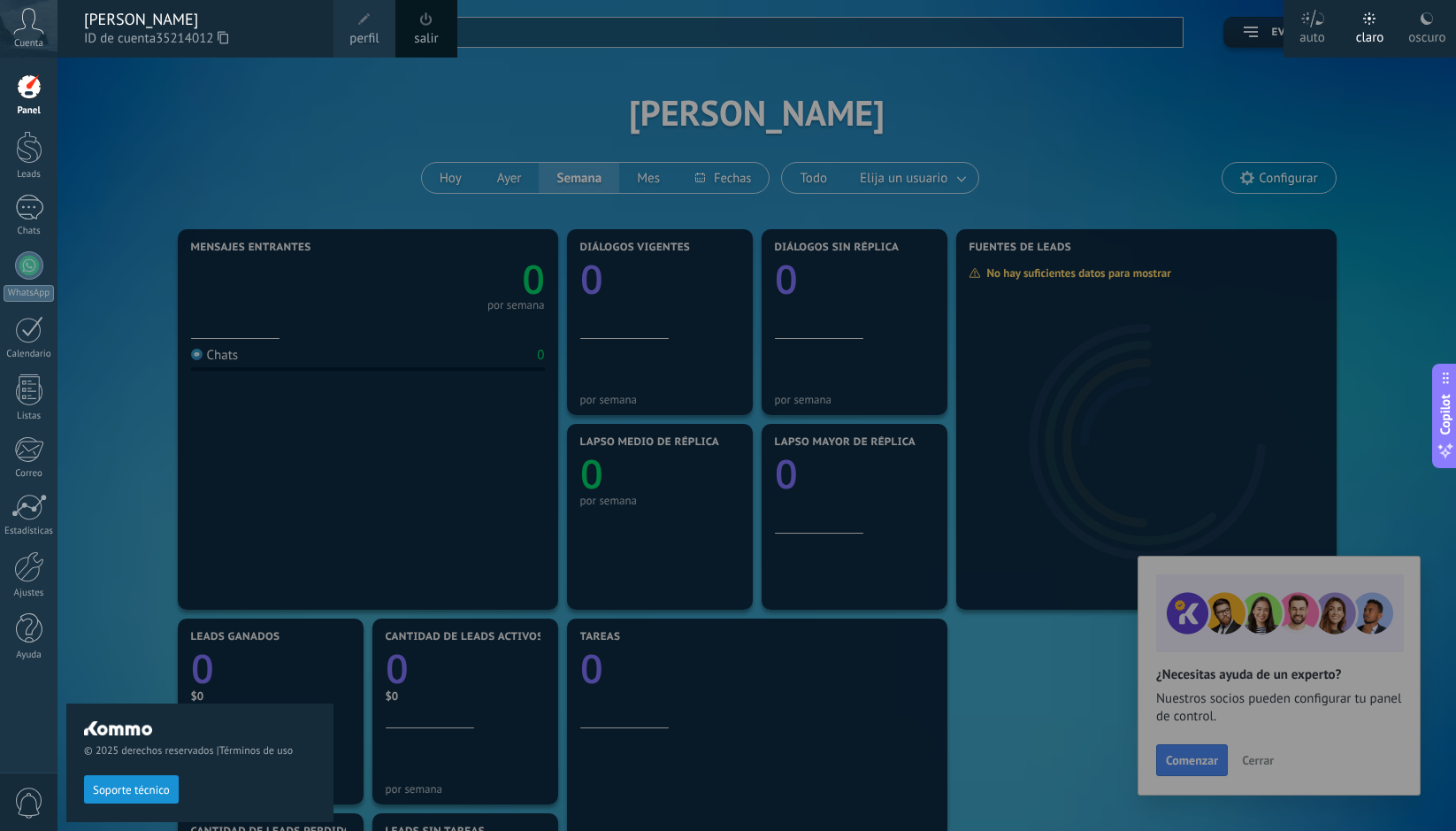
click at [378, 135] on div at bounding box center [786, 416] width 1456 height 831
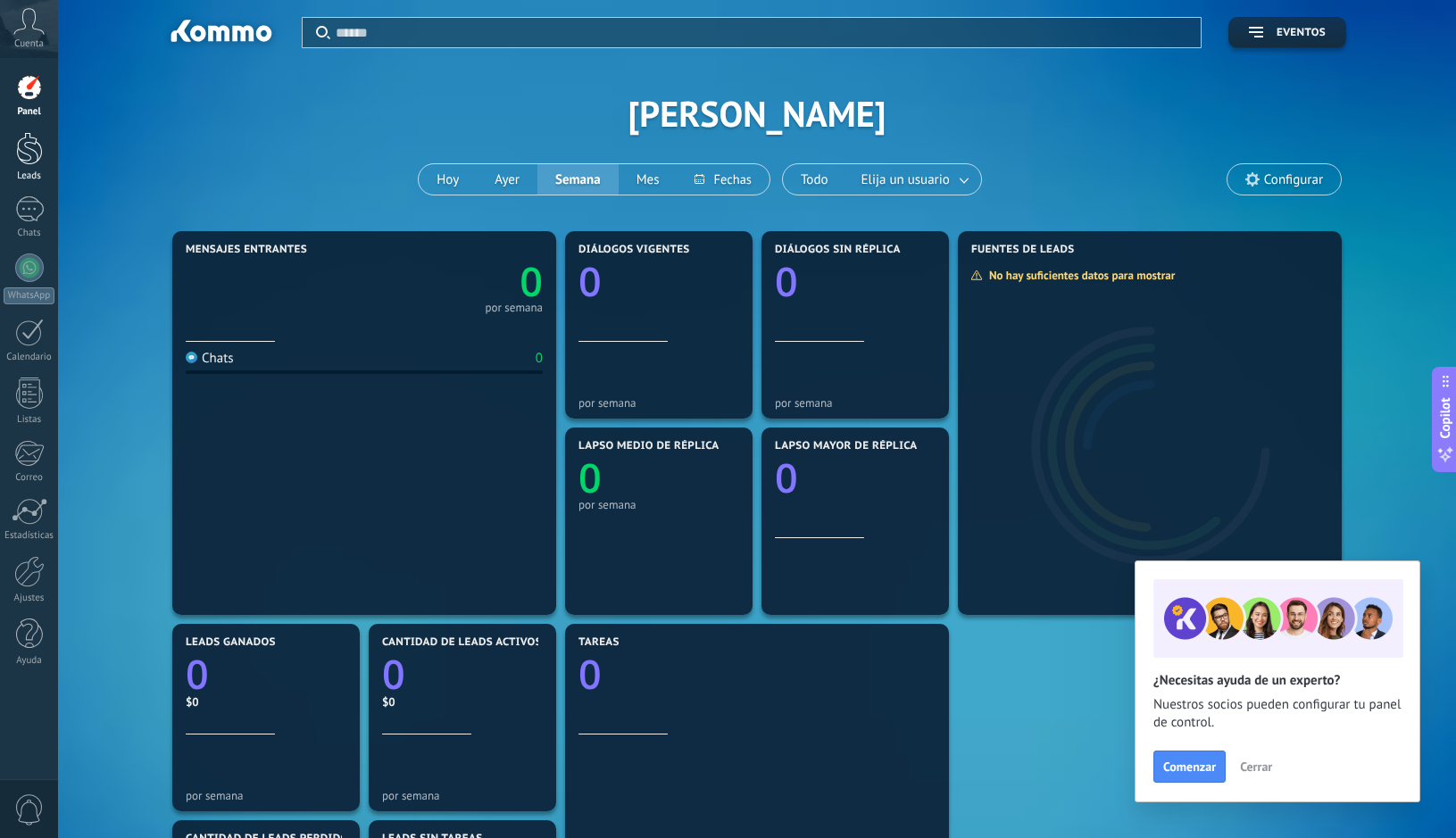
click at [24, 165] on link "Leads" at bounding box center [29, 157] width 58 height 50
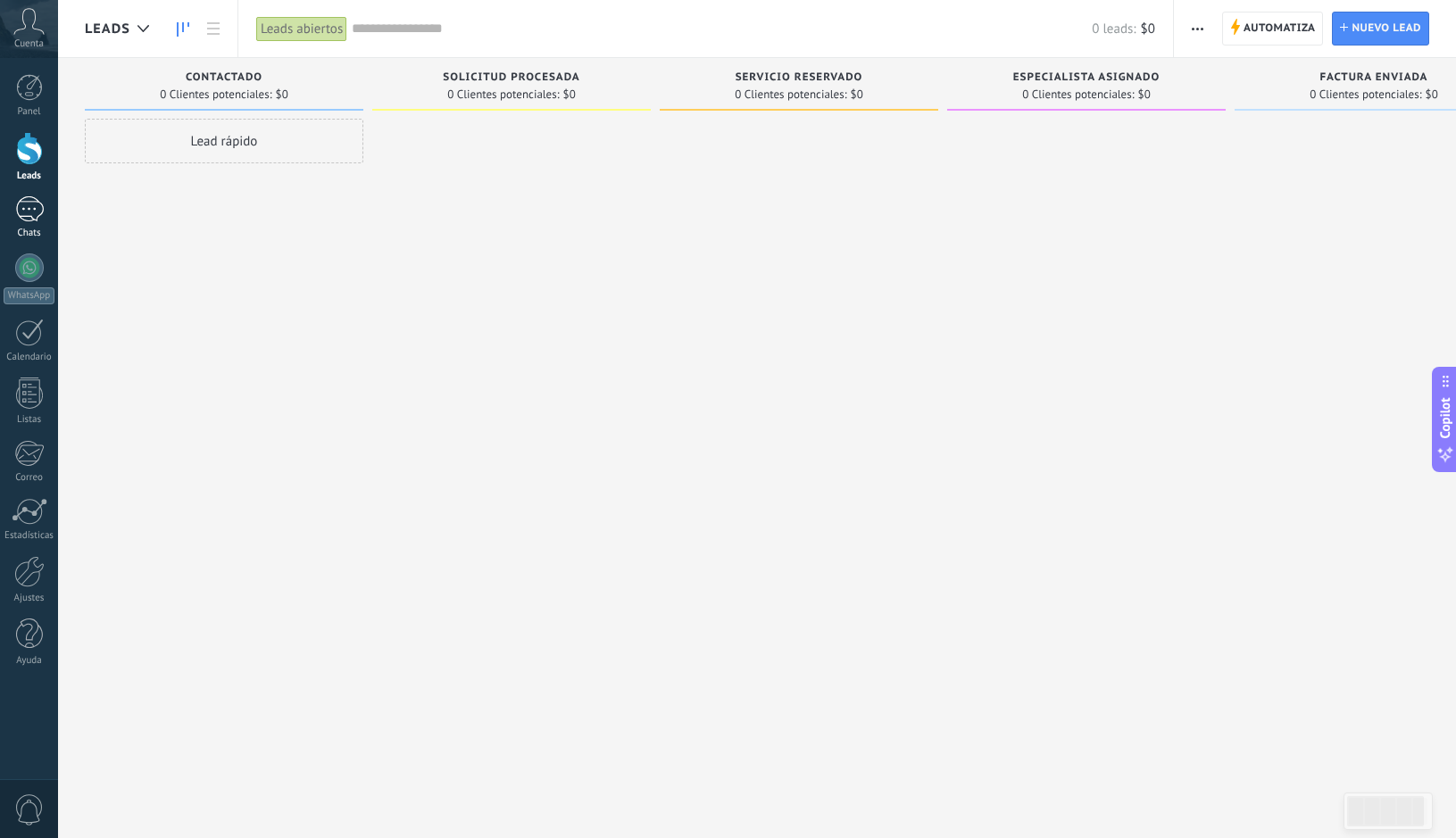
click at [30, 221] on div at bounding box center [30, 209] width 29 height 26
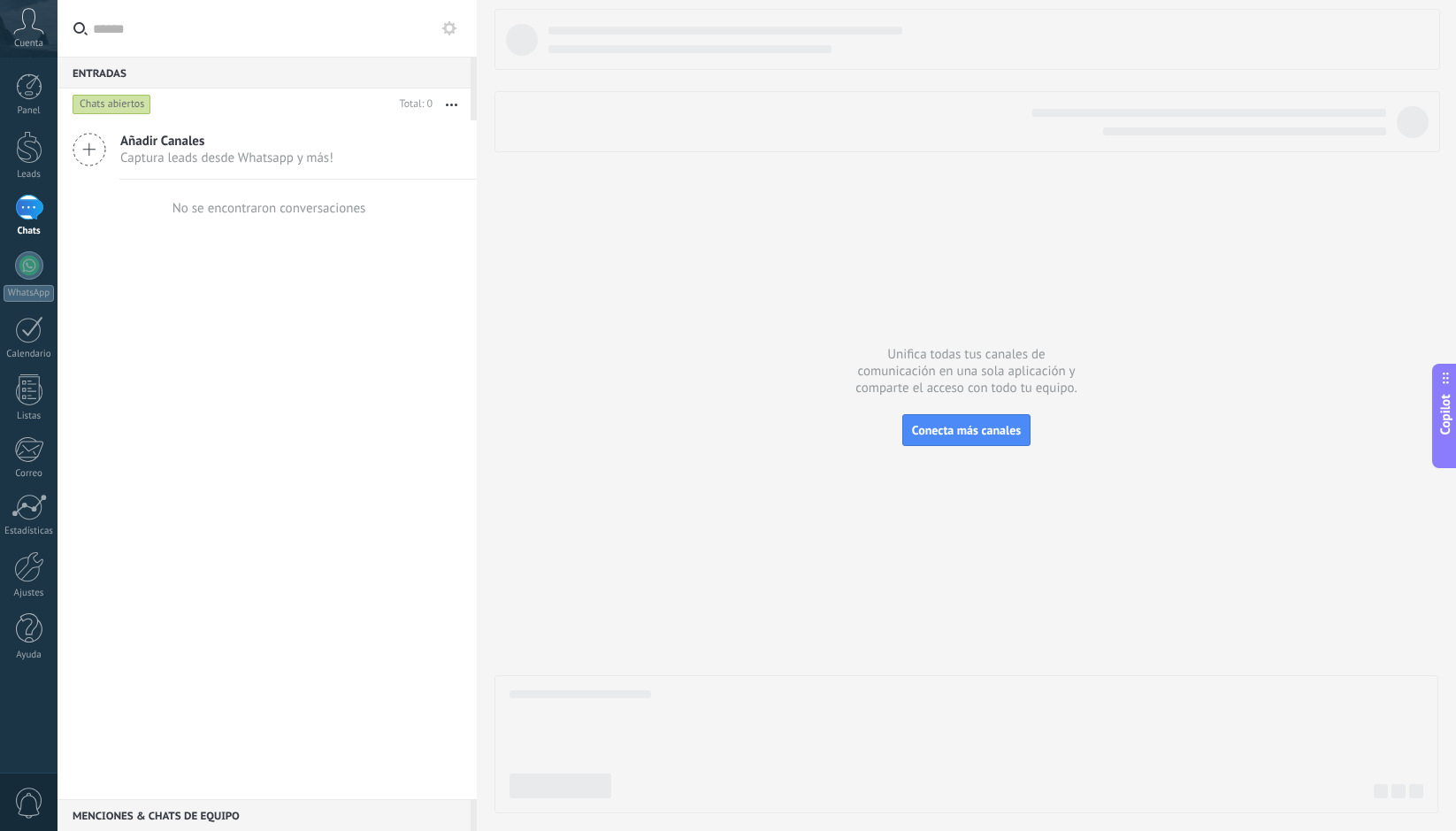
click at [136, 144] on span "Añadir Canales" at bounding box center [226, 141] width 213 height 17
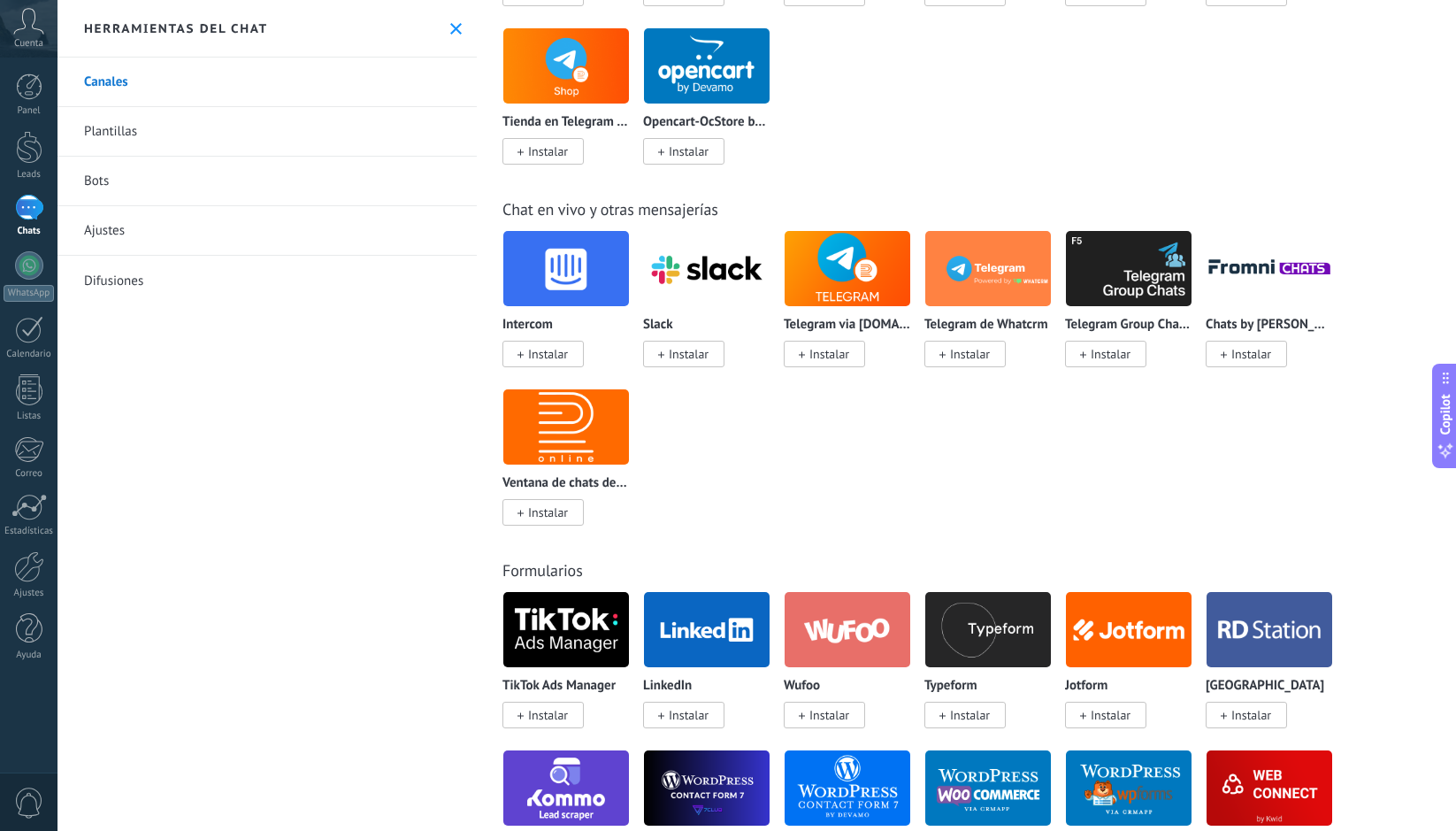
scroll to position [1502, 0]
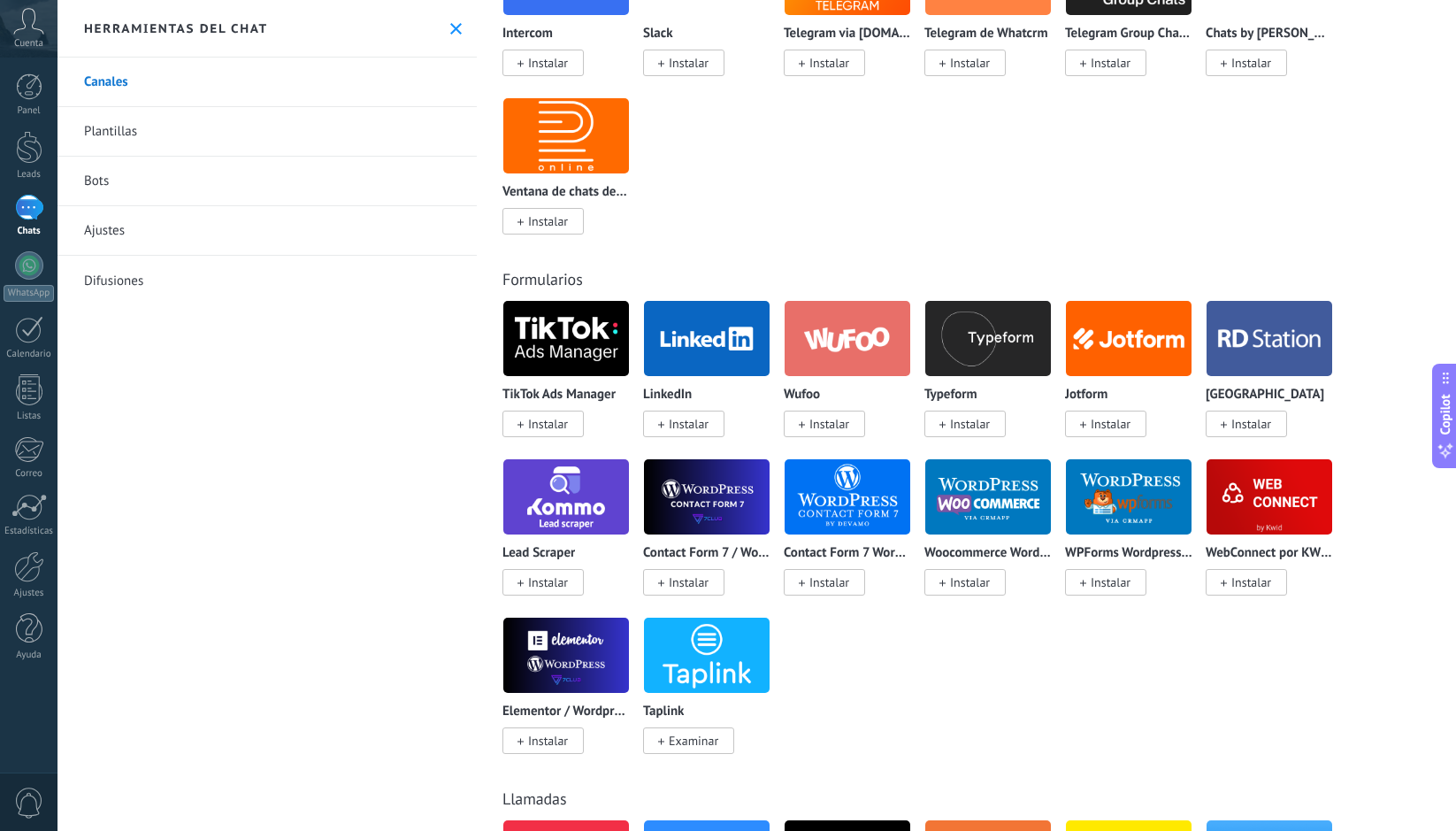
click at [592, 495] on img at bounding box center [566, 497] width 126 height 86
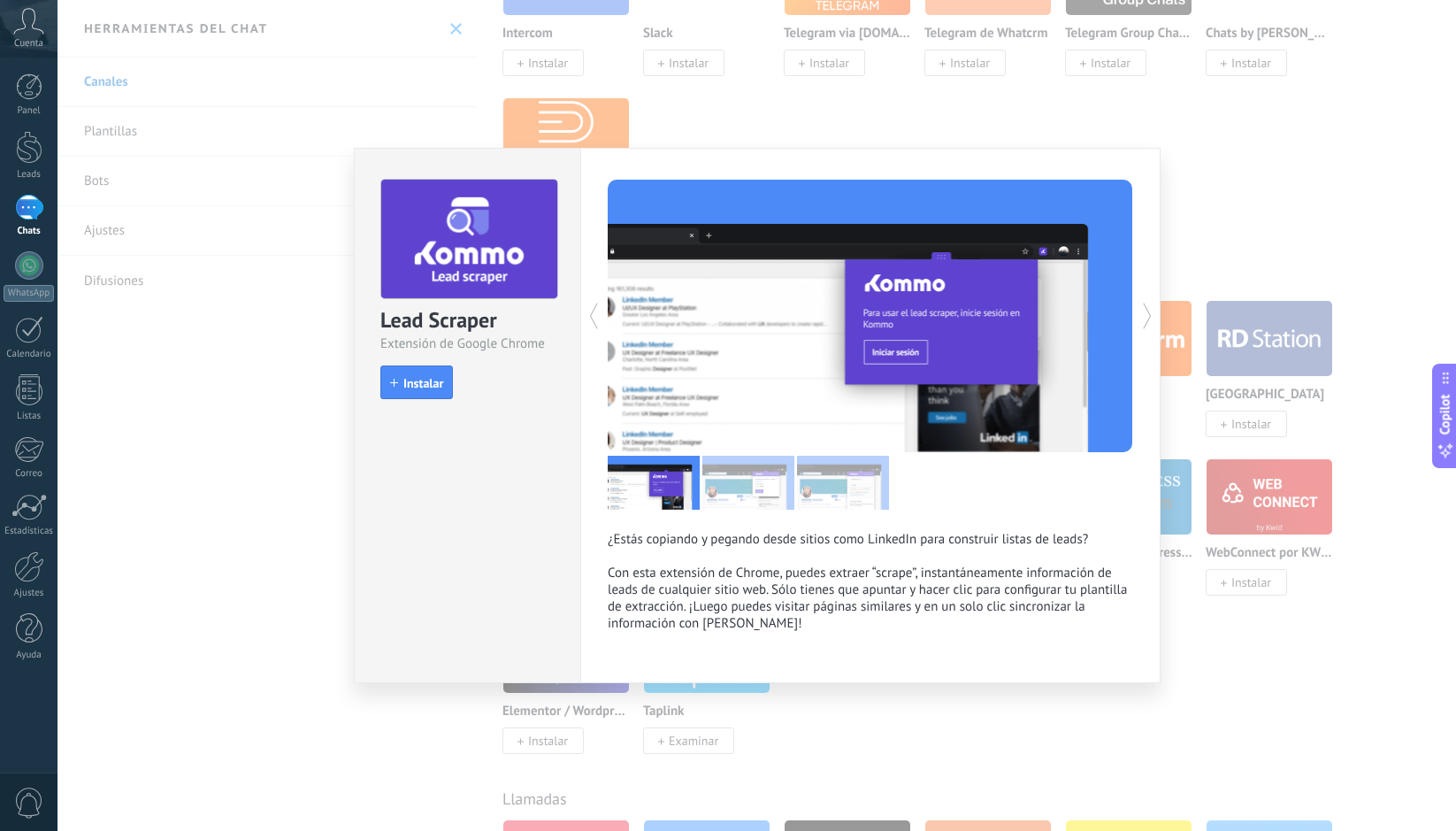
click at [925, 138] on div "Lead Scraper Extensión de Google Chrome install Instalar ¿Estás copiando y pega…" at bounding box center [757, 416] width 1399 height 831
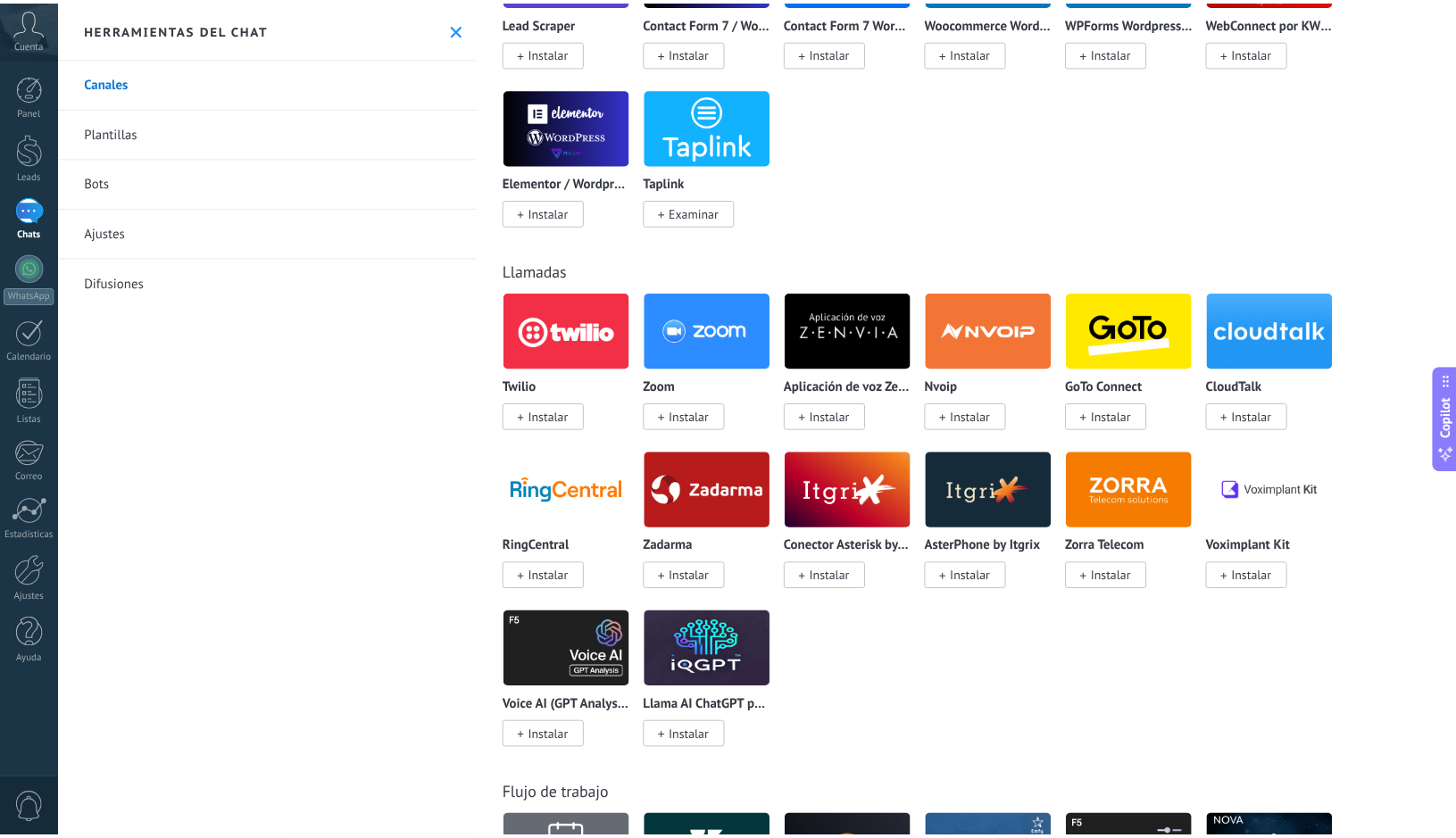
scroll to position [1712, 0]
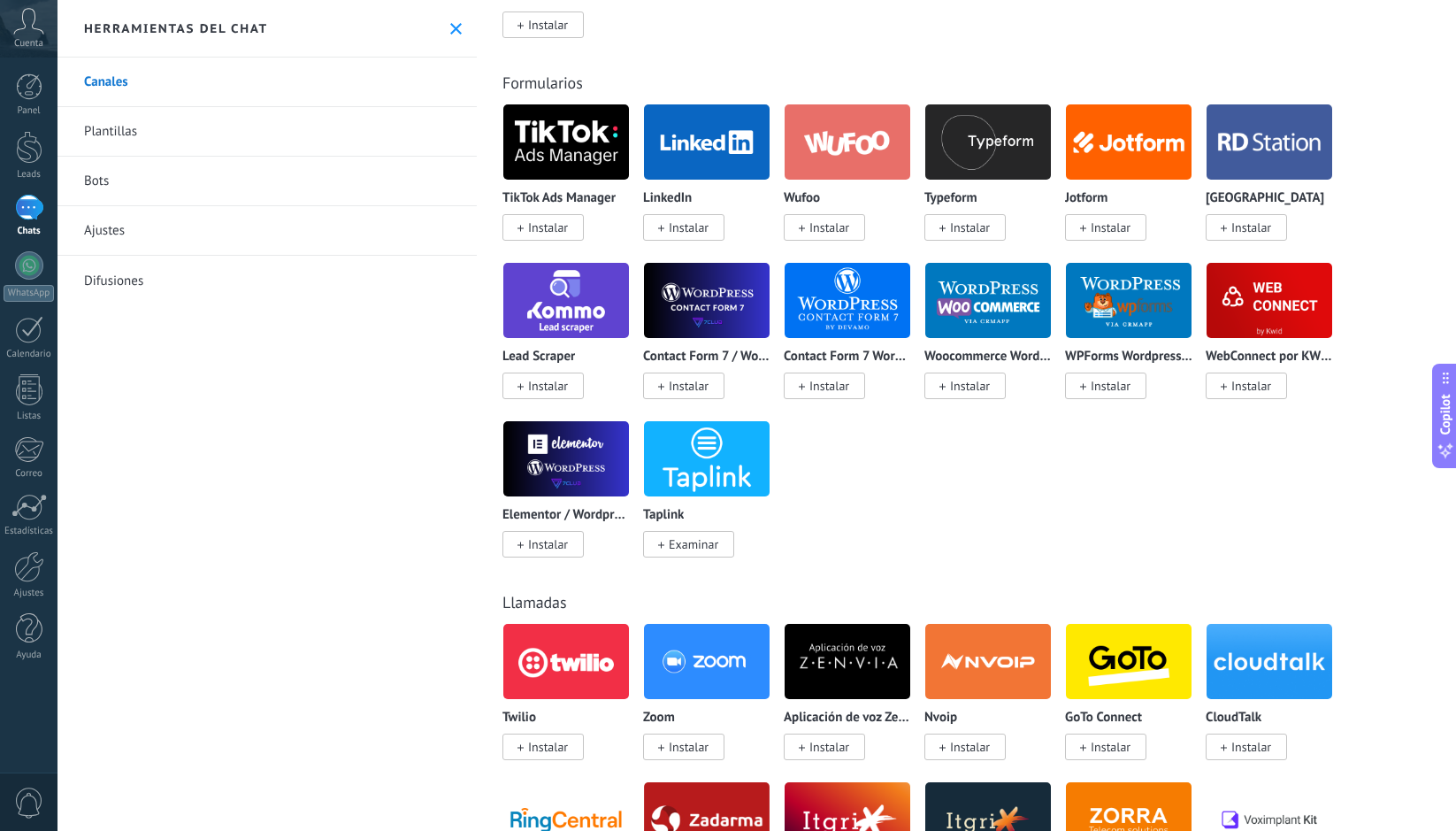
click at [34, 38] on span "Cuenta" at bounding box center [29, 44] width 29 height 12
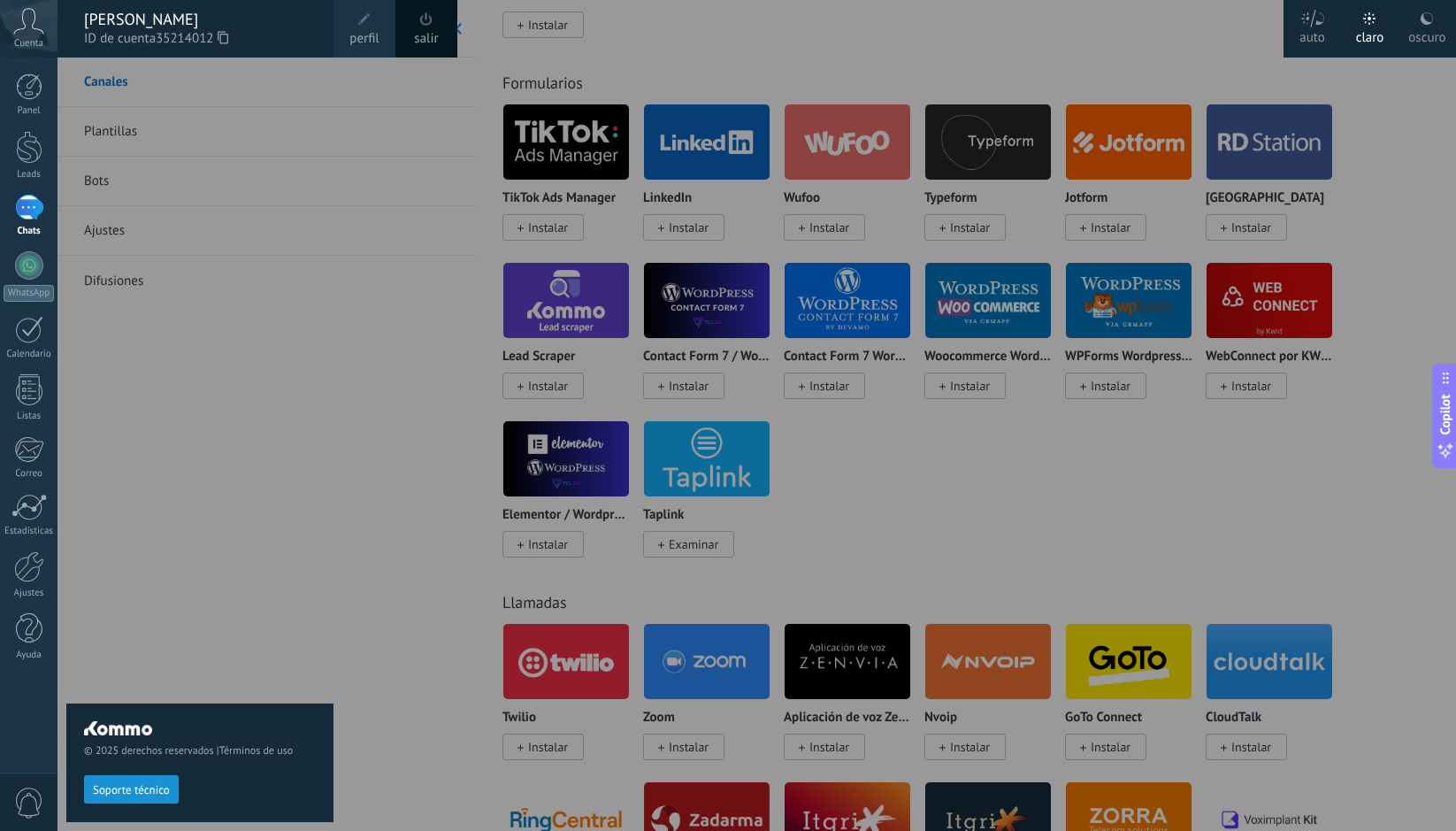
click at [416, 239] on div at bounding box center [786, 416] width 1456 height 831
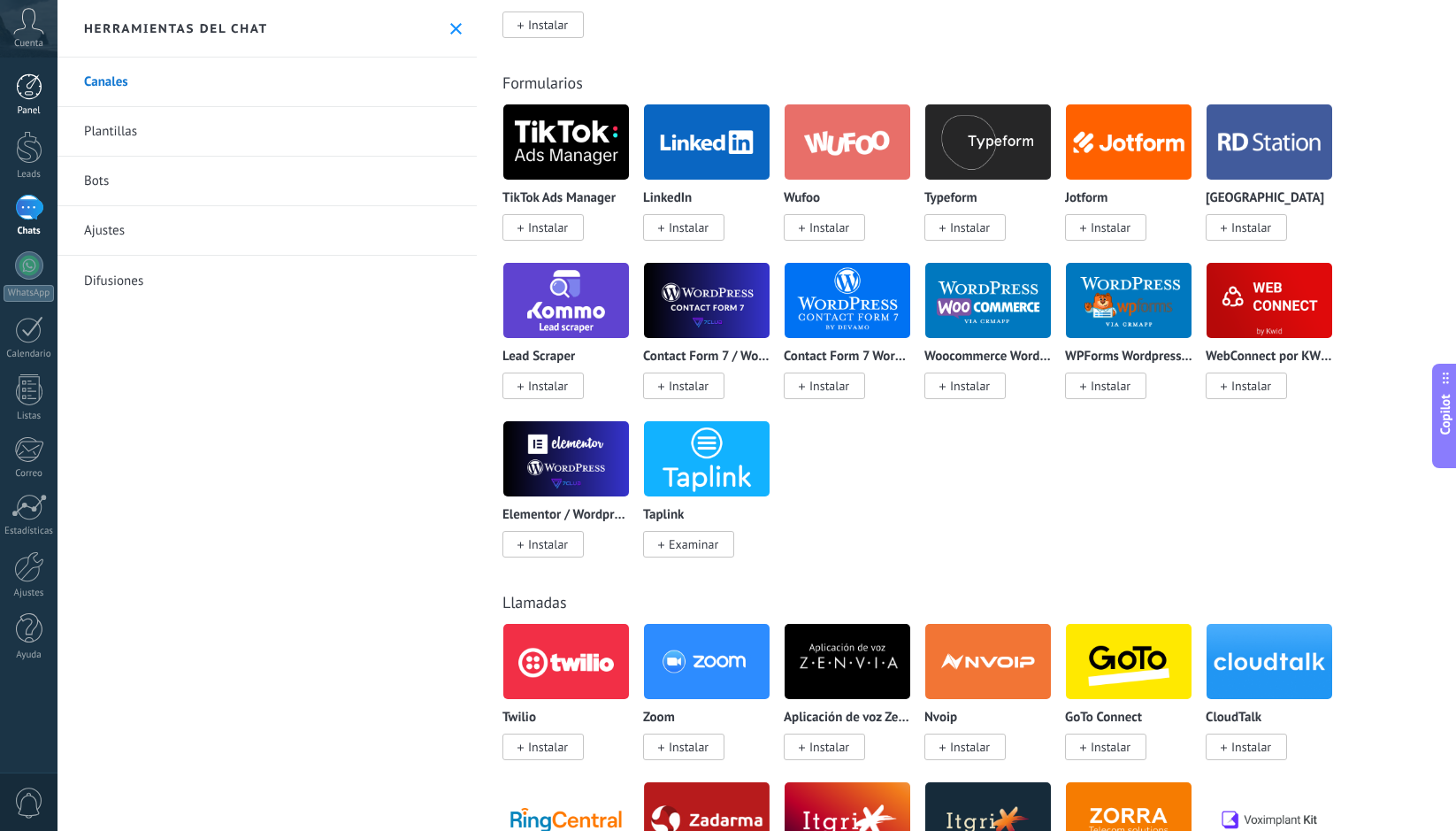
click at [30, 92] on div at bounding box center [29, 86] width 27 height 27
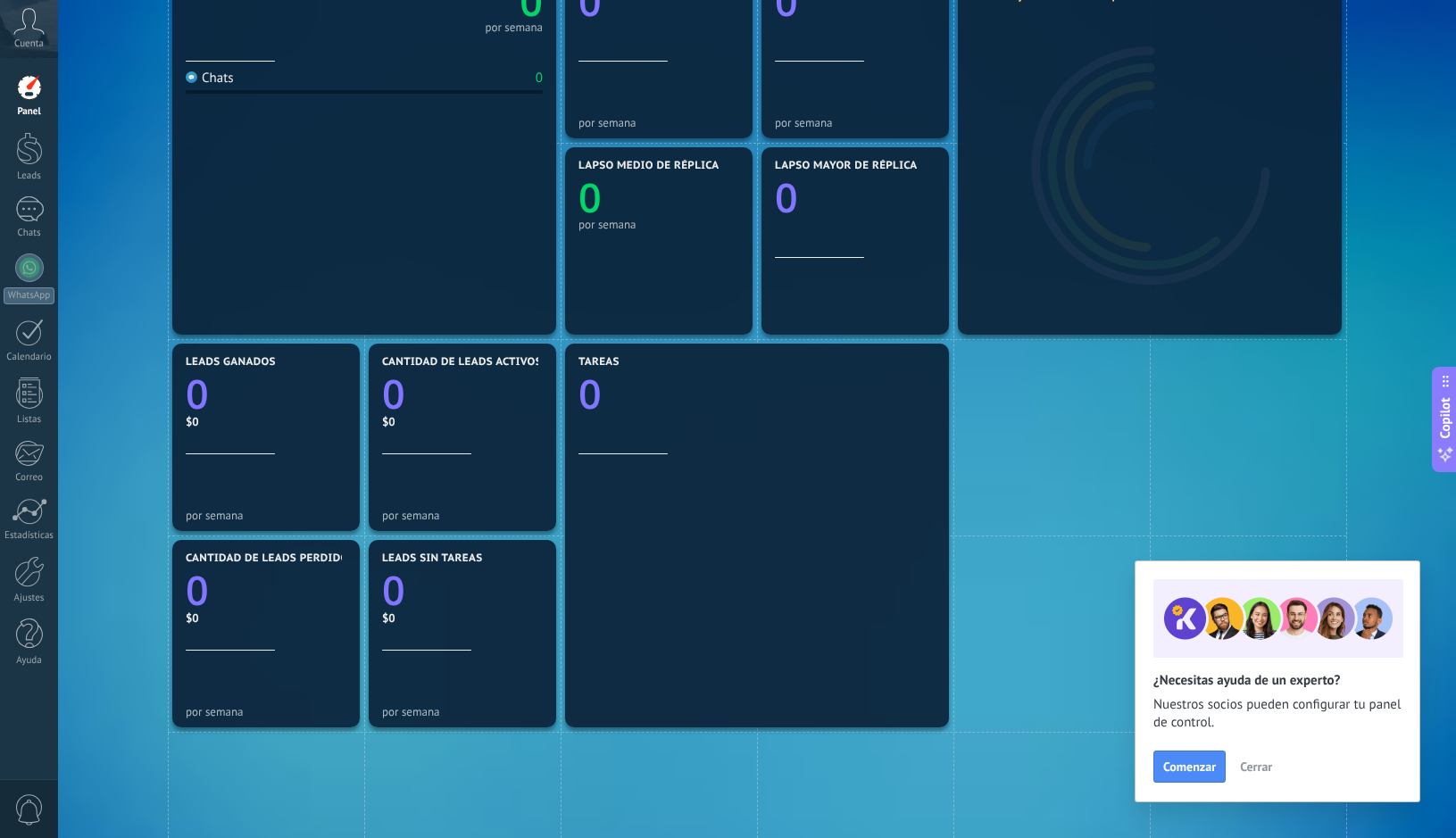
scroll to position [181, 0]
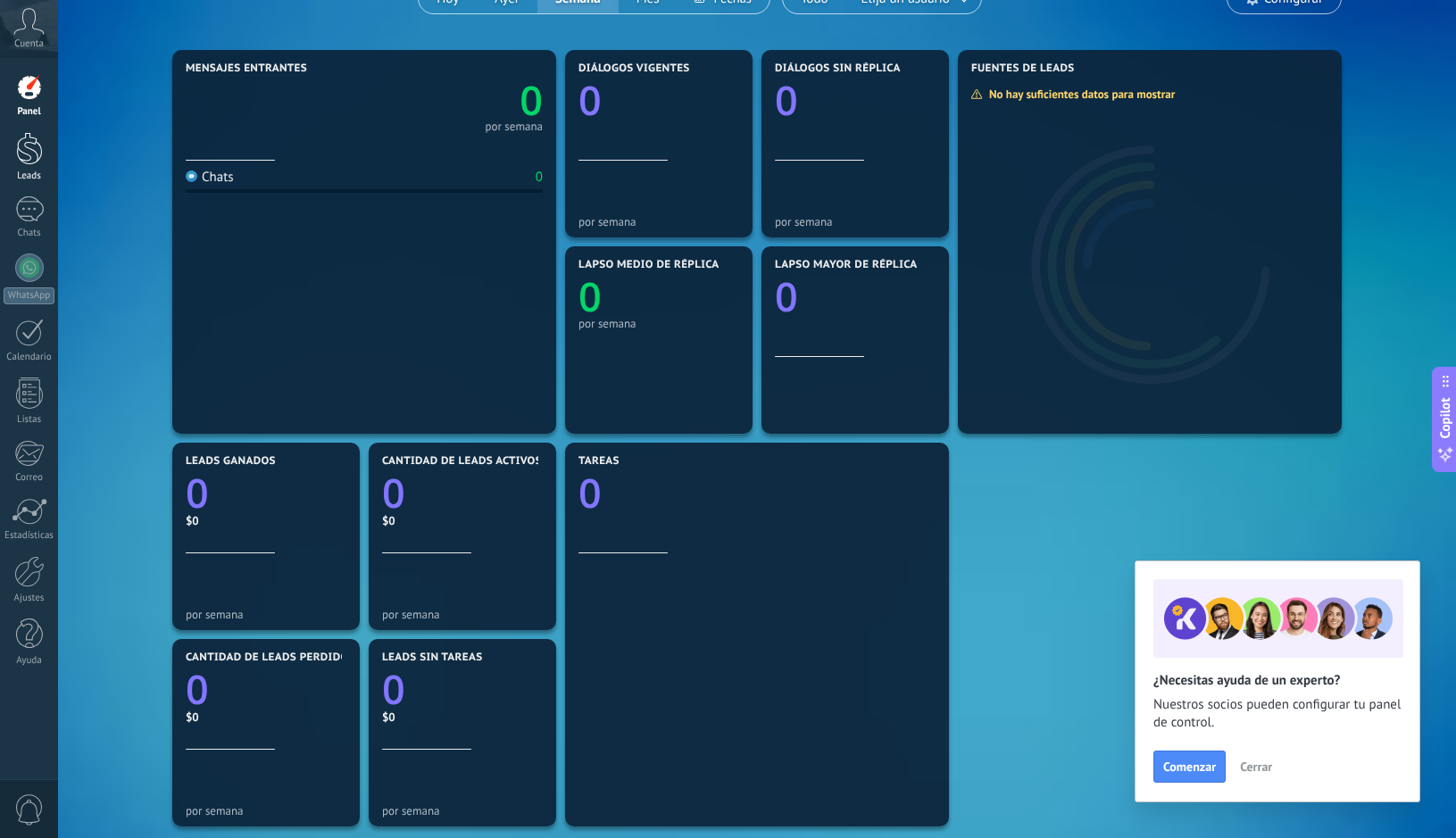
click at [36, 147] on div at bounding box center [30, 148] width 27 height 33
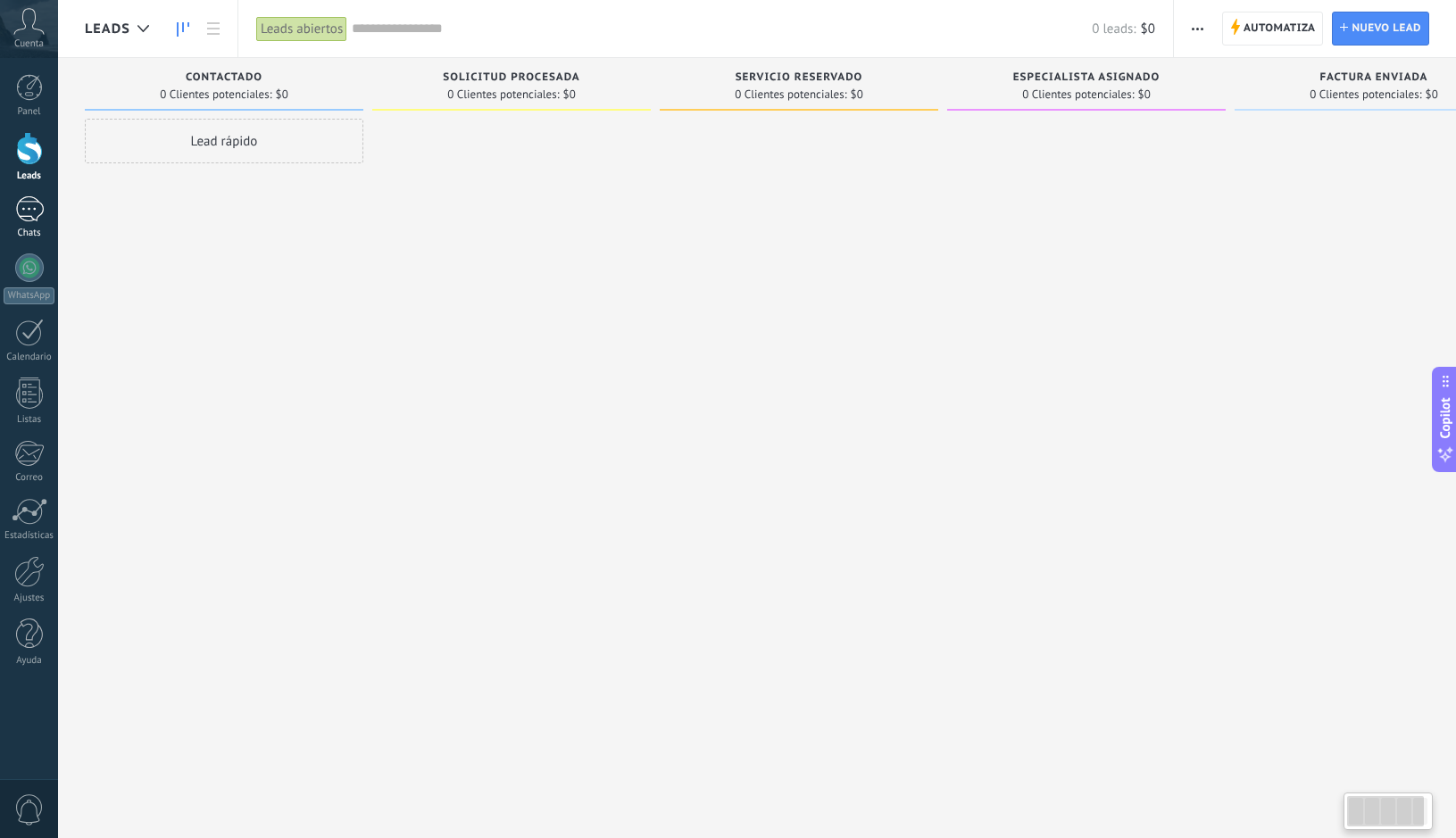
click at [33, 216] on div at bounding box center [30, 209] width 29 height 26
